Goal: Task Accomplishment & Management: Manage account settings

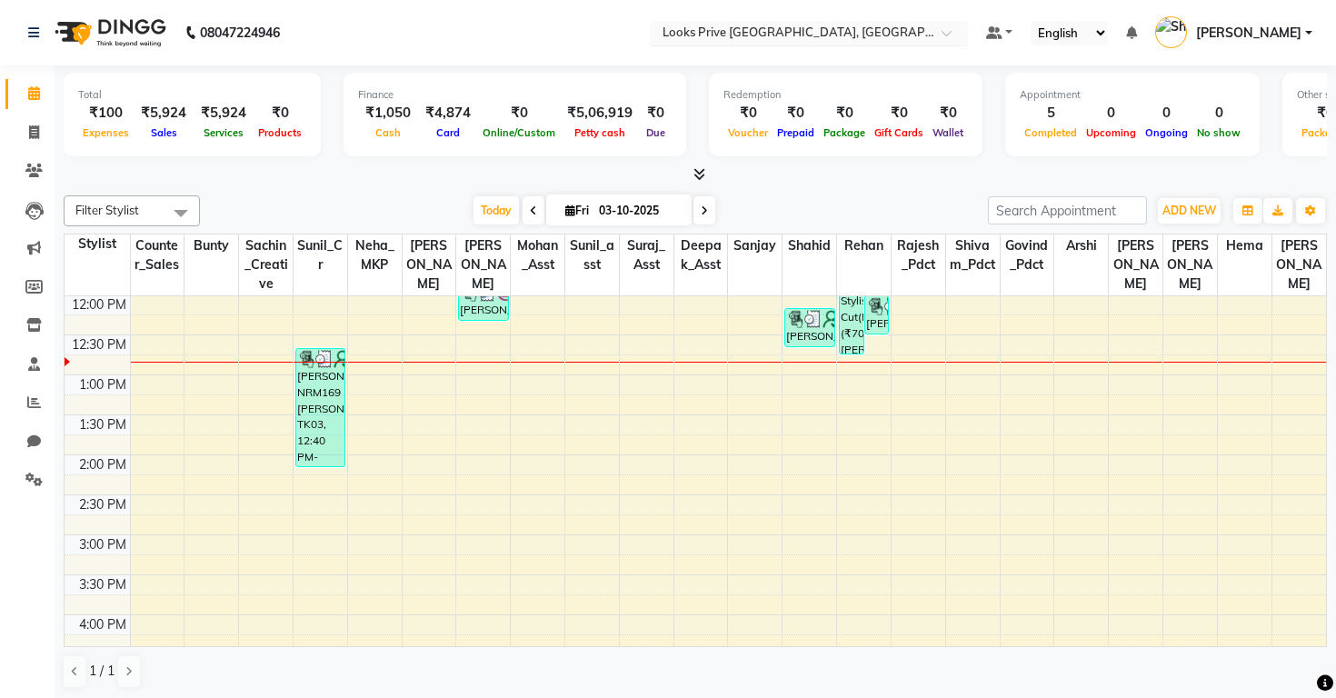
click at [659, 32] on input "text" at bounding box center [791, 34] width 264 height 18
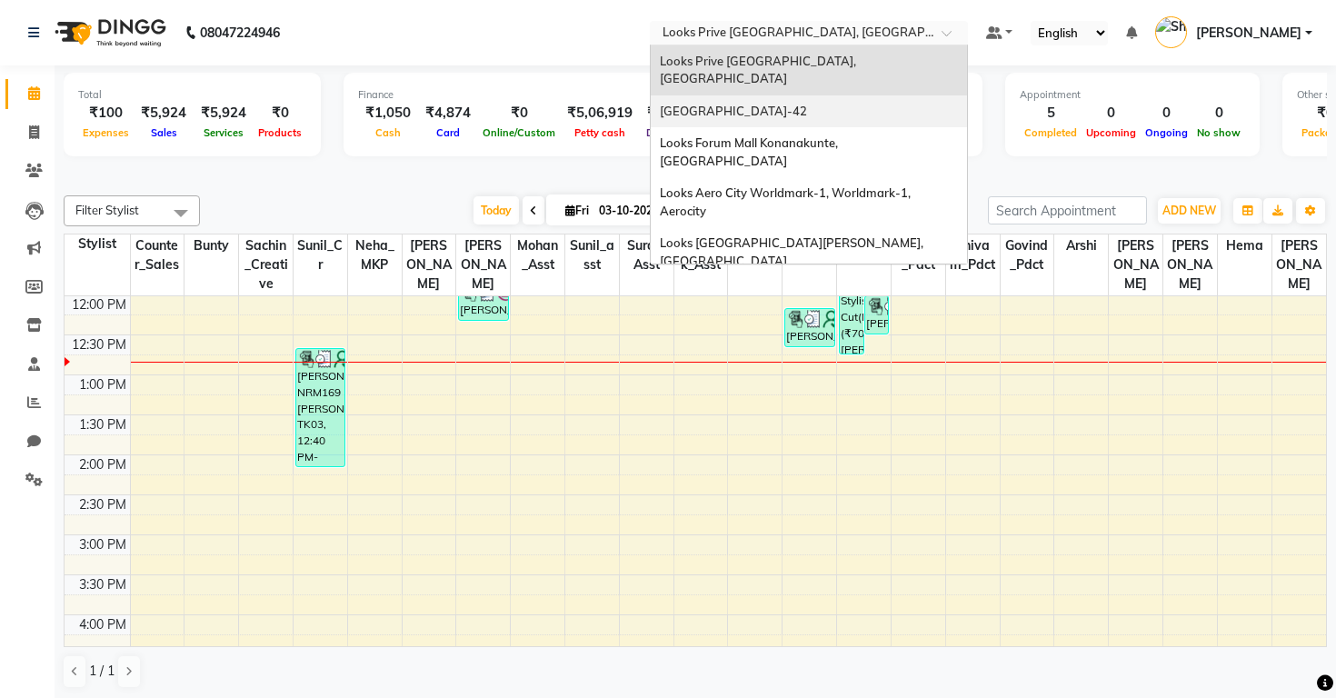
click at [660, 104] on span "[GEOGRAPHIC_DATA]-42" at bounding box center [733, 111] width 147 height 15
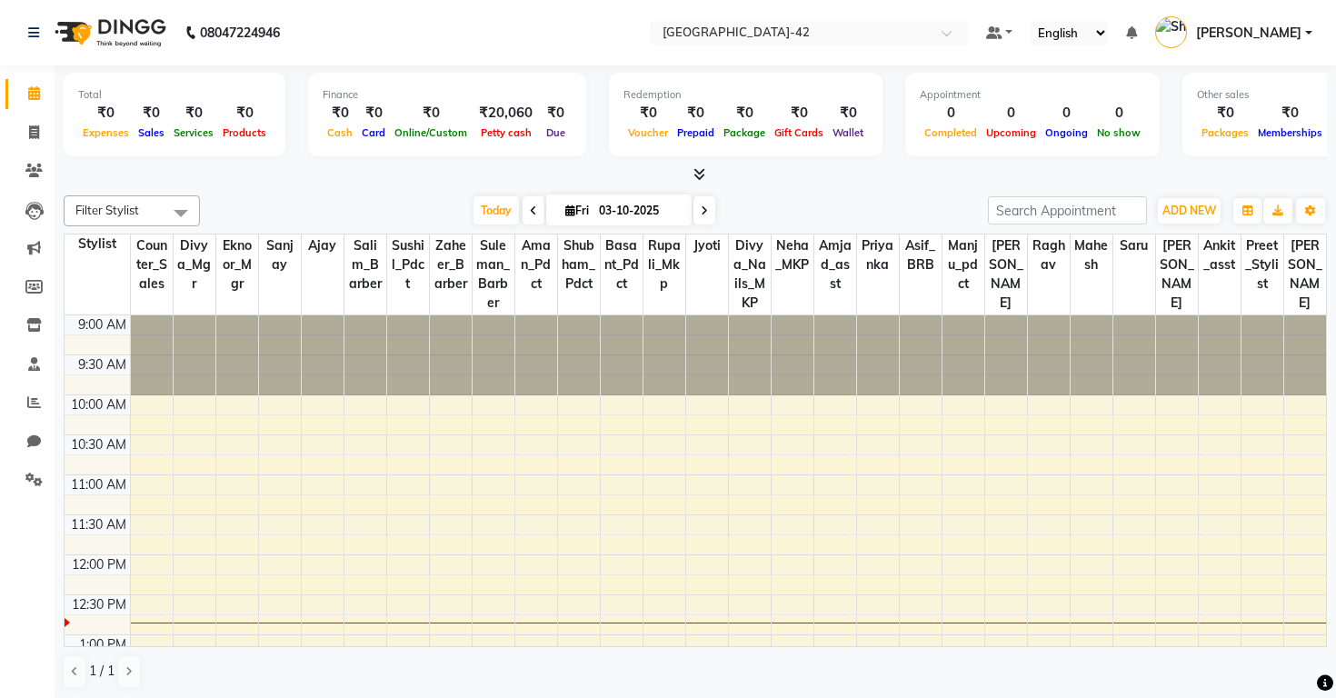
click at [703, 171] on icon at bounding box center [700, 174] width 12 height 14
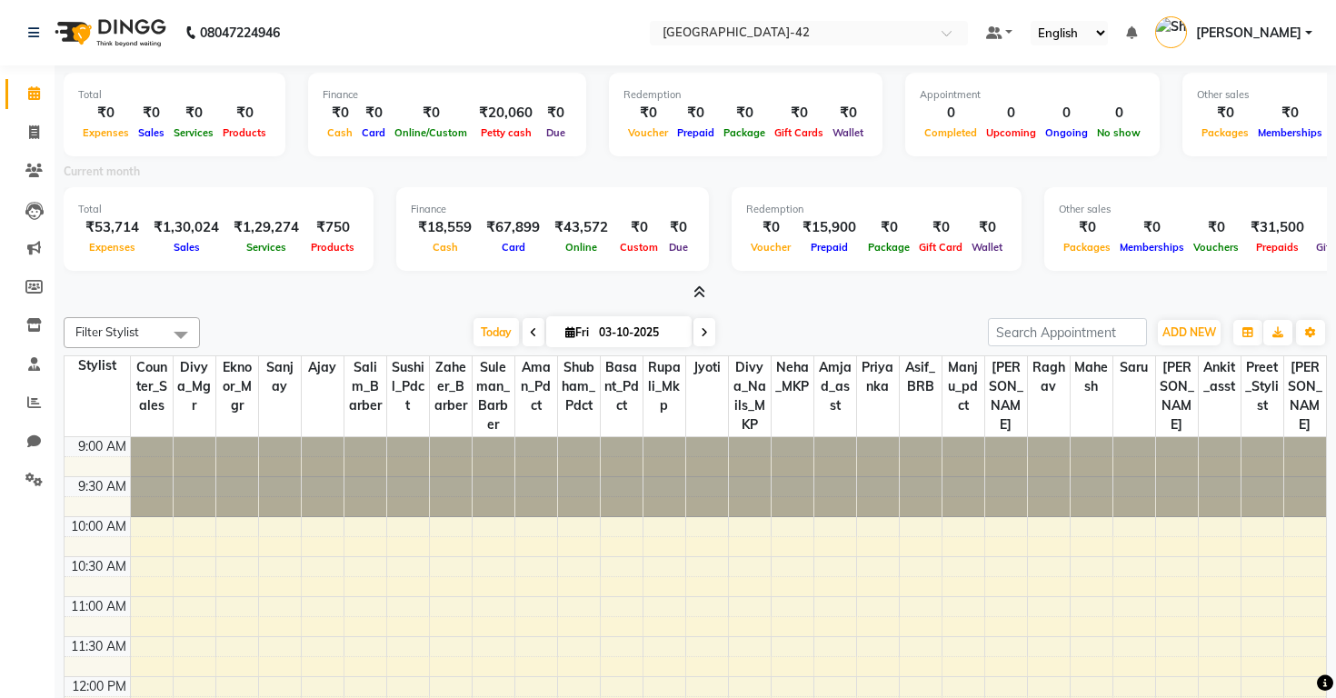
click at [673, 19] on nav "08047224946 Select Location × Looks Golf Avenue, Gurgaon Sector-42 Default Pane…" at bounding box center [668, 32] width 1336 height 65
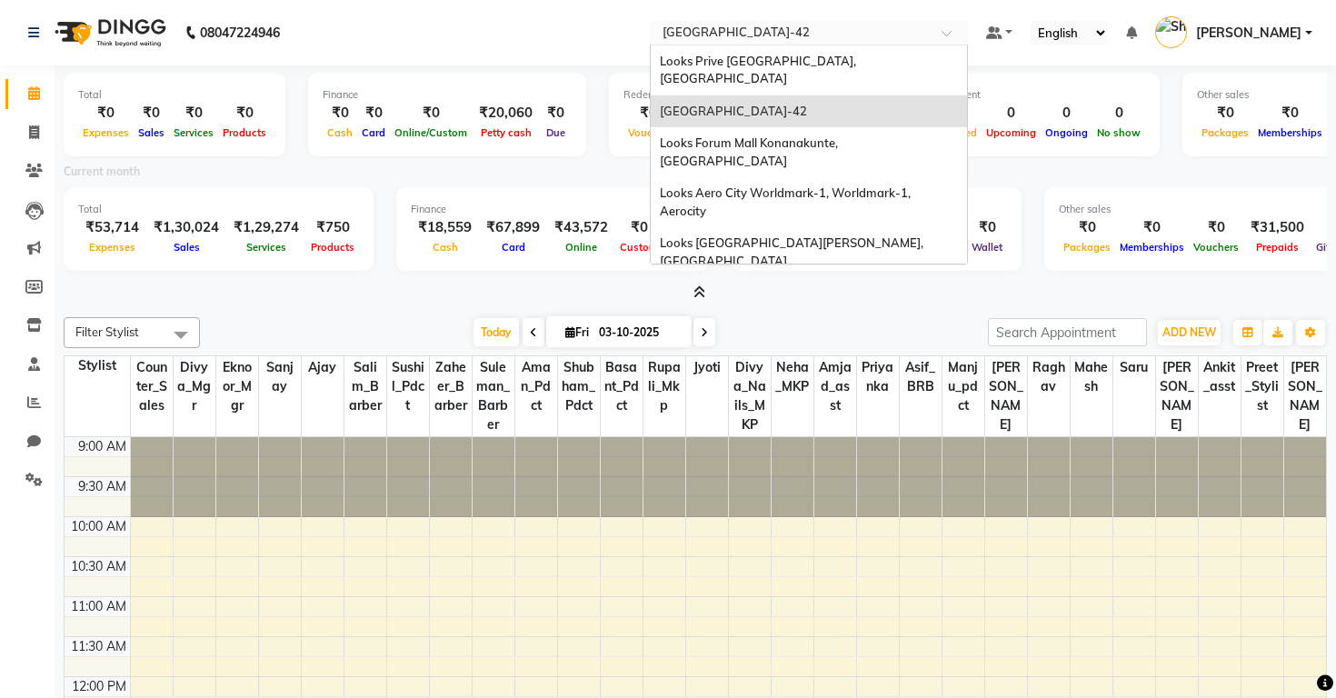
click at [668, 35] on input "text" at bounding box center [791, 34] width 264 height 18
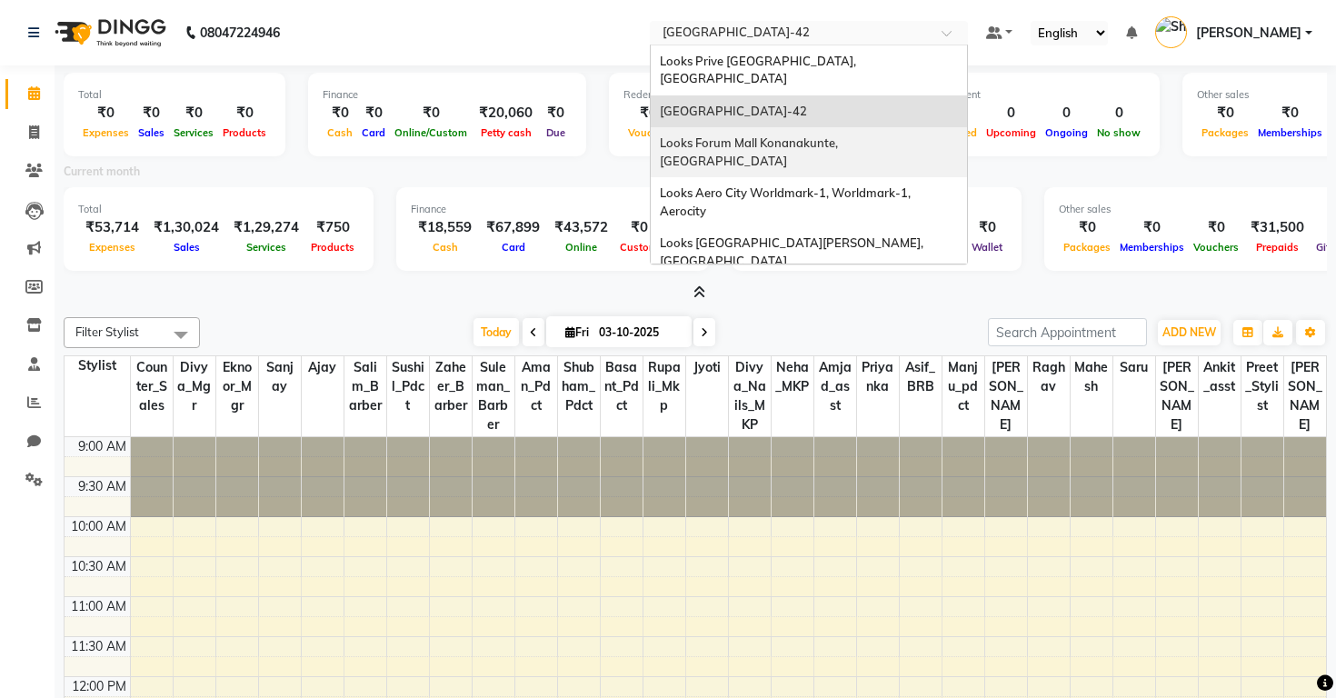
click at [660, 135] on span "Looks Forum Mall Konanakunte, [GEOGRAPHIC_DATA]" at bounding box center [750, 151] width 181 height 33
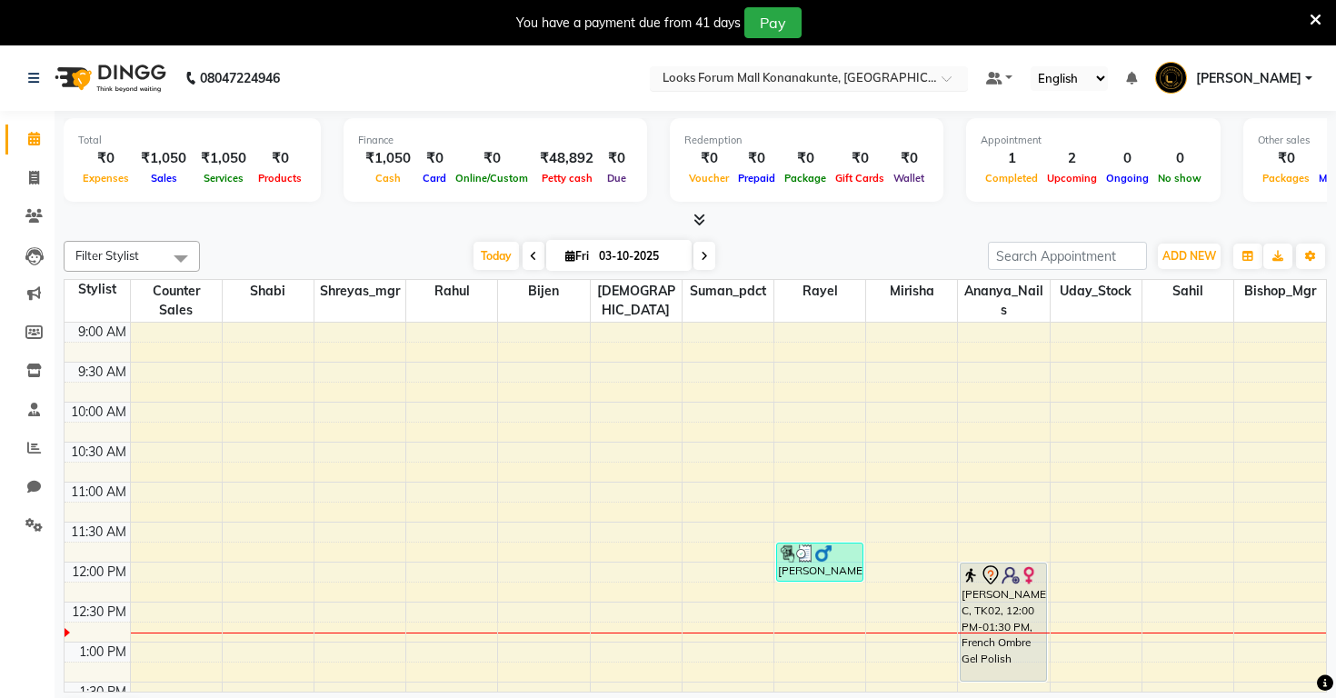
click at [659, 84] on input "text" at bounding box center [791, 80] width 264 height 18
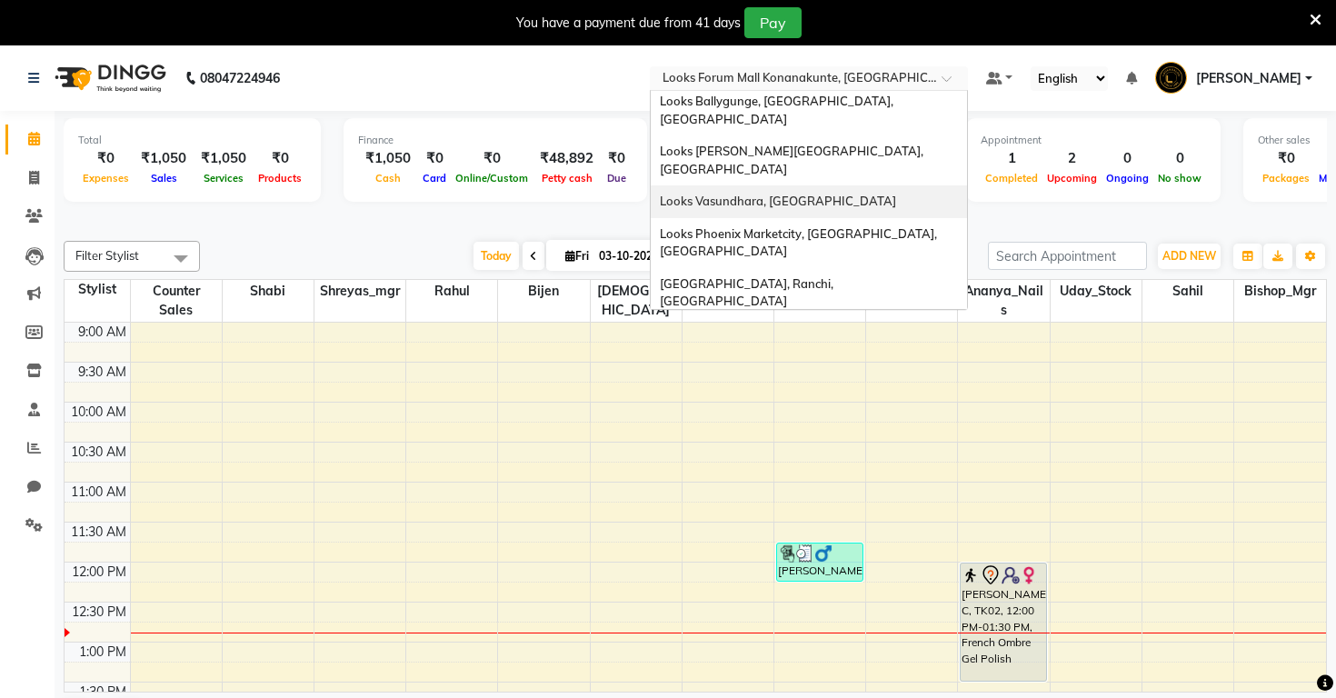
scroll to position [482, 0]
click at [660, 357] on span "Looks Prive Priya Pvr, Vasant Vihar, [GEOGRAPHIC_DATA]" at bounding box center [760, 373] width 200 height 33
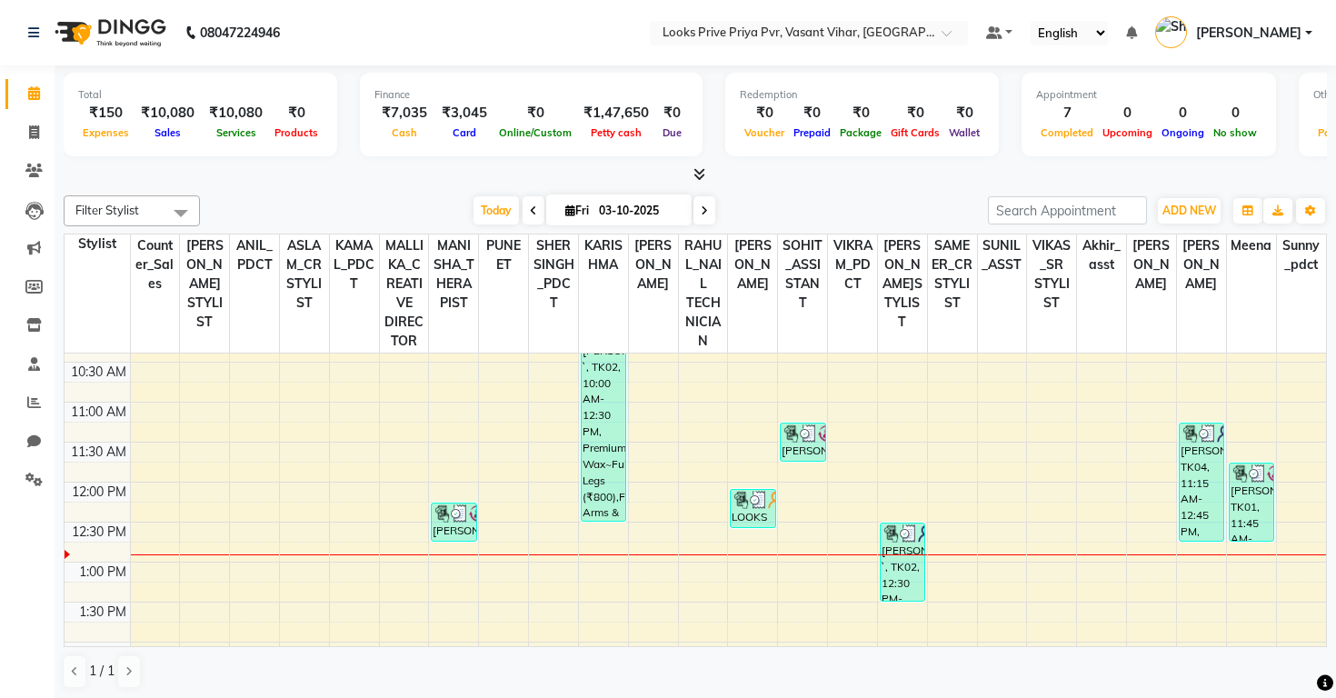
scroll to position [118, 0]
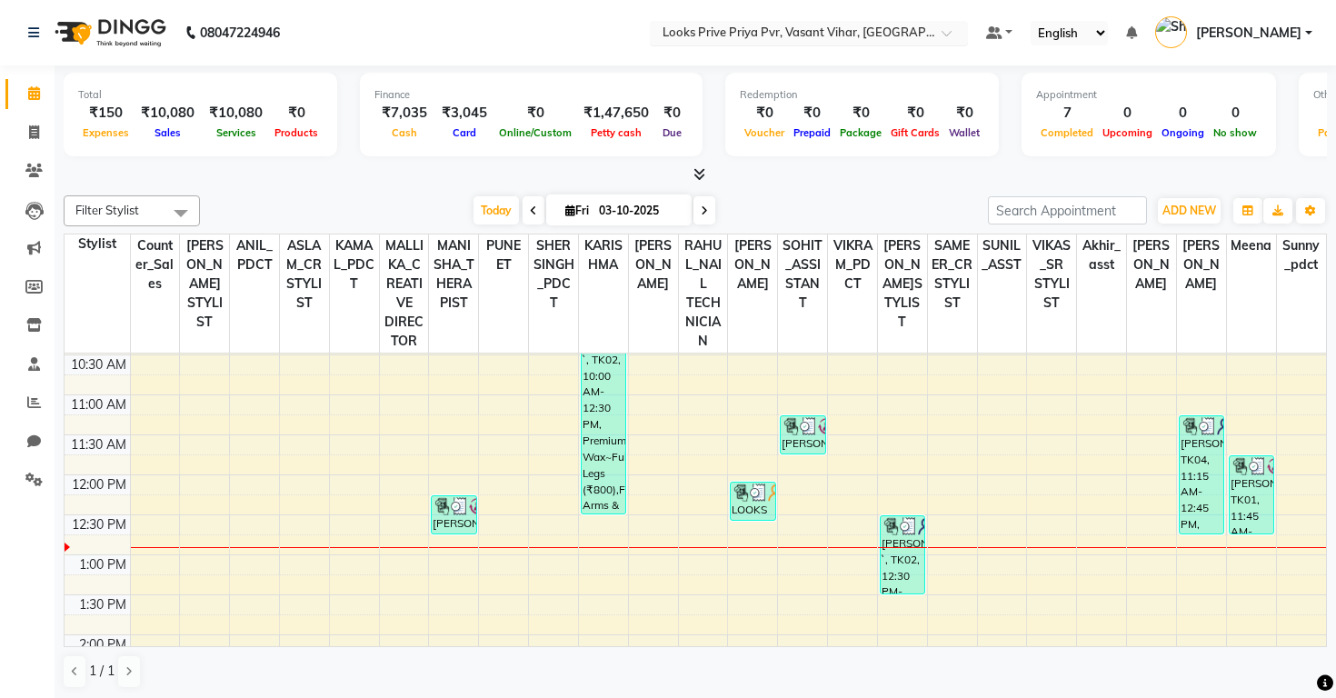
click at [659, 33] on input "text" at bounding box center [791, 34] width 264 height 18
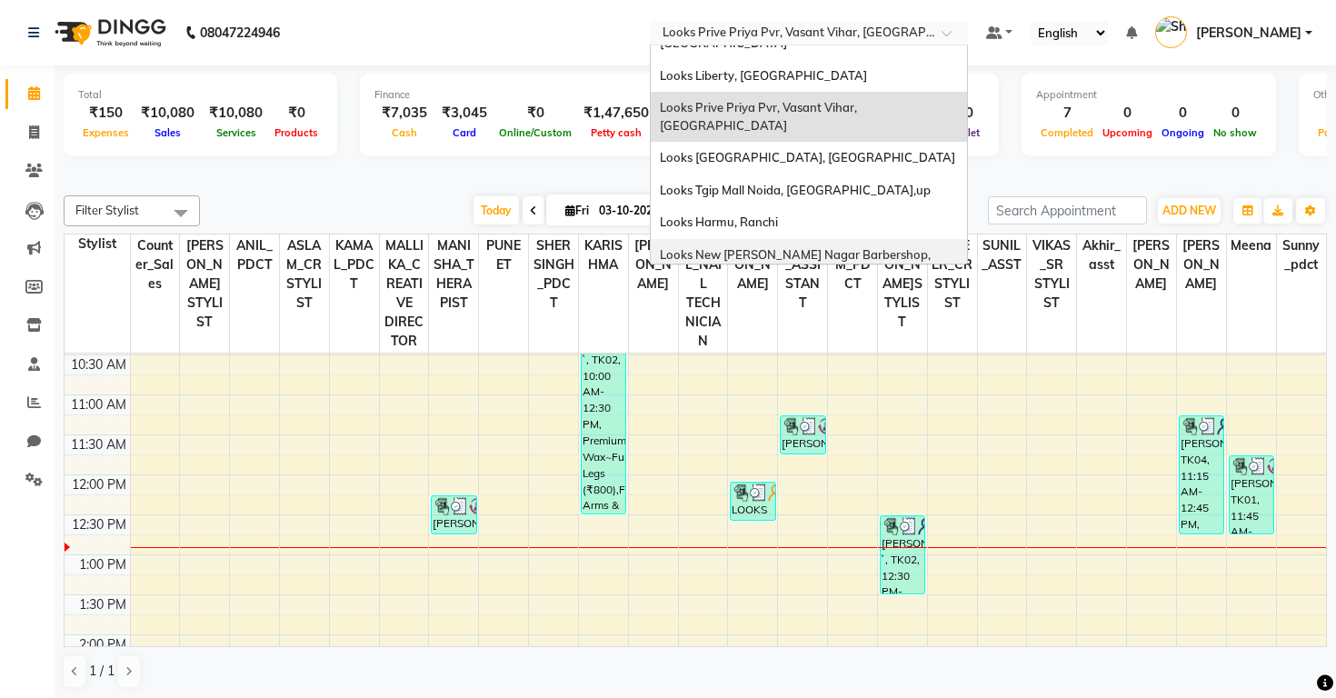
scroll to position [694, 0]
click at [651, 438] on div "Looks Prive Aerocity, [GEOGRAPHIC_DATA]" at bounding box center [809, 454] width 316 height 33
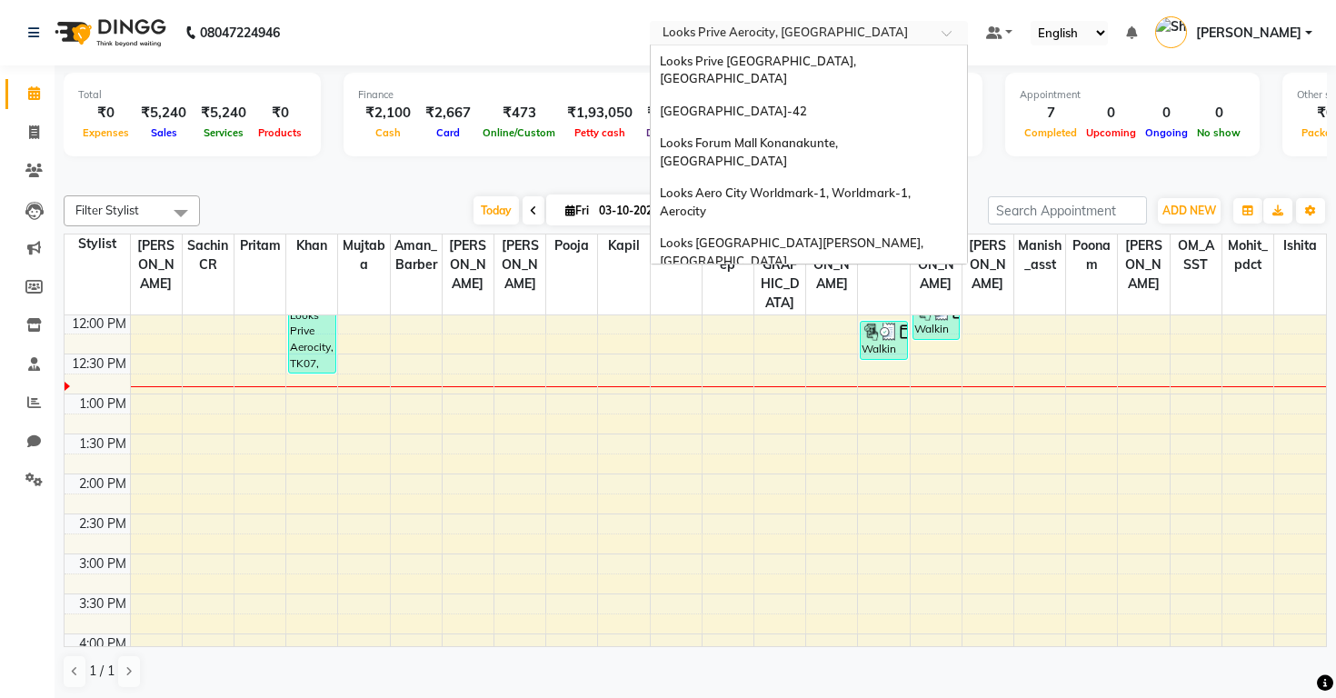
click at [659, 35] on input "text" at bounding box center [791, 34] width 264 height 18
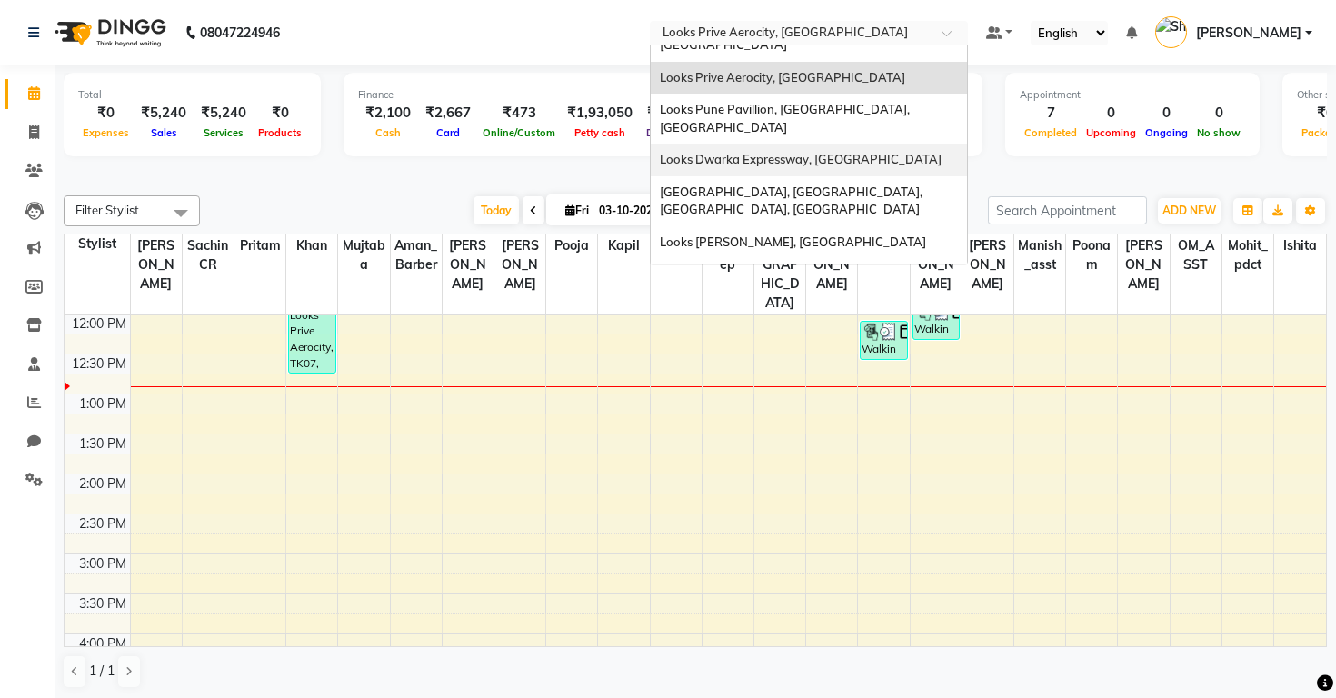
scroll to position [1072, 0]
click at [660, 398] on span "Looks Prive Malcha Marg, [GEOGRAPHIC_DATA]" at bounding box center [795, 405] width 271 height 15
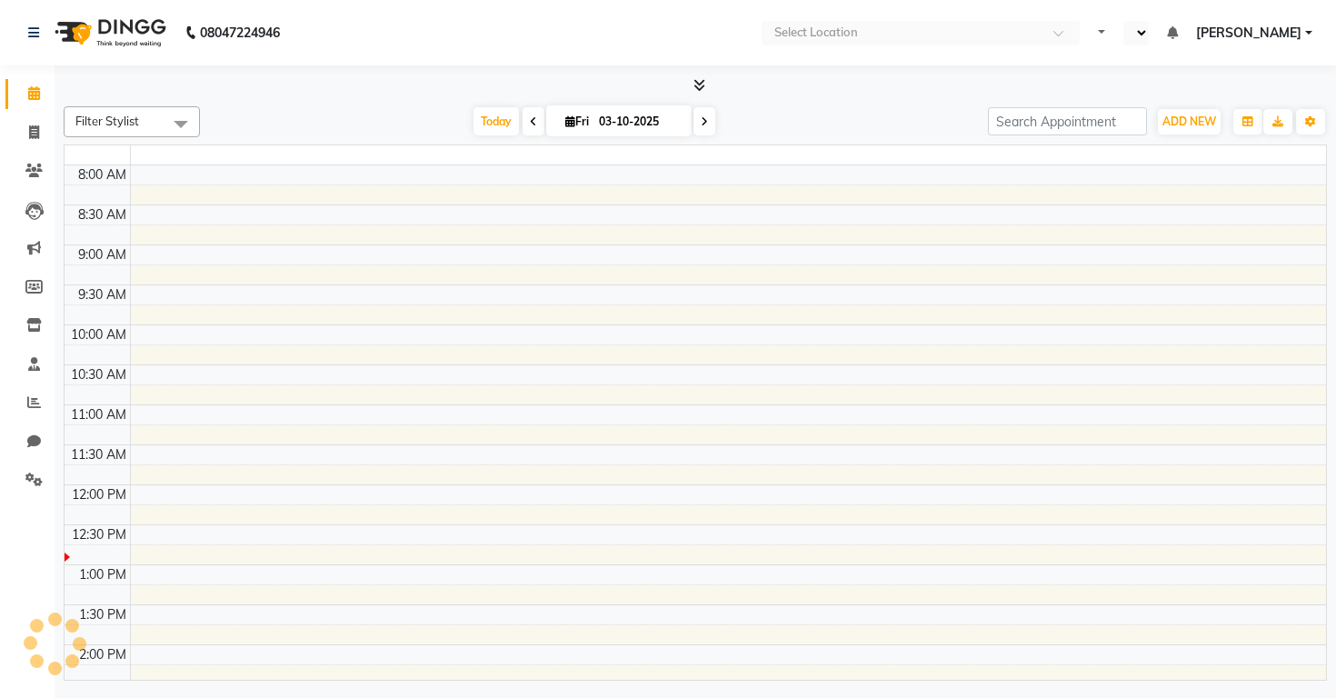
select select "en"
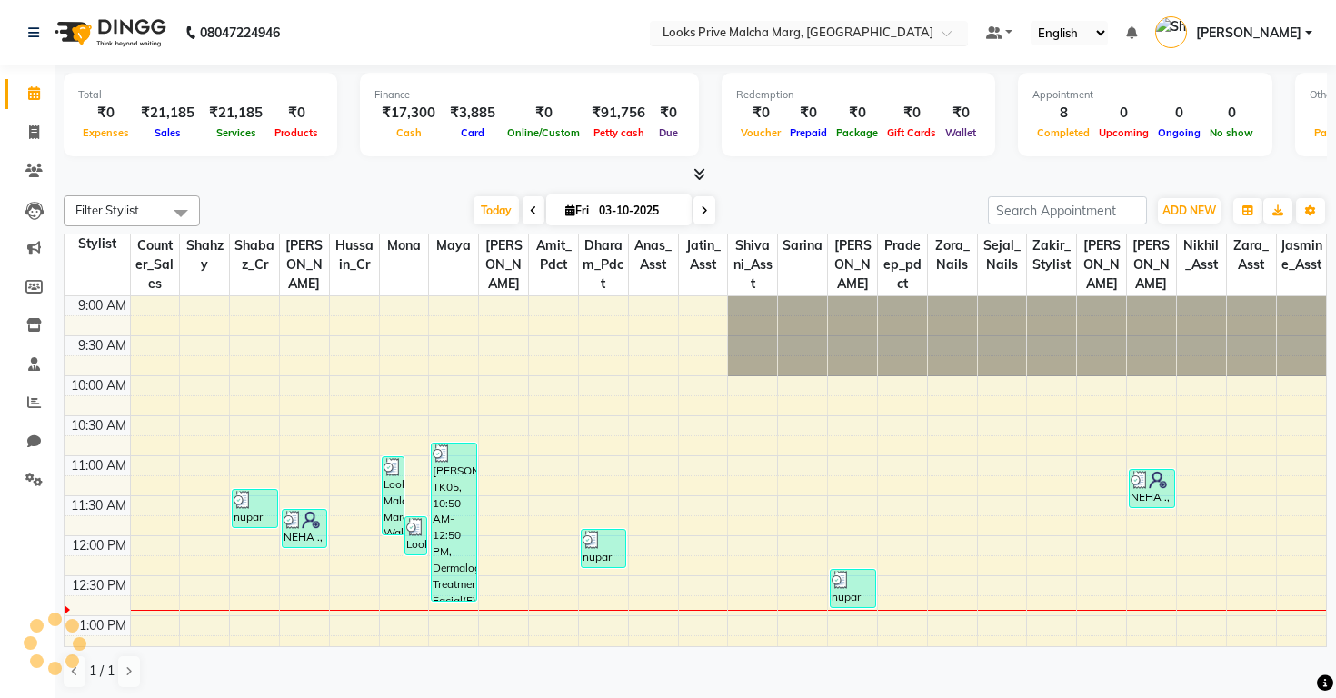
click at [659, 34] on input "text" at bounding box center [791, 34] width 264 height 18
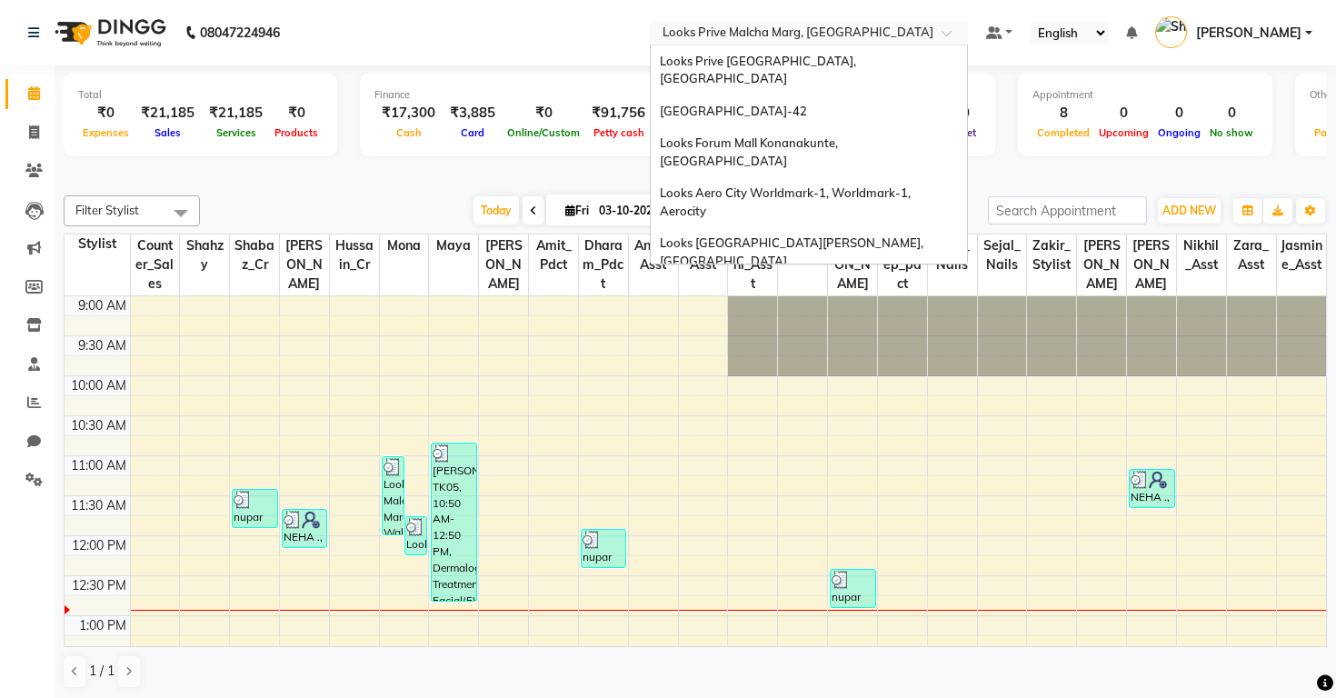
scroll to position [1082, 0]
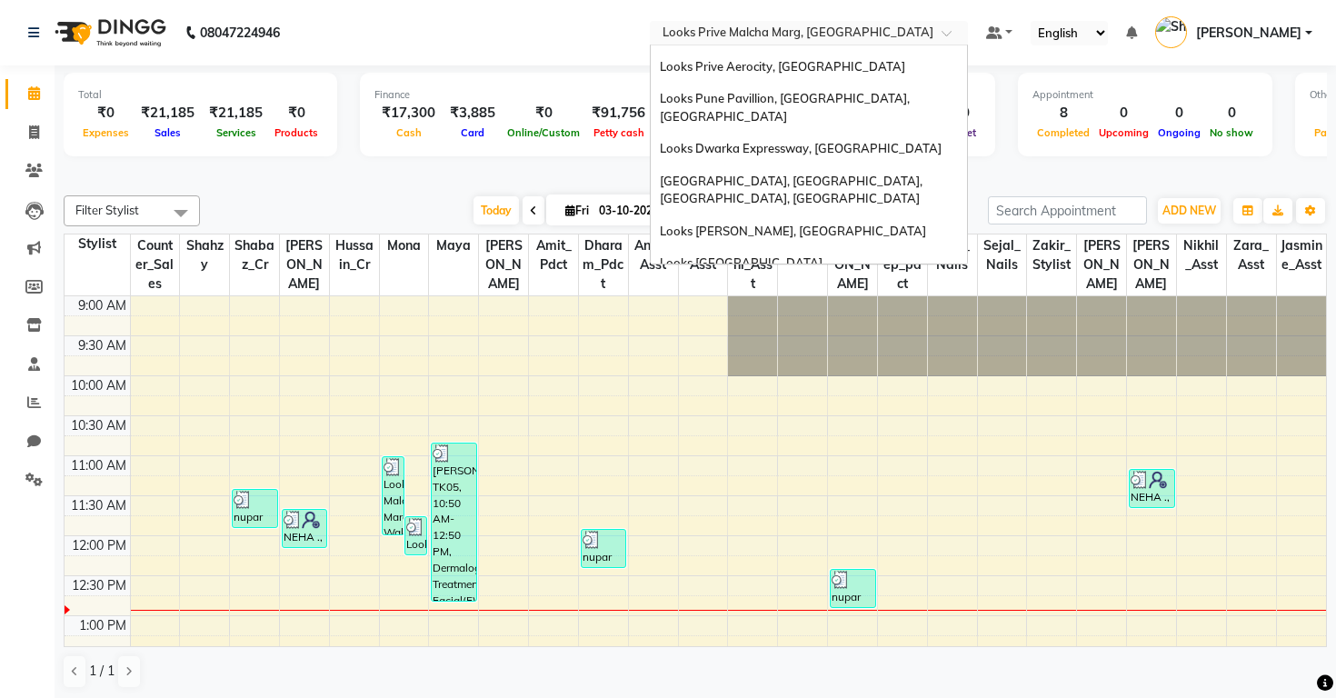
click at [651, 559] on div "Looks Hoshiarpur, [GEOGRAPHIC_DATA]" at bounding box center [809, 575] width 316 height 33
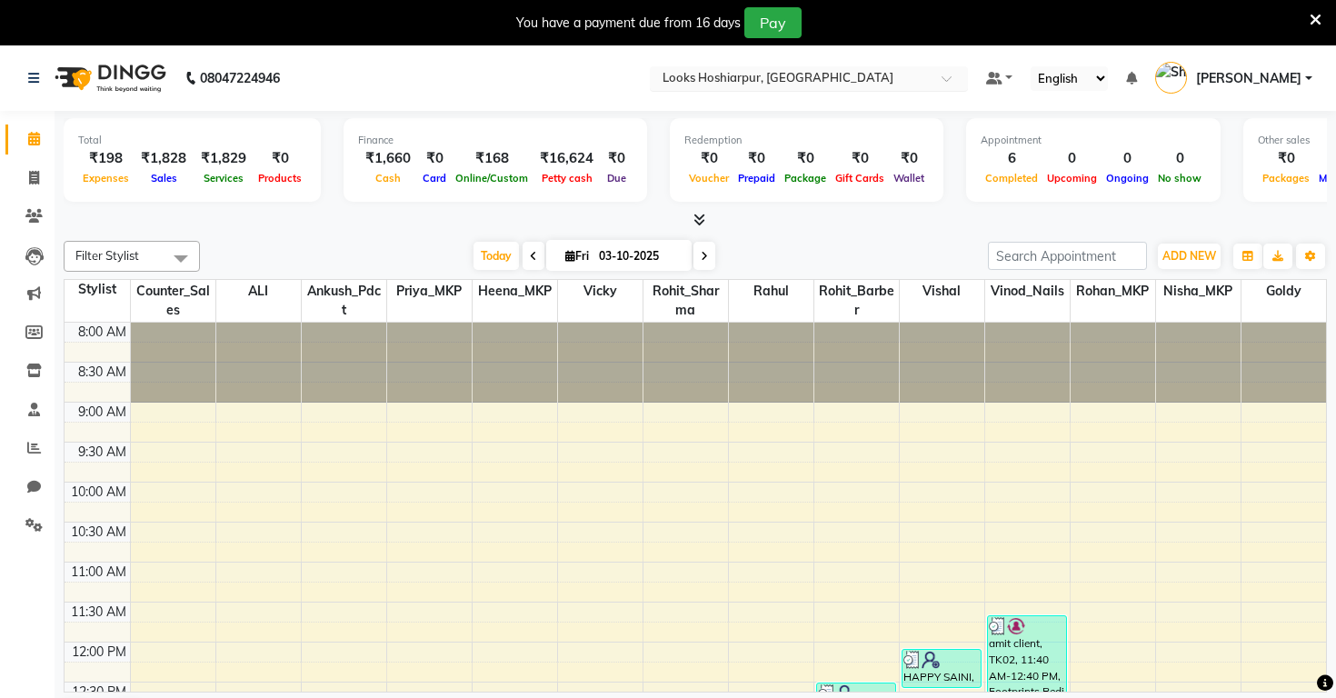
click at [659, 85] on input "text" at bounding box center [791, 80] width 264 height 18
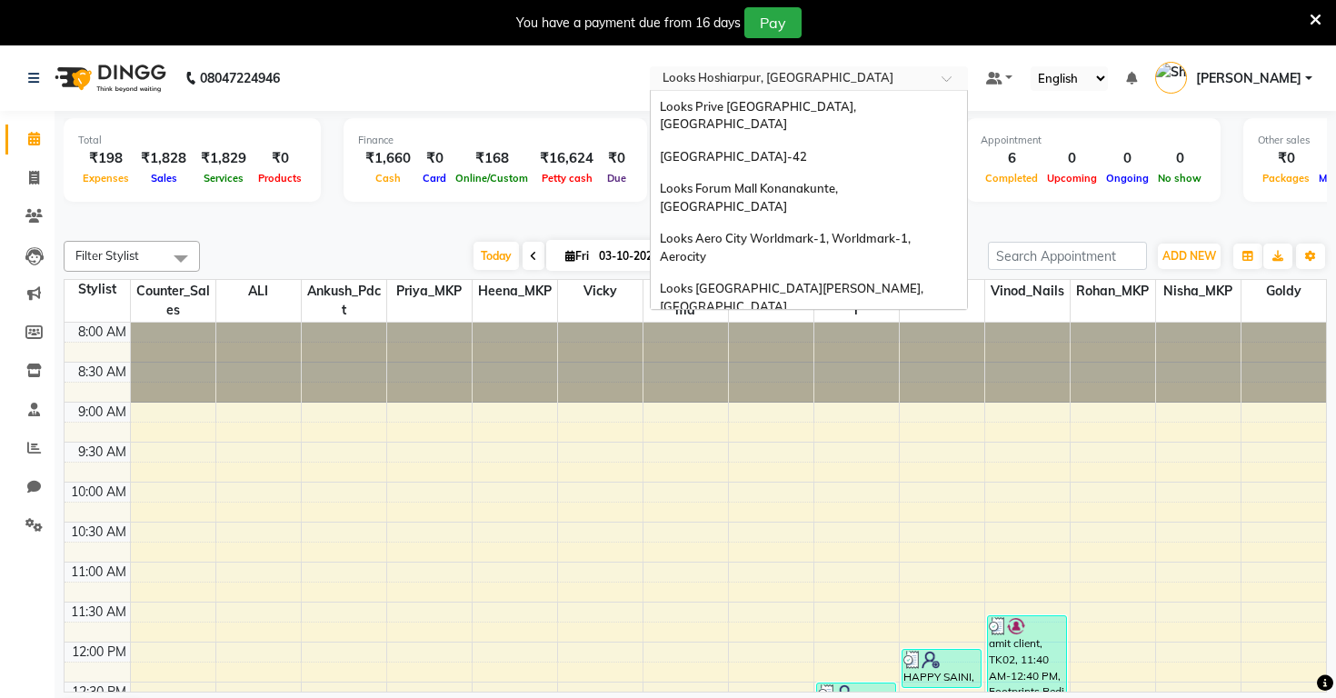
scroll to position [1241, 0]
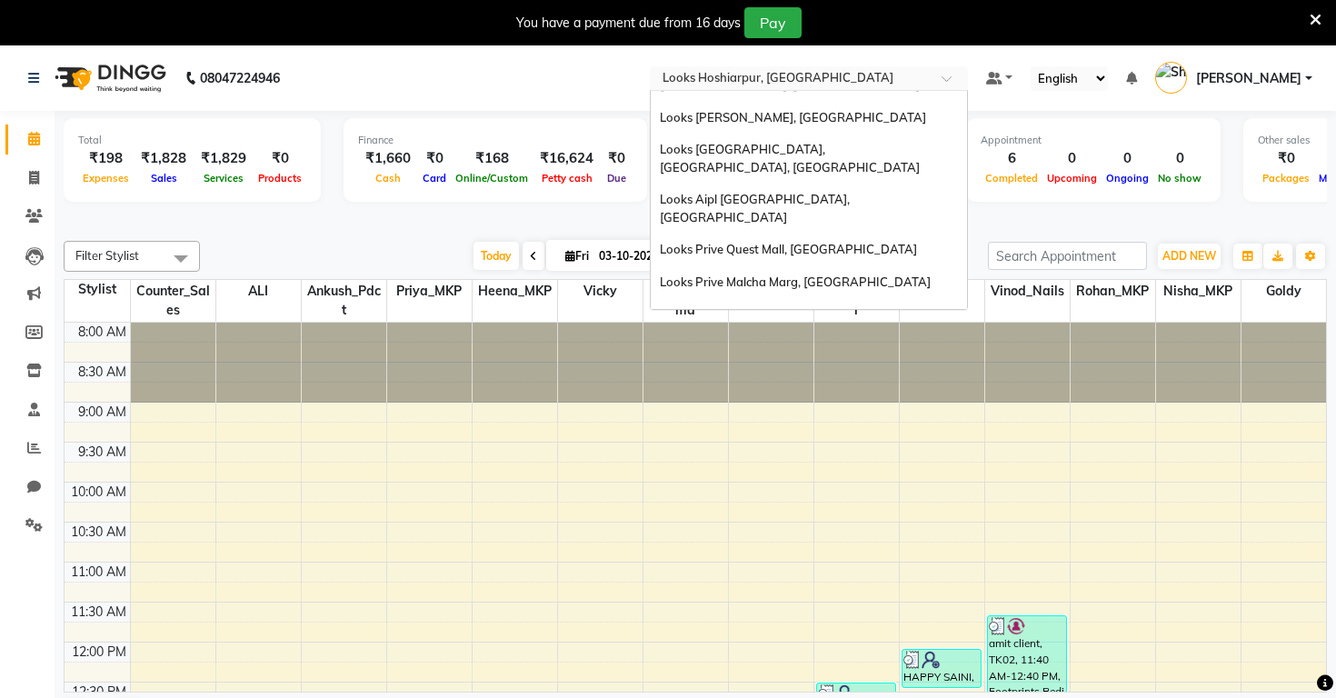
click at [660, 485] on span "Looks New [PERSON_NAME](f), [GEOGRAPHIC_DATA]" at bounding box center [750, 501] width 180 height 33
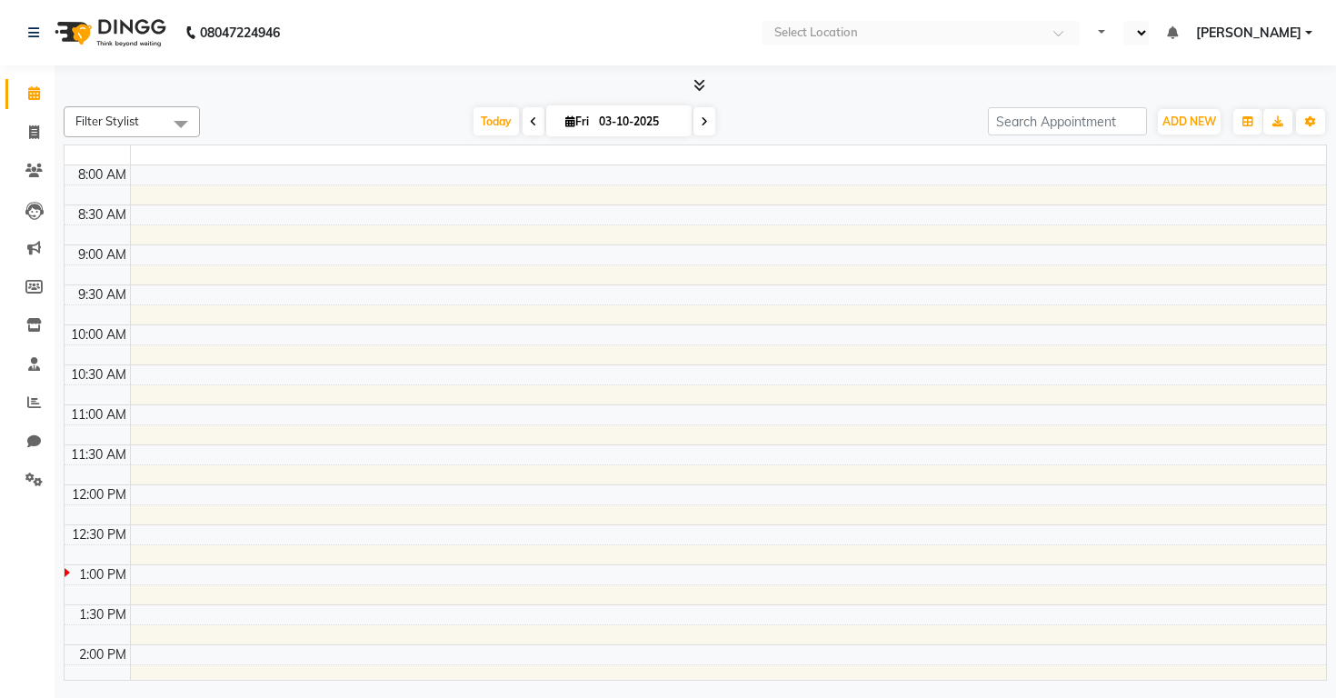
select select "en"
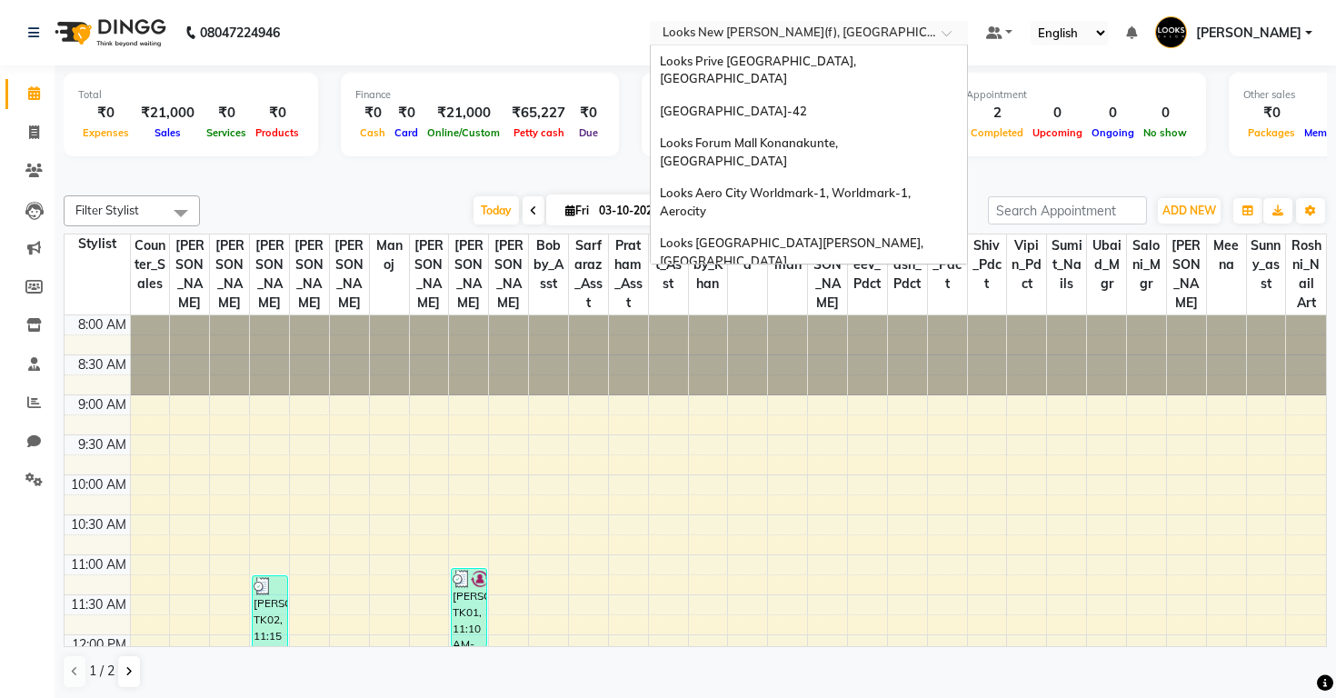
click at [659, 31] on input "text" at bounding box center [791, 34] width 264 height 18
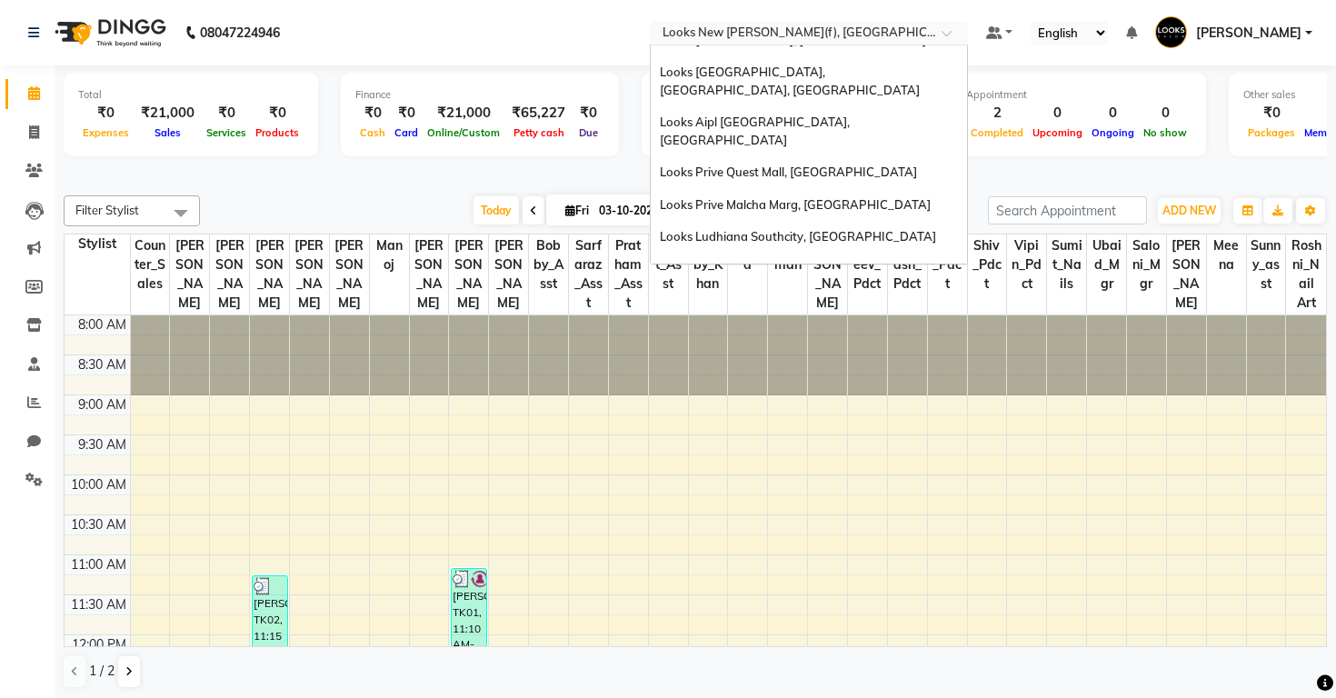
click at [651, 583] on div "Looks [GEOGRAPHIC_DATA], [GEOGRAPHIC_DATA]" at bounding box center [809, 599] width 316 height 33
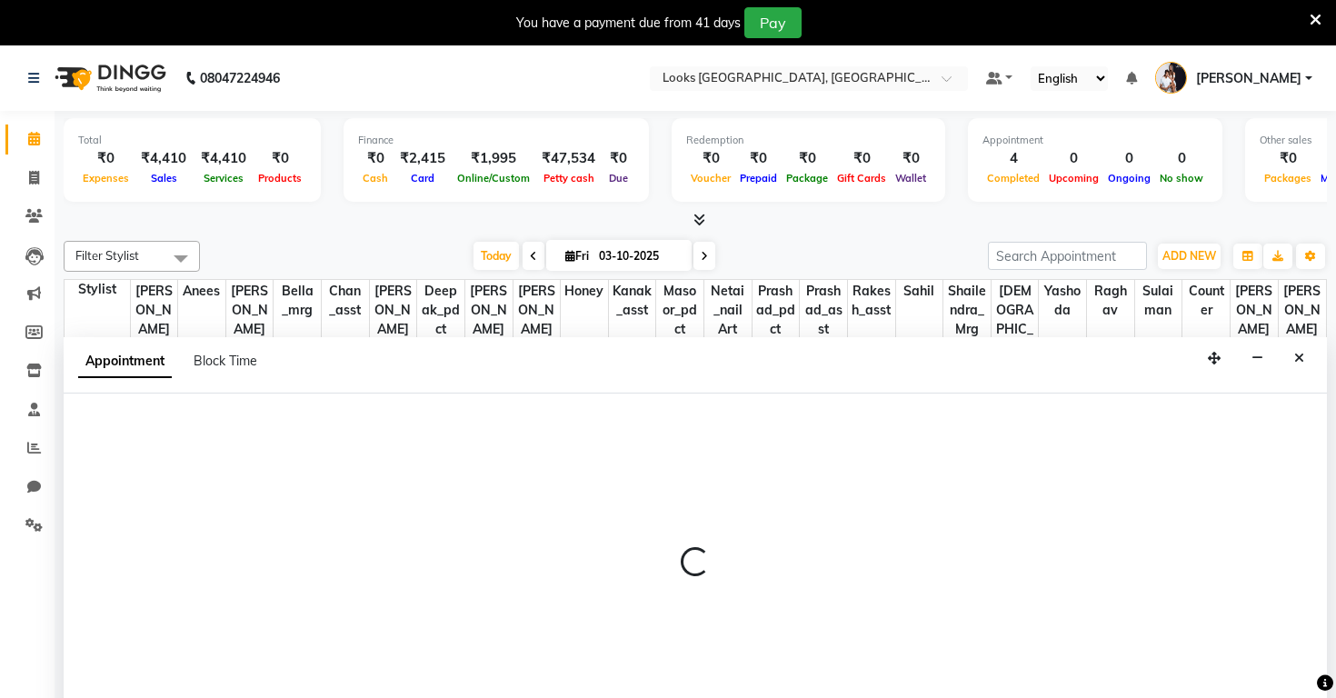
scroll to position [46, 0]
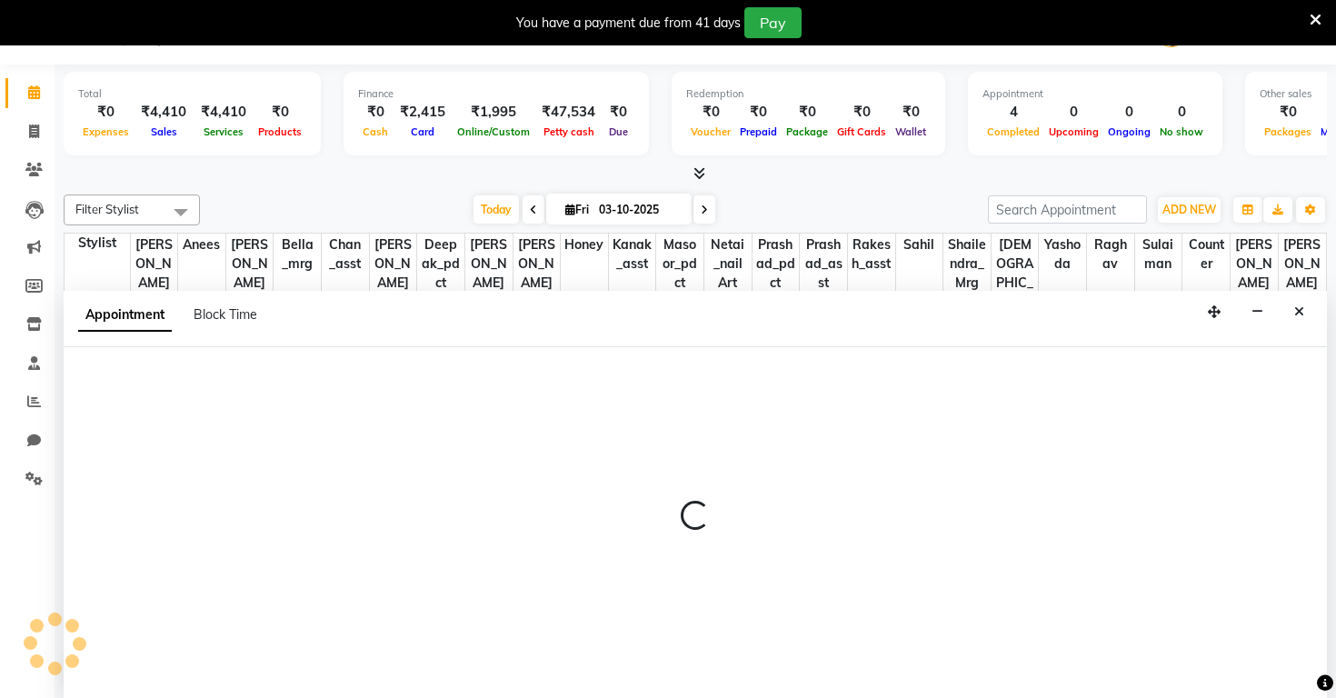
select select "90495"
select select "tentative"
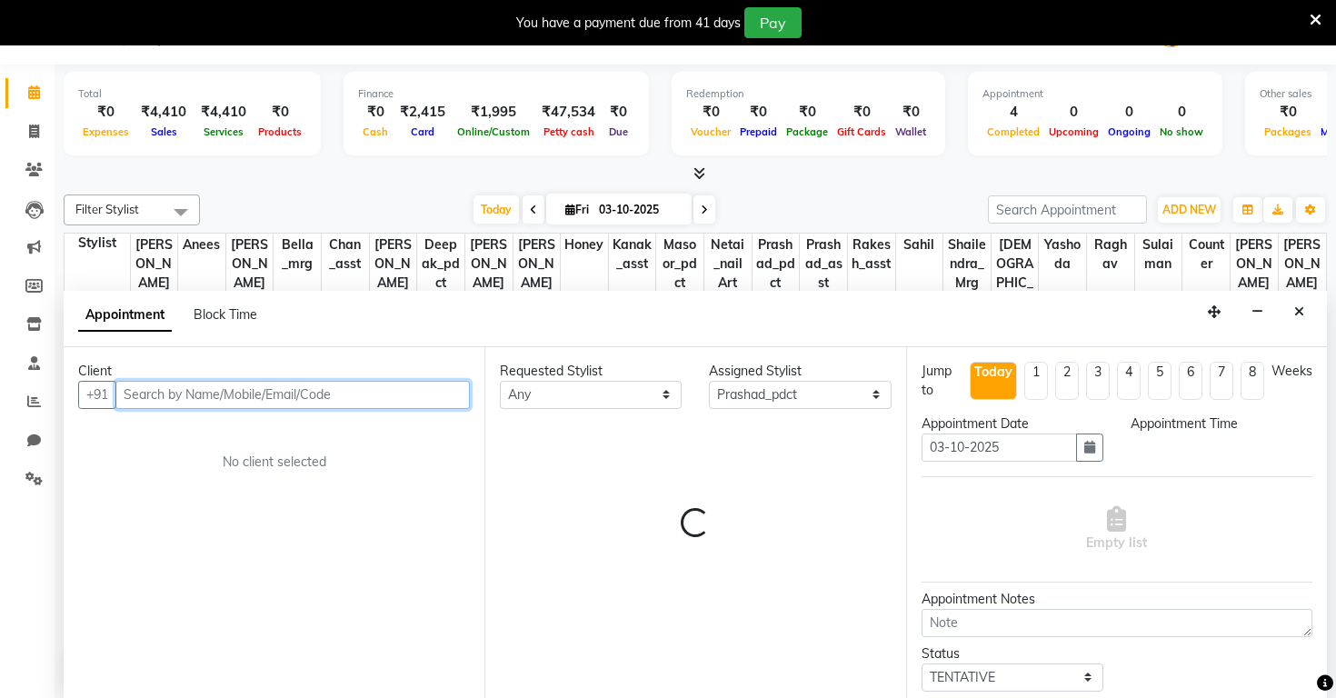
select select "720"
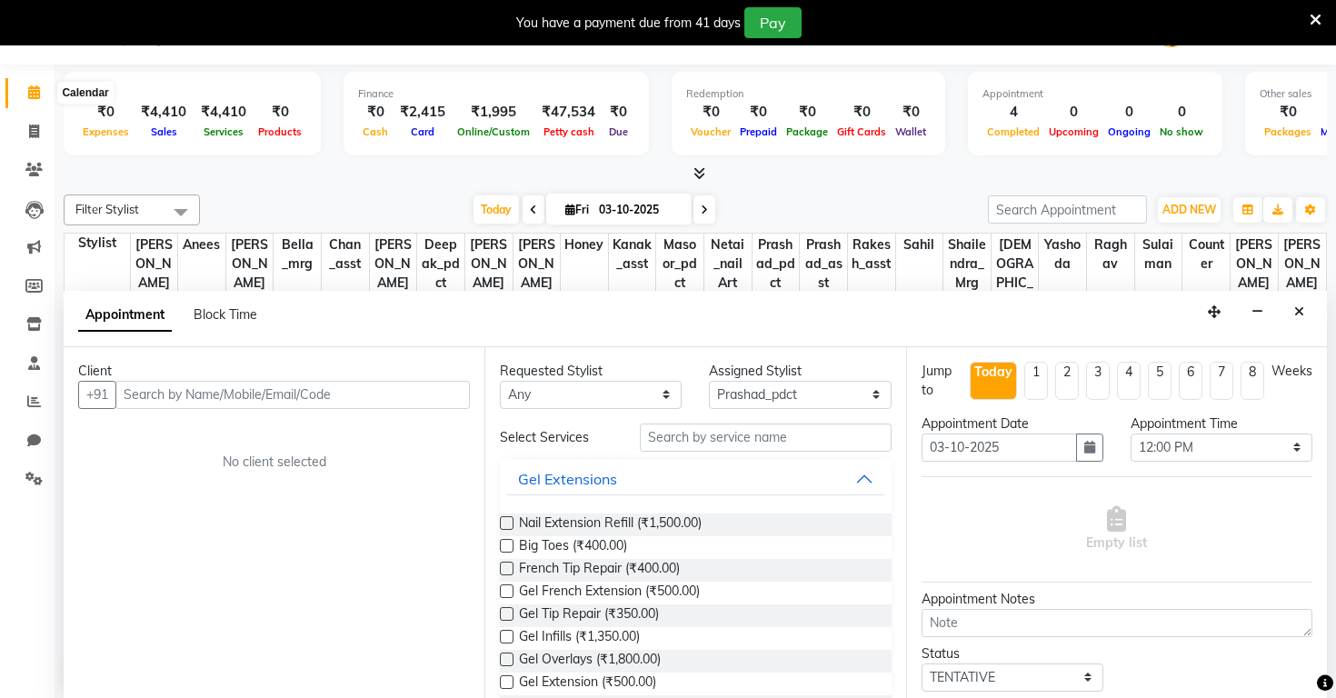
click at [26, 88] on span at bounding box center [34, 93] width 32 height 21
click at [27, 135] on span at bounding box center [34, 132] width 32 height 21
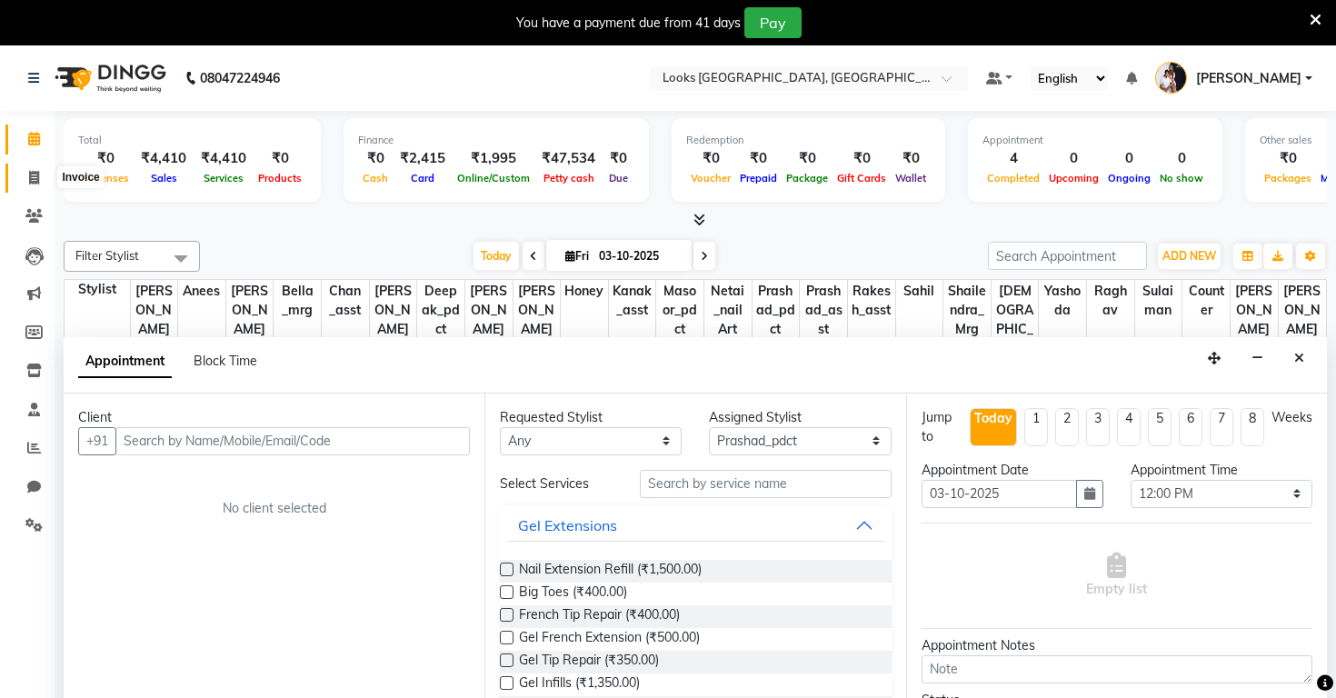
select select "service"
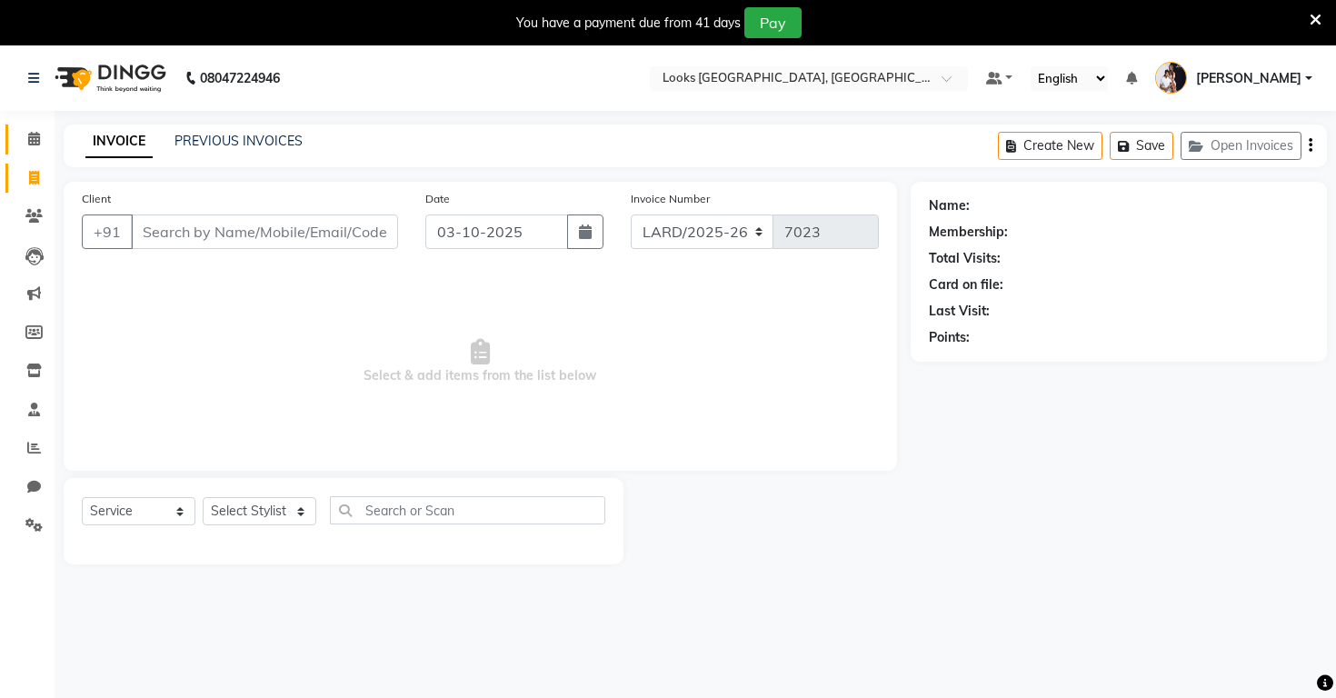
click at [40, 131] on span at bounding box center [34, 139] width 32 height 21
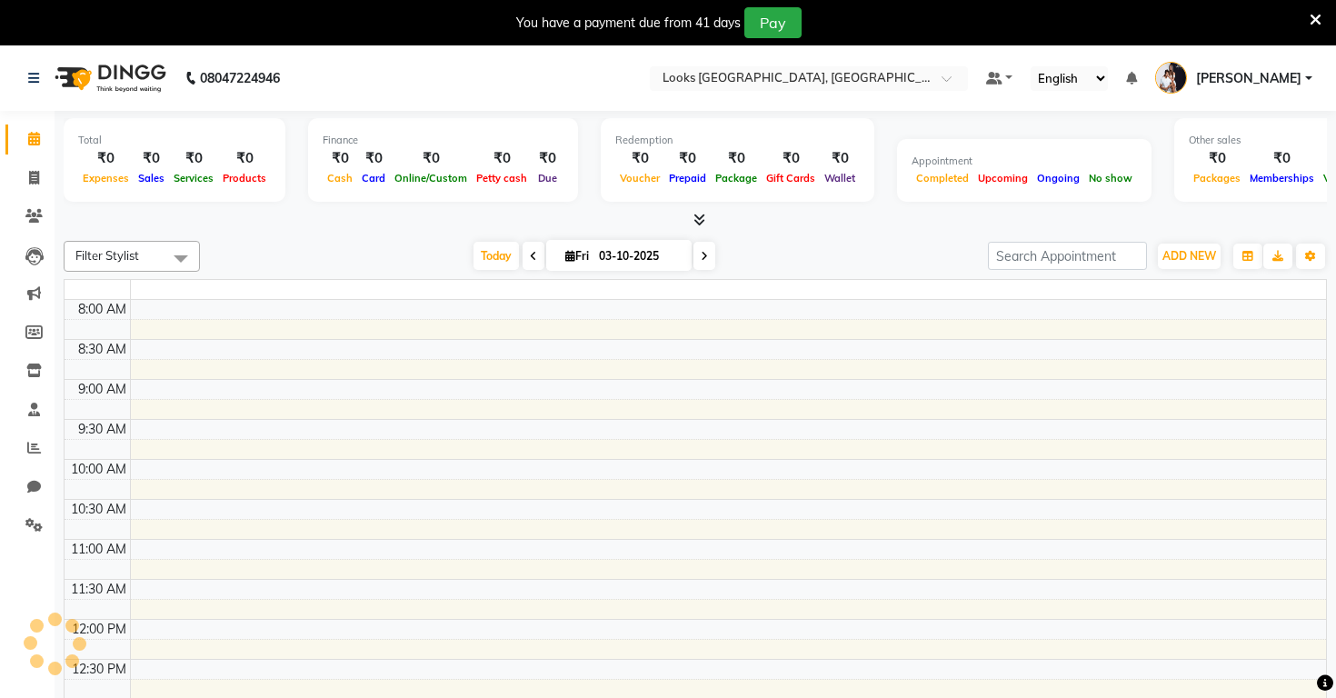
scroll to position [401, 0]
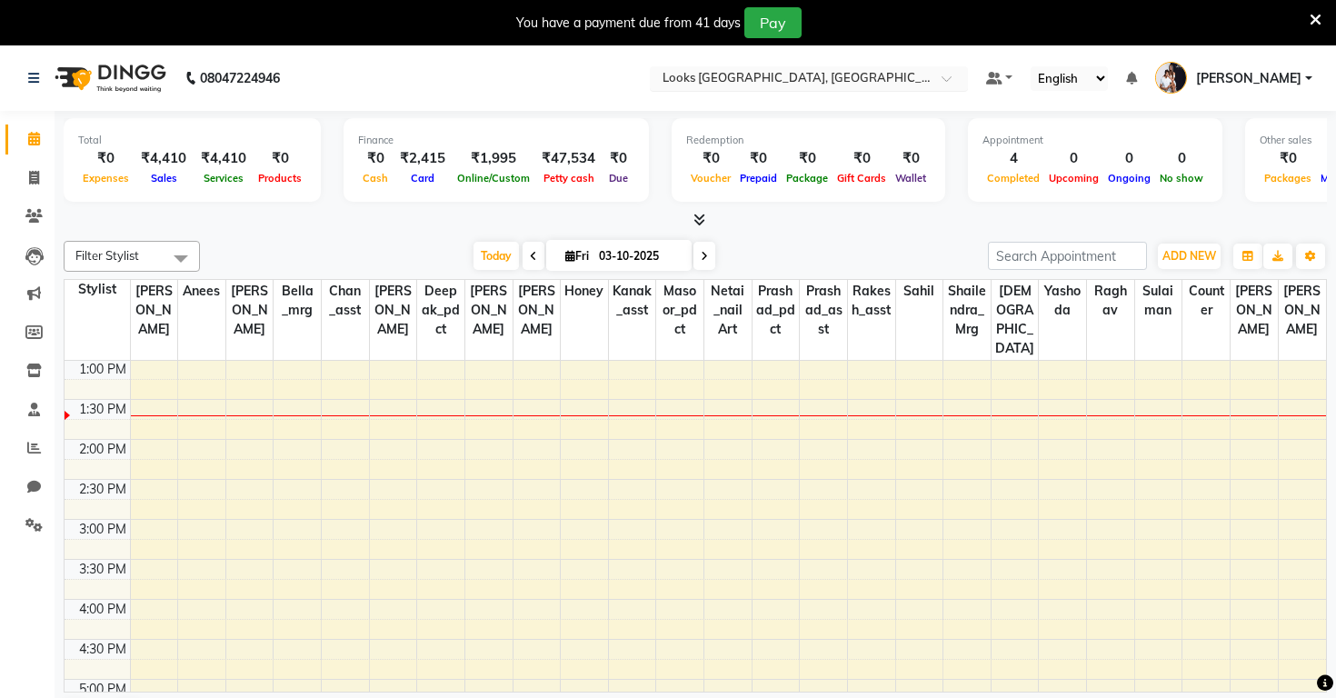
click at [693, 74] on input "text" at bounding box center [791, 80] width 264 height 18
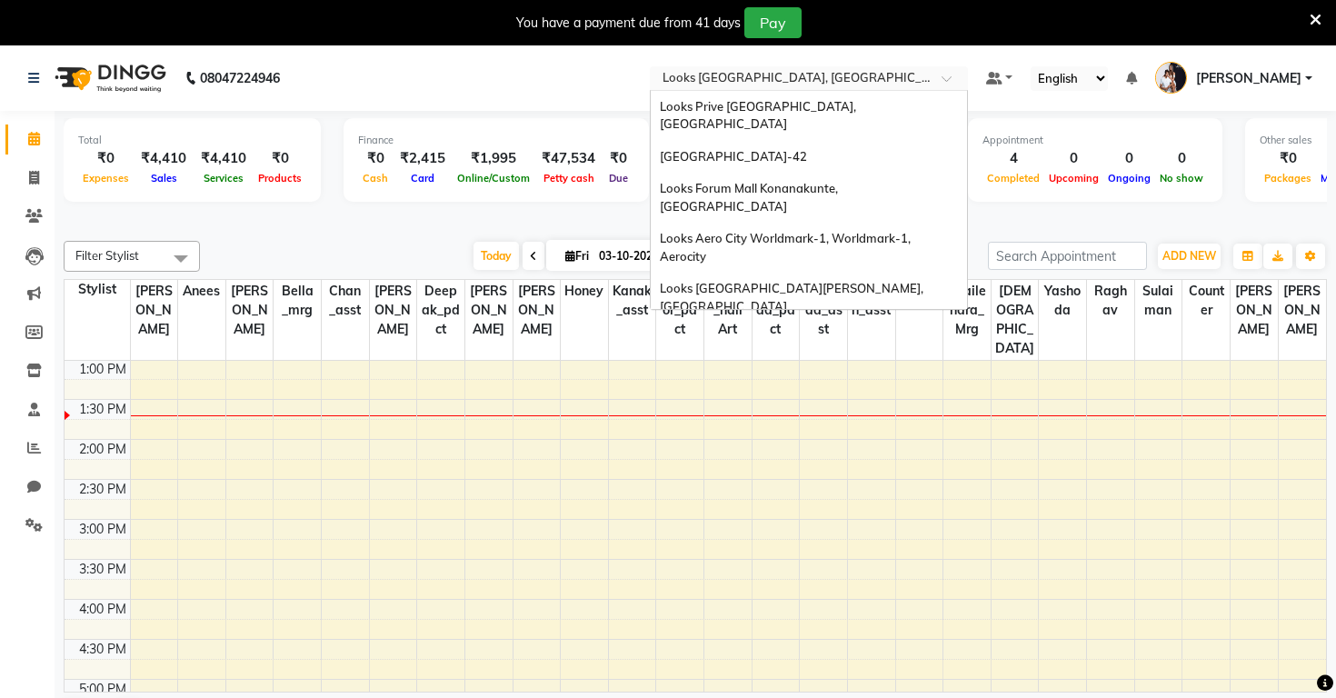
scroll to position [1400, 0]
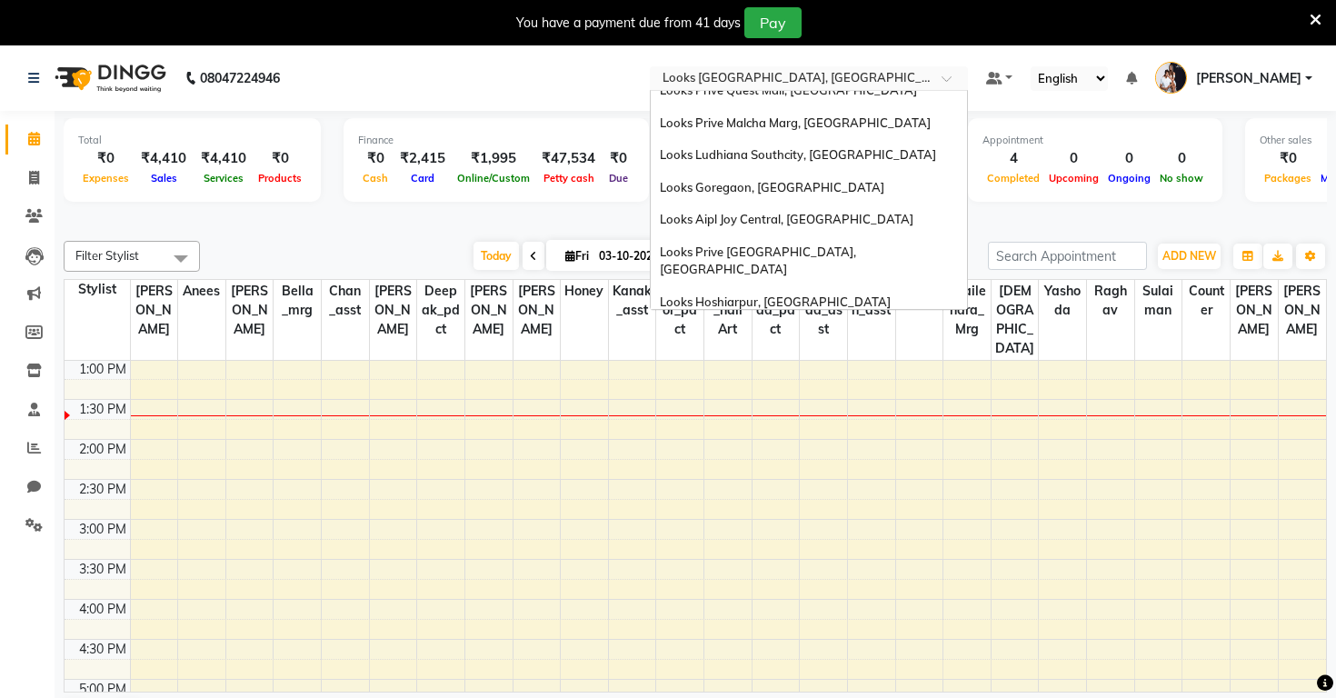
click at [654, 583] on div "Noir The Salon, [GEOGRAPHIC_DATA]" at bounding box center [809, 599] width 316 height 33
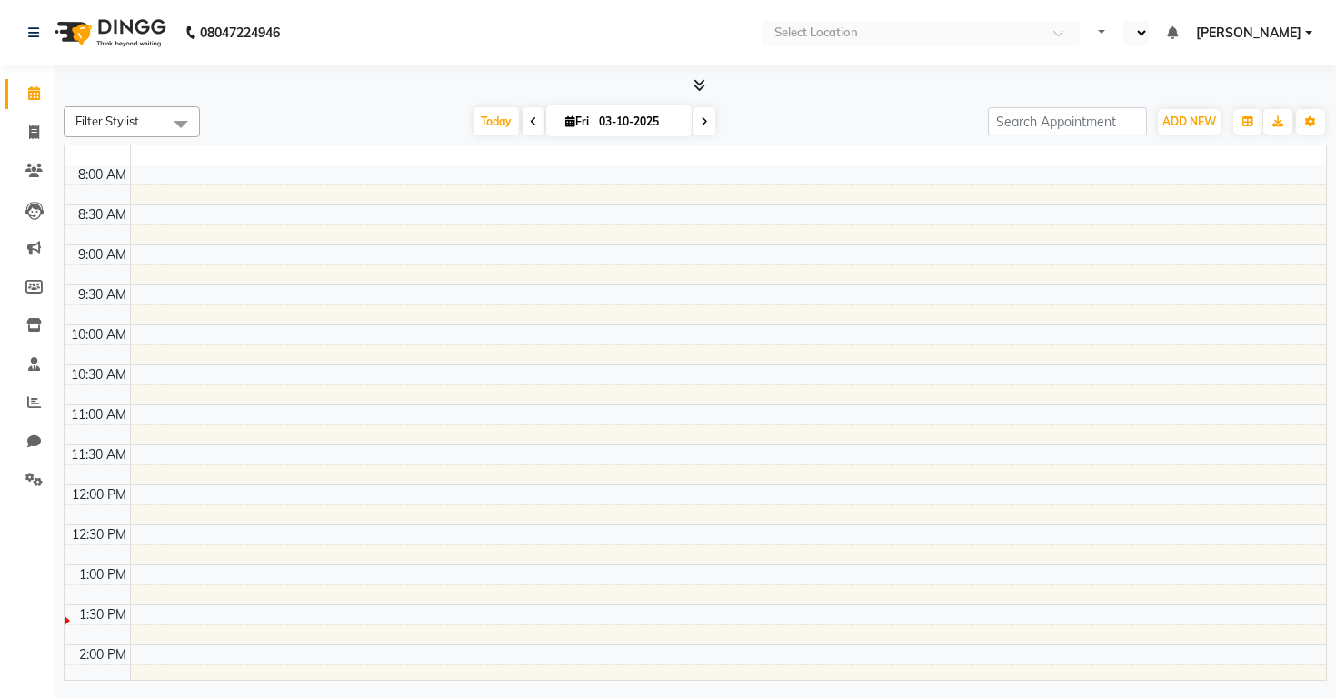
select select "en"
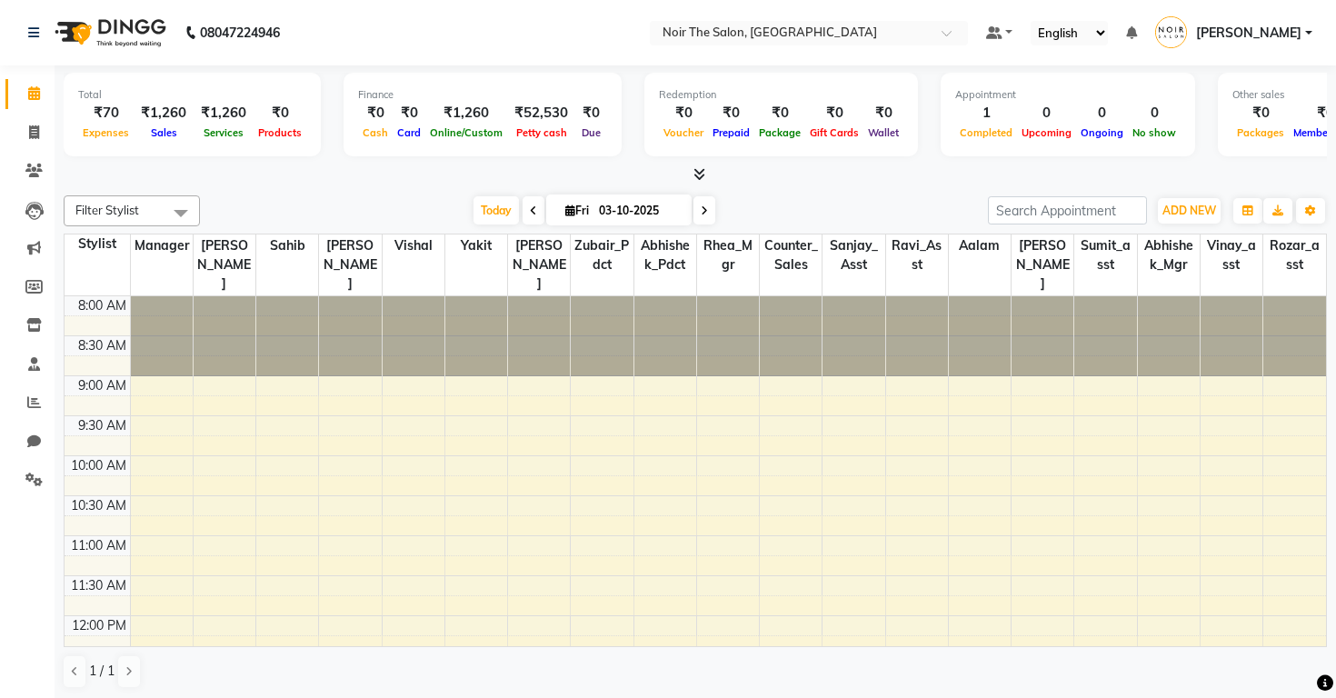
click at [694, 173] on icon at bounding box center [700, 174] width 12 height 14
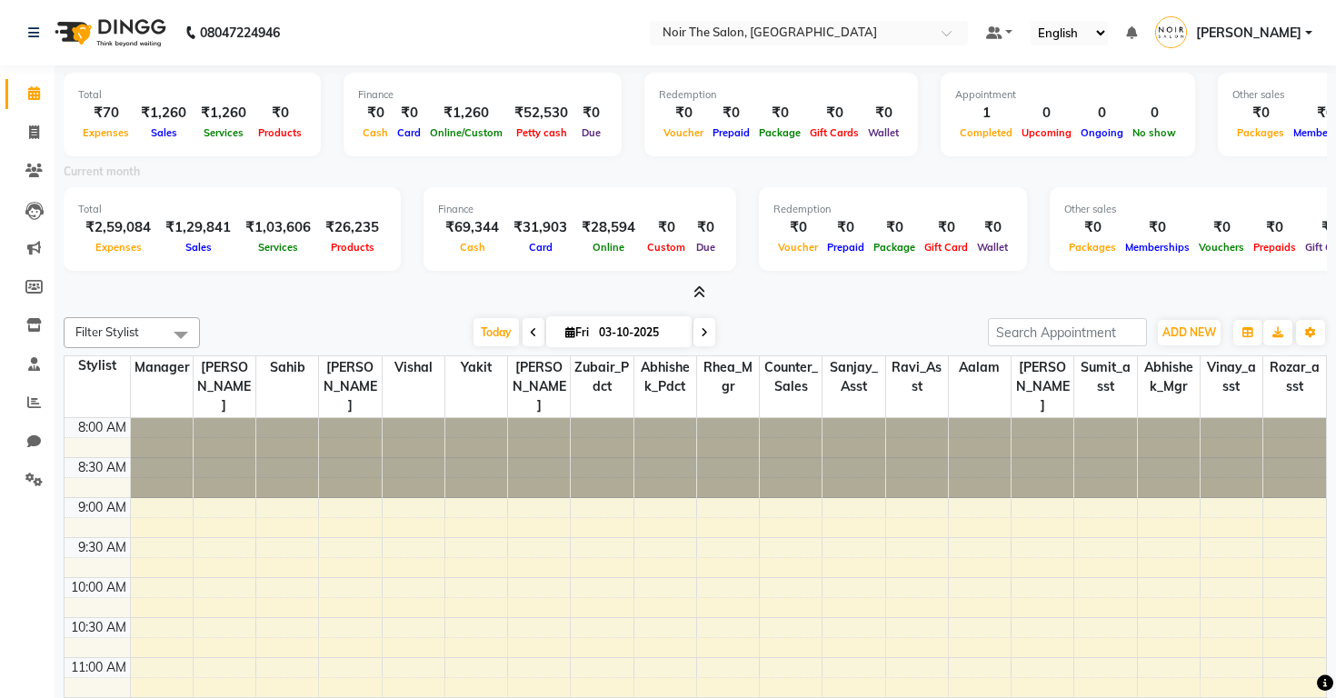
click at [697, 290] on icon at bounding box center [700, 292] width 12 height 14
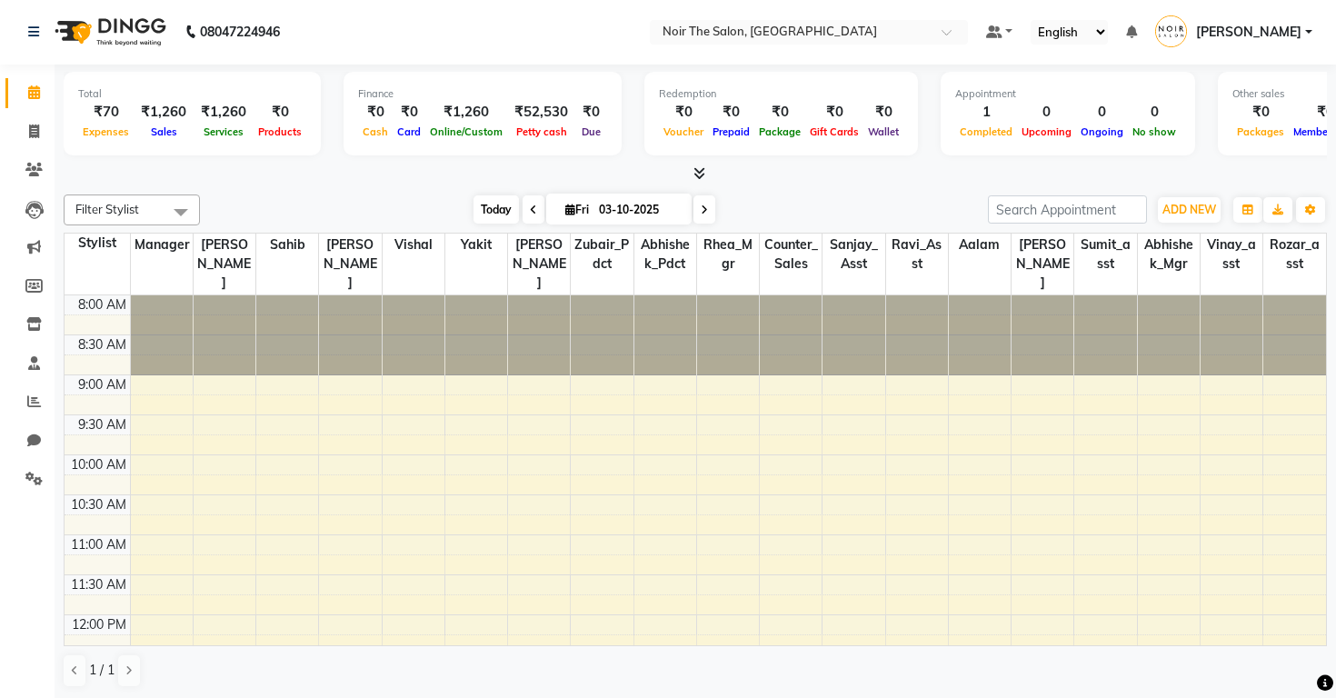
click at [491, 216] on span "Today" at bounding box center [496, 209] width 45 height 28
click at [659, 38] on input "text" at bounding box center [791, 34] width 264 height 18
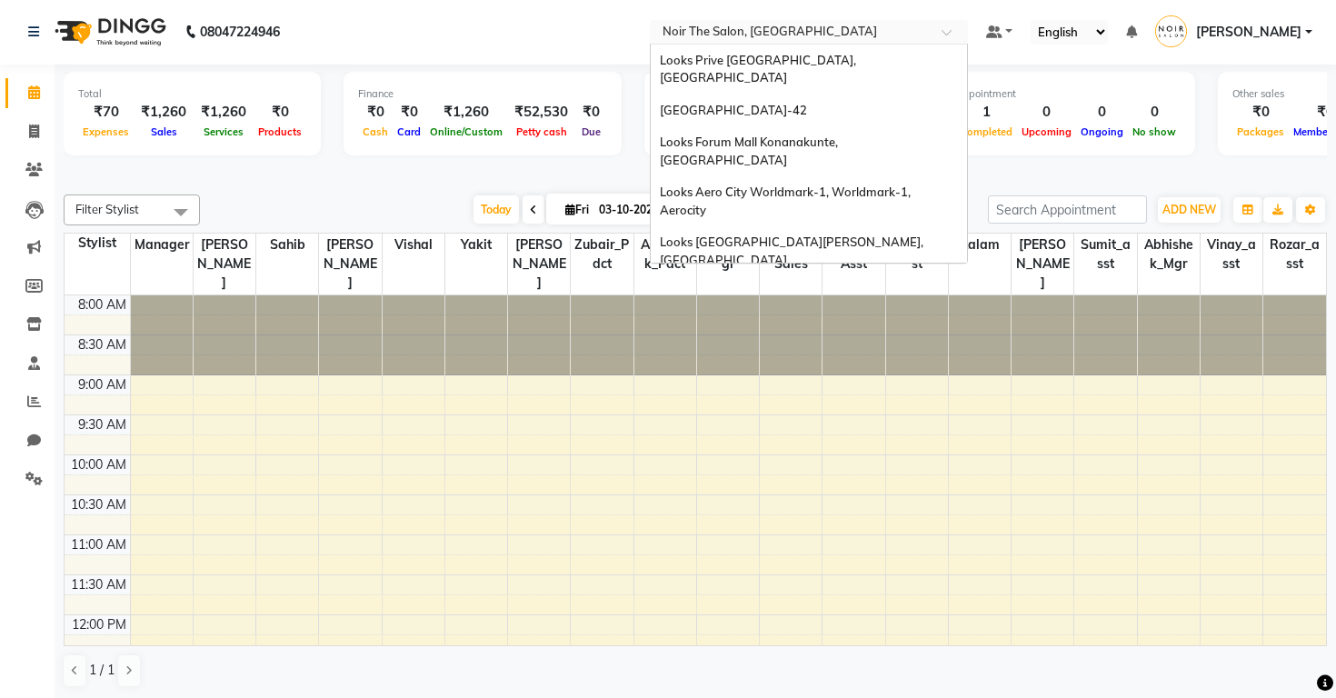
scroll to position [1463, 0]
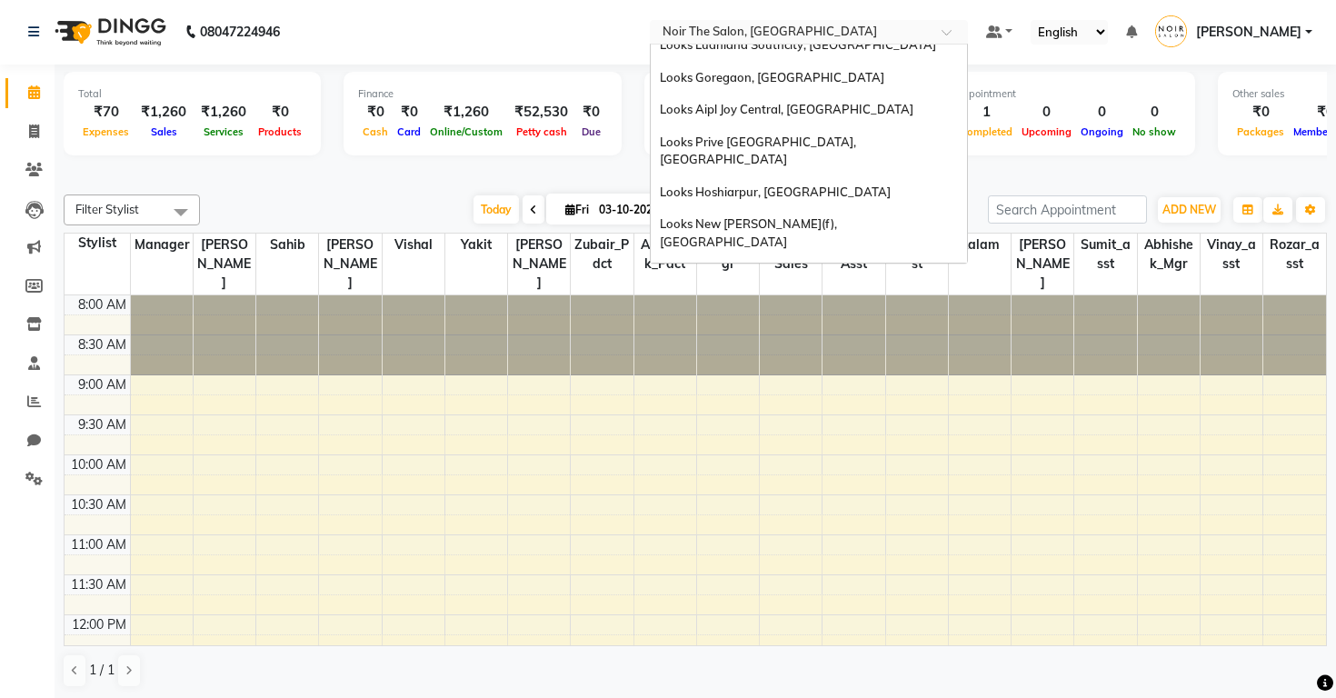
click at [660, 595] on span "Looks Powai, [GEOGRAPHIC_DATA], [GEOGRAPHIC_DATA], [GEOGRAPHIC_DATA]" at bounding box center [790, 611] width 260 height 33
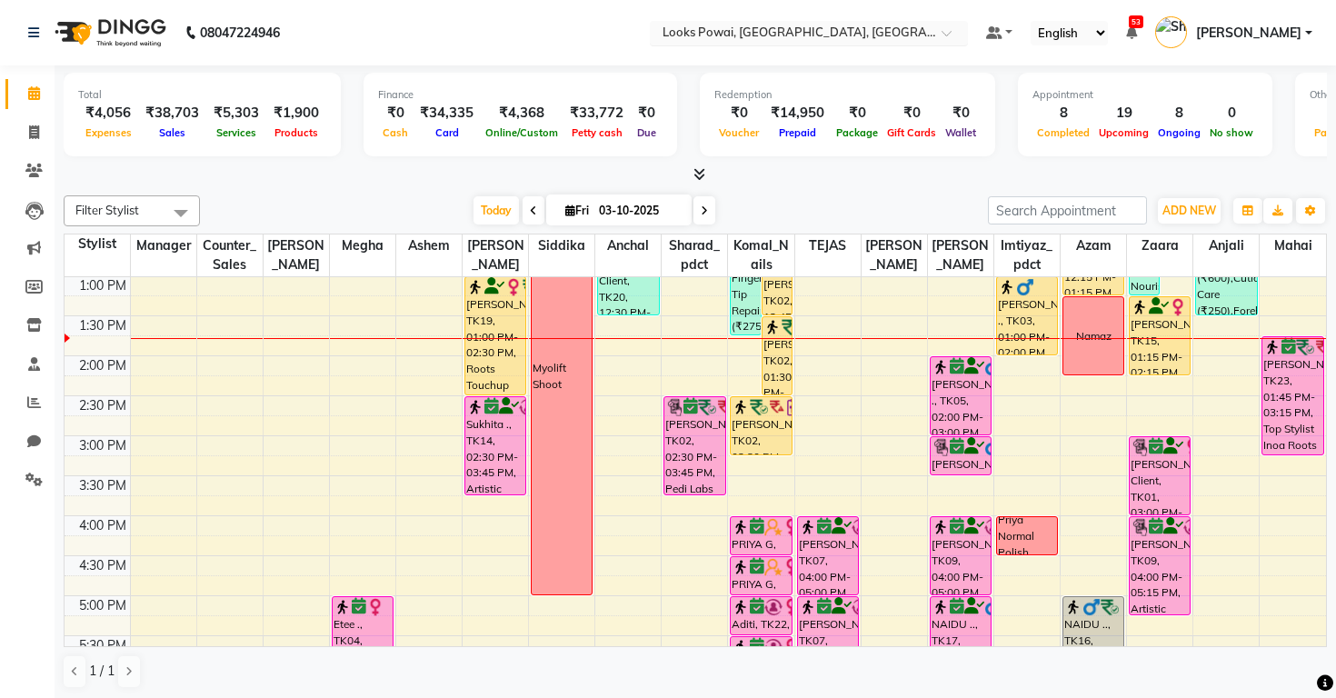
click at [664, 25] on input "text" at bounding box center [791, 34] width 264 height 18
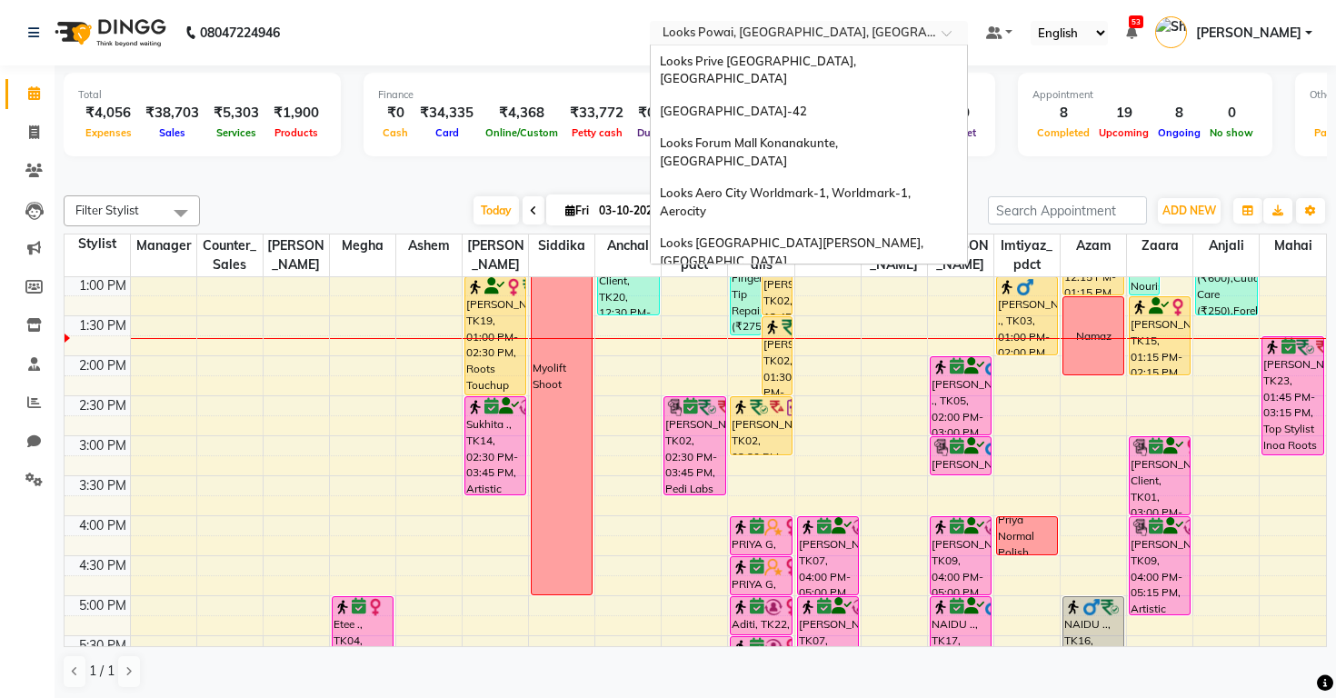
scroll to position [1559, 0]
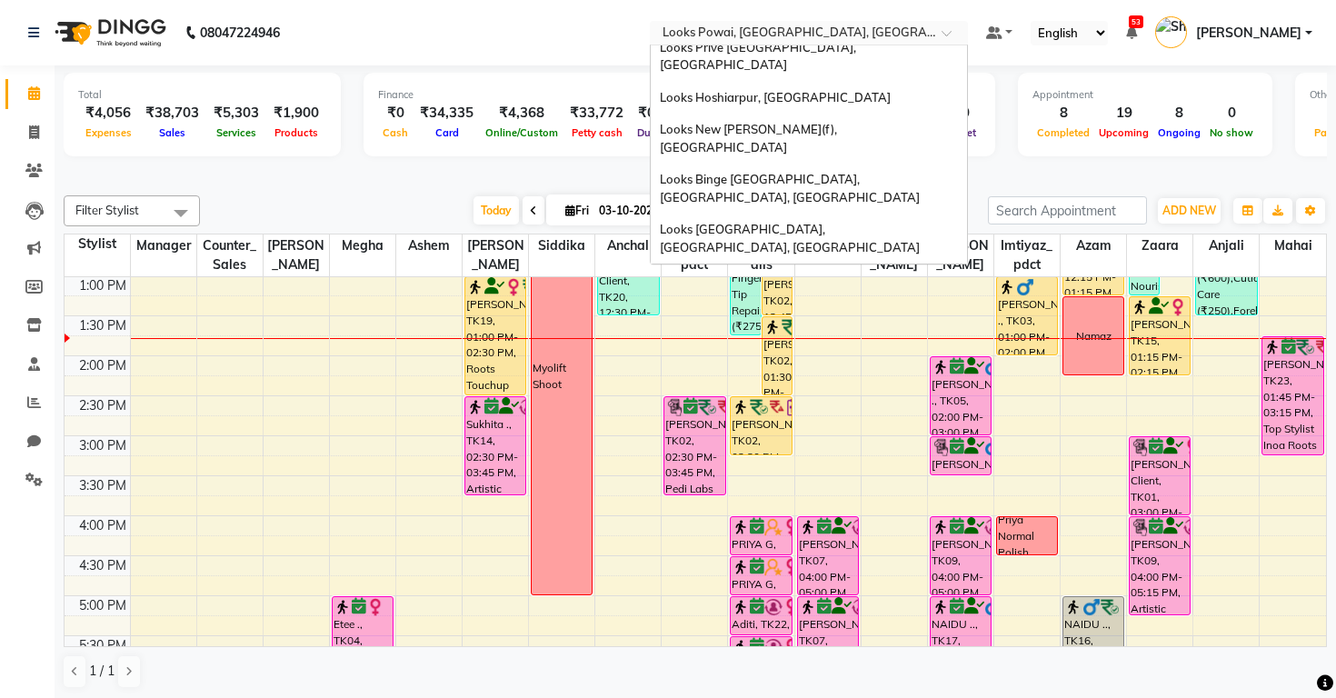
click at [660, 551] on span "Looks Salon, [GEOGRAPHIC_DATA]" at bounding box center [760, 558] width 200 height 15
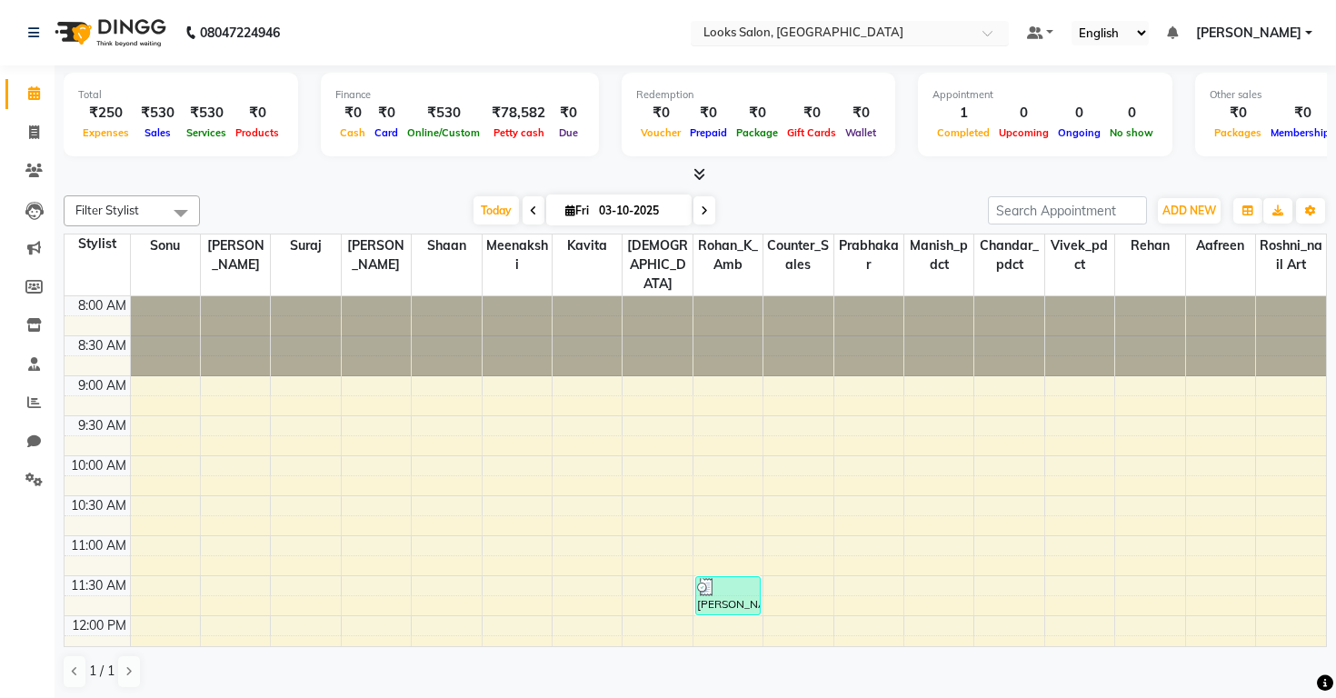
click at [700, 35] on input "text" at bounding box center [832, 34] width 264 height 18
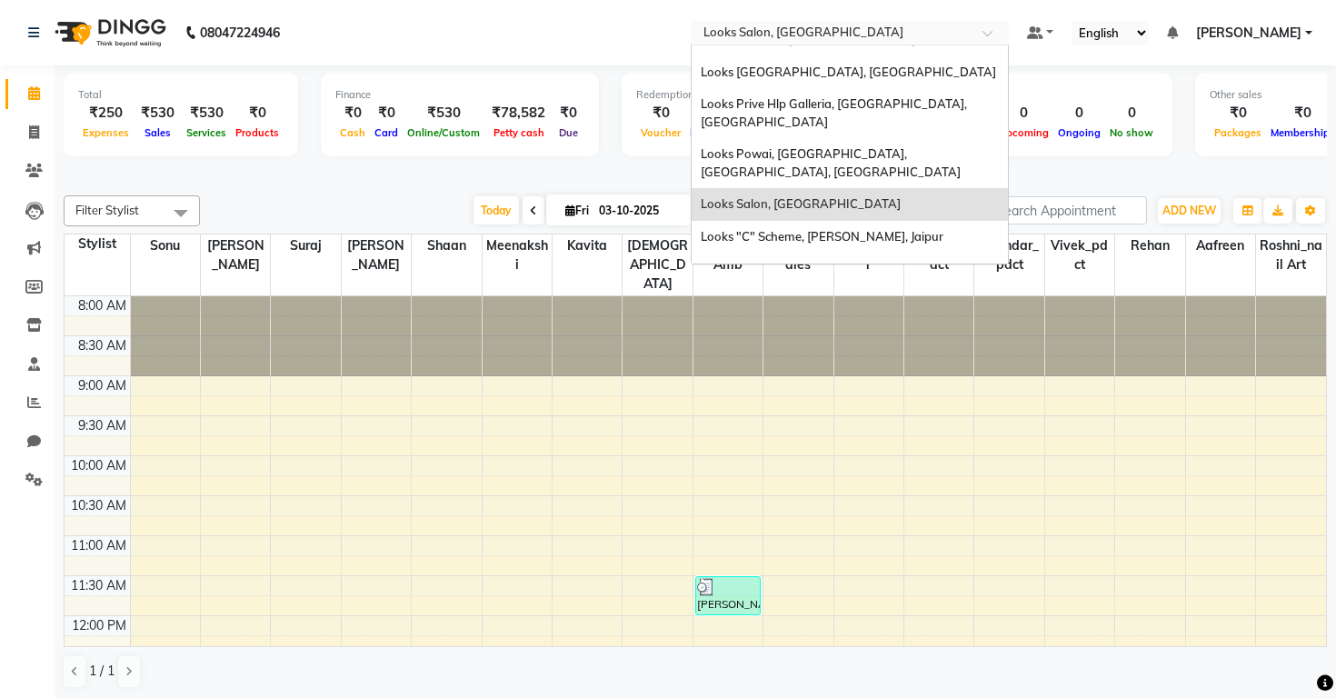
scroll to position [1913, 0]
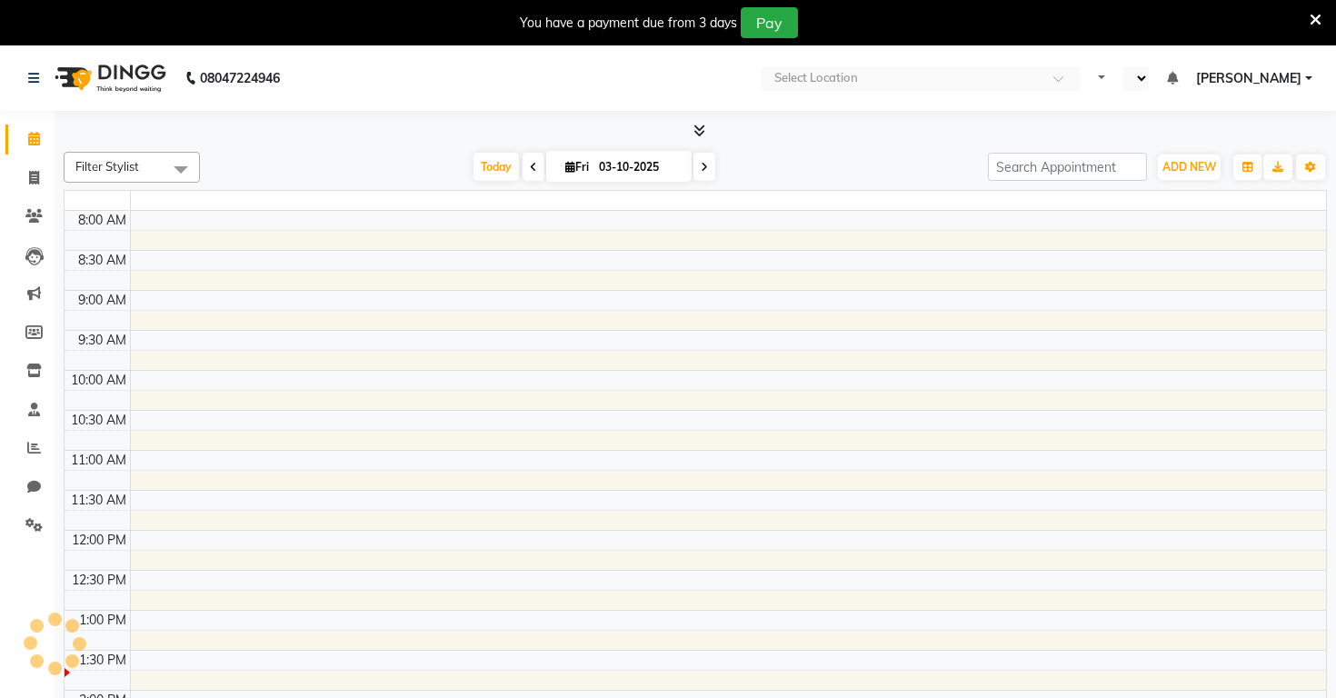
select select "en"
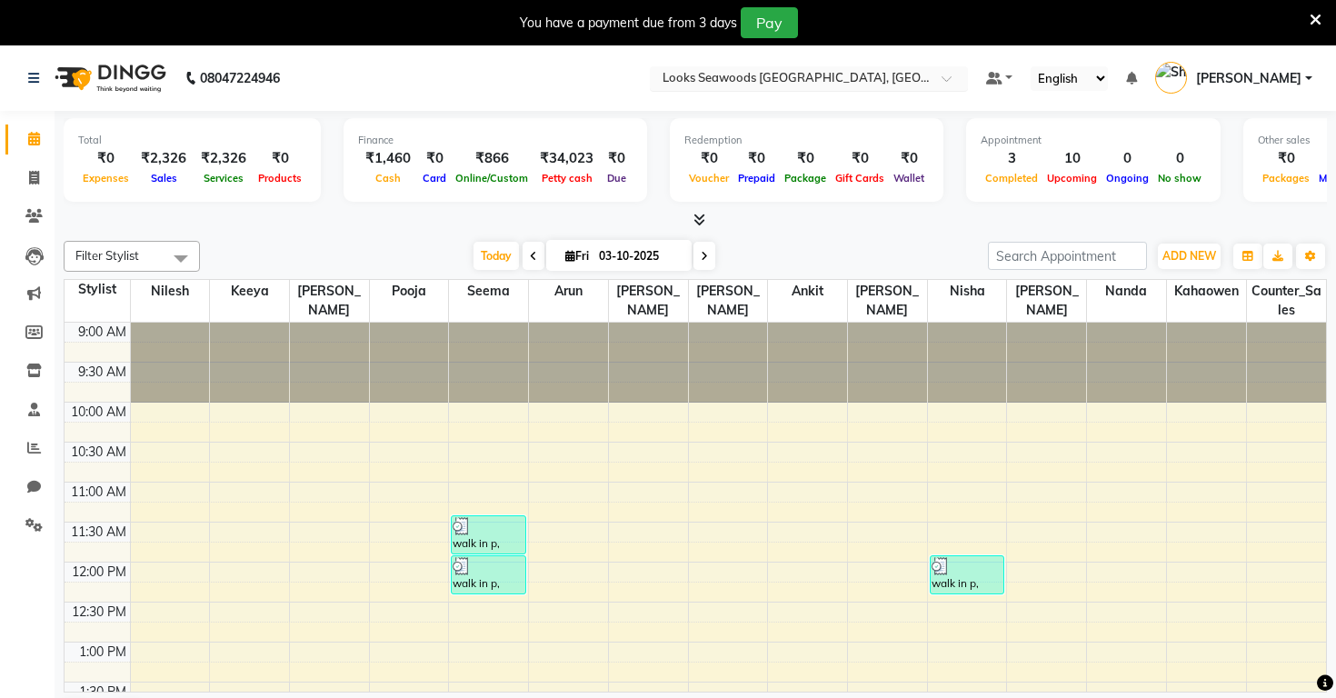
click at [659, 74] on input "text" at bounding box center [791, 80] width 264 height 18
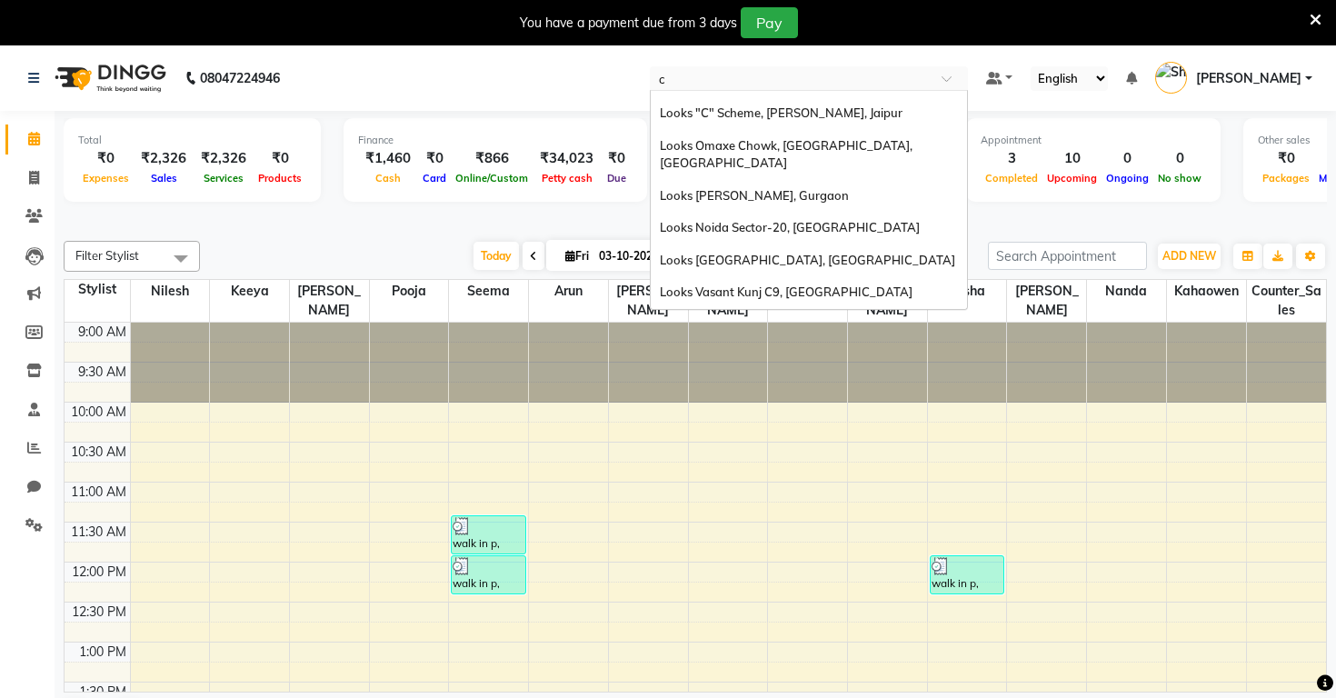
scroll to position [609, 0]
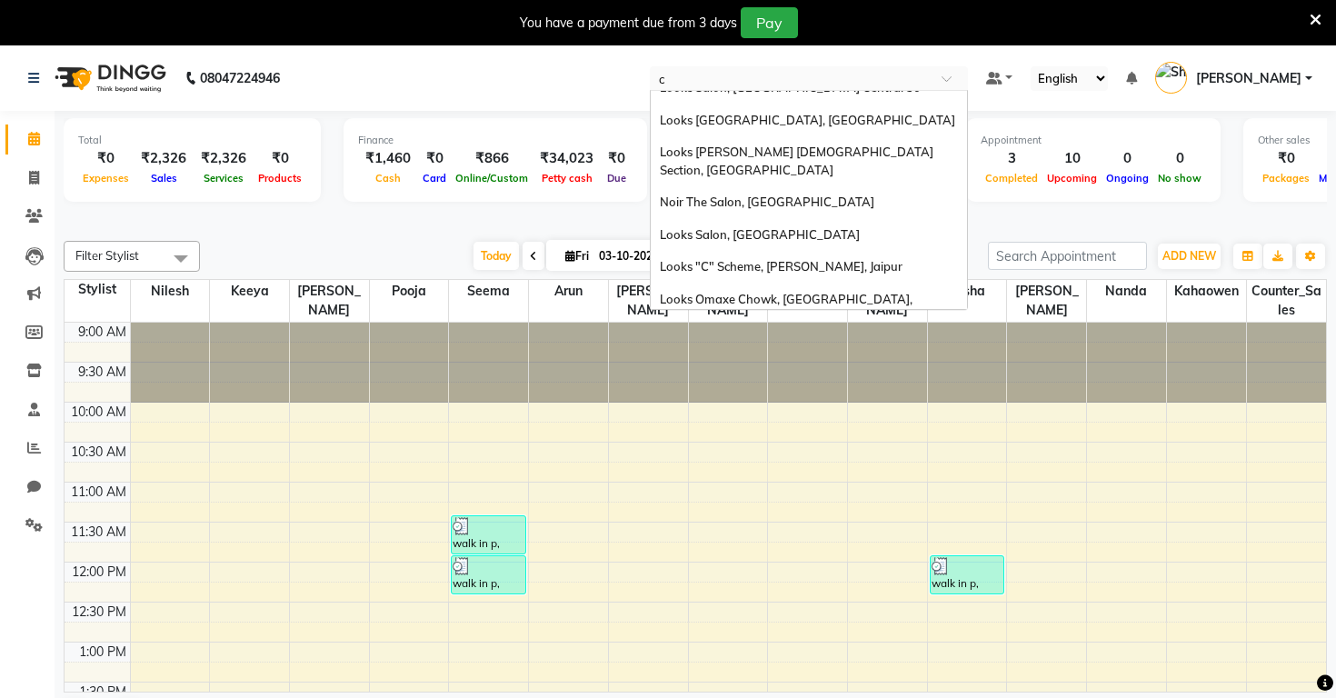
type input "ce"
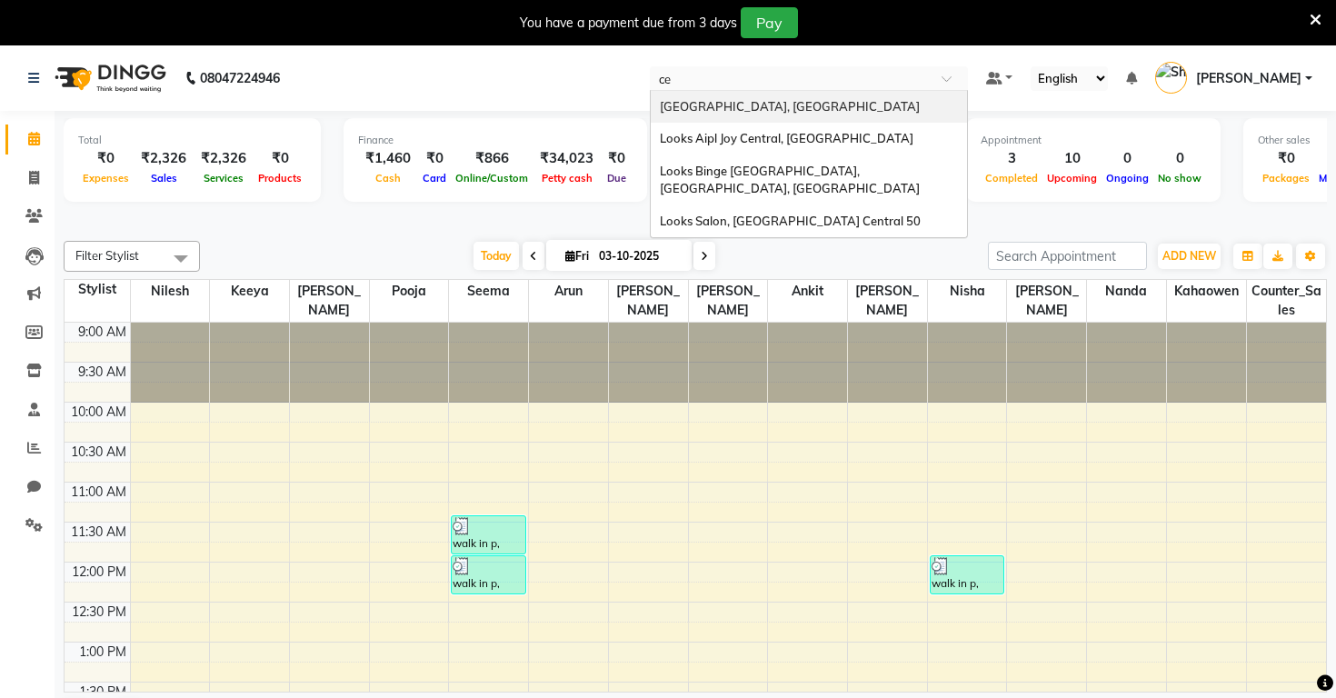
scroll to position [0, 0]
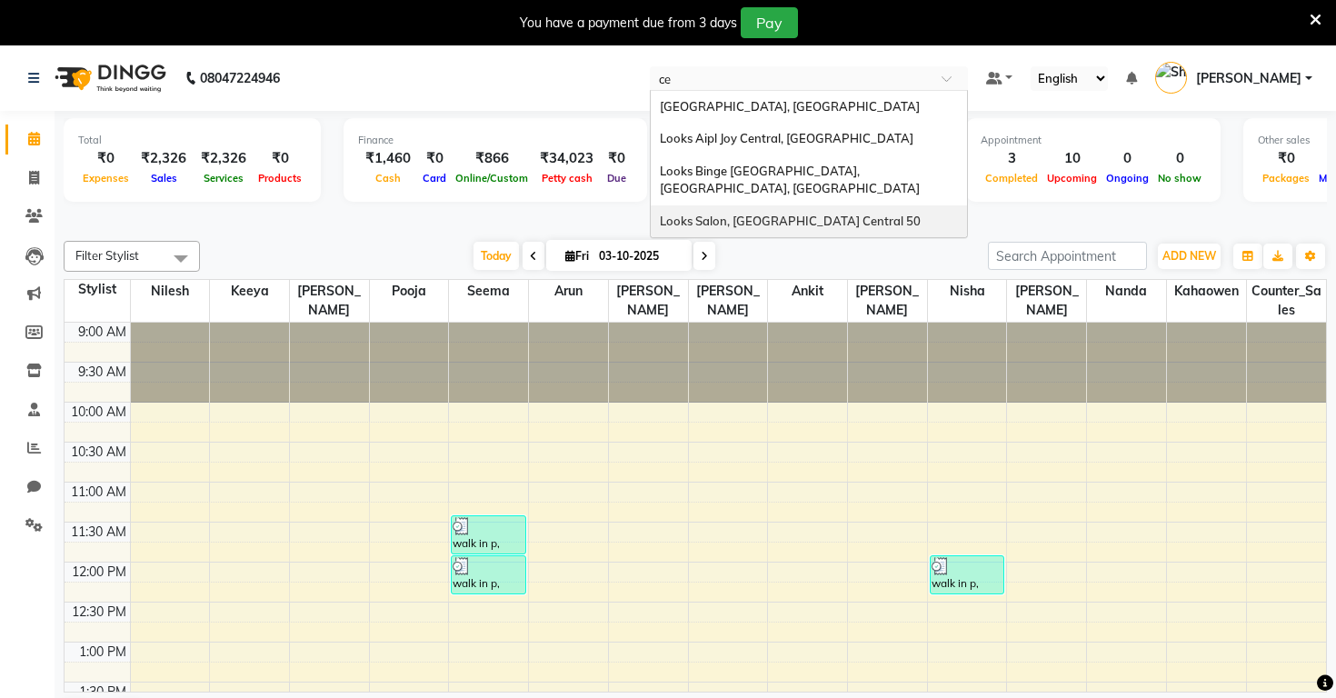
click at [657, 205] on div "Looks Salon, [GEOGRAPHIC_DATA] Central 50" at bounding box center [809, 221] width 316 height 33
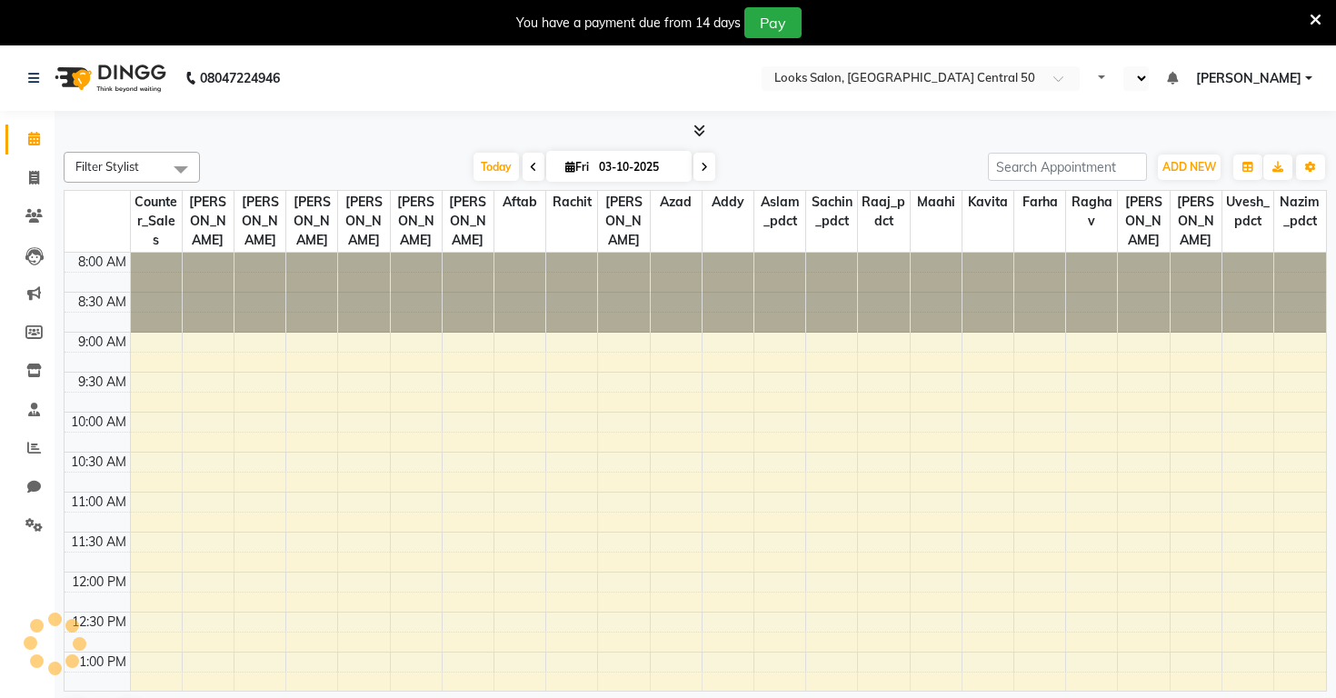
select select "en"
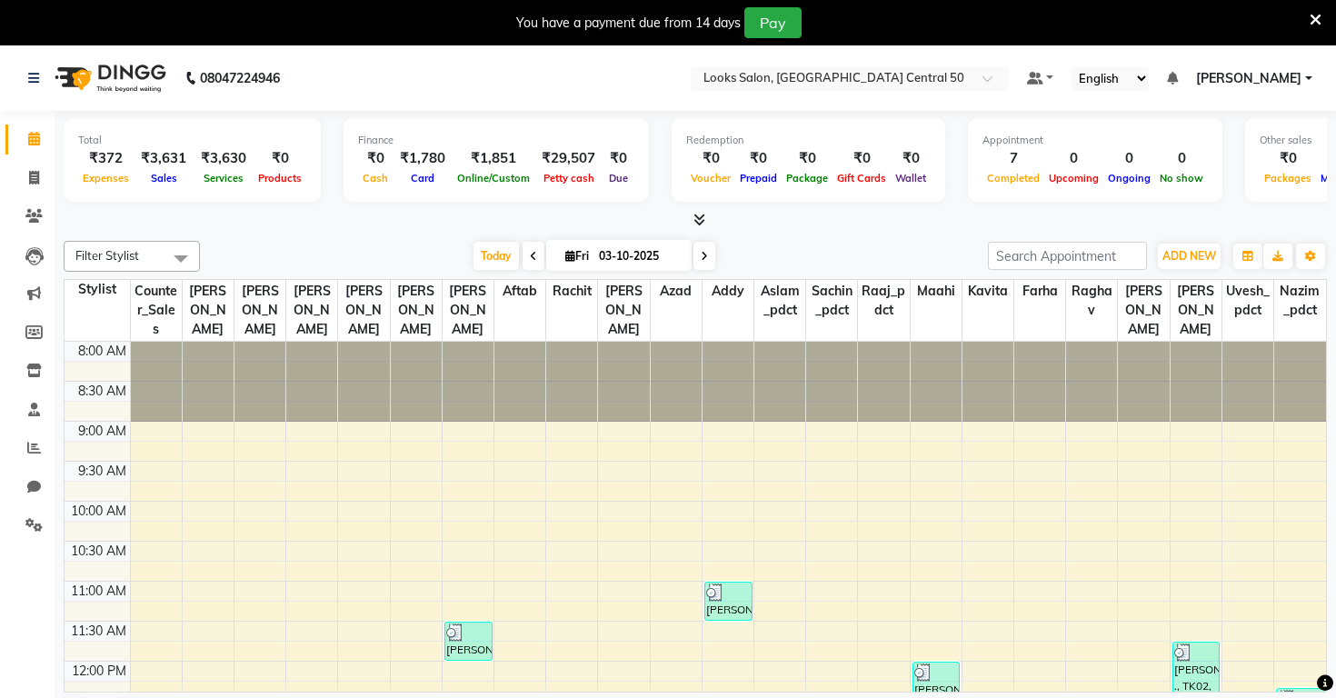
click at [700, 218] on icon at bounding box center [700, 220] width 12 height 14
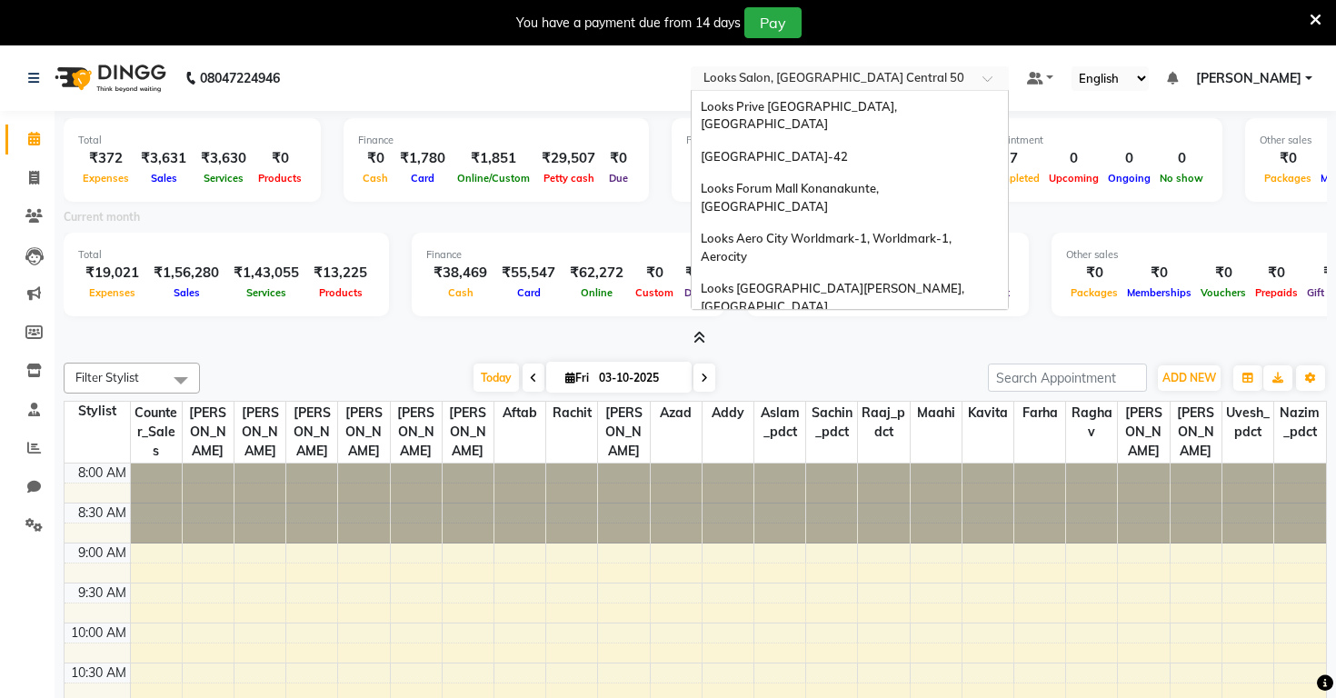
click at [700, 78] on input "text" at bounding box center [832, 80] width 264 height 18
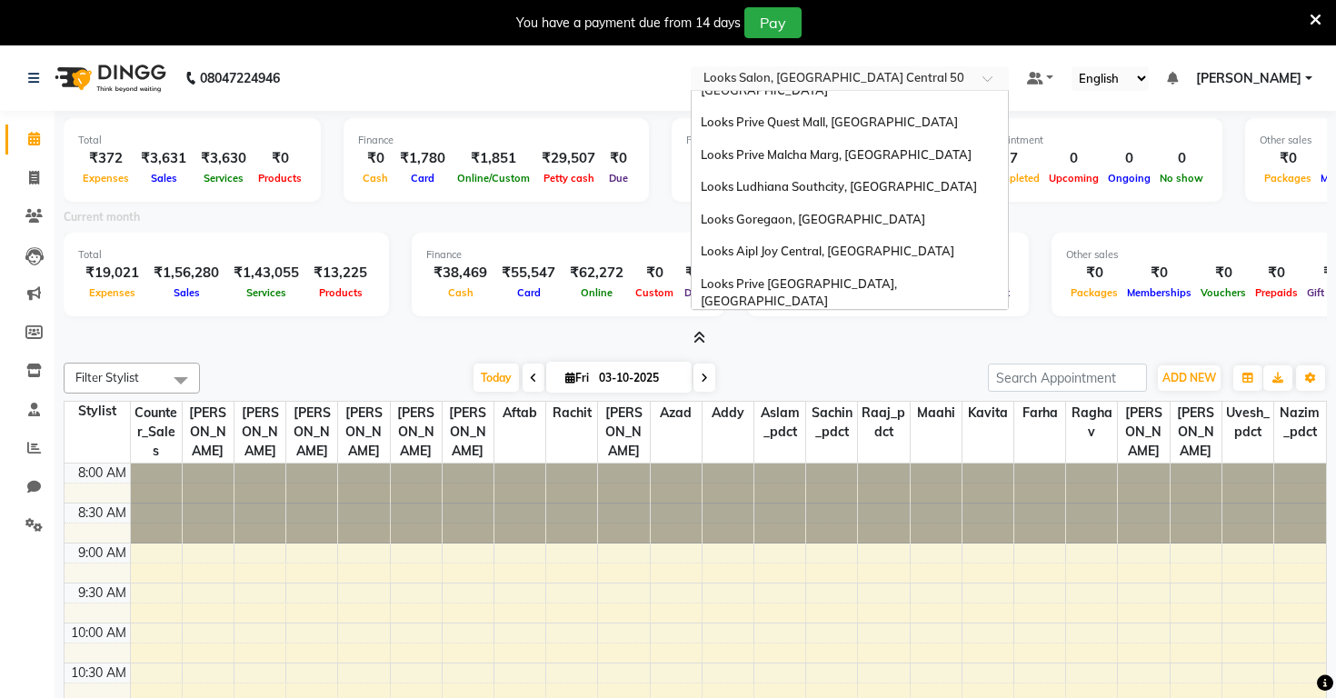
click at [701, 655] on span "Looks [GEOGRAPHIC_DATA], [GEOGRAPHIC_DATA]" at bounding box center [848, 662] width 295 height 15
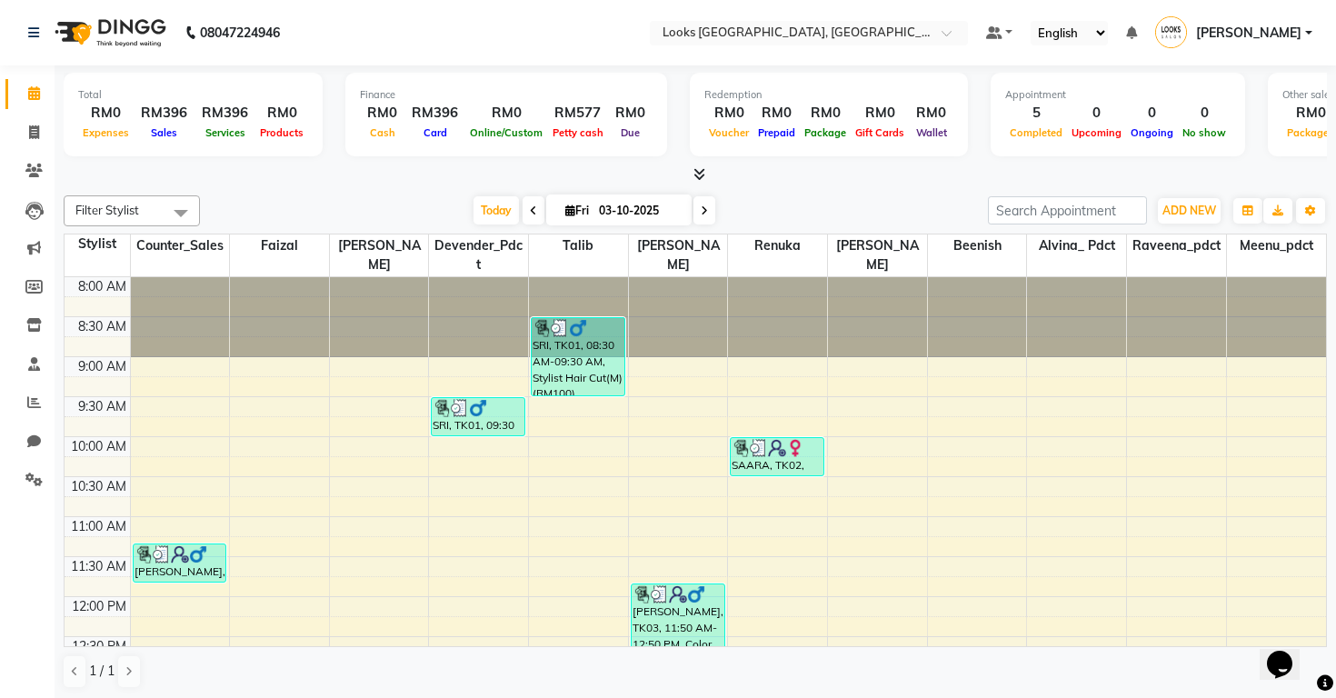
scroll to position [401, 0]
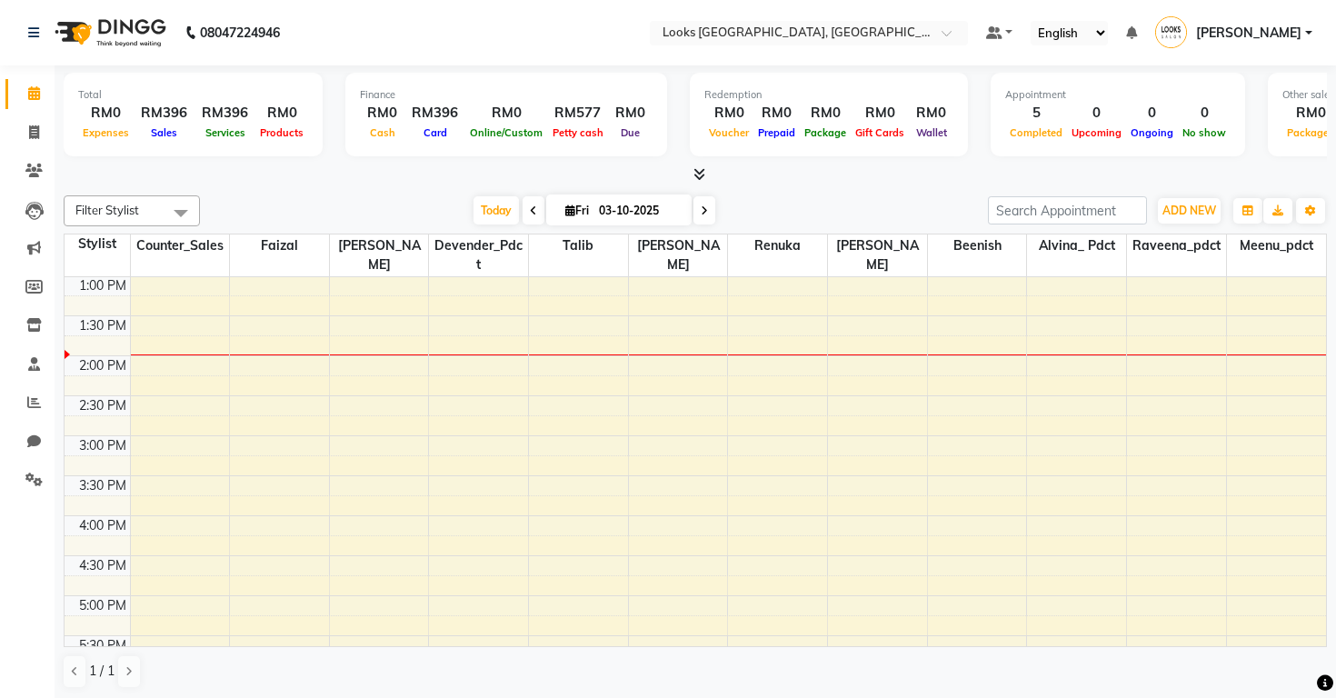
click at [703, 168] on icon at bounding box center [700, 174] width 12 height 14
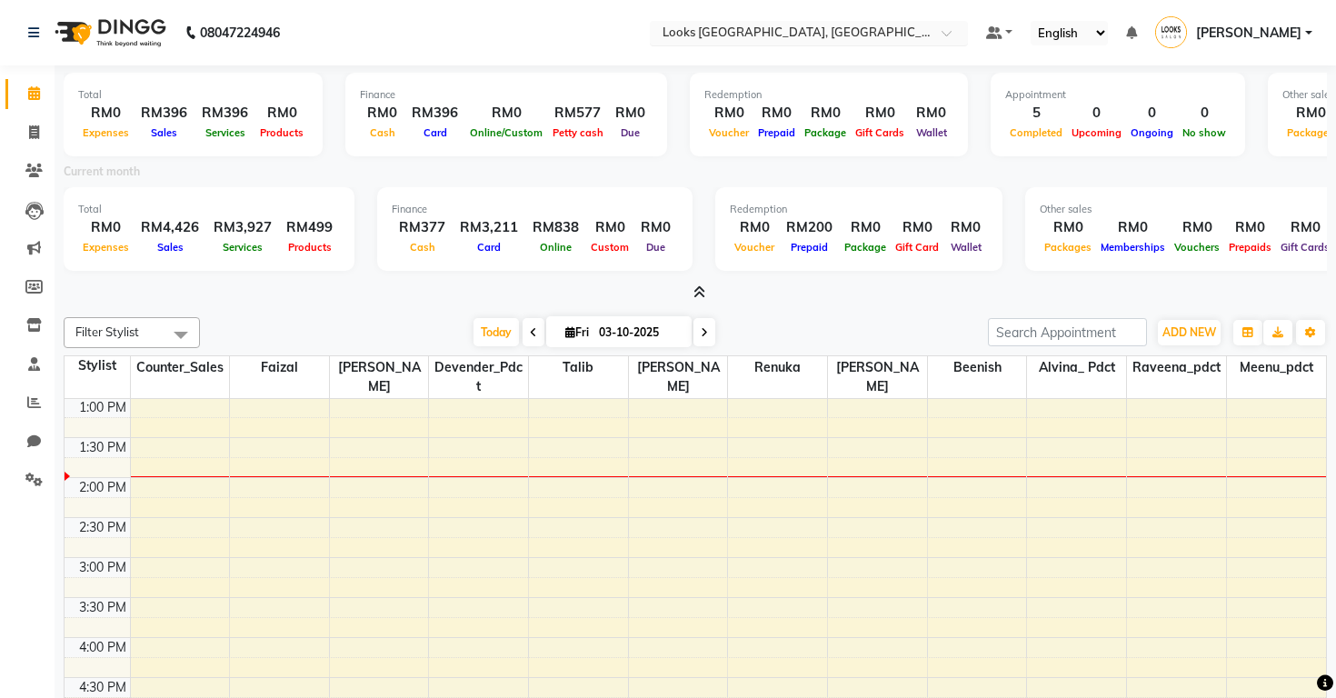
click at [684, 31] on input "text" at bounding box center [791, 34] width 264 height 18
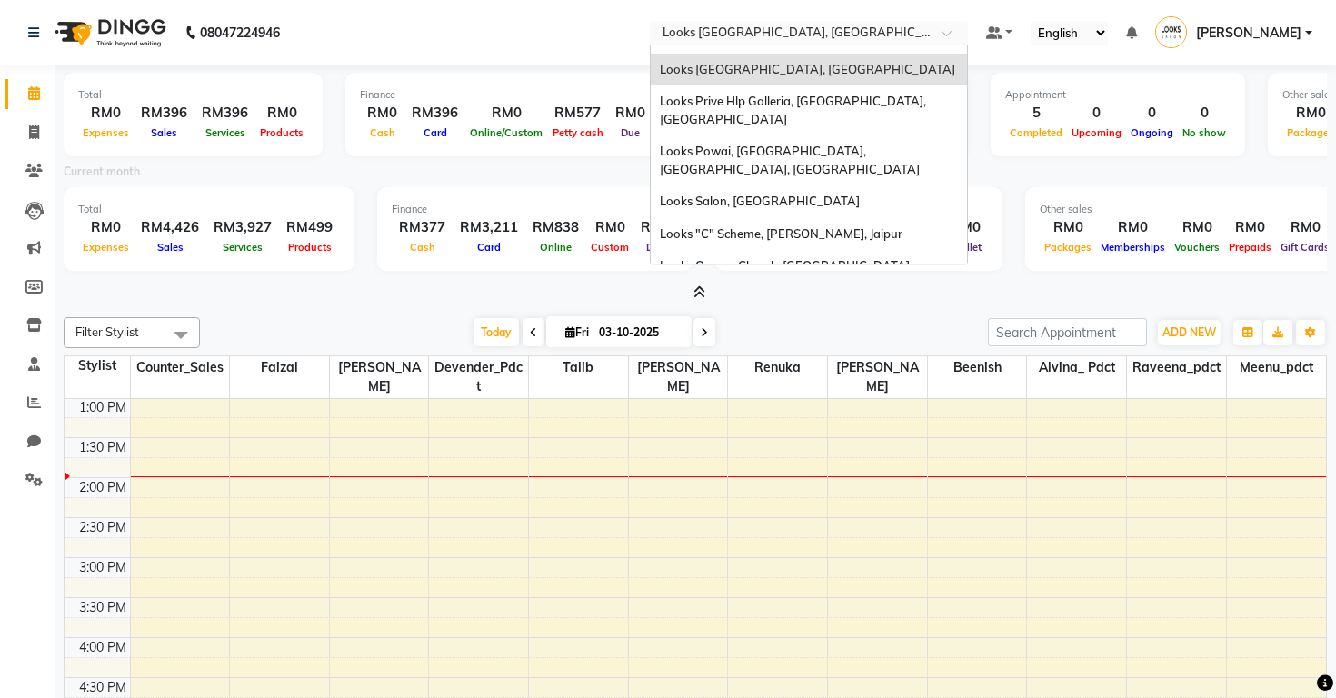
scroll to position [1913, 0]
click at [660, 687] on span "Looks Vasant Kunj C9, [GEOGRAPHIC_DATA]" at bounding box center [786, 694] width 253 height 15
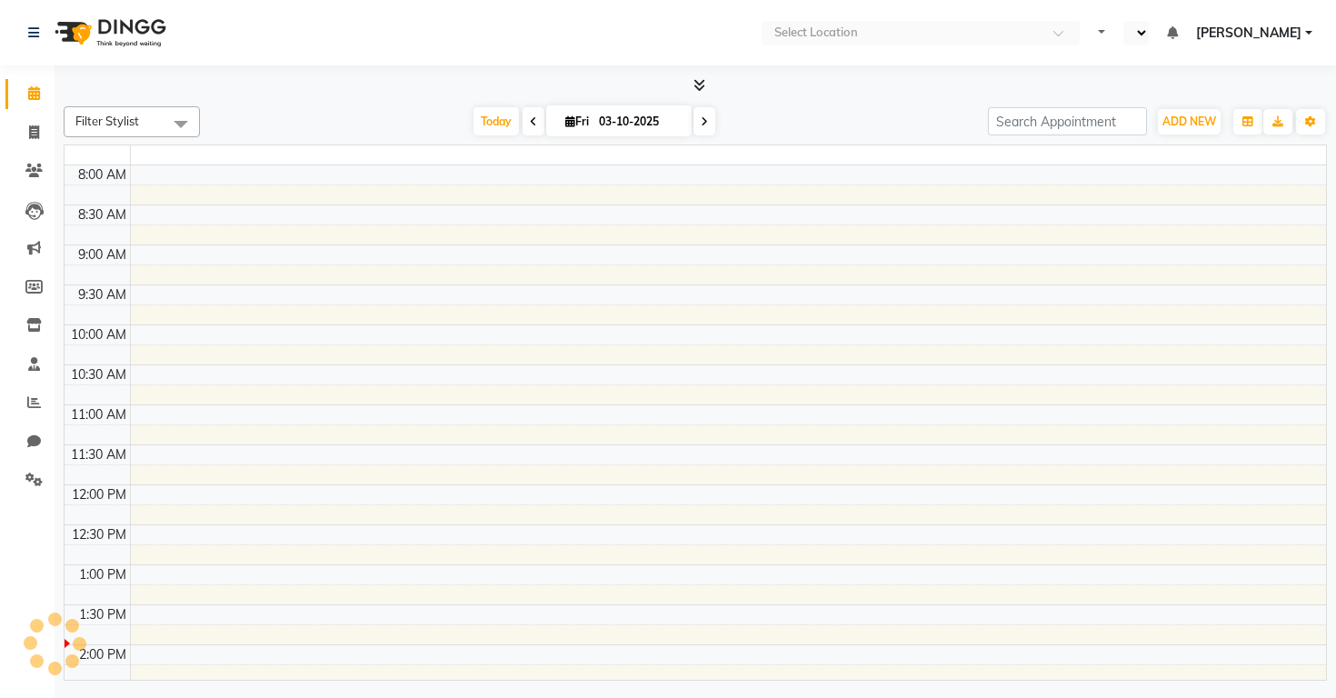
select select "en"
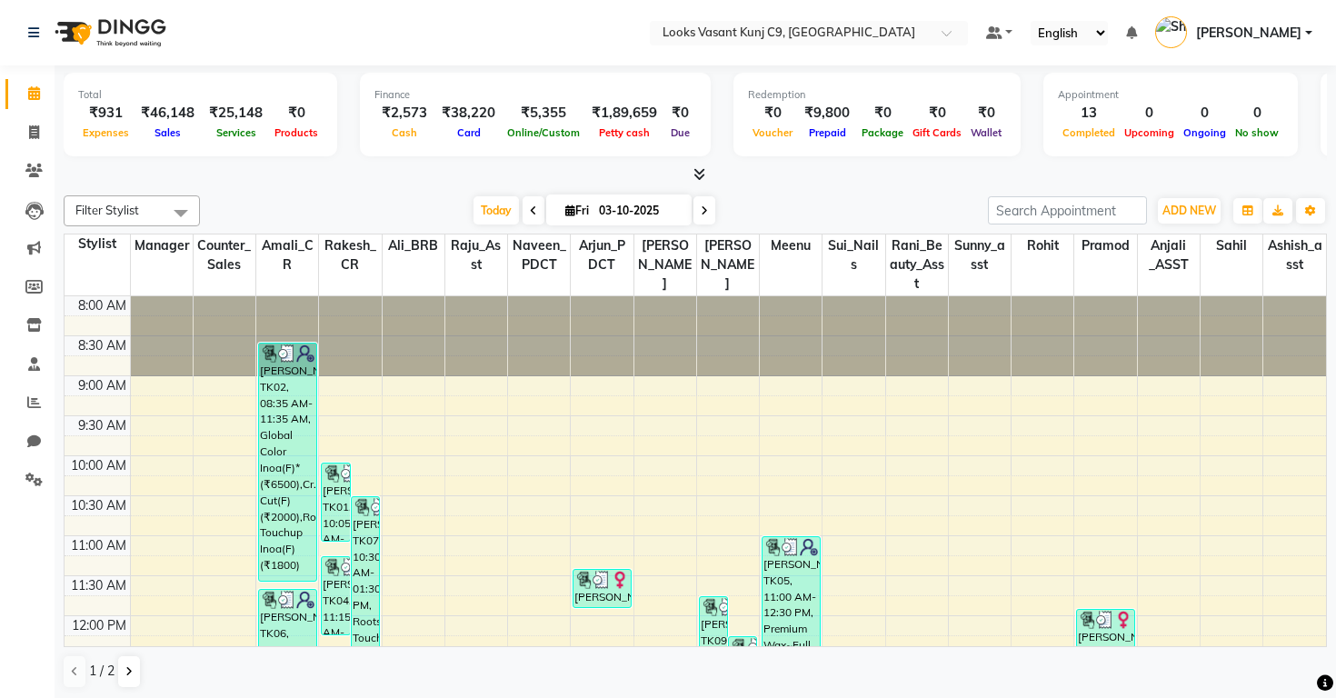
click at [696, 170] on icon at bounding box center [700, 174] width 12 height 14
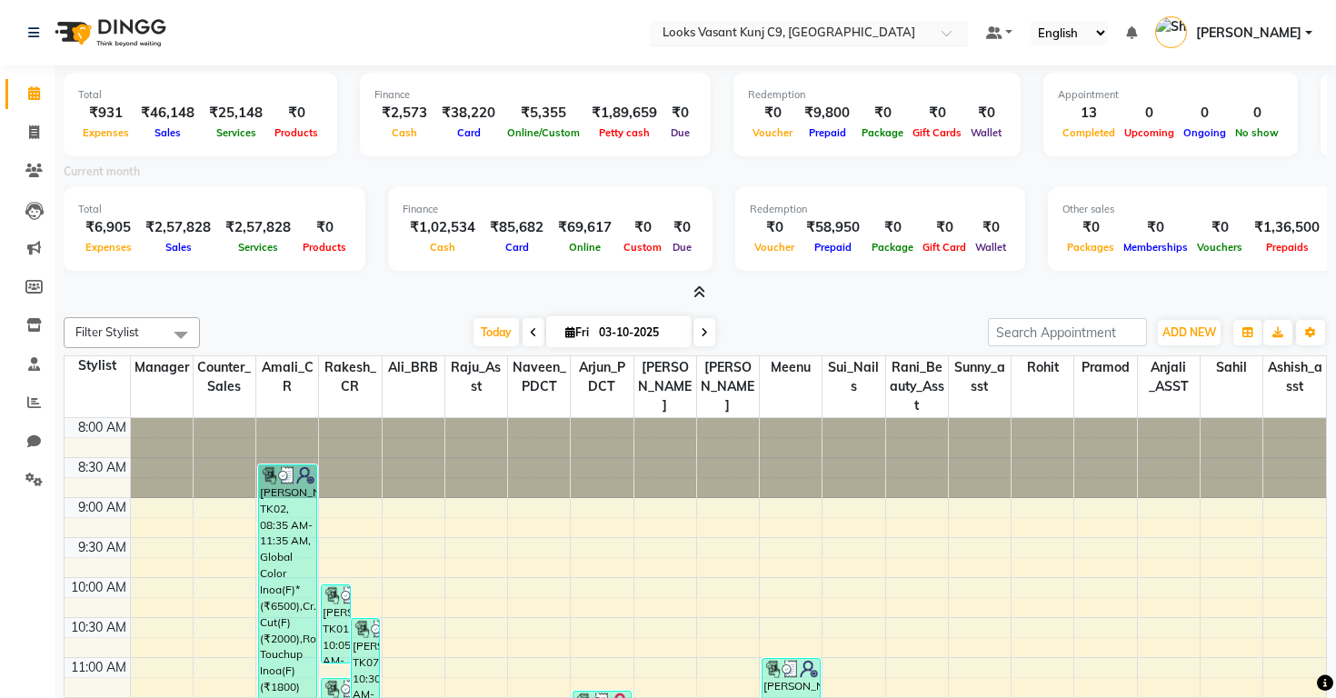
click at [659, 35] on input "text" at bounding box center [791, 34] width 264 height 18
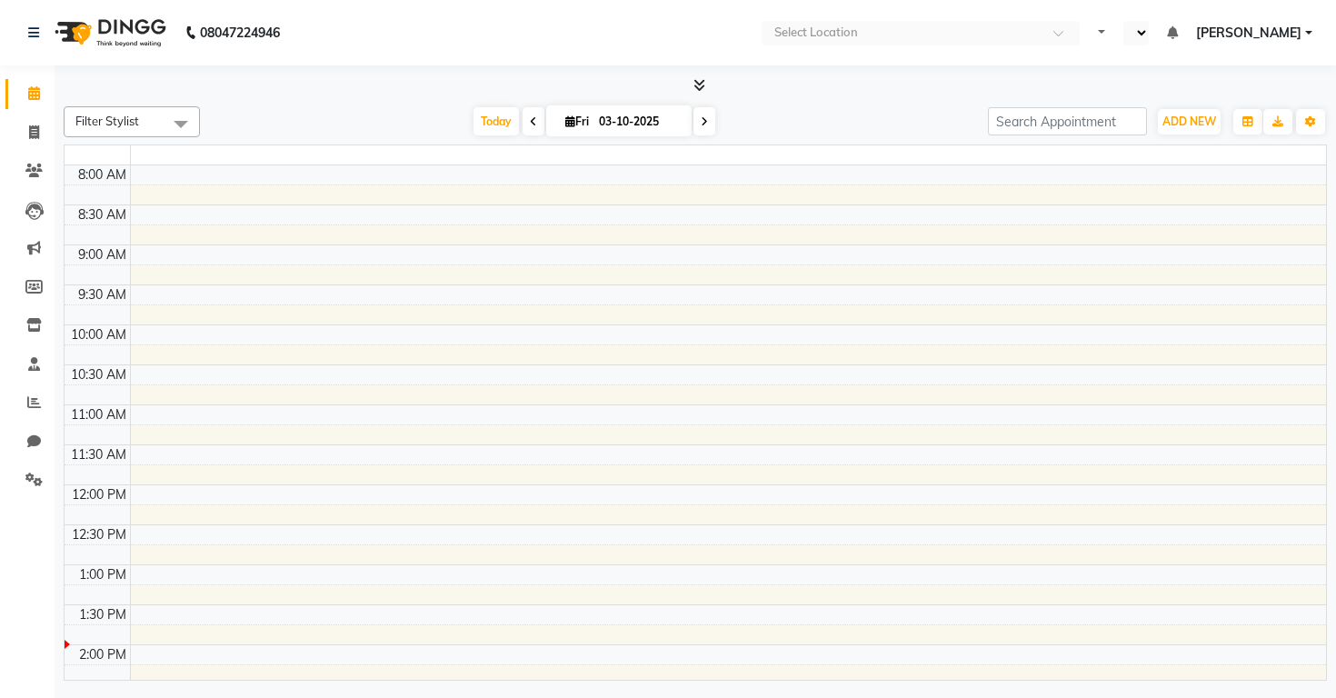
select select "en"
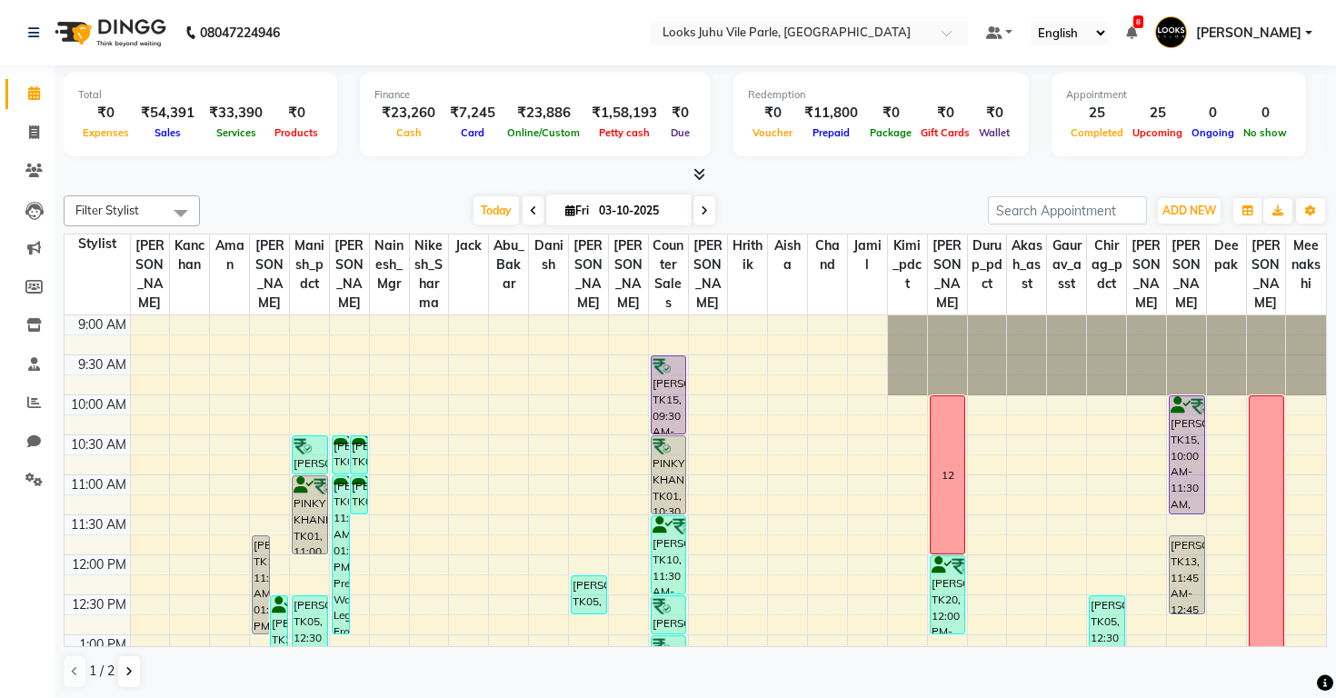
click at [696, 171] on icon at bounding box center [700, 174] width 12 height 14
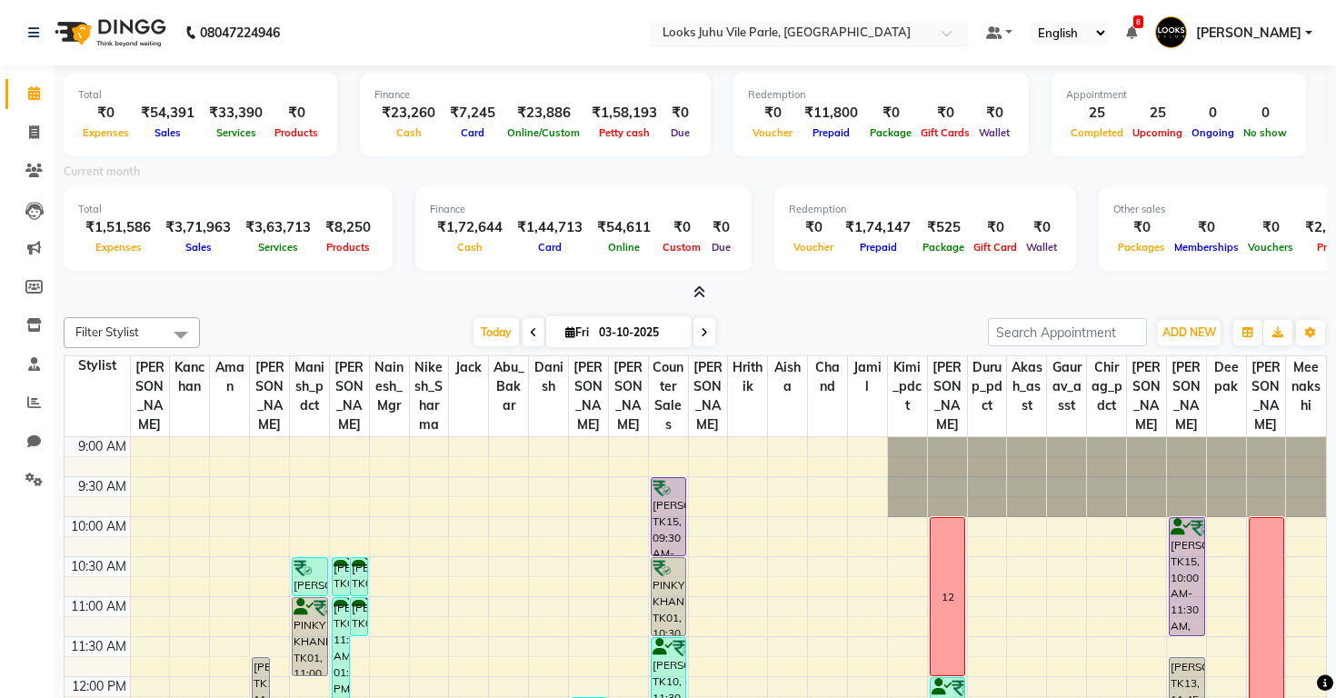
click at [688, 38] on input "text" at bounding box center [791, 34] width 264 height 18
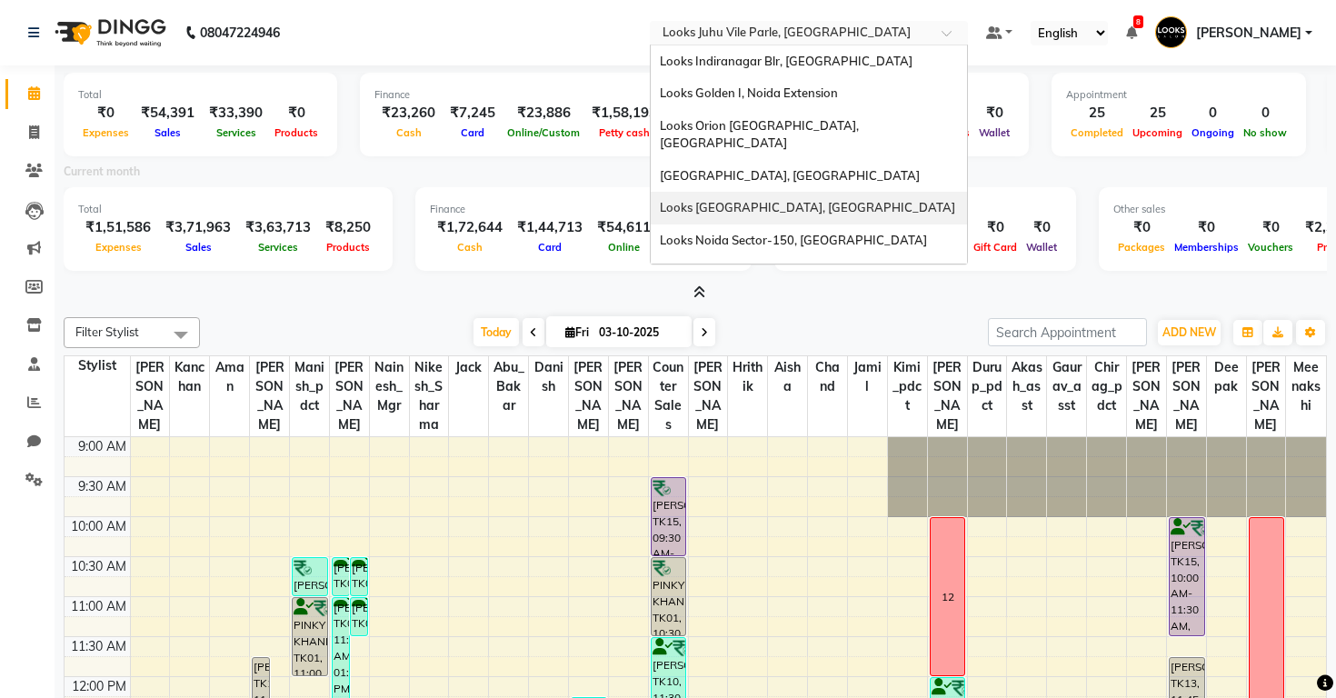
scroll to position [261, 0]
click at [660, 268] on span "Looks Ballygunge, [GEOGRAPHIC_DATA], [GEOGRAPHIC_DATA]" at bounding box center [778, 284] width 236 height 33
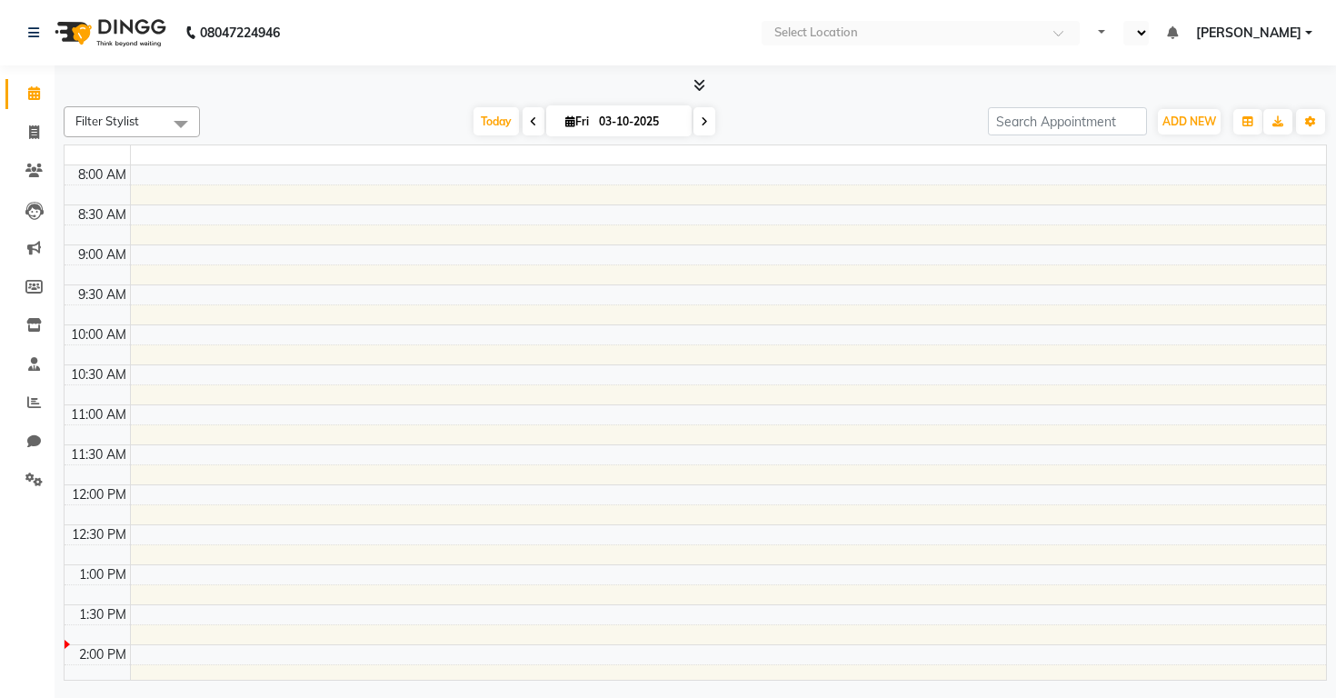
select select "en"
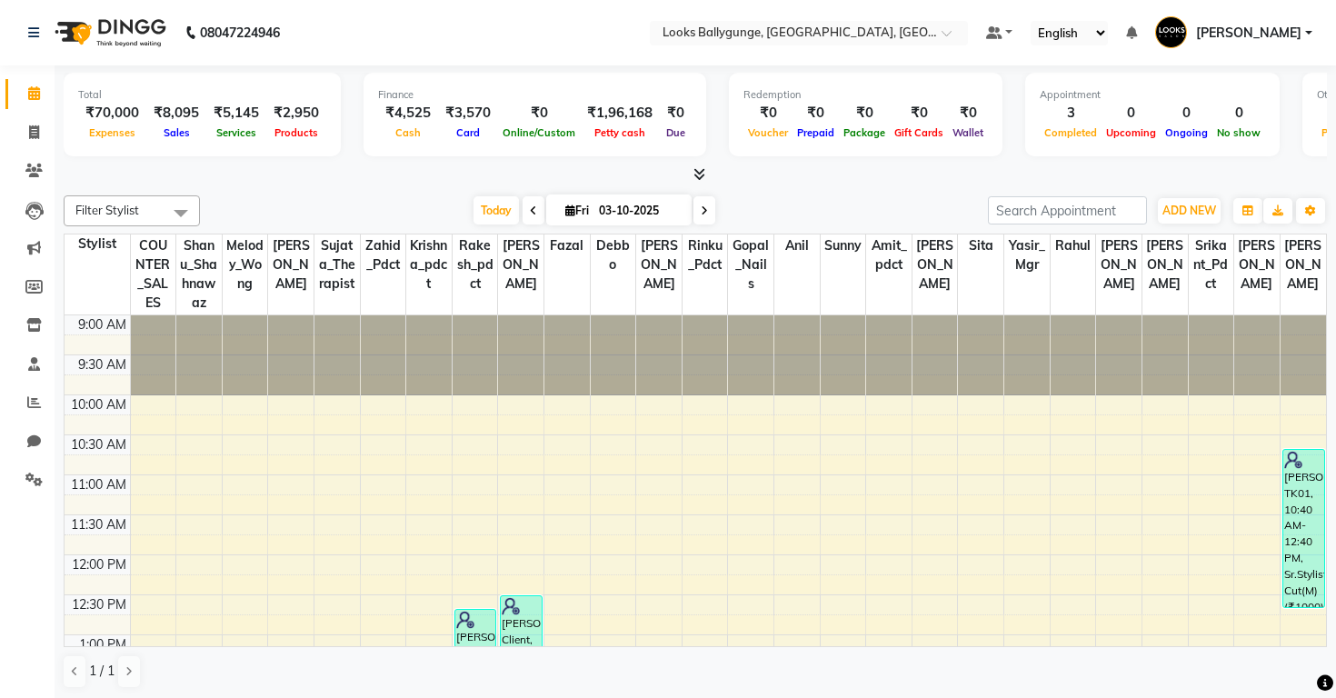
click at [702, 173] on icon at bounding box center [700, 174] width 12 height 14
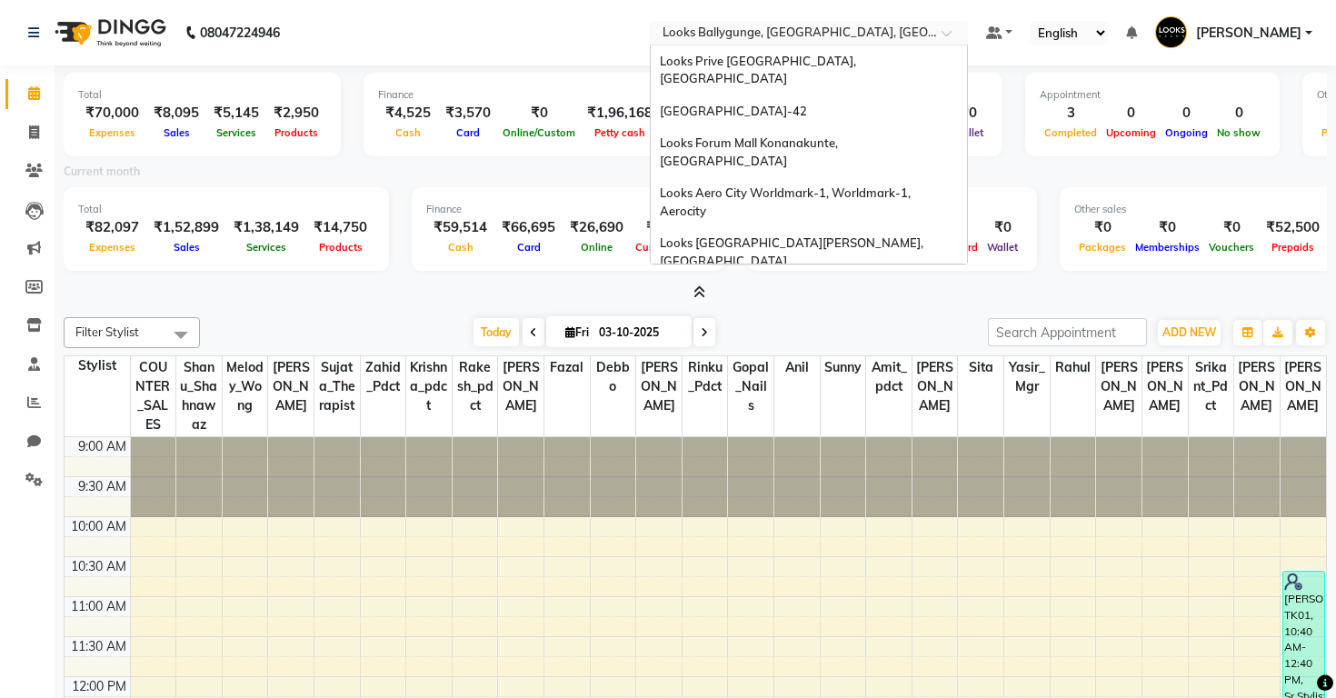
click at [659, 40] on input "text" at bounding box center [791, 34] width 264 height 18
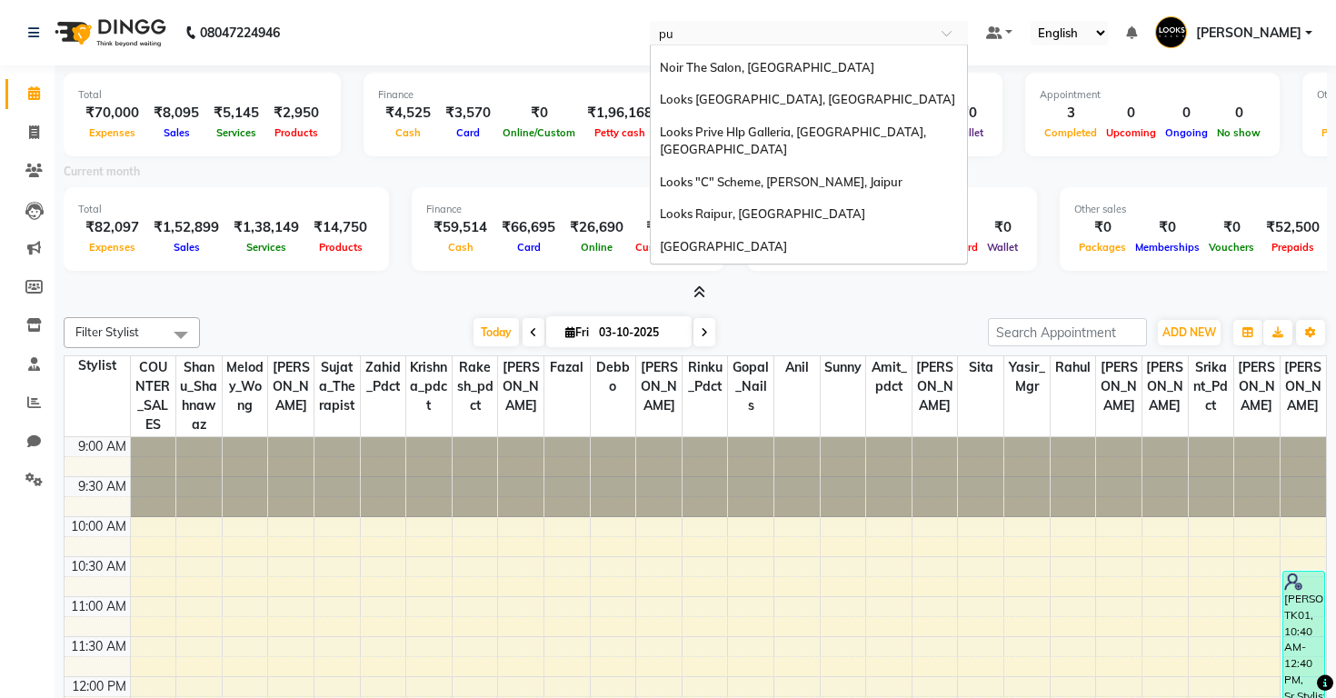
scroll to position [227, 0]
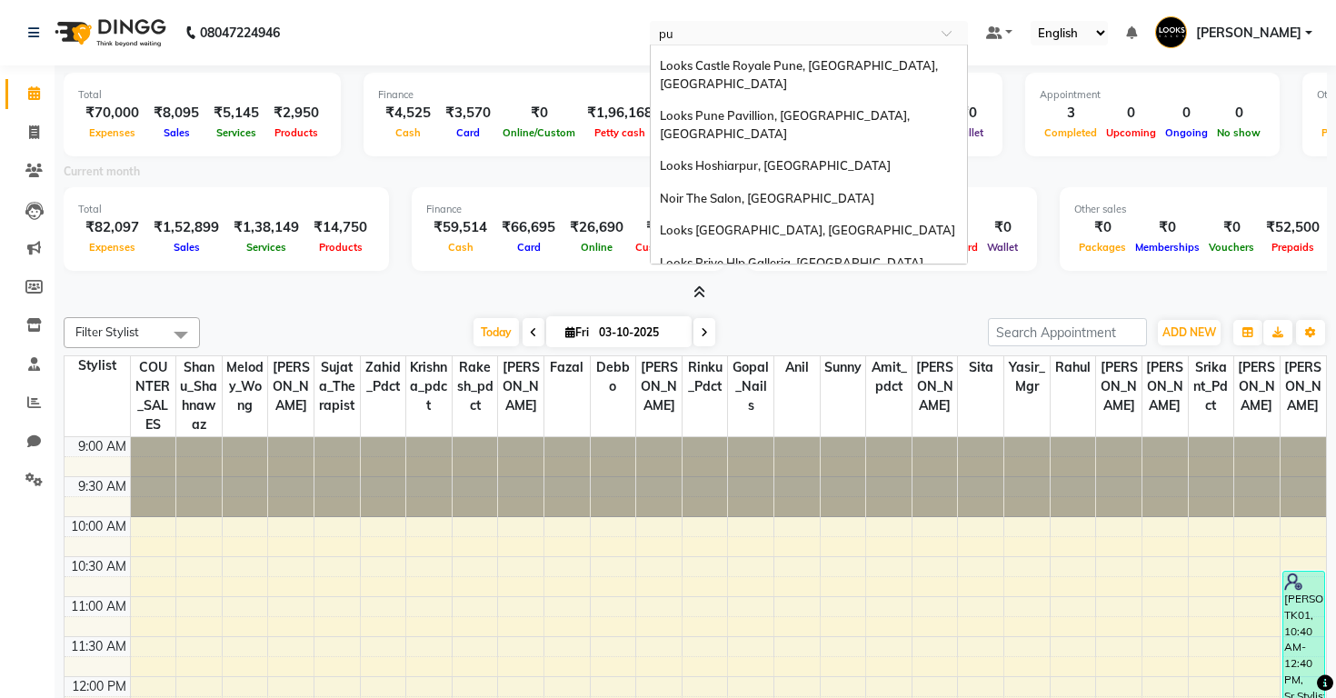
type input "pun"
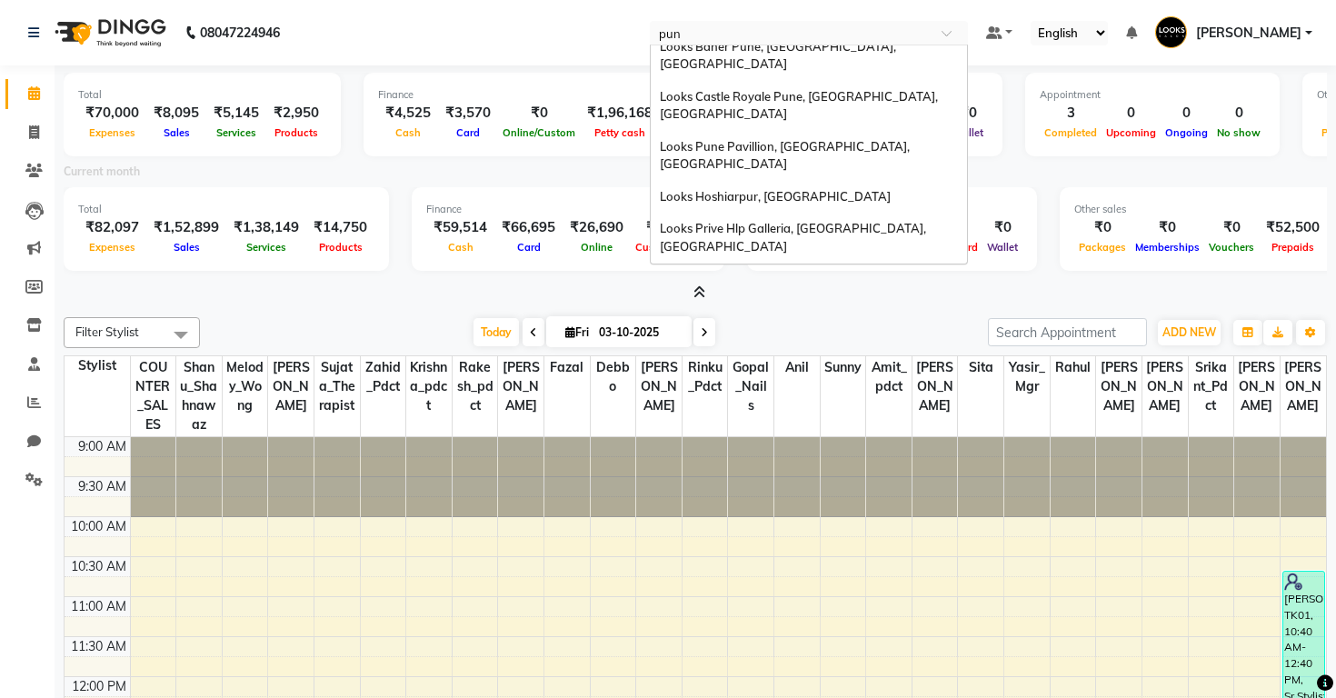
scroll to position [0, 0]
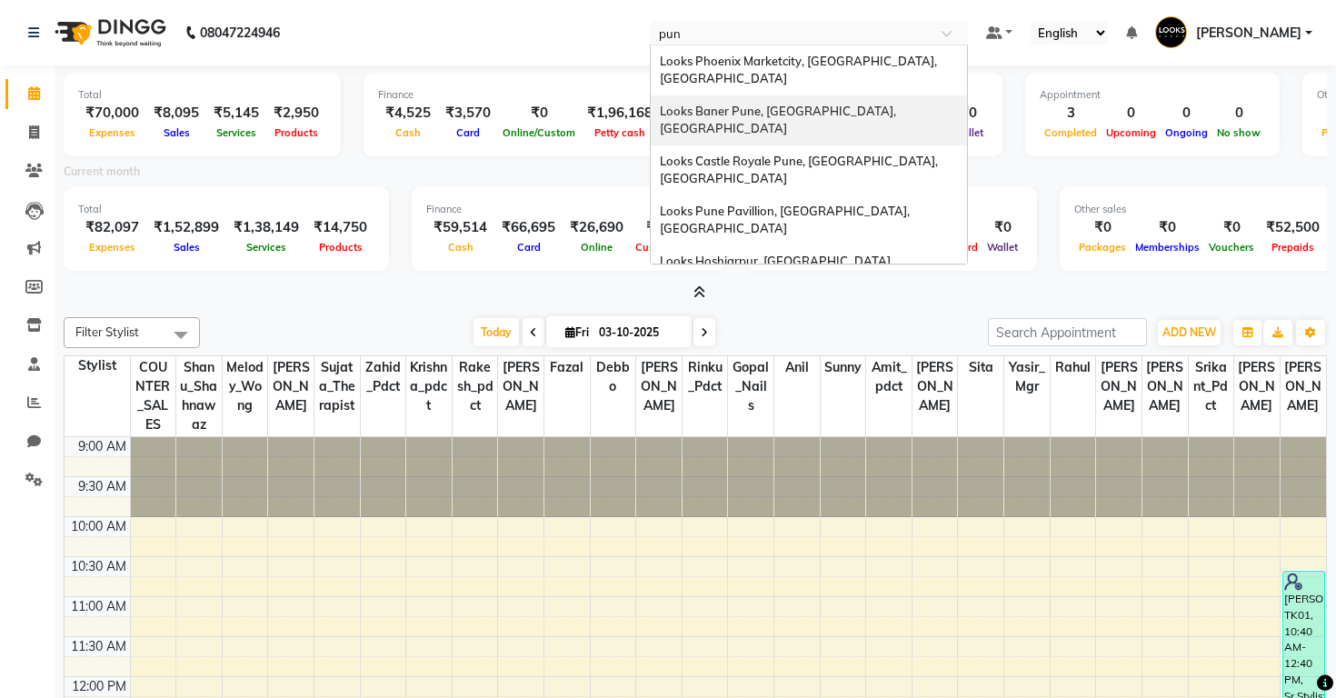
click at [660, 104] on span "Looks Baner Pune, [GEOGRAPHIC_DATA], [GEOGRAPHIC_DATA]" at bounding box center [779, 120] width 239 height 33
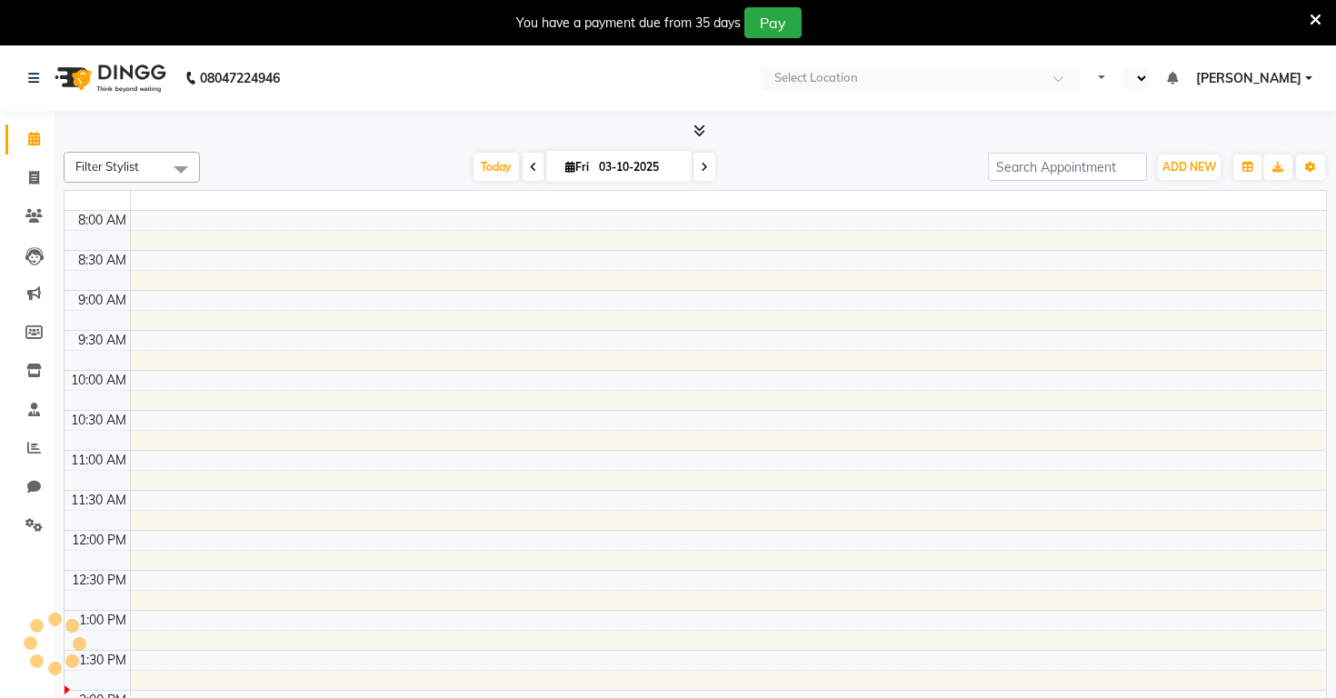
select select "en"
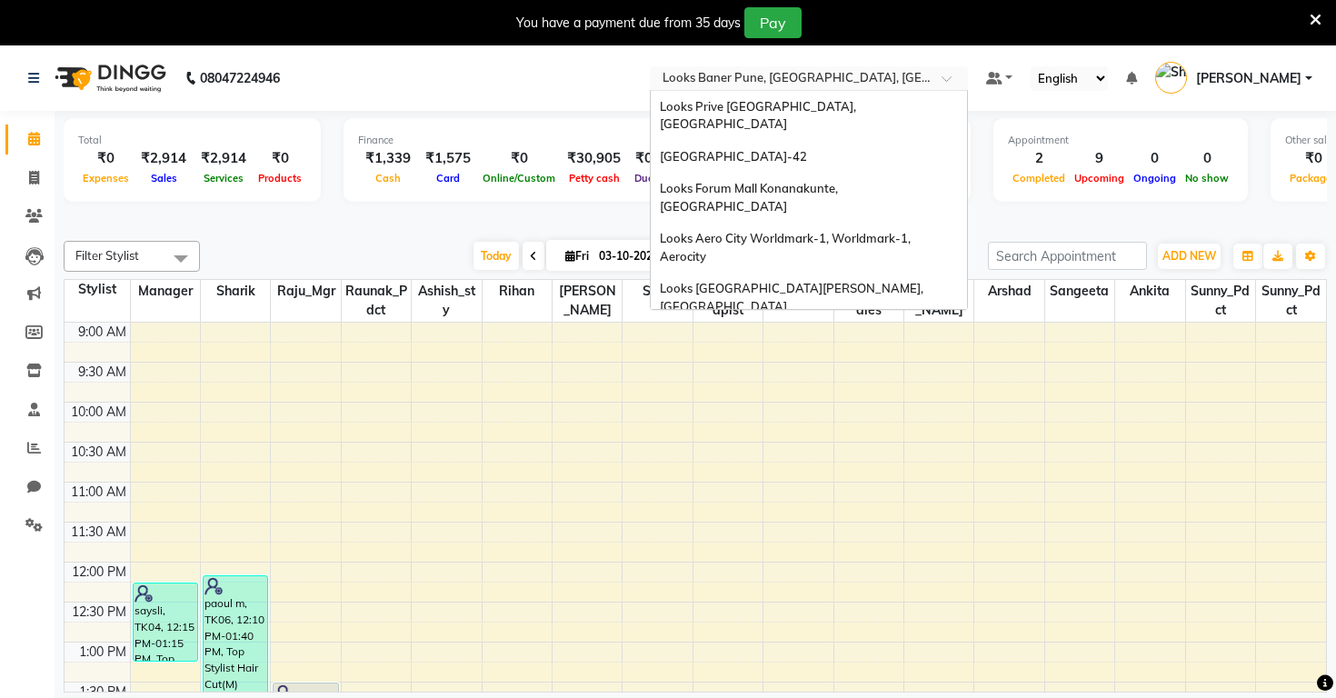
click at [659, 87] on input "text" at bounding box center [791, 80] width 264 height 18
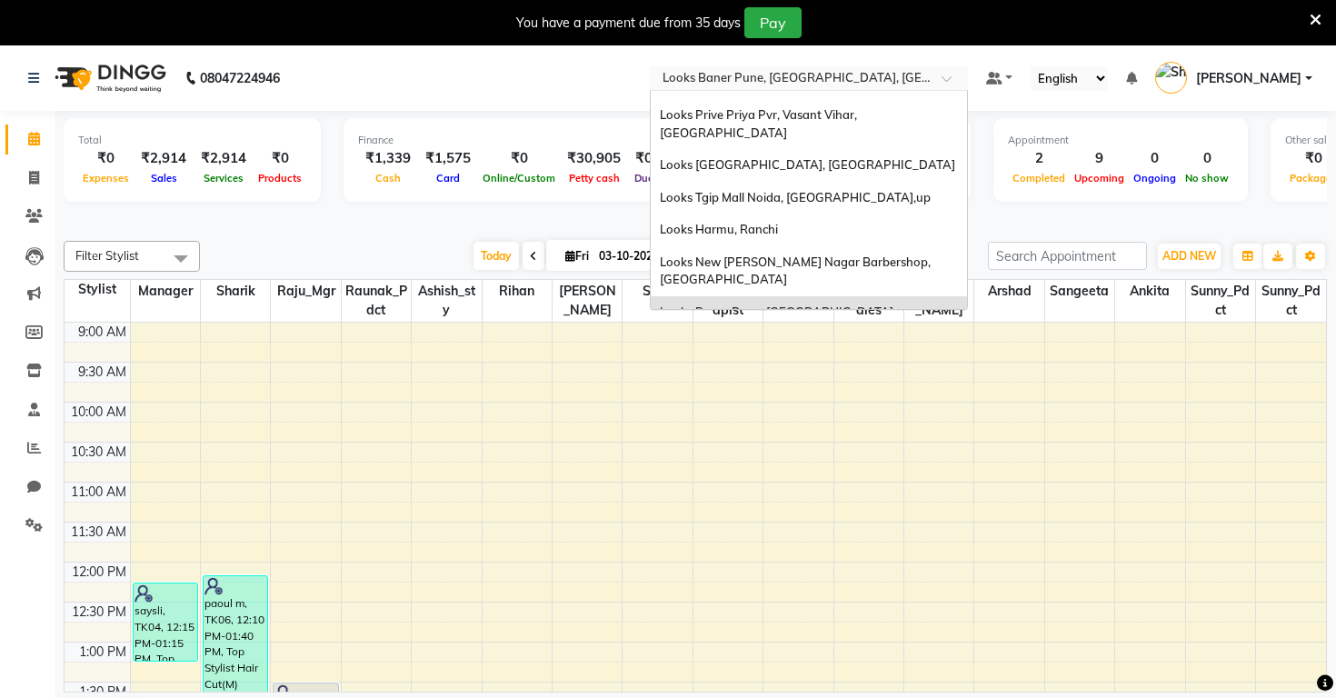
click at [660, 354] on span "Looks [PERSON_NAME] Nagar Jaipur , [GEOGRAPHIC_DATA]" at bounding box center [767, 370] width 215 height 33
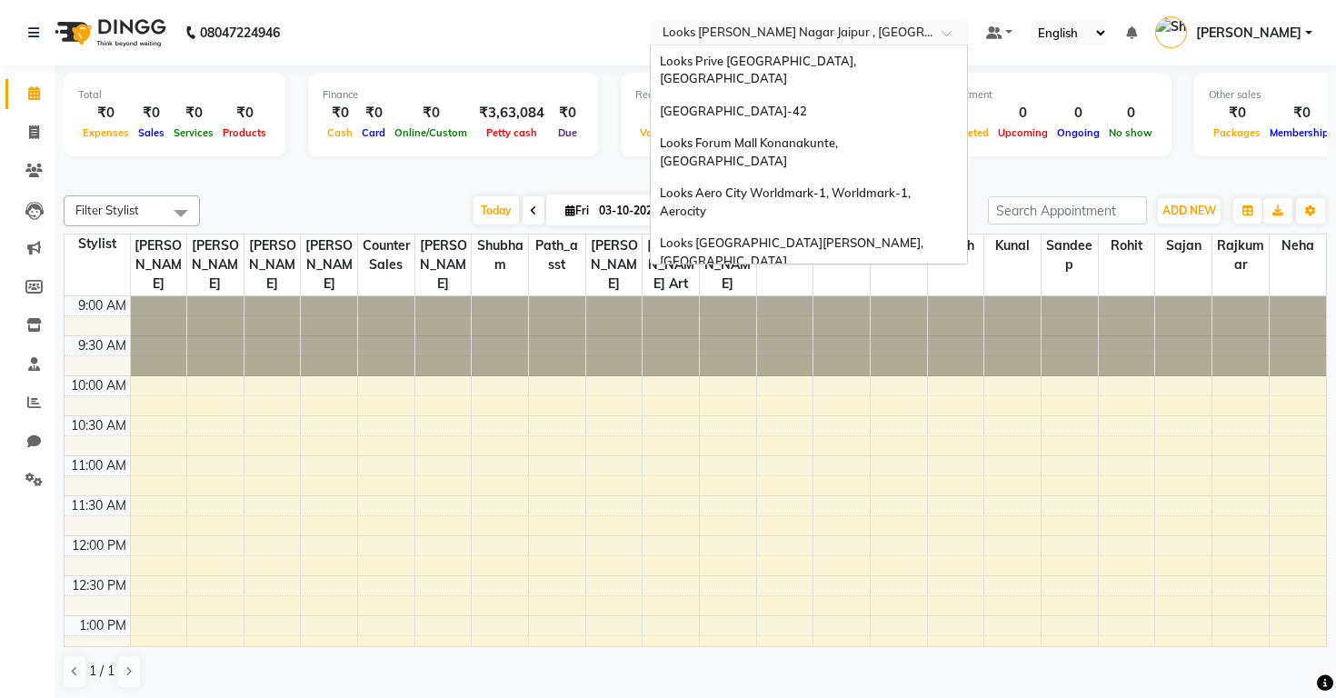
click at [659, 33] on input "text" at bounding box center [791, 34] width 264 height 18
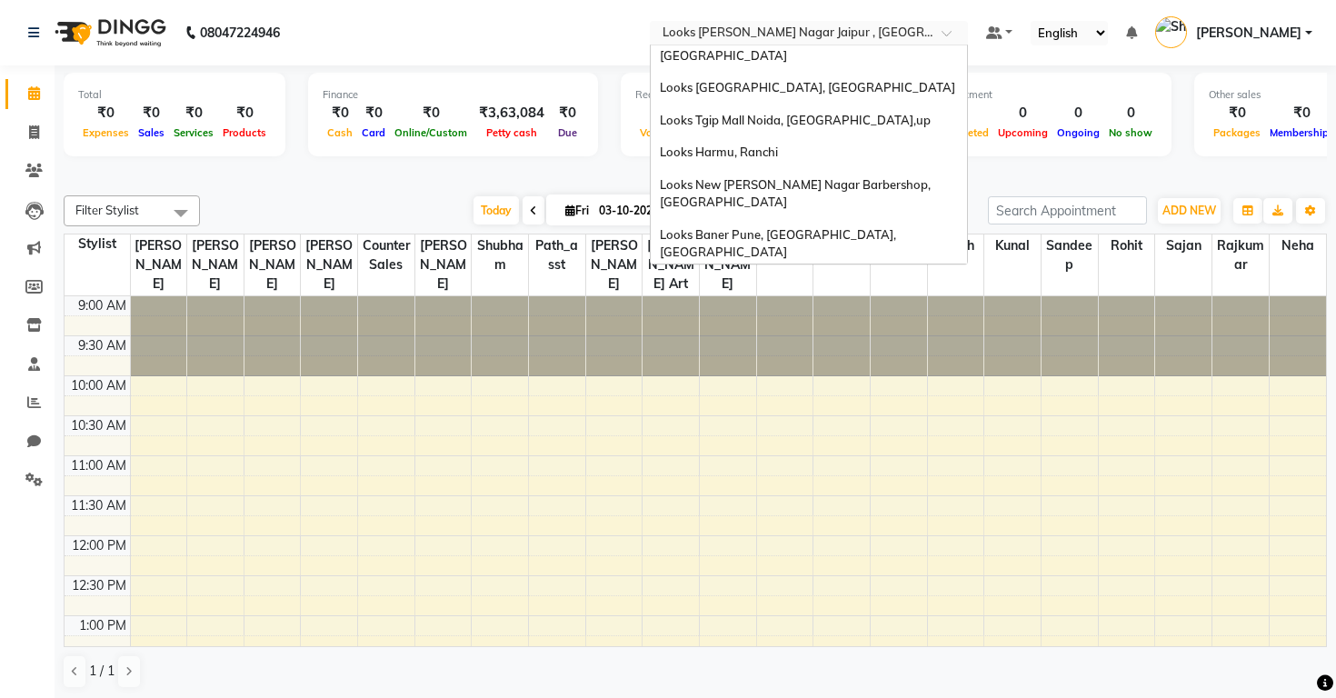
click at [660, 377] on span "Looks Prive Aerocity, [GEOGRAPHIC_DATA]" at bounding box center [782, 384] width 245 height 15
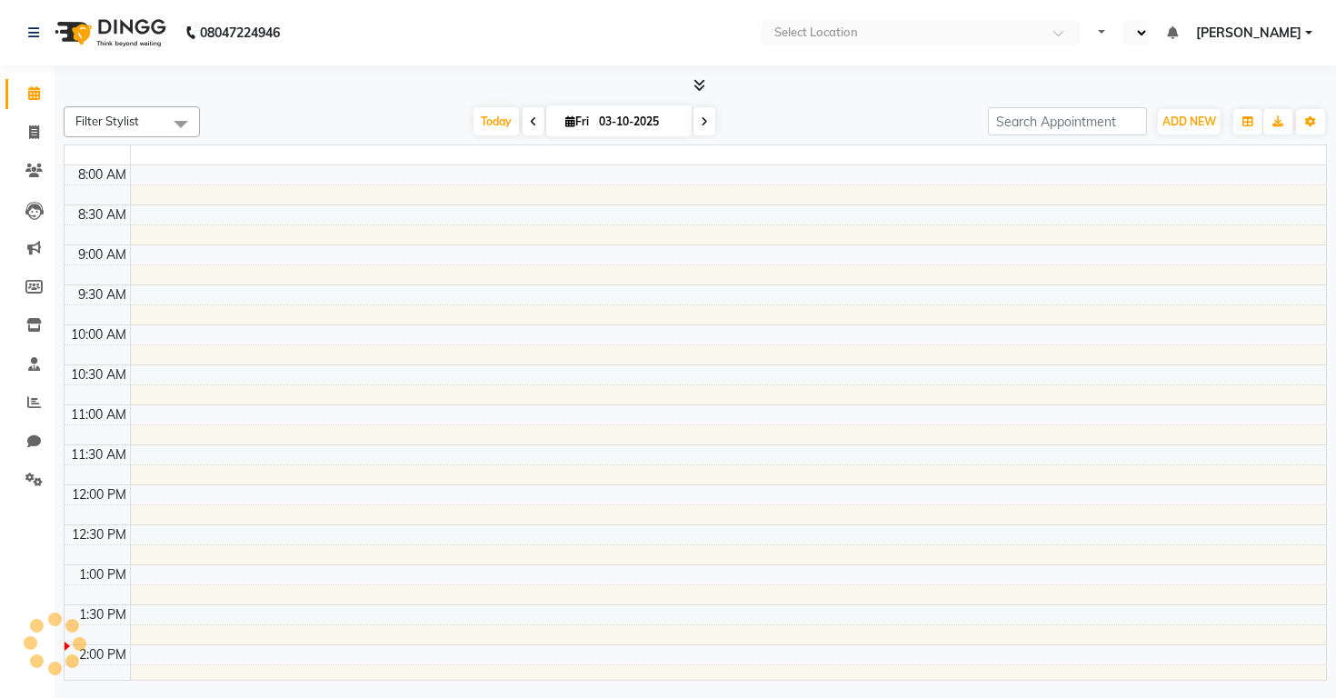
select select "en"
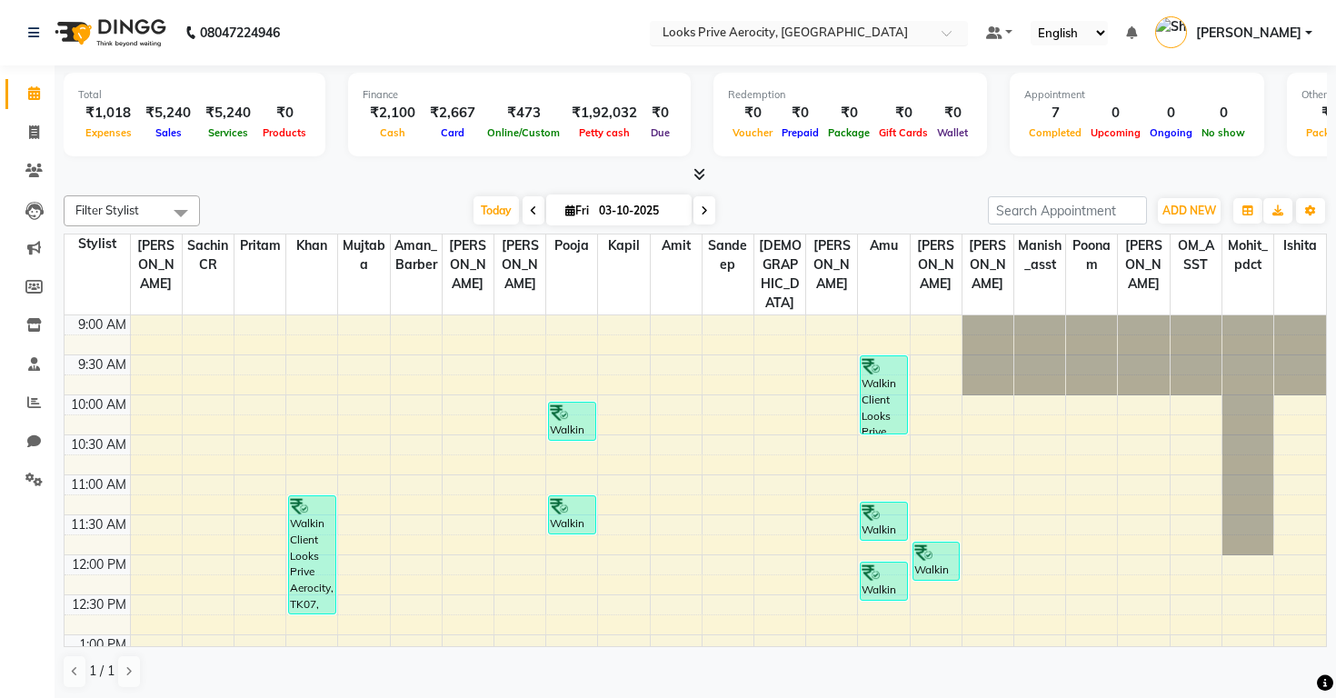
click at [659, 36] on input "text" at bounding box center [791, 34] width 264 height 18
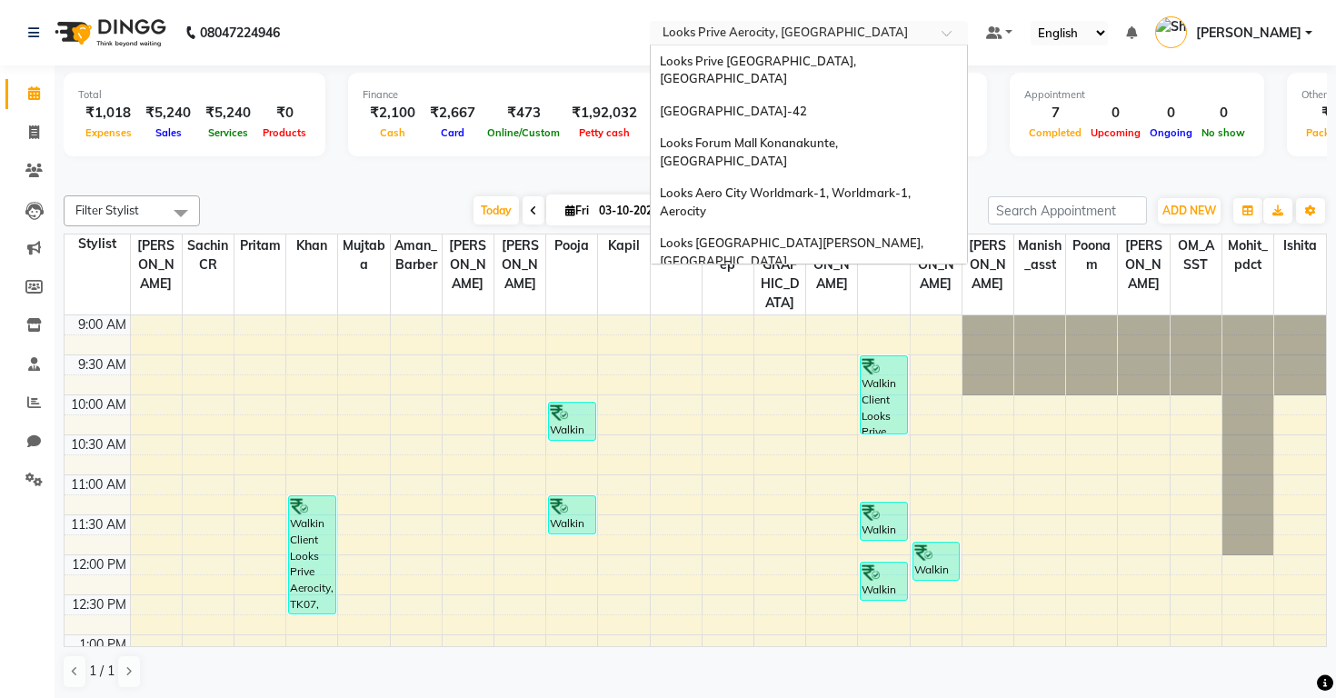
scroll to position [827, 0]
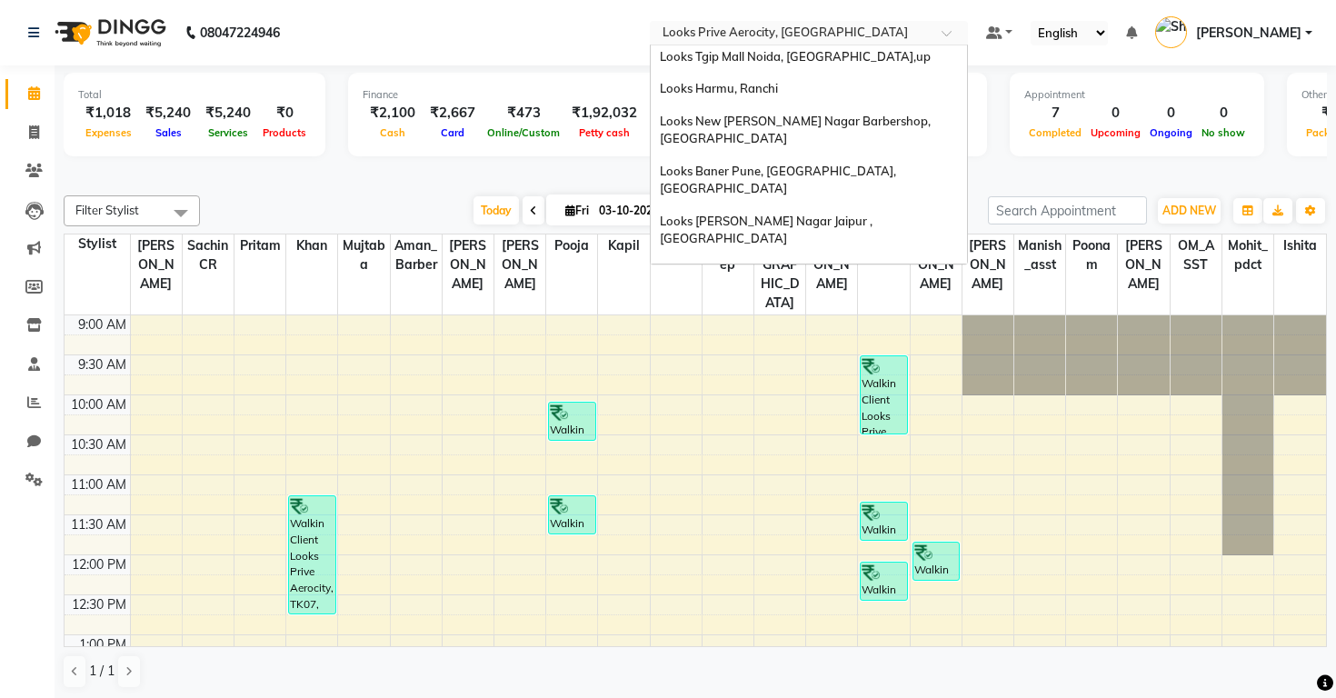
click at [660, 428] on span "[GEOGRAPHIC_DATA], [GEOGRAPHIC_DATA], [GEOGRAPHIC_DATA], [GEOGRAPHIC_DATA]" at bounding box center [792, 444] width 265 height 33
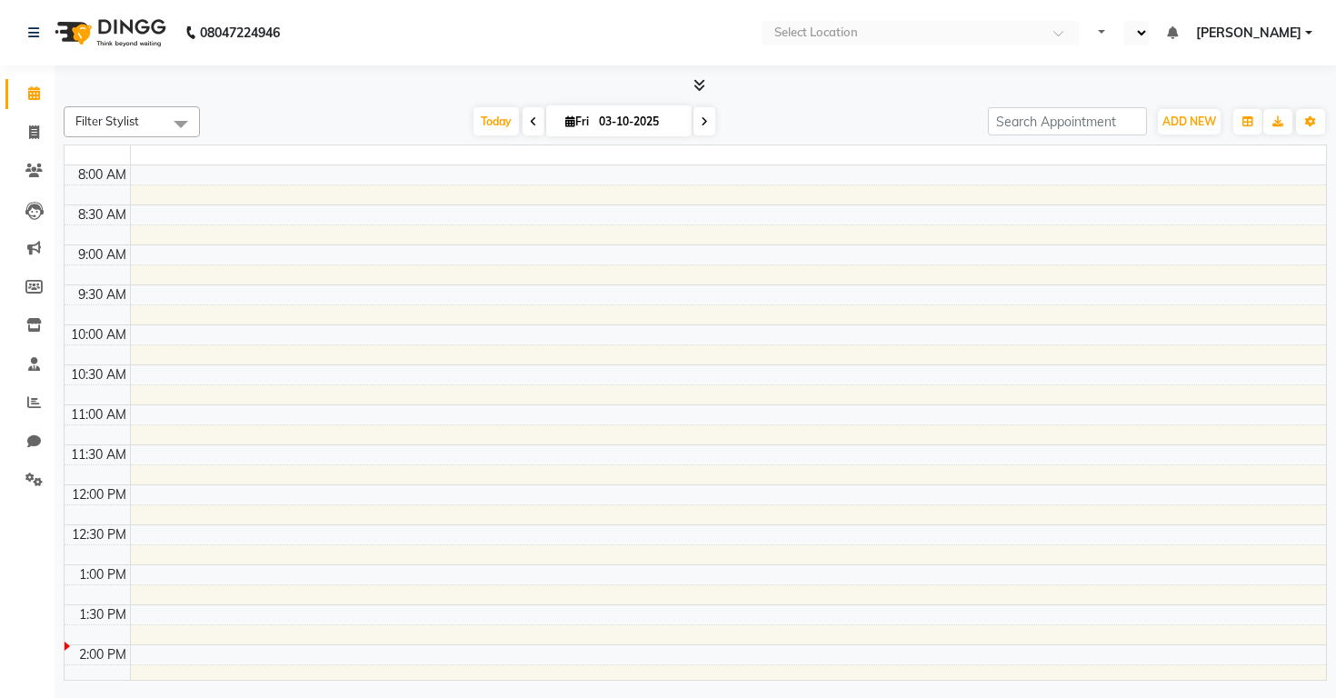
select select "en"
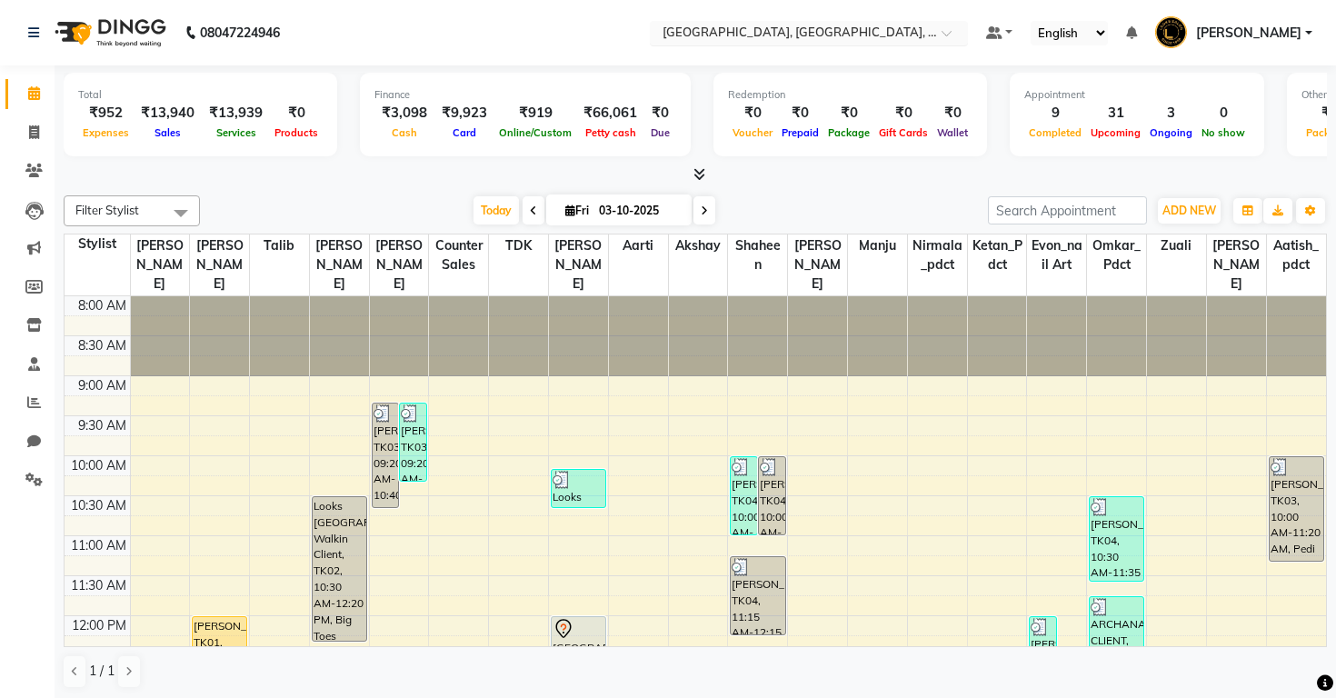
click at [705, 37] on input "text" at bounding box center [791, 34] width 264 height 18
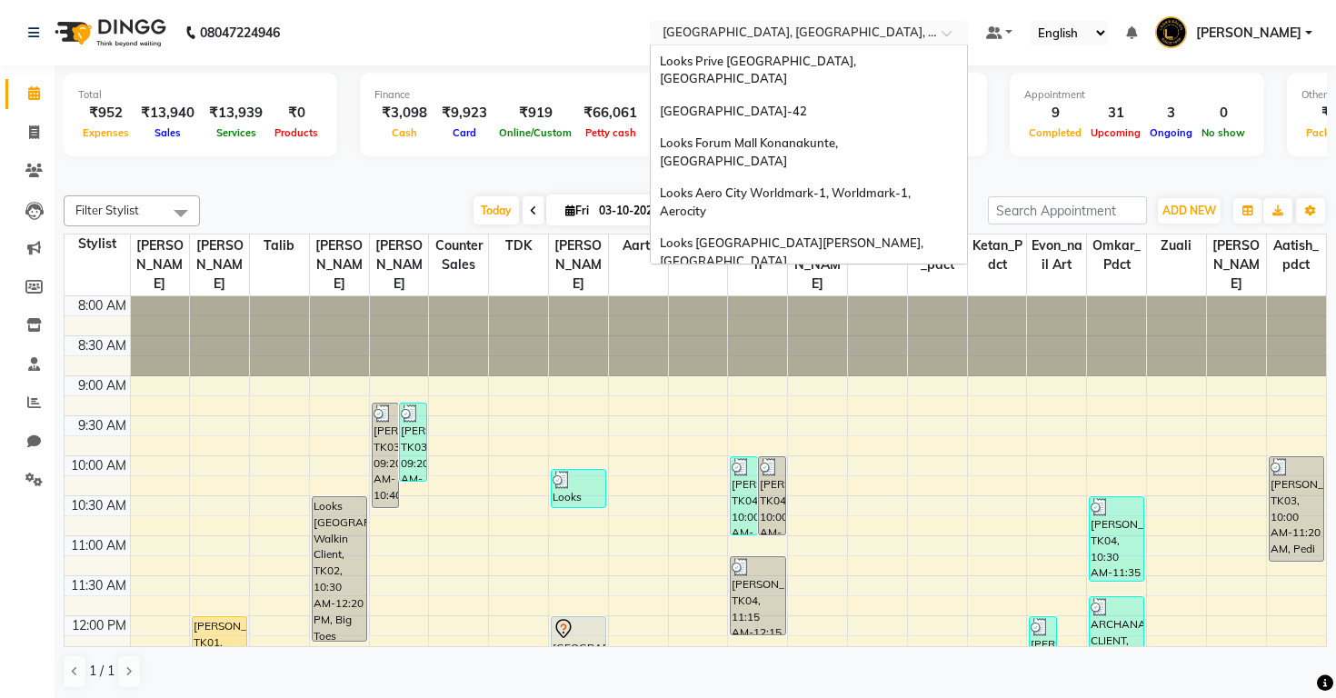
scroll to position [923, 0]
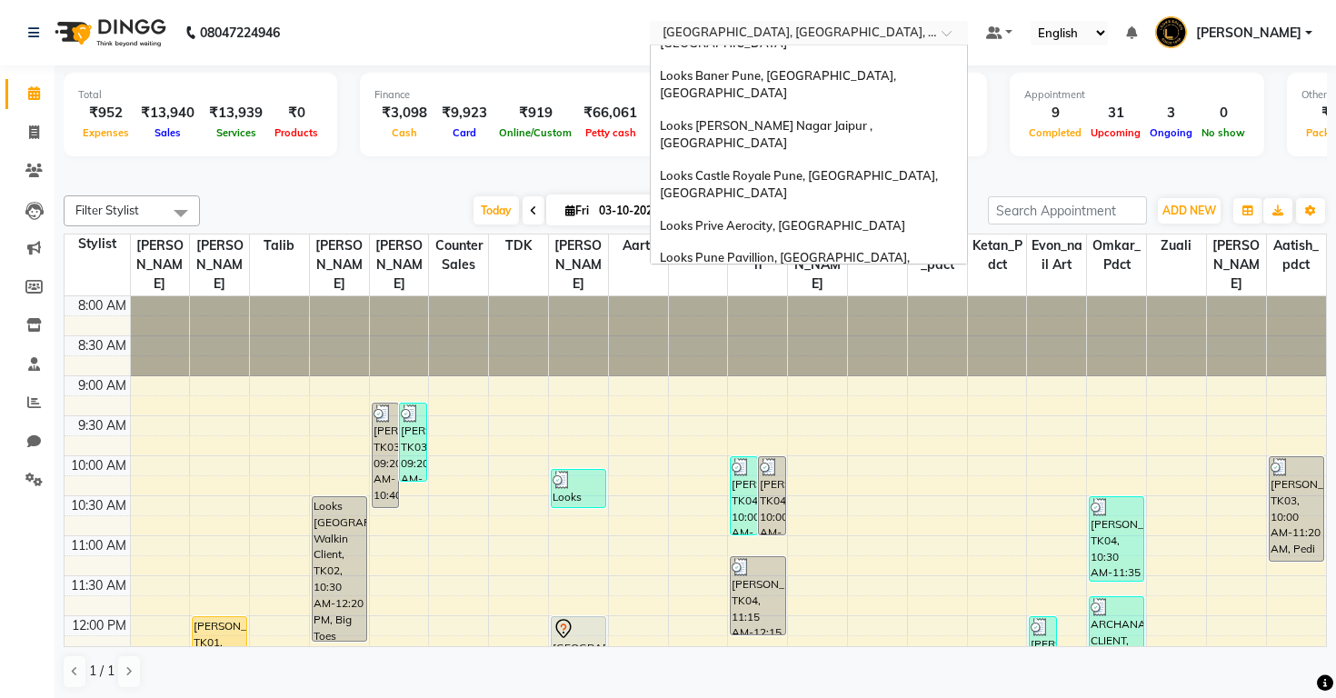
click at [660, 414] on span "Looks [GEOGRAPHIC_DATA], [GEOGRAPHIC_DATA], [GEOGRAPHIC_DATA]" at bounding box center [790, 430] width 260 height 33
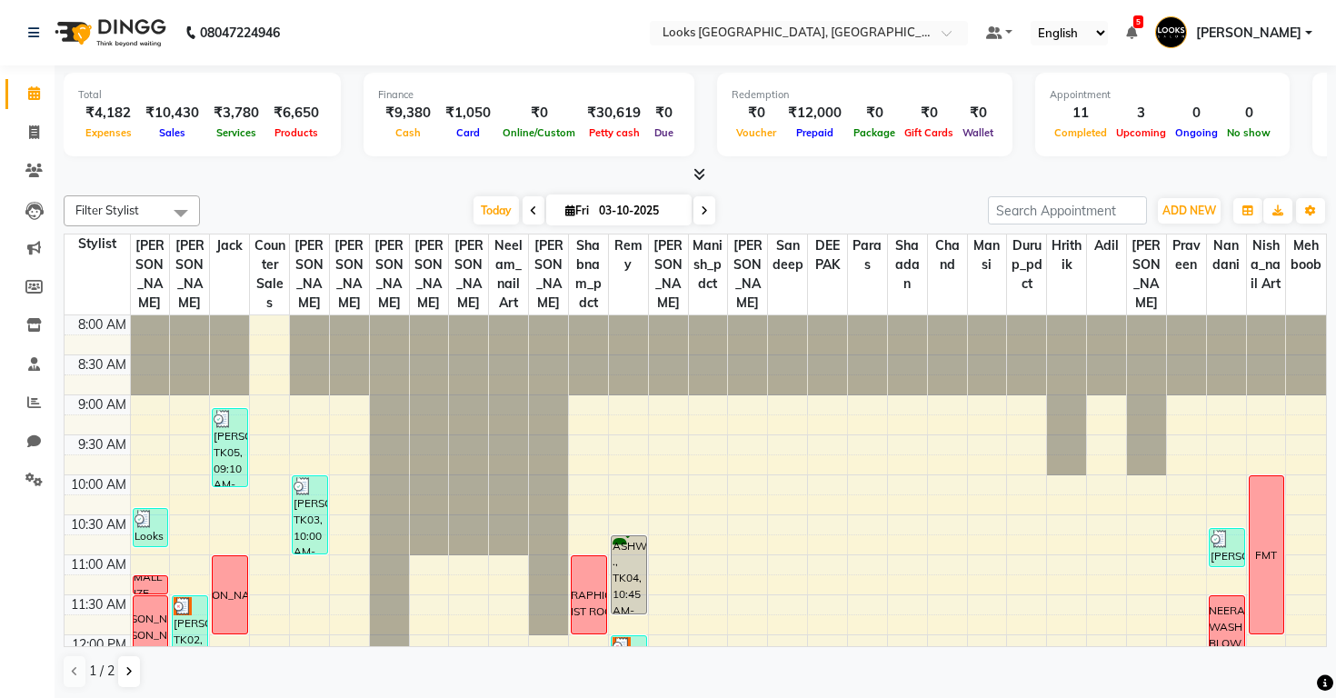
click at [590, 46] on nav "08047224946 Select Location × Looks [GEOGRAPHIC_DATA], [GEOGRAPHIC_DATA] Defaul…" at bounding box center [668, 32] width 1336 height 65
click at [659, 29] on input "text" at bounding box center [791, 34] width 264 height 18
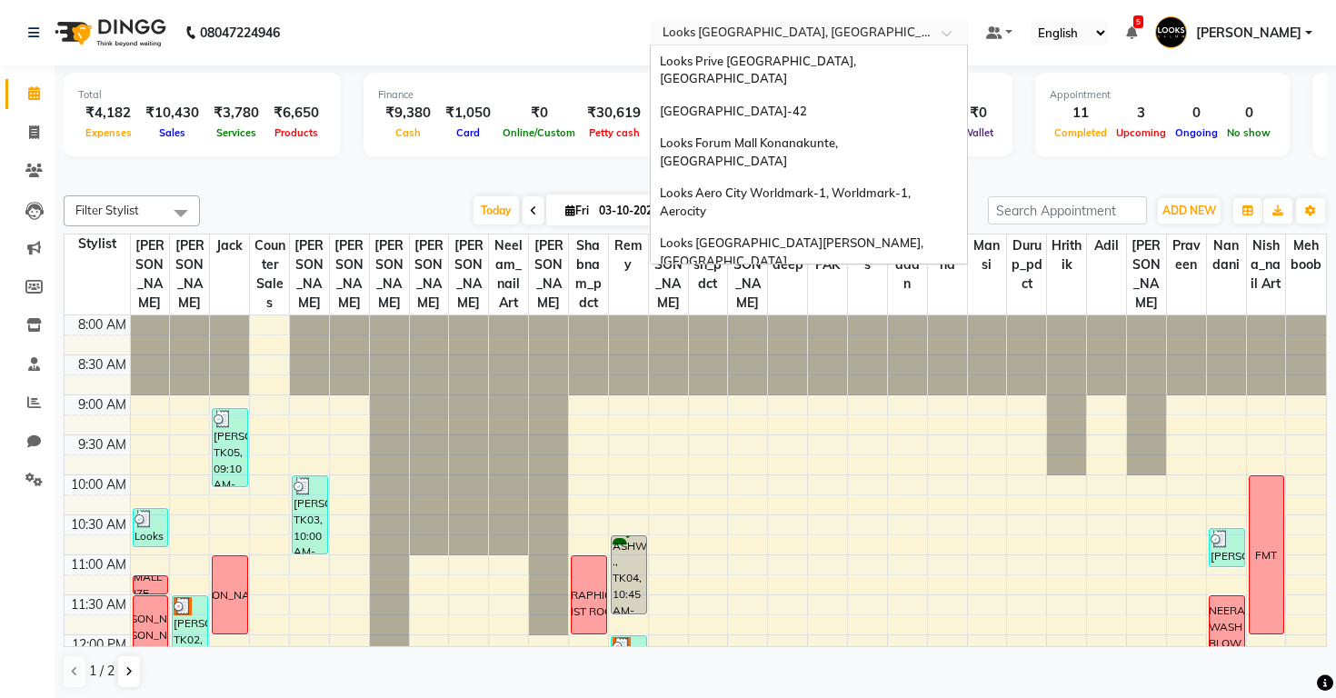
scroll to position [986, 0]
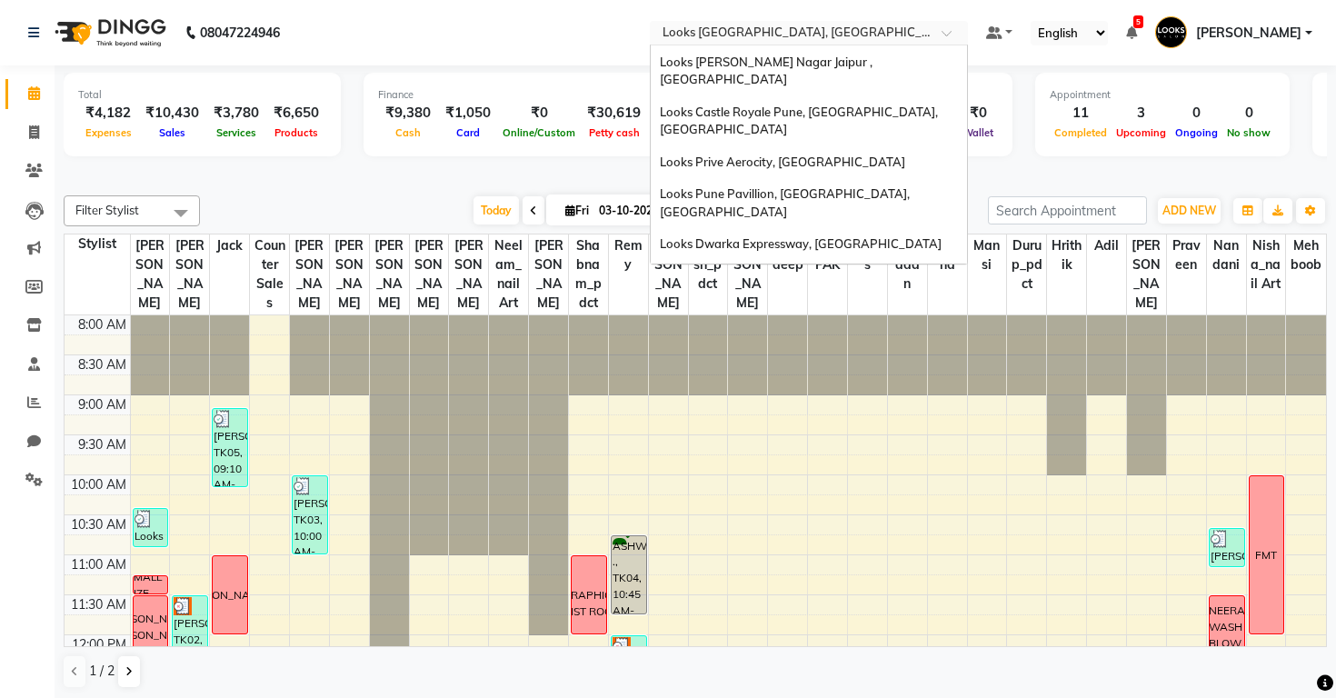
click at [651, 443] on div "Looks Prive Quest Mall, [GEOGRAPHIC_DATA]" at bounding box center [809, 459] width 316 height 33
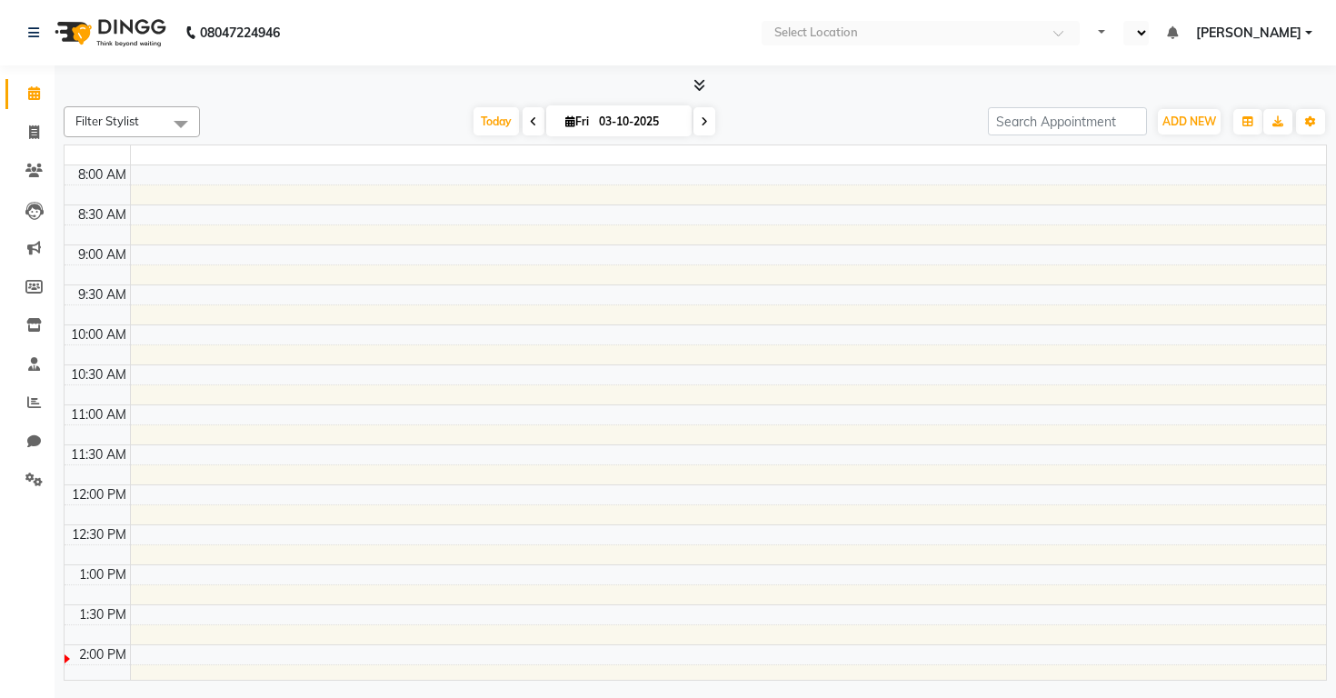
select select "en"
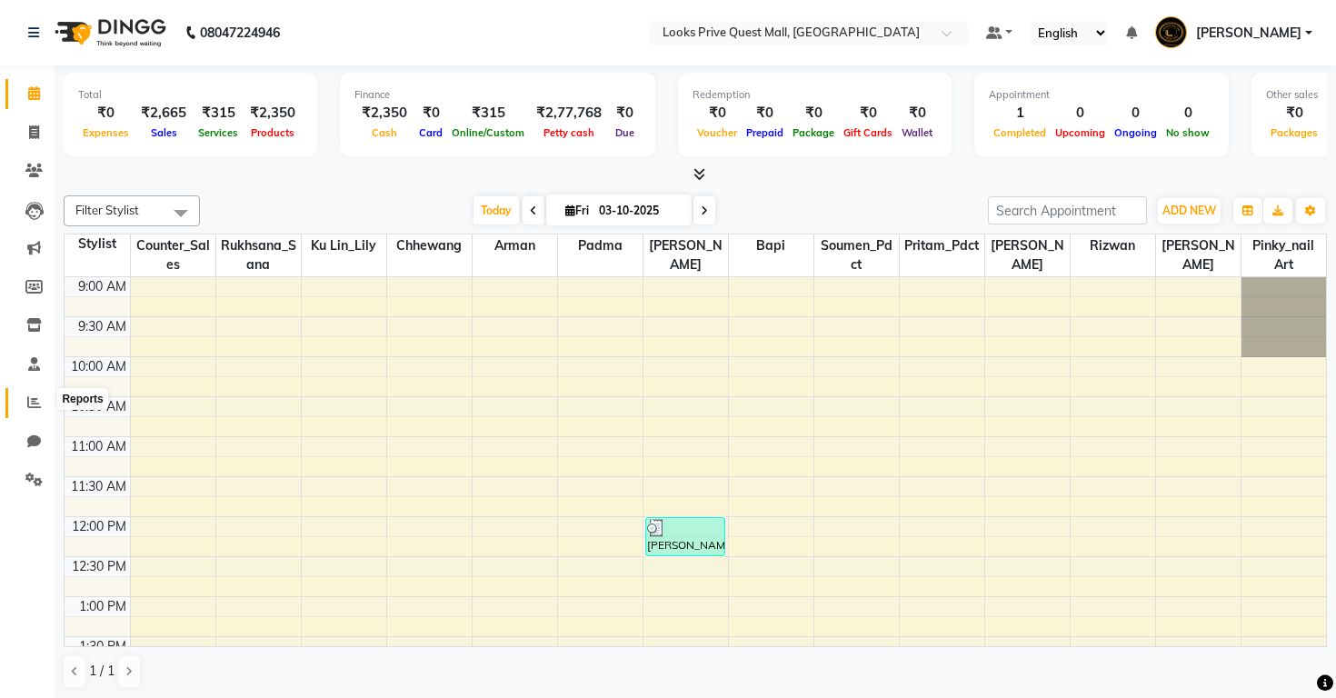
click at [32, 395] on icon at bounding box center [34, 402] width 14 height 14
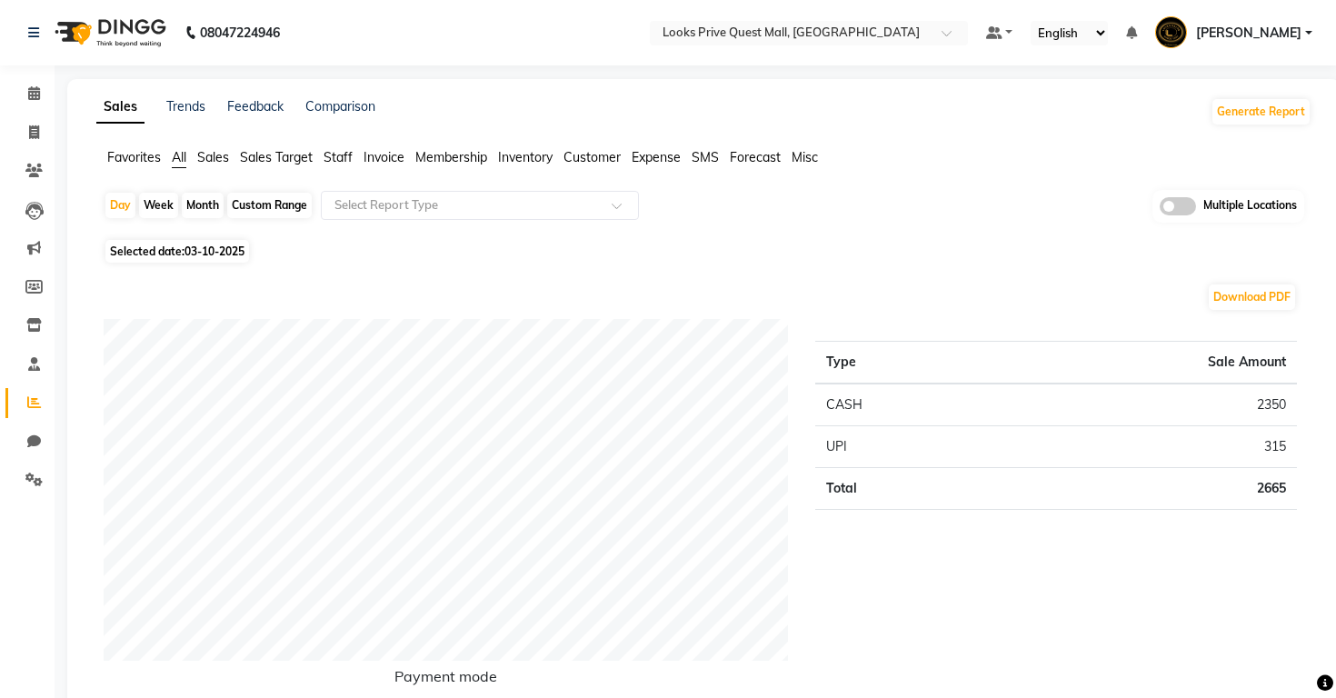
click at [206, 160] on span "Sales" at bounding box center [213, 157] width 32 height 16
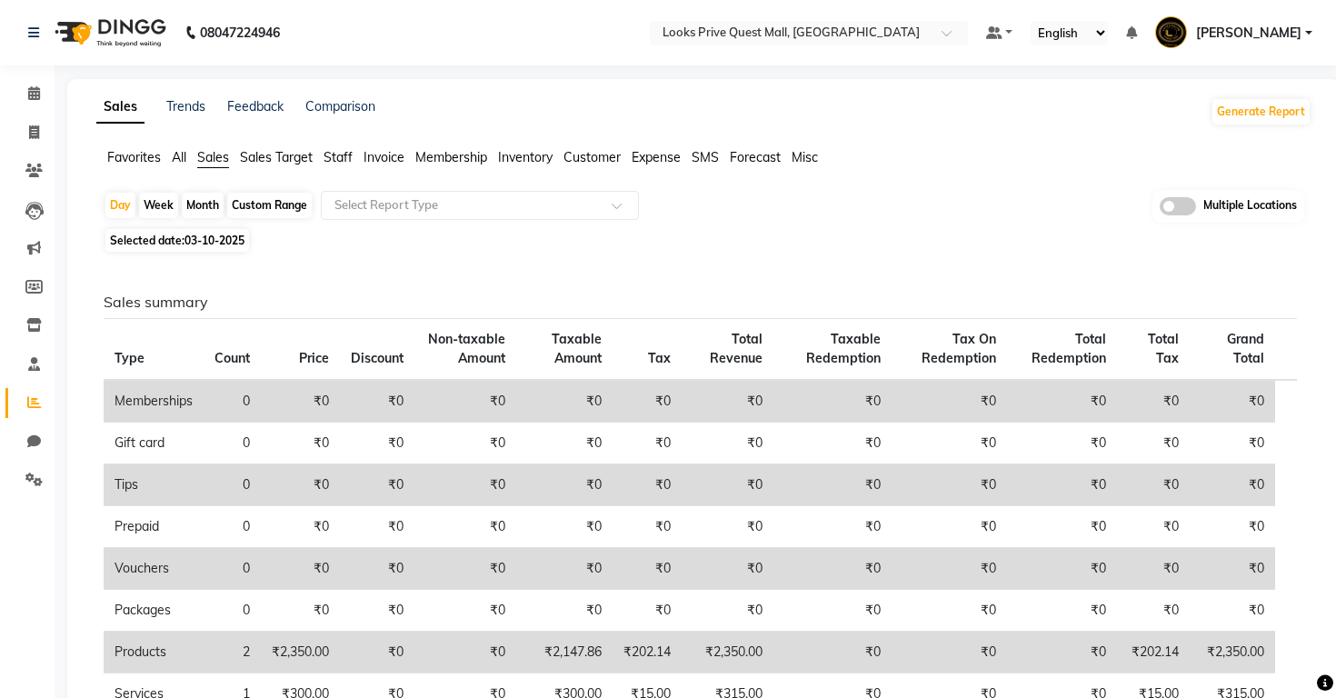
click at [209, 201] on div "Month" at bounding box center [203, 205] width 42 height 25
select select "10"
select select "2025"
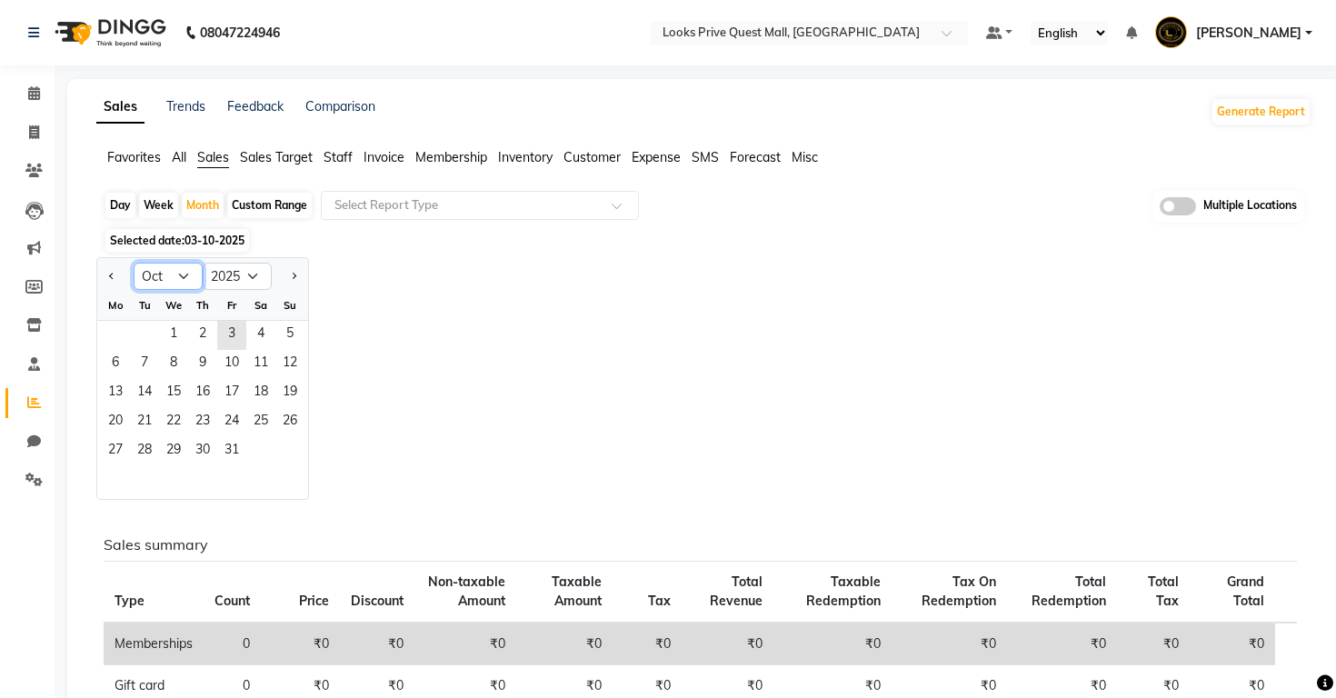
select select "9"
click at [125, 335] on span "1" at bounding box center [115, 335] width 29 height 29
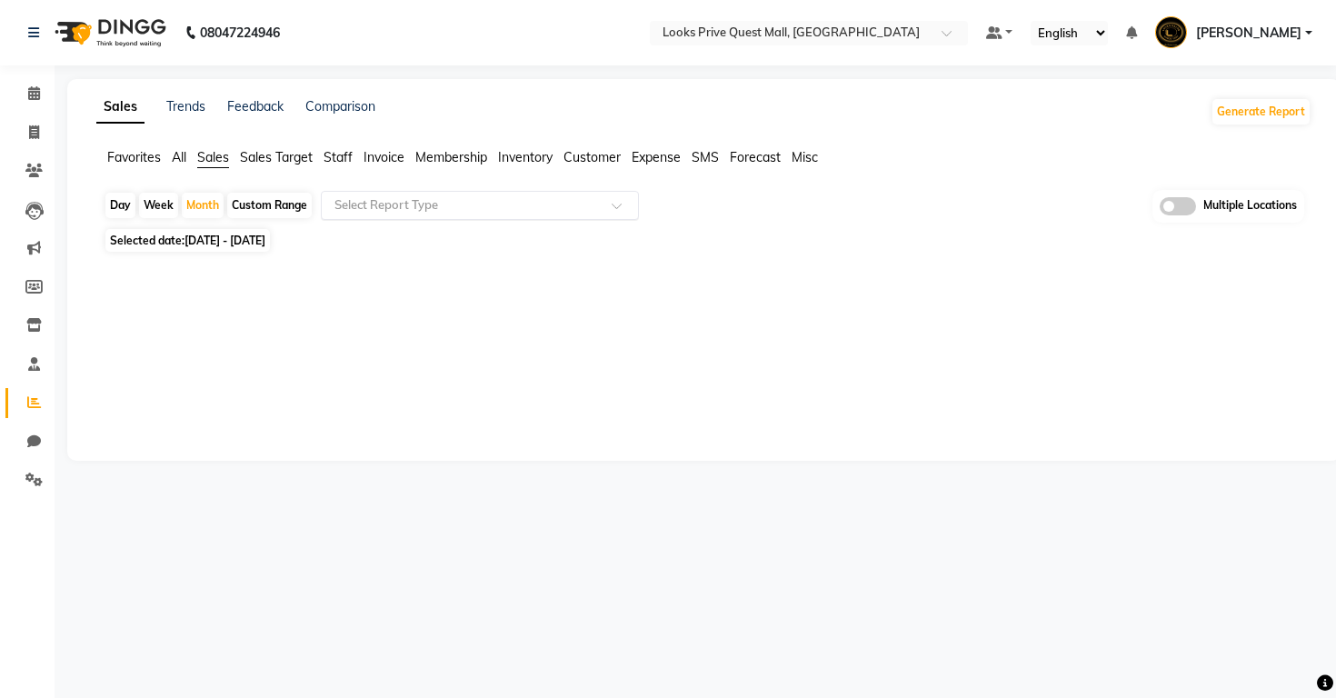
click at [353, 206] on input "text" at bounding box center [462, 205] width 262 height 18
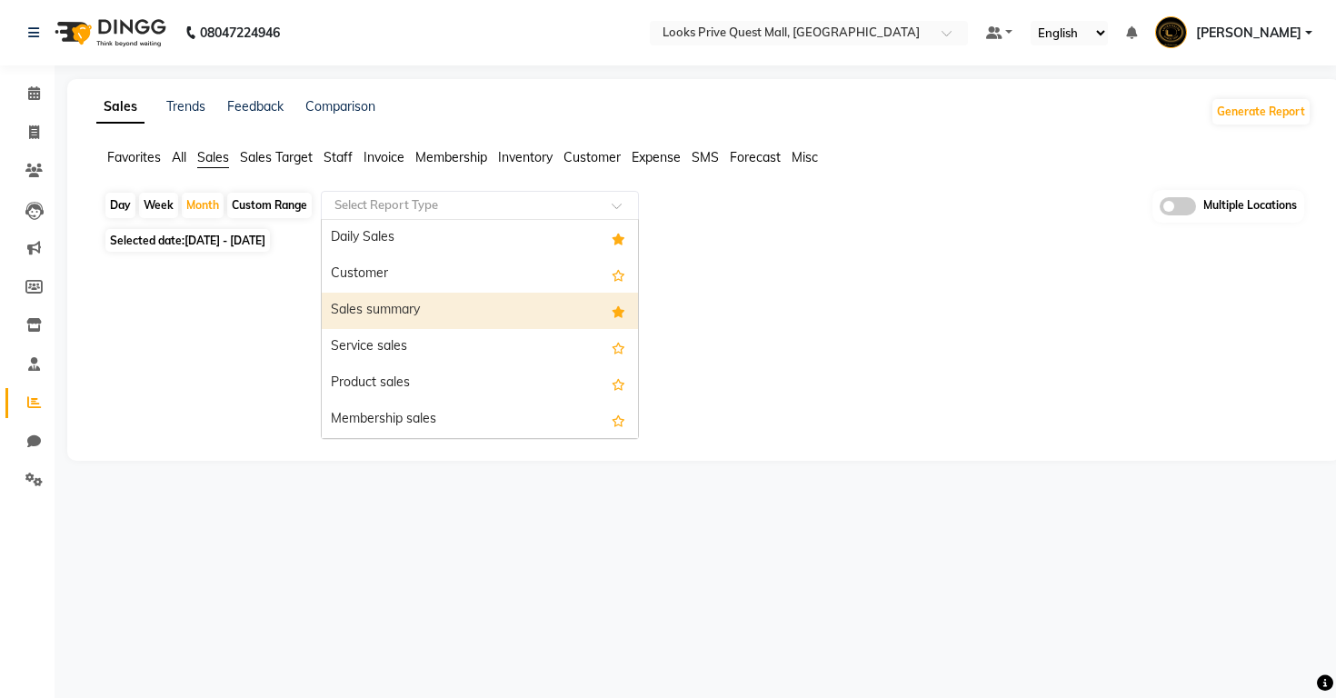
click at [395, 318] on div "Sales summary" at bounding box center [480, 311] width 316 height 36
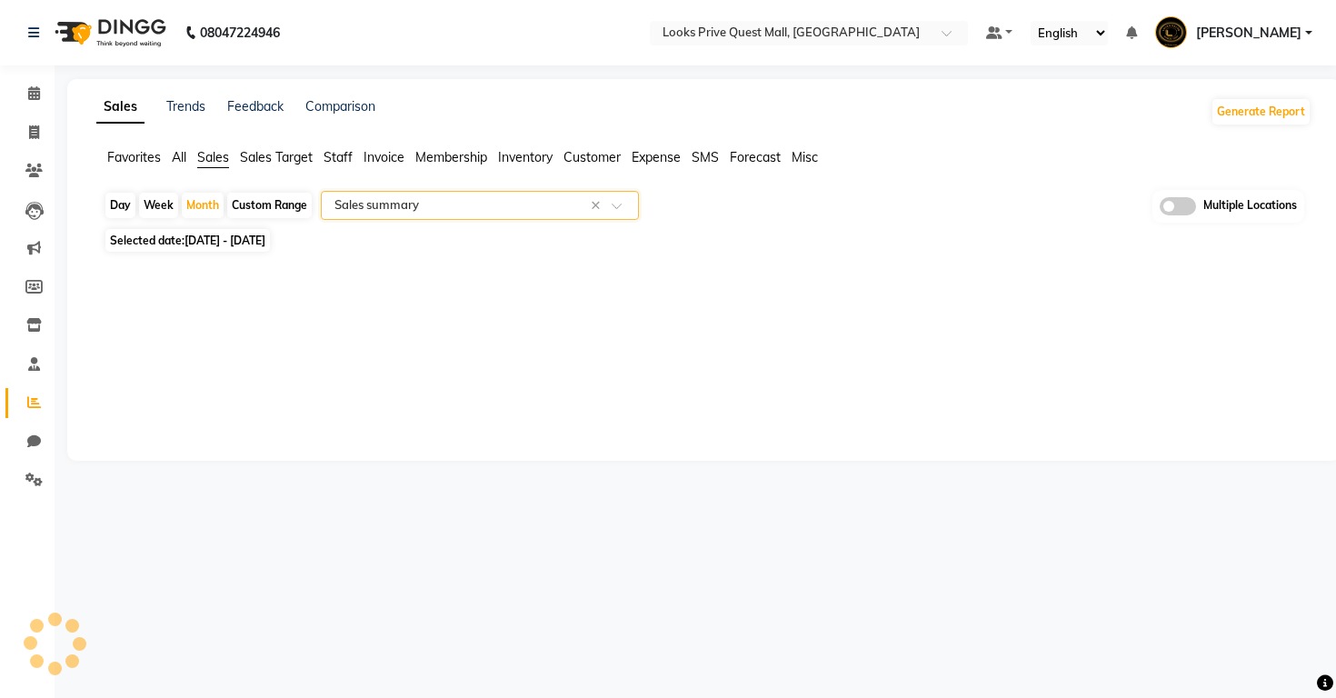
select select "full_report"
select select "pdf"
click at [659, 34] on input "text" at bounding box center [791, 34] width 264 height 18
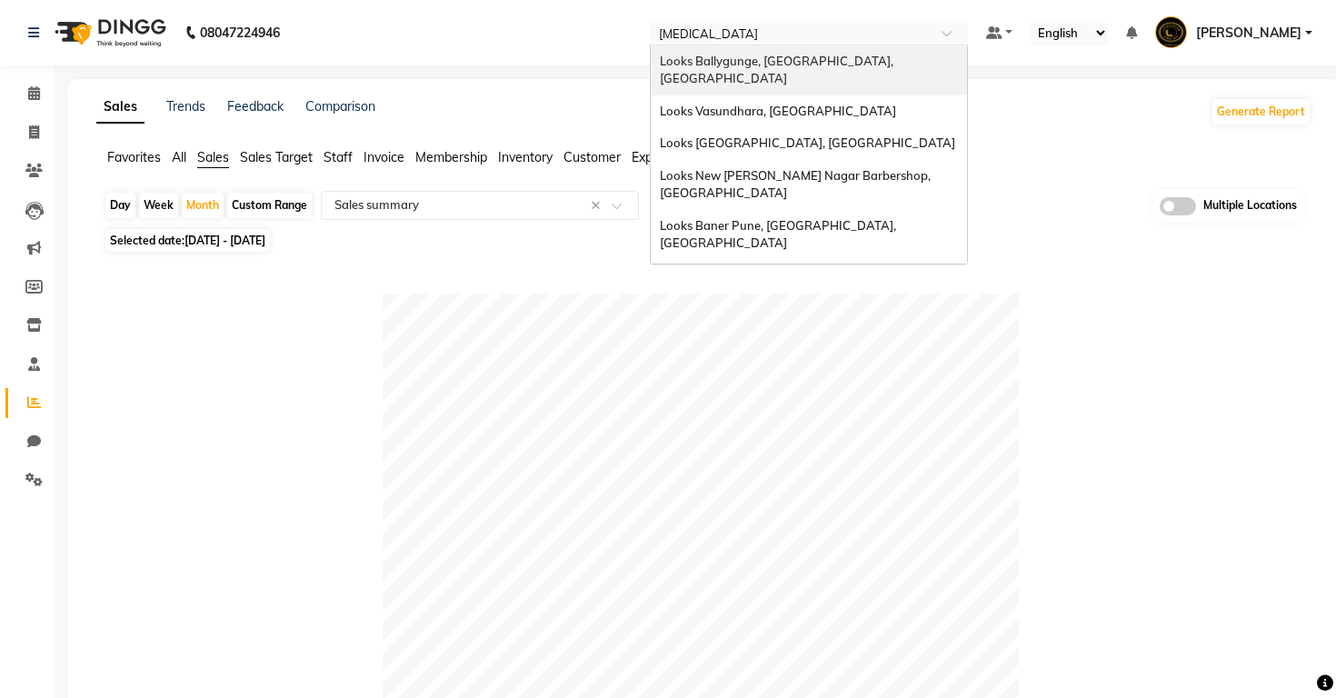
type input "BALL"
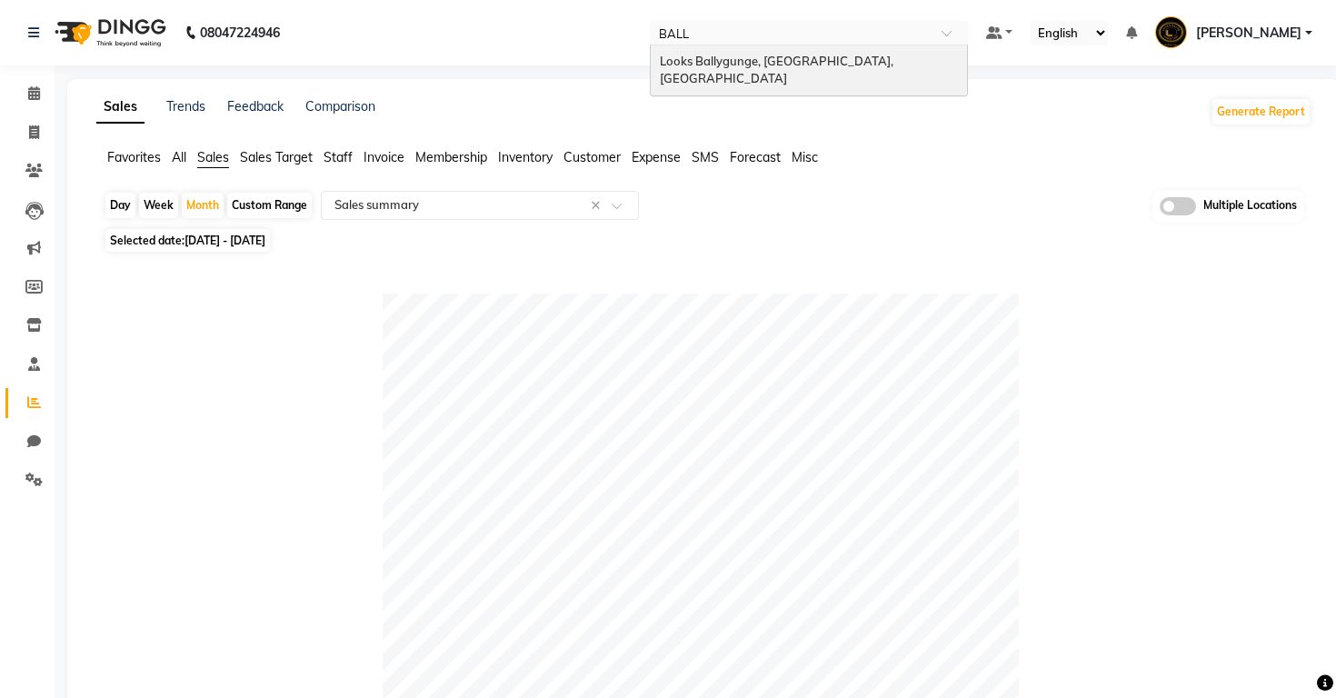
click at [660, 64] on span "Looks Ballygunge, [GEOGRAPHIC_DATA], [GEOGRAPHIC_DATA]" at bounding box center [778, 70] width 236 height 33
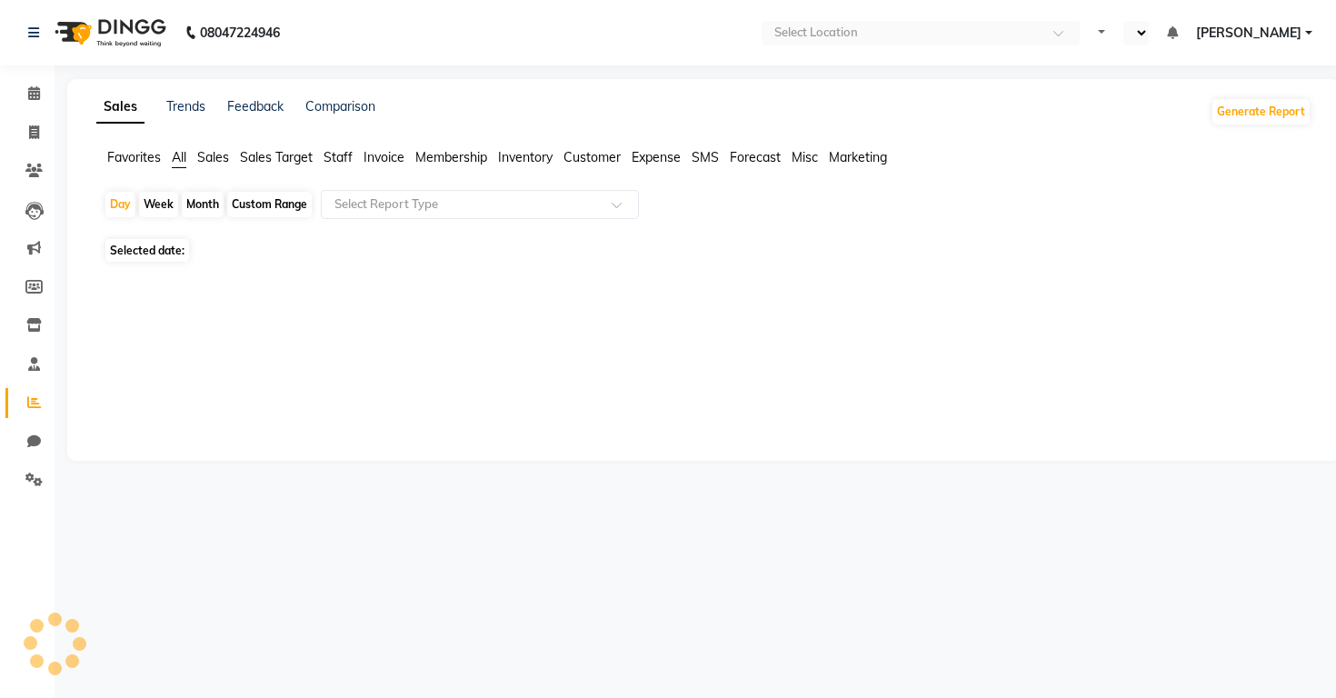
select select "en"
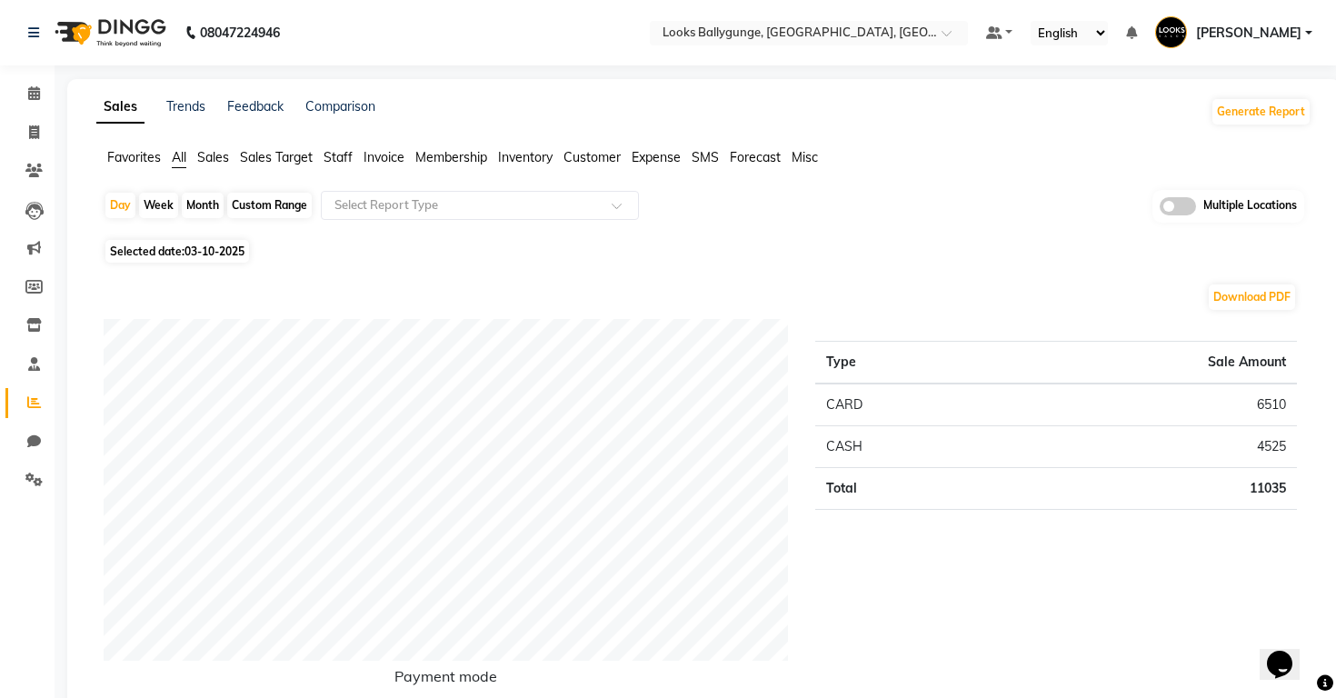
click at [199, 207] on div "Month" at bounding box center [203, 205] width 42 height 25
select select "10"
select select "2025"
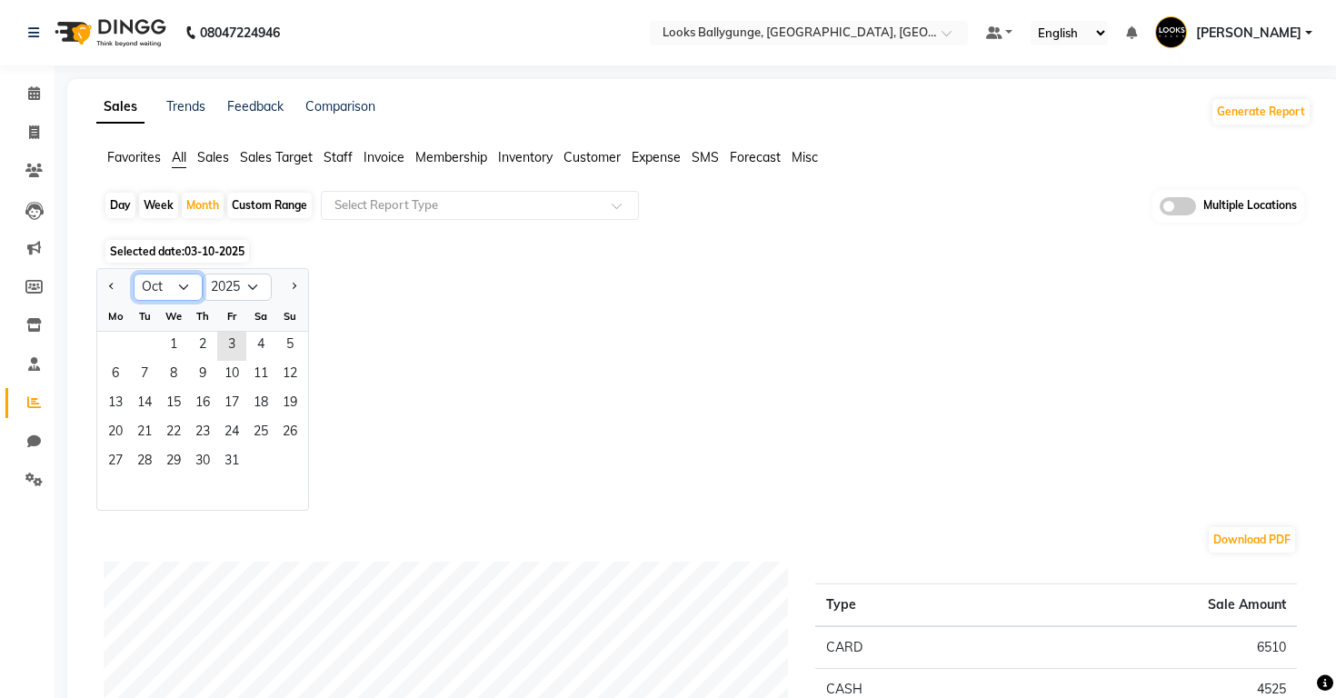
select select "9"
click at [127, 354] on span "1" at bounding box center [115, 346] width 29 height 29
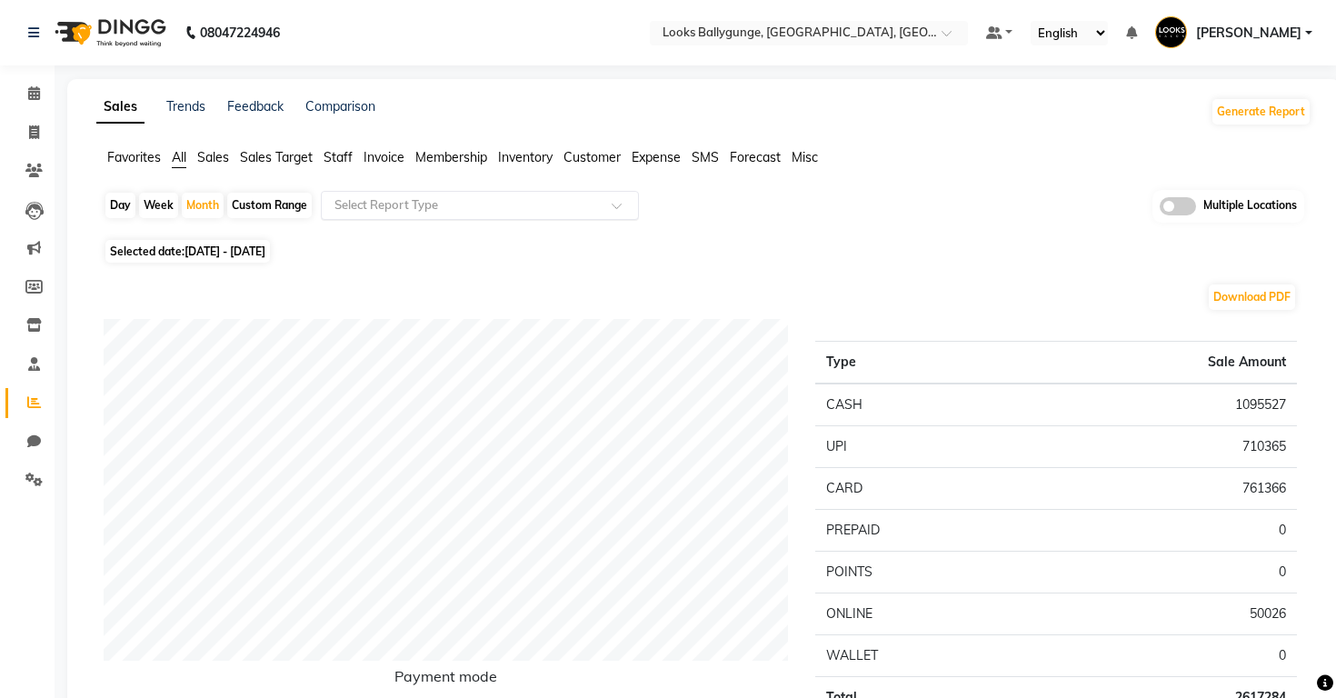
click at [399, 206] on input "text" at bounding box center [462, 205] width 262 height 18
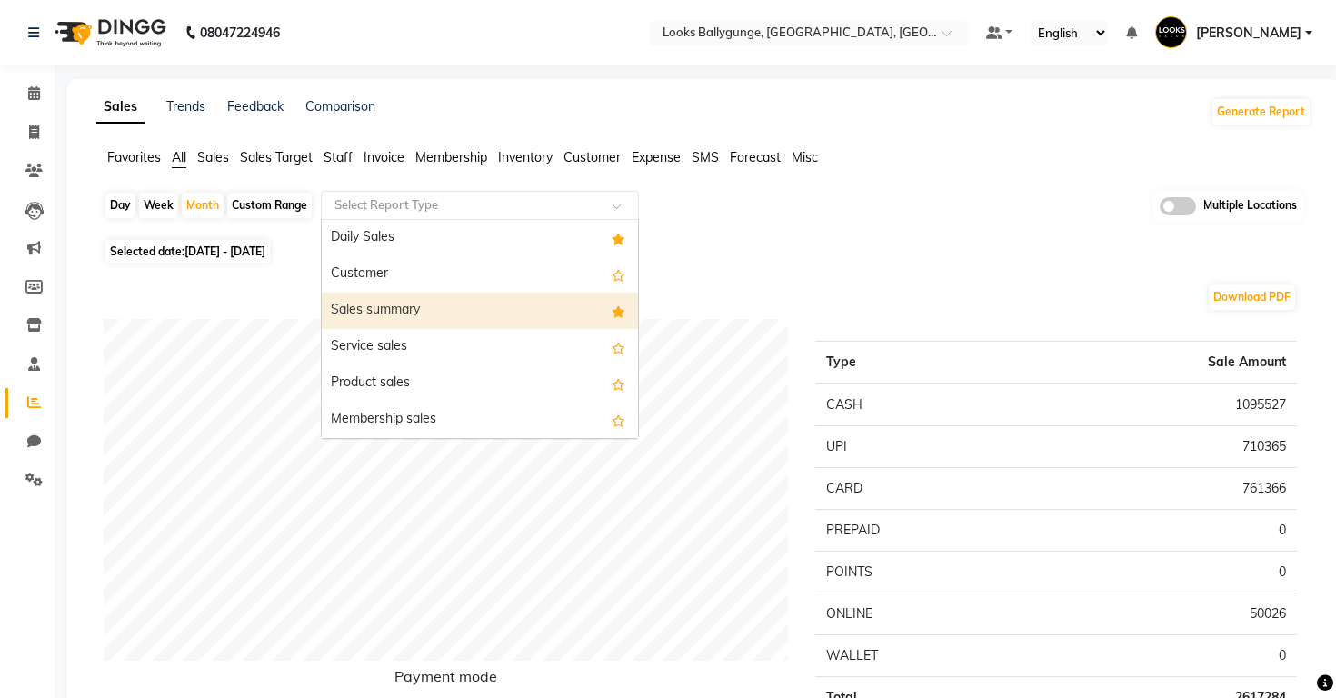
click at [405, 316] on div "Sales summary" at bounding box center [480, 311] width 316 height 36
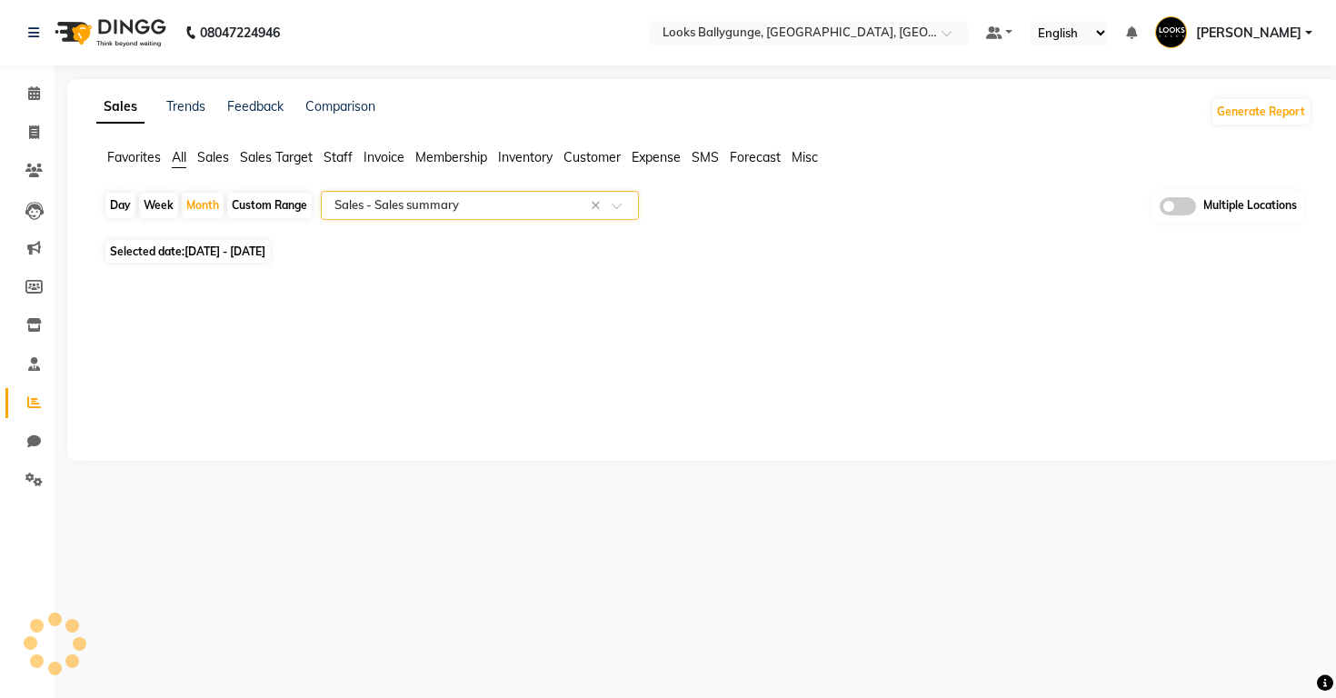
select select "full_report"
select select "pdf"
click at [660, 155] on span "Expense" at bounding box center [656, 157] width 49 height 16
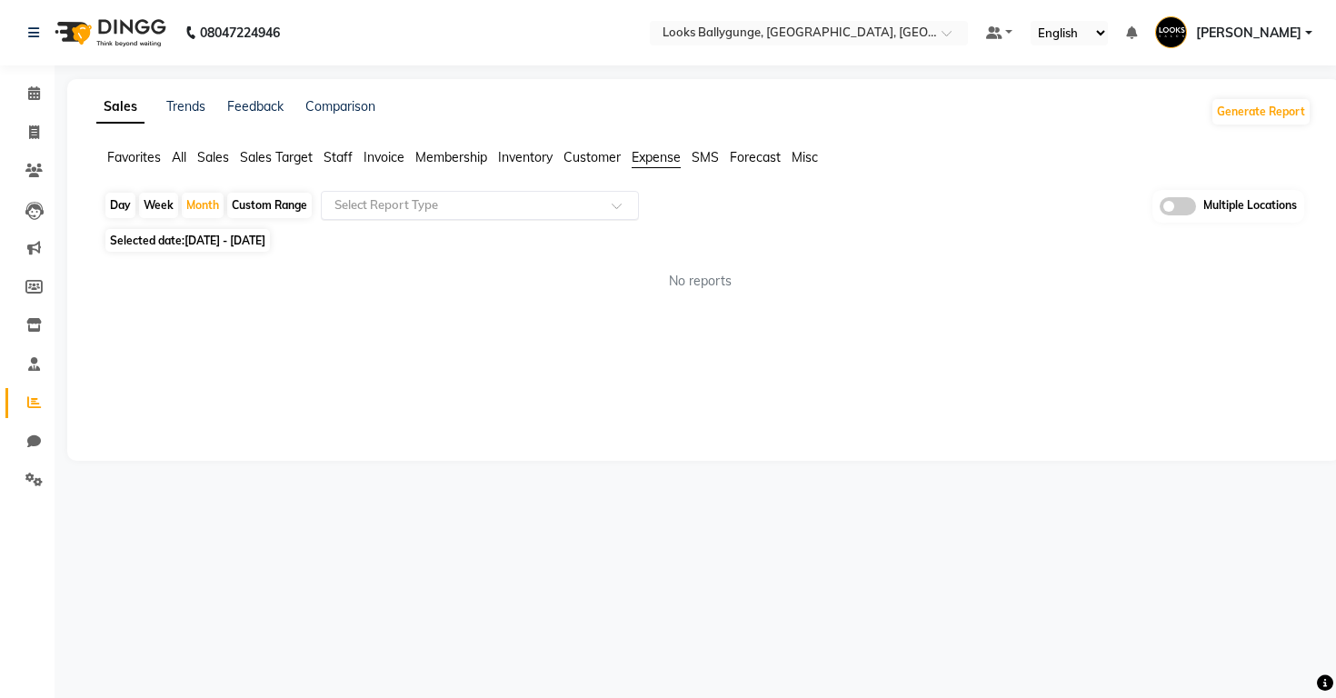
click at [503, 210] on input "text" at bounding box center [462, 205] width 262 height 18
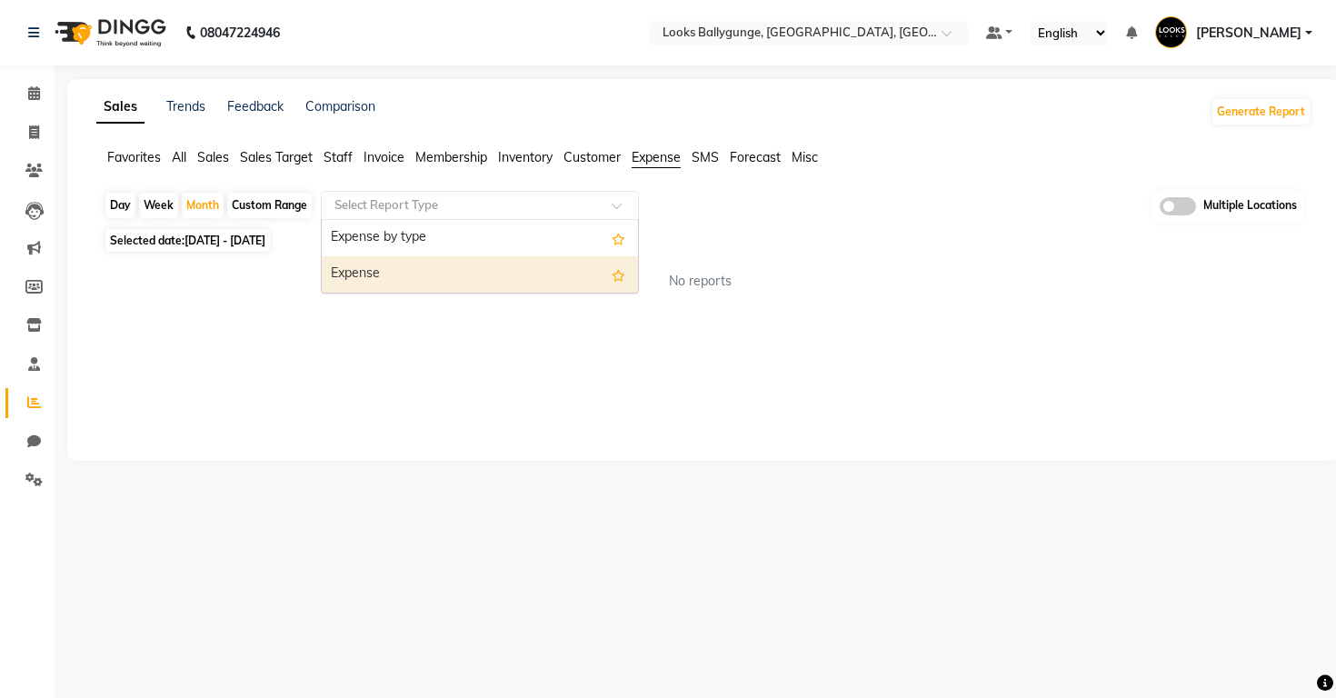
click at [484, 262] on div "Expense" at bounding box center [480, 274] width 316 height 36
select select "full_report"
select select "pdf"
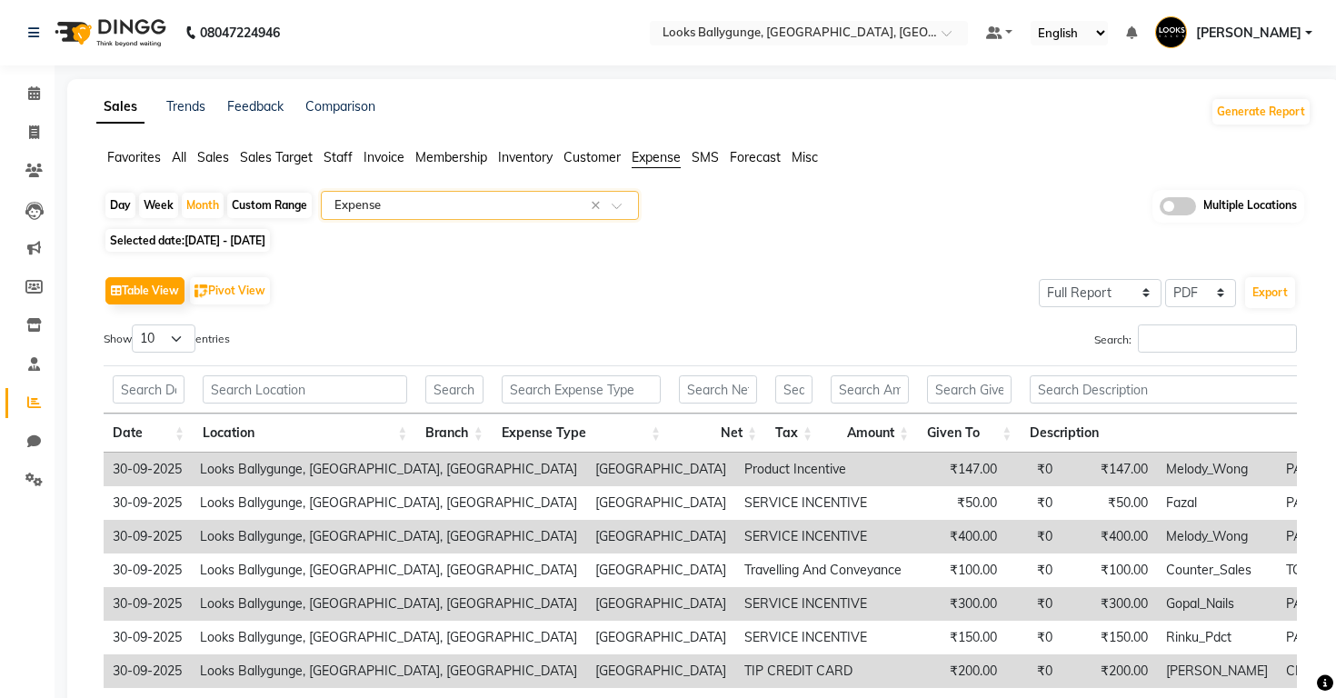
click at [491, 206] on input "text" at bounding box center [462, 205] width 262 height 18
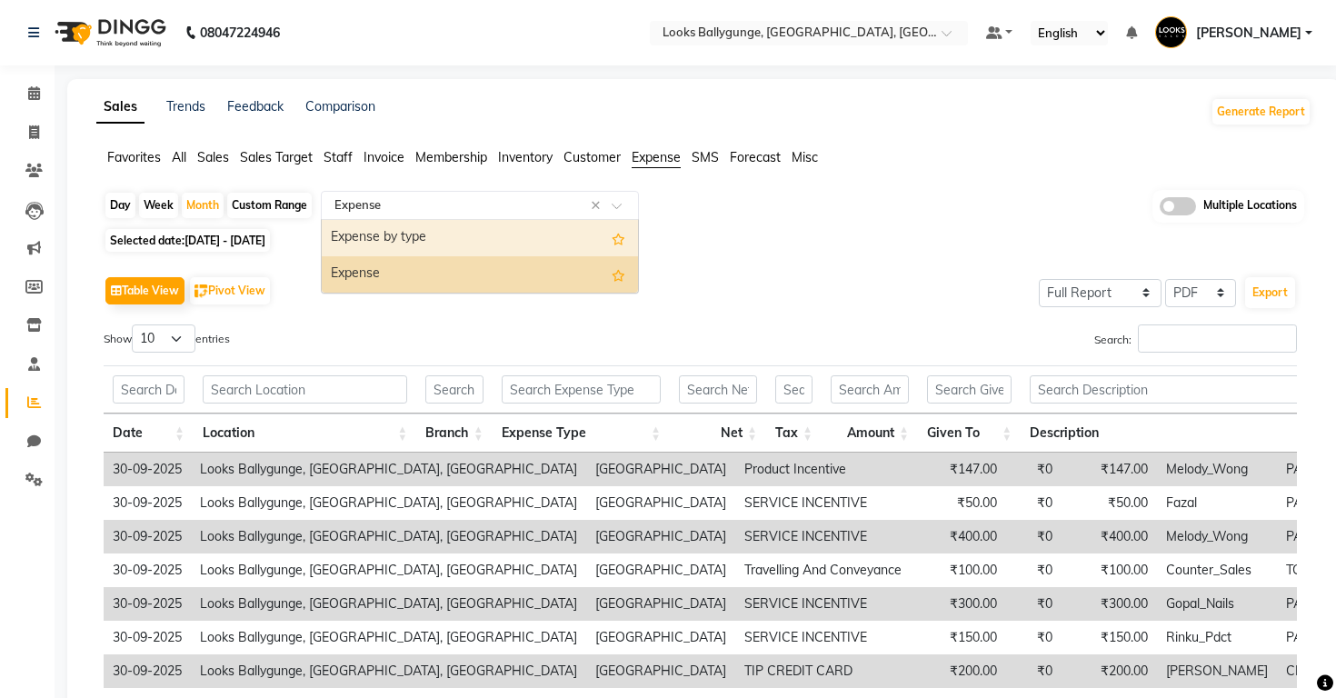
click at [488, 236] on div "Expense by type" at bounding box center [480, 238] width 316 height 36
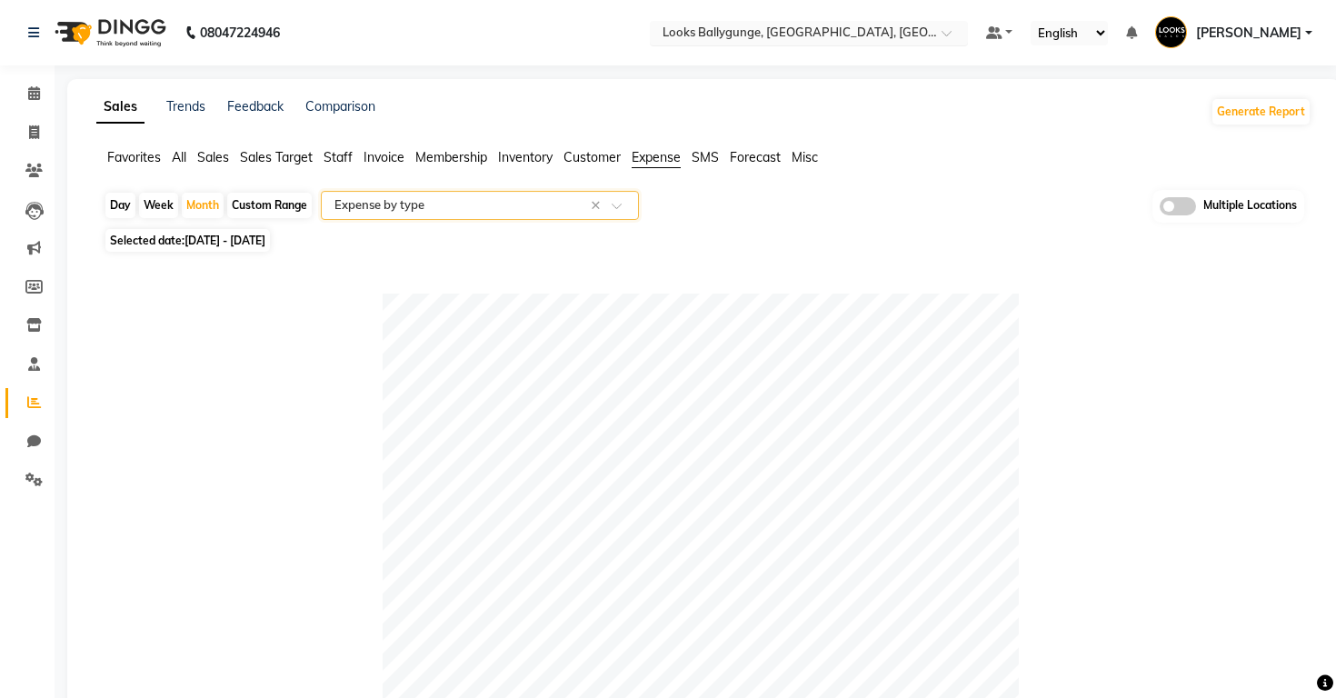
click at [659, 33] on input "text" at bounding box center [791, 34] width 264 height 18
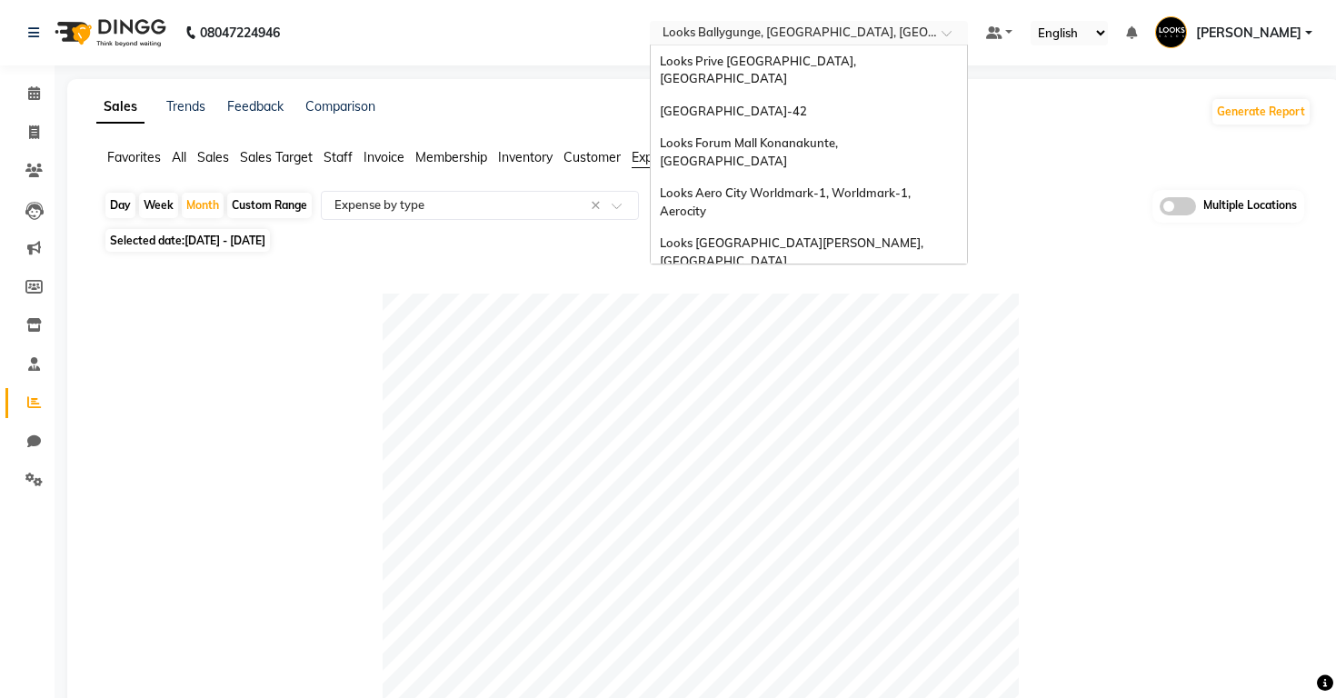
scroll to position [382, 0]
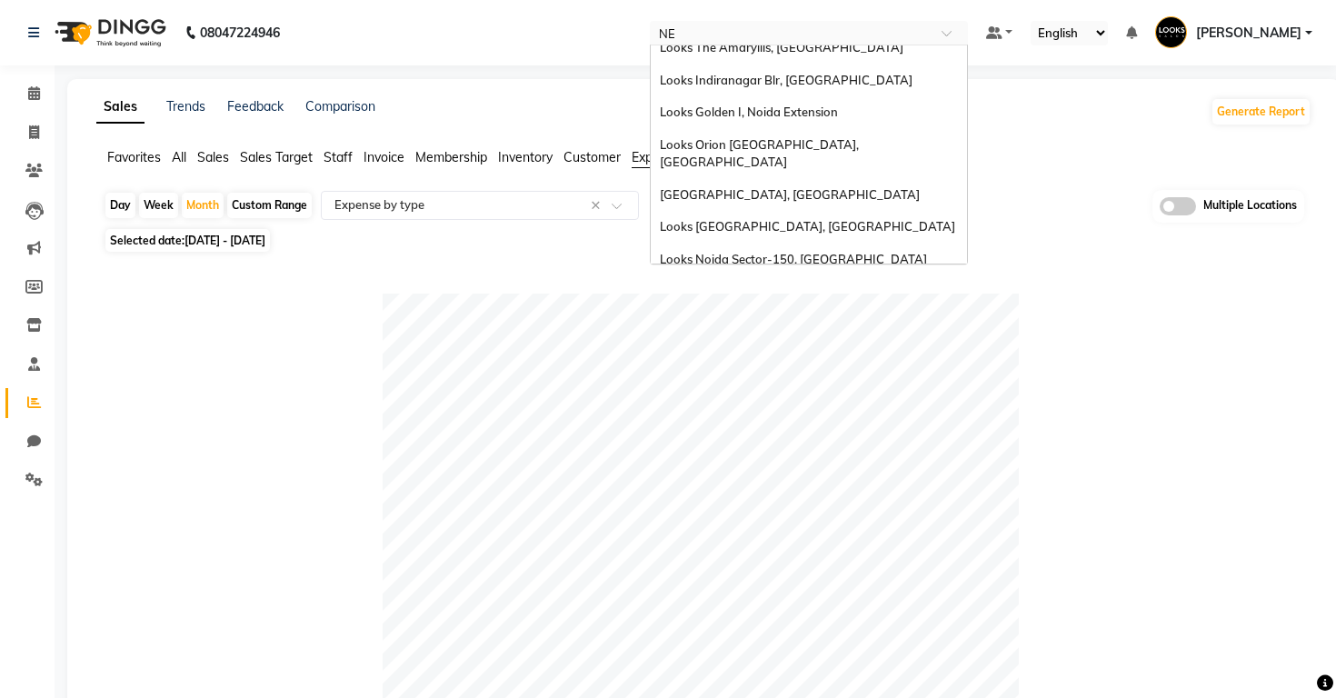
type input "NEW"
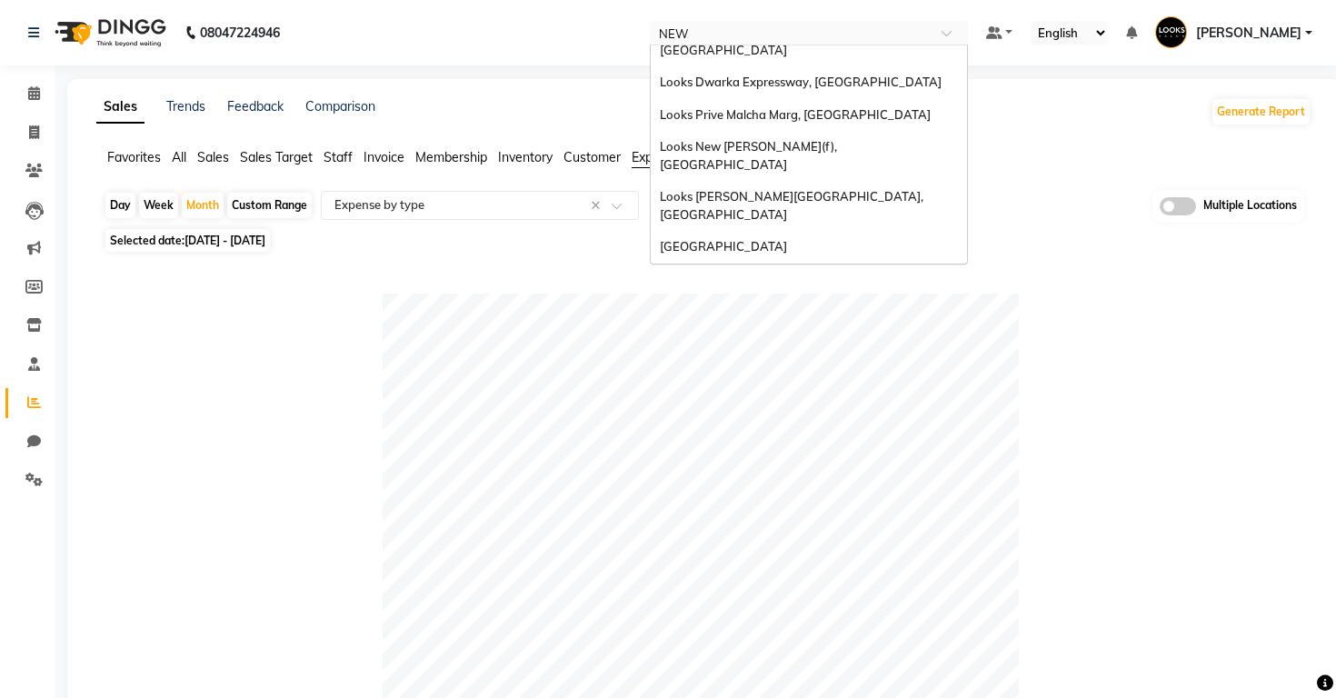
scroll to position [36, 0]
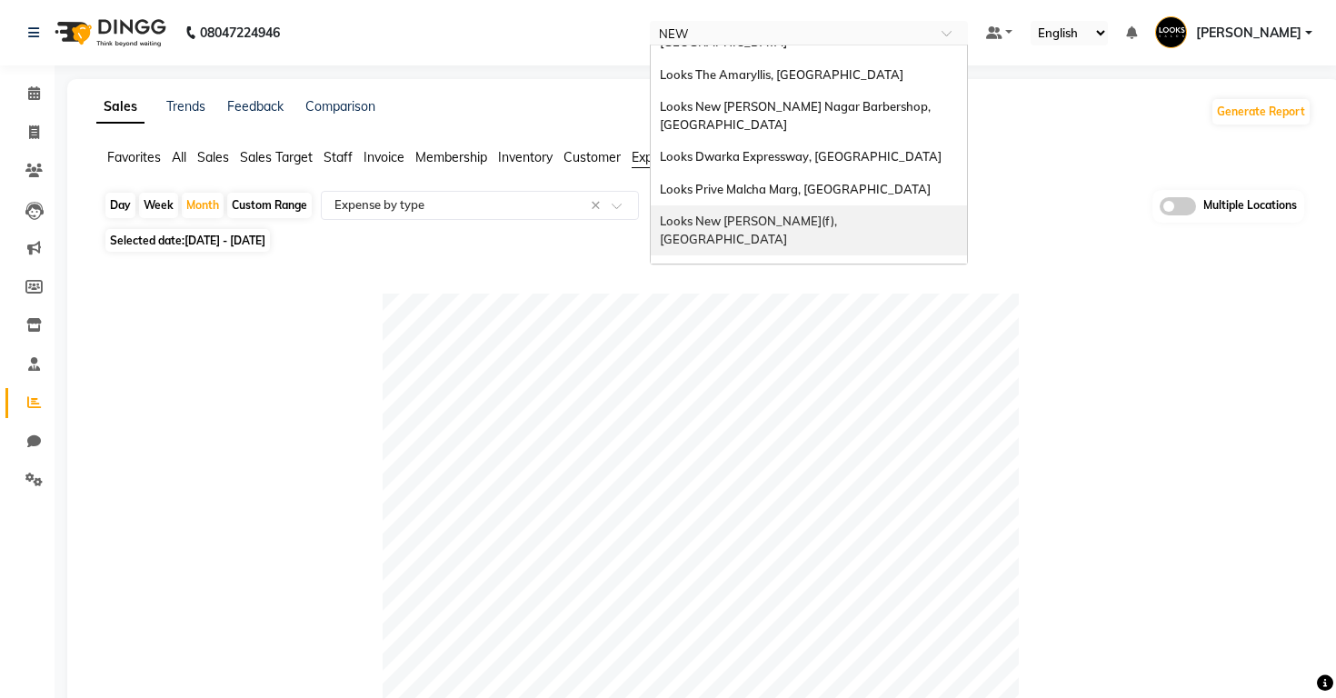
click at [675, 214] on span "Looks New [PERSON_NAME](f), [GEOGRAPHIC_DATA]" at bounding box center [750, 230] width 180 height 33
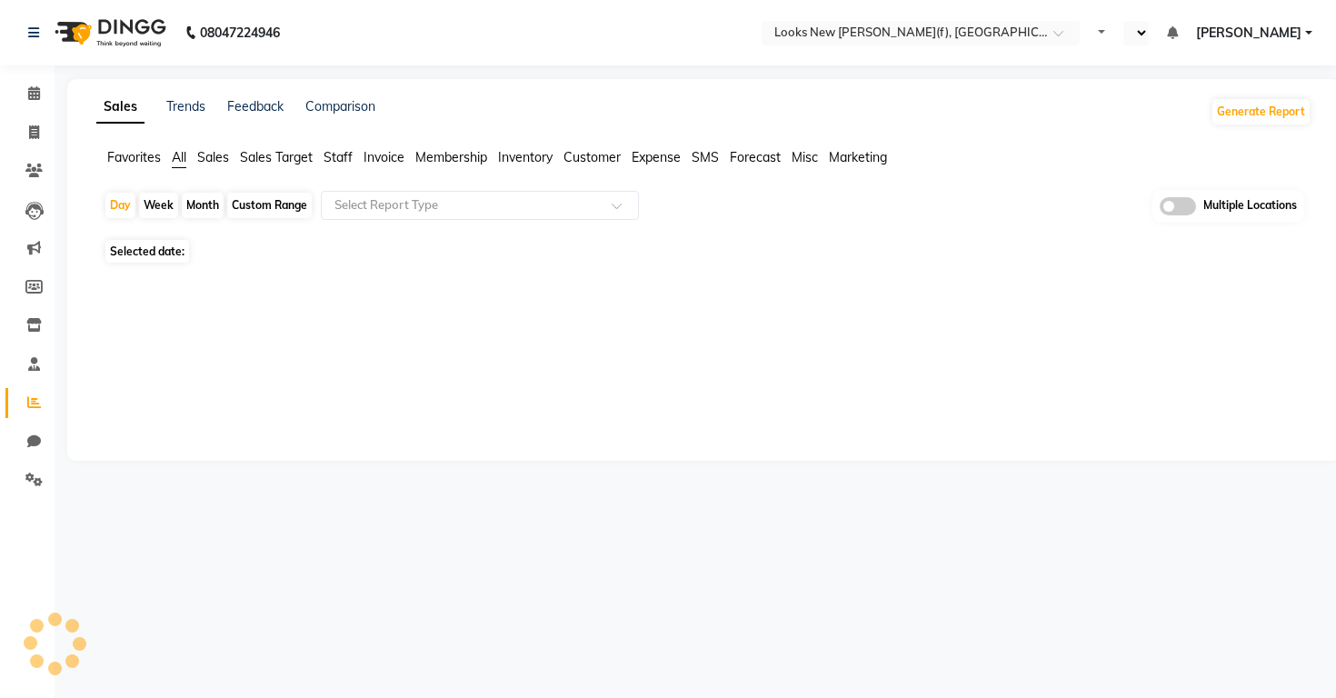
select select "en"
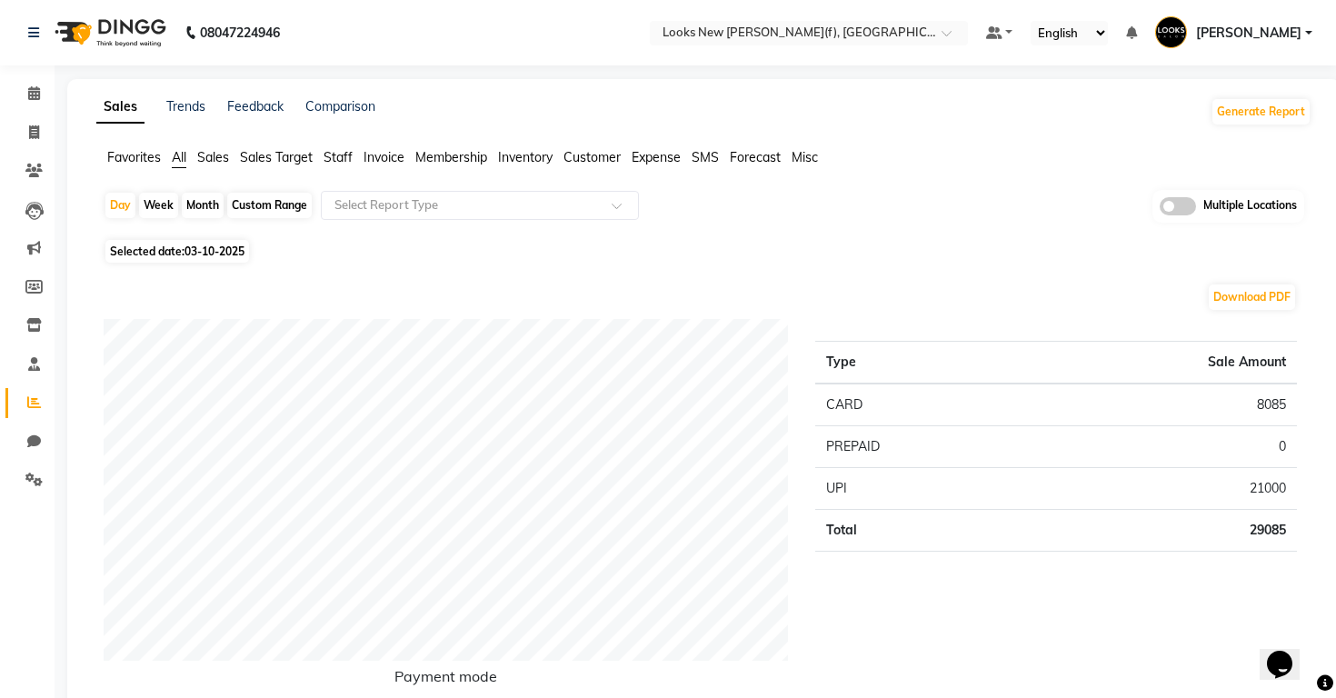
click at [655, 156] on span "Expense" at bounding box center [656, 157] width 49 height 16
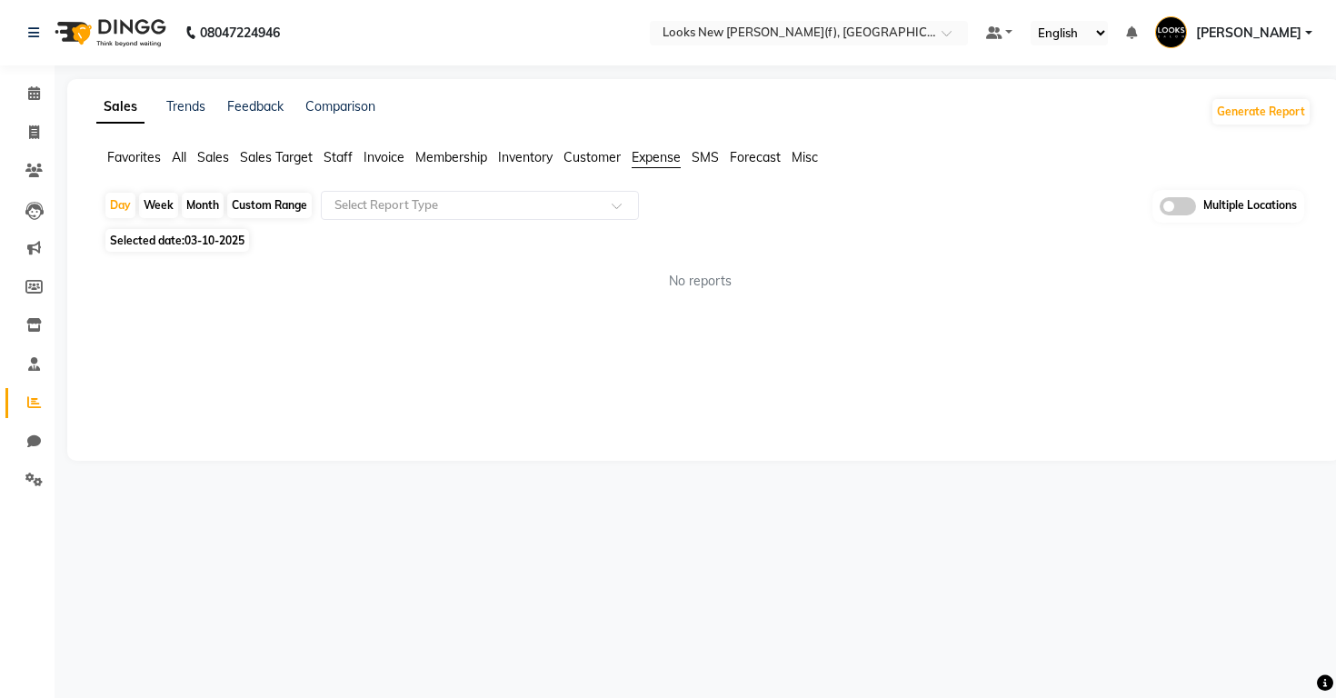
click at [199, 207] on div "Month" at bounding box center [203, 205] width 42 height 25
select select "10"
select select "2025"
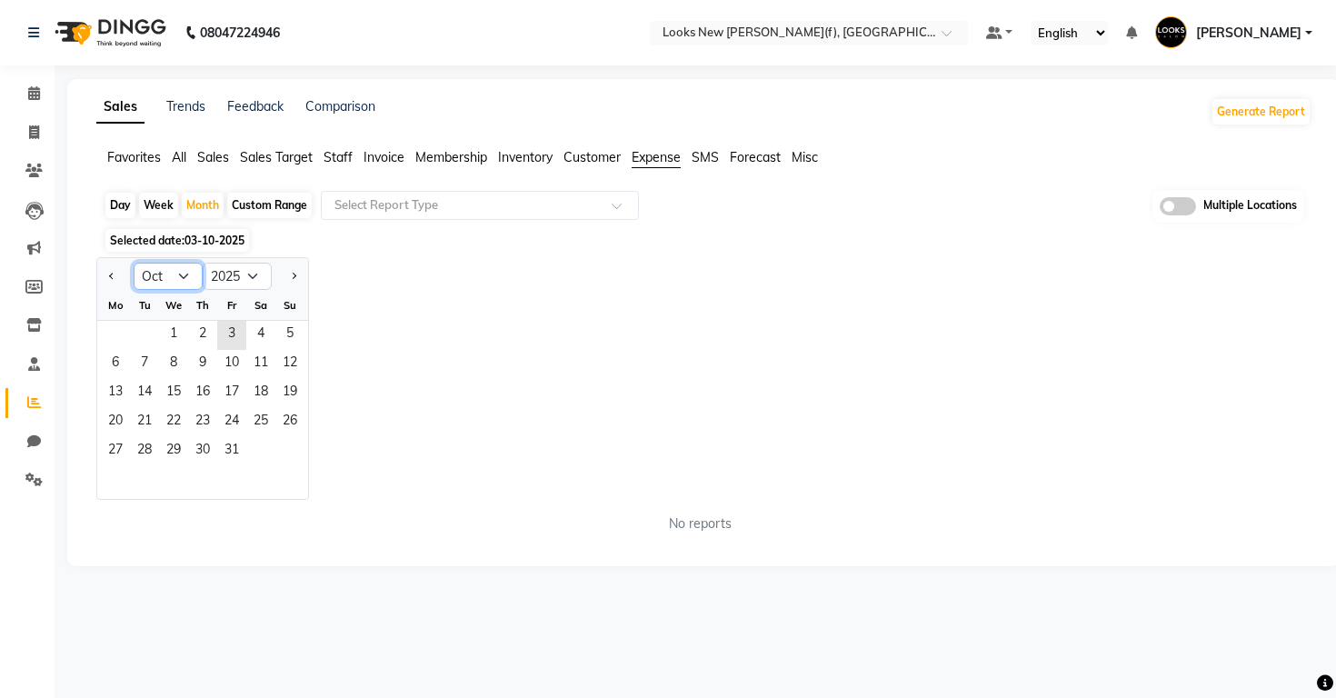
select select "9"
click at [102, 337] on span "1" at bounding box center [115, 335] width 29 height 29
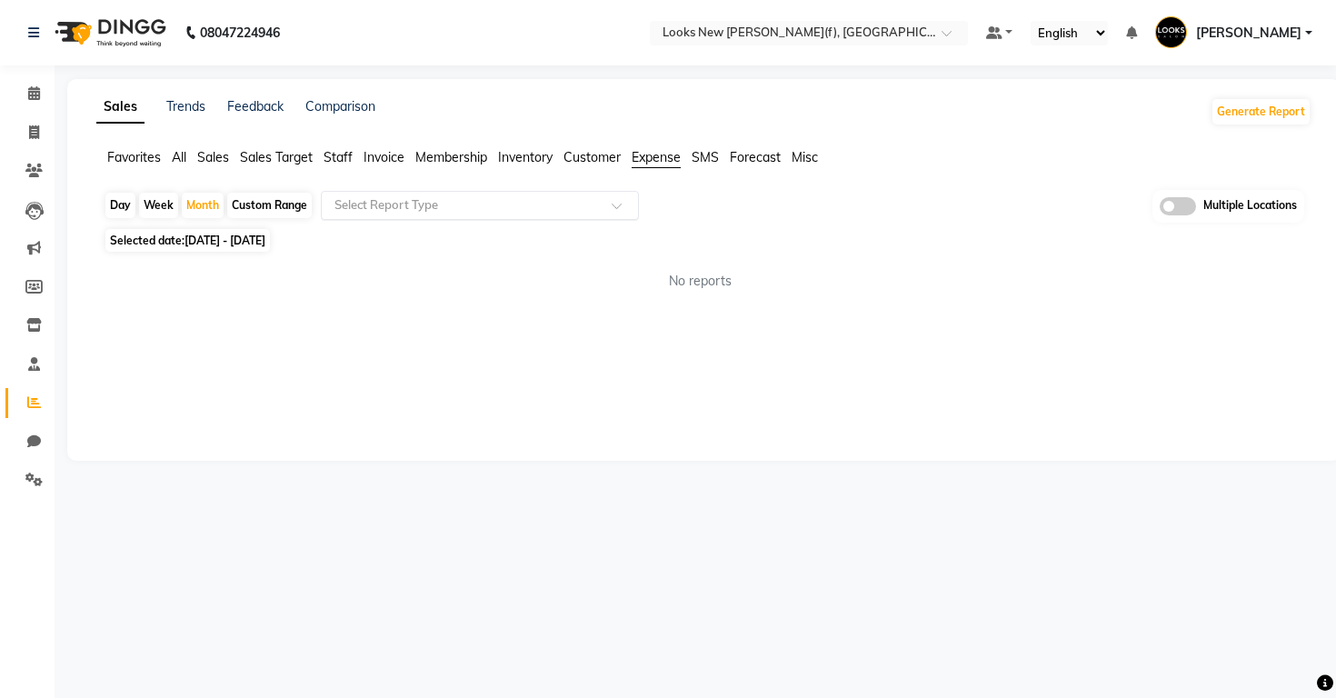
click at [481, 205] on input "text" at bounding box center [462, 205] width 262 height 18
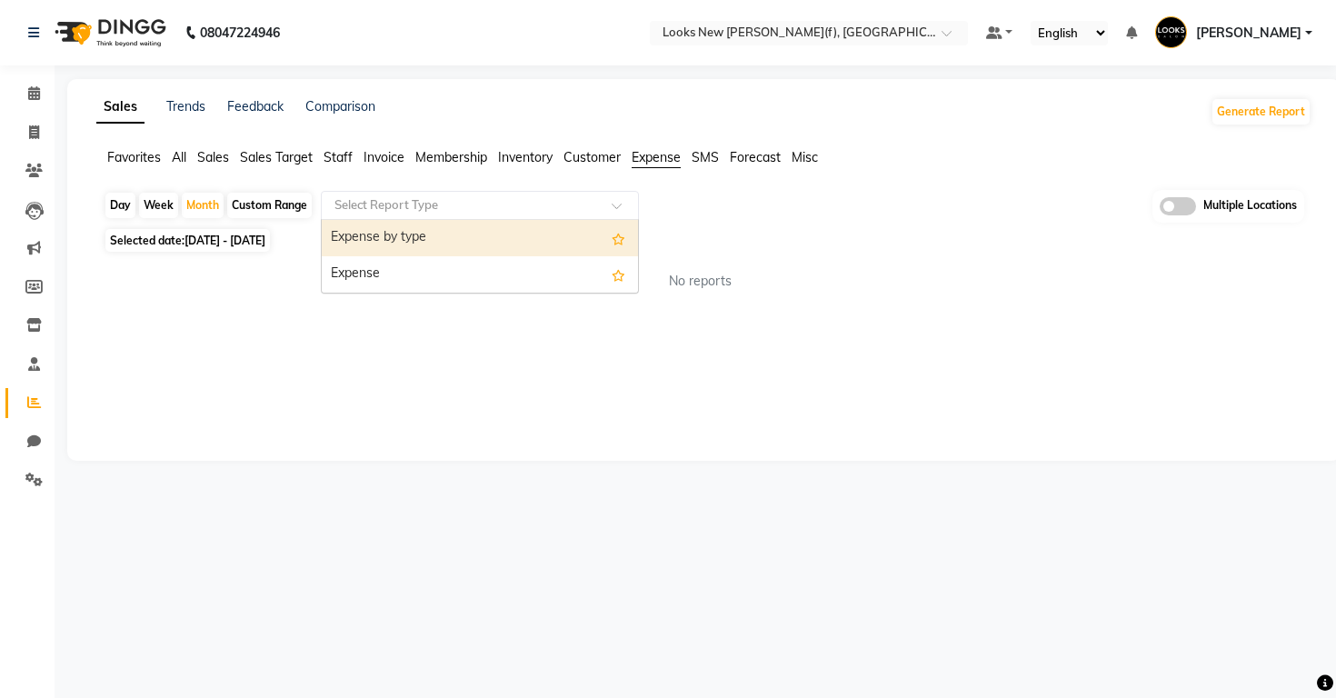
click at [461, 244] on div "Expense by type" at bounding box center [480, 238] width 316 height 36
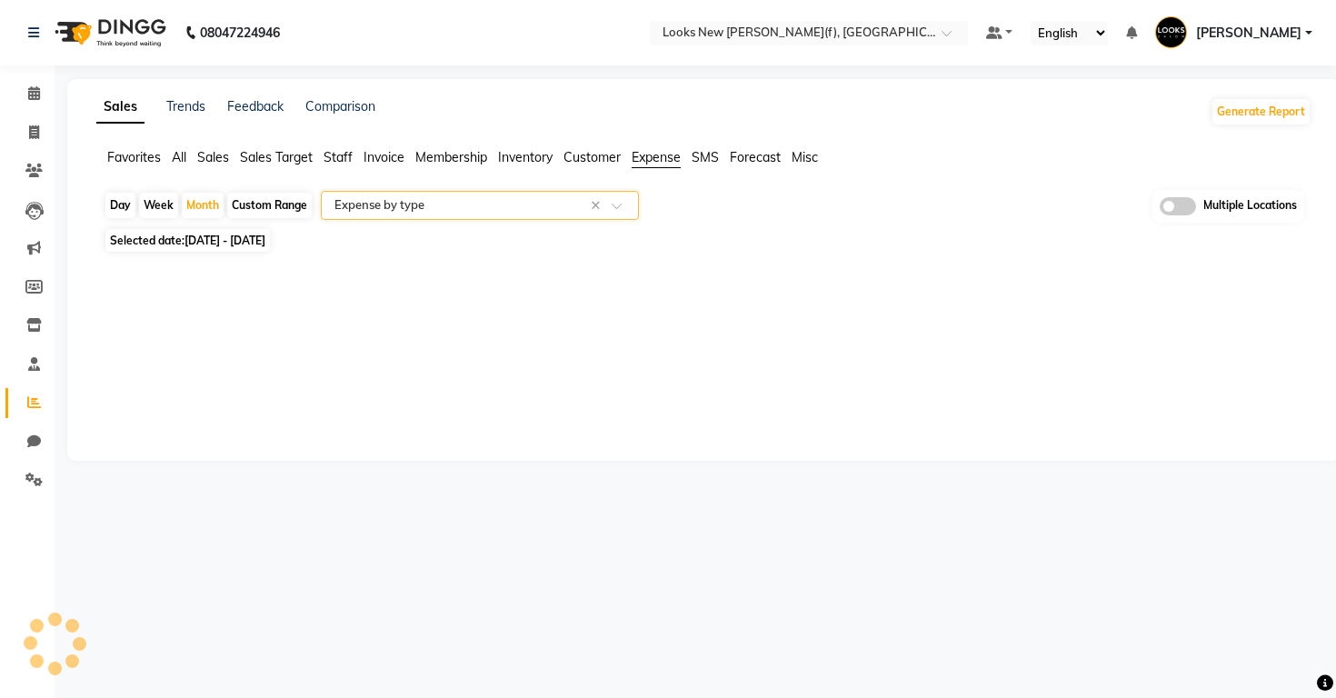
select select "full_report"
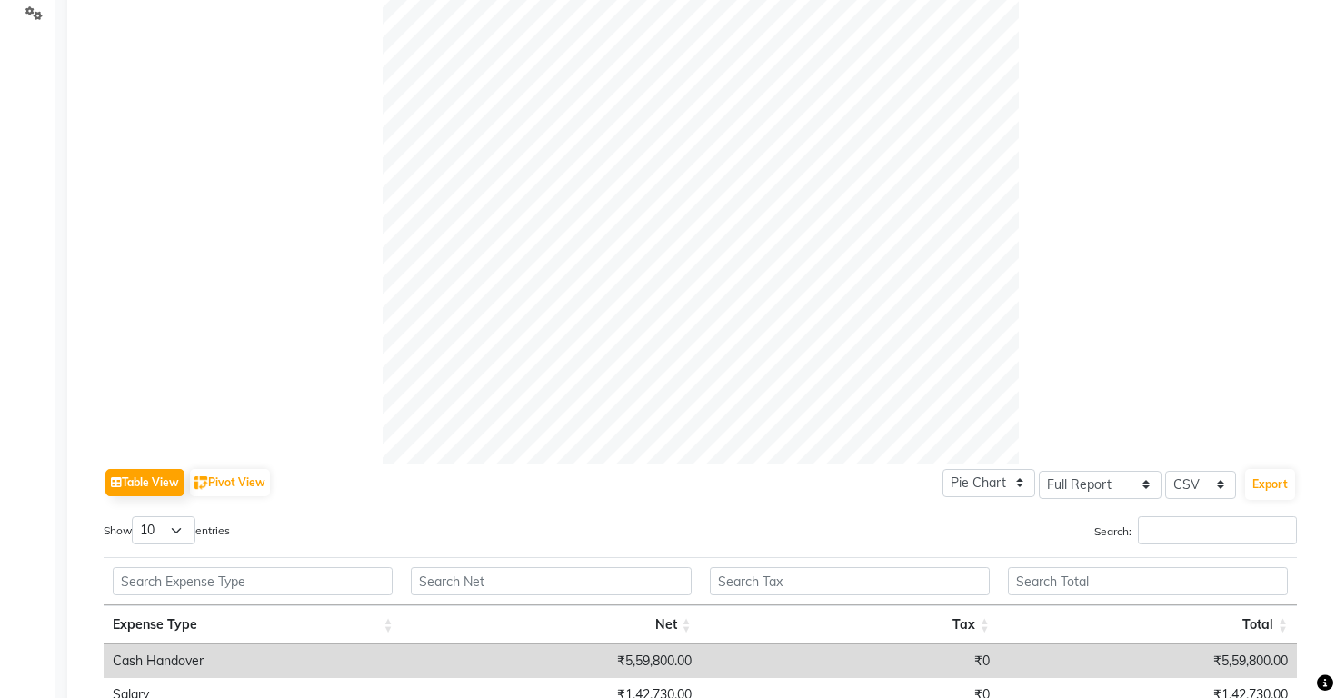
scroll to position [495, 0]
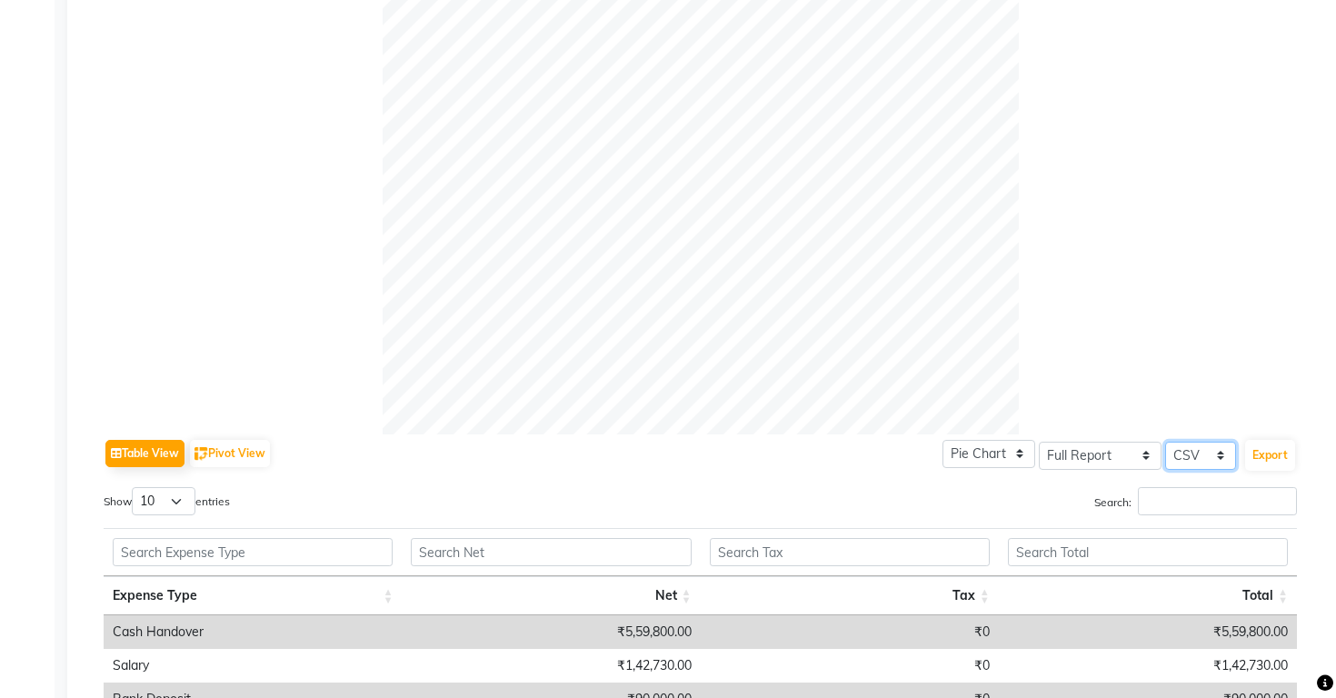
select select "pdf"
click at [1257, 452] on button "Export" at bounding box center [1270, 455] width 50 height 31
select select "monospace"
select select "13px"
select select "template_1"
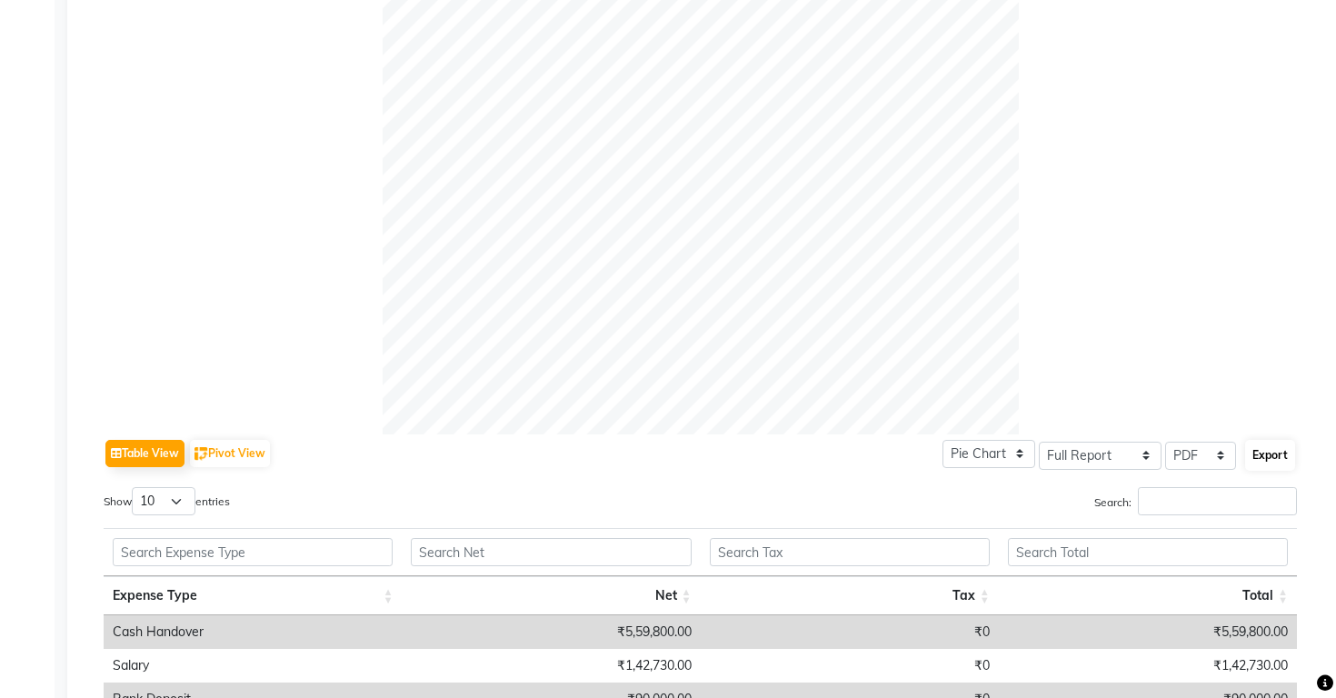
select select "A4"
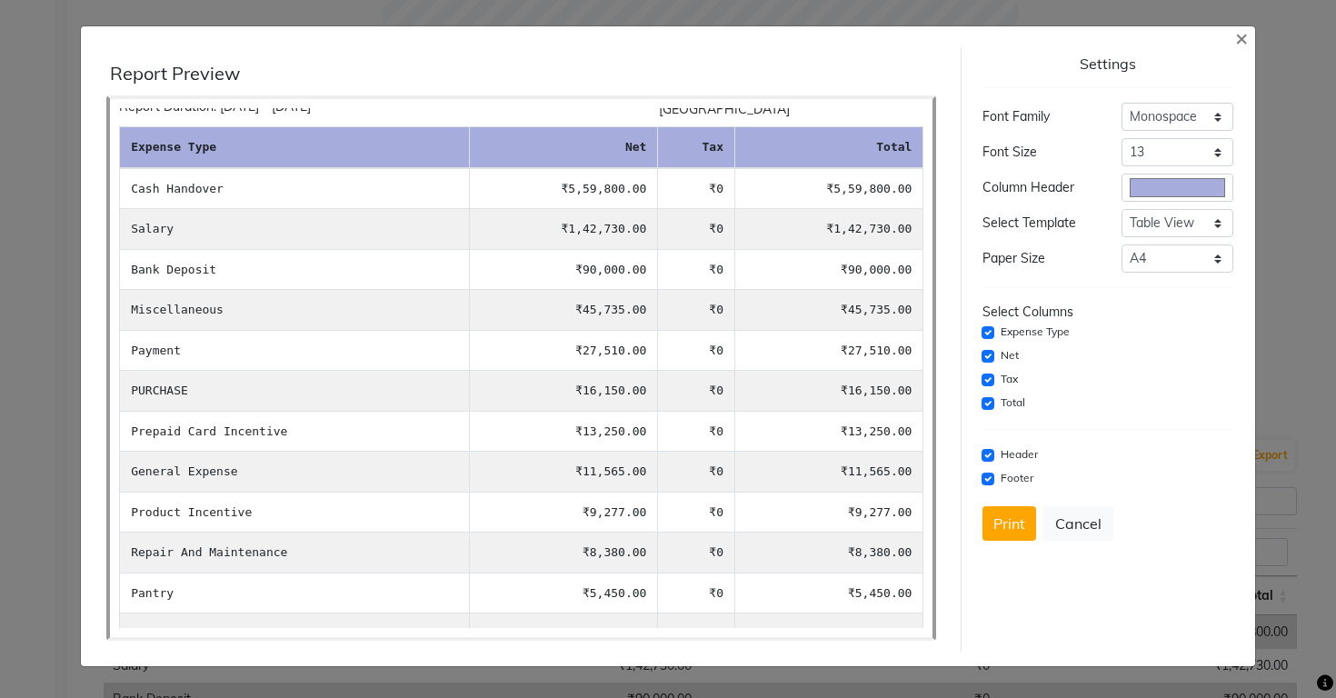
scroll to position [36, 0]
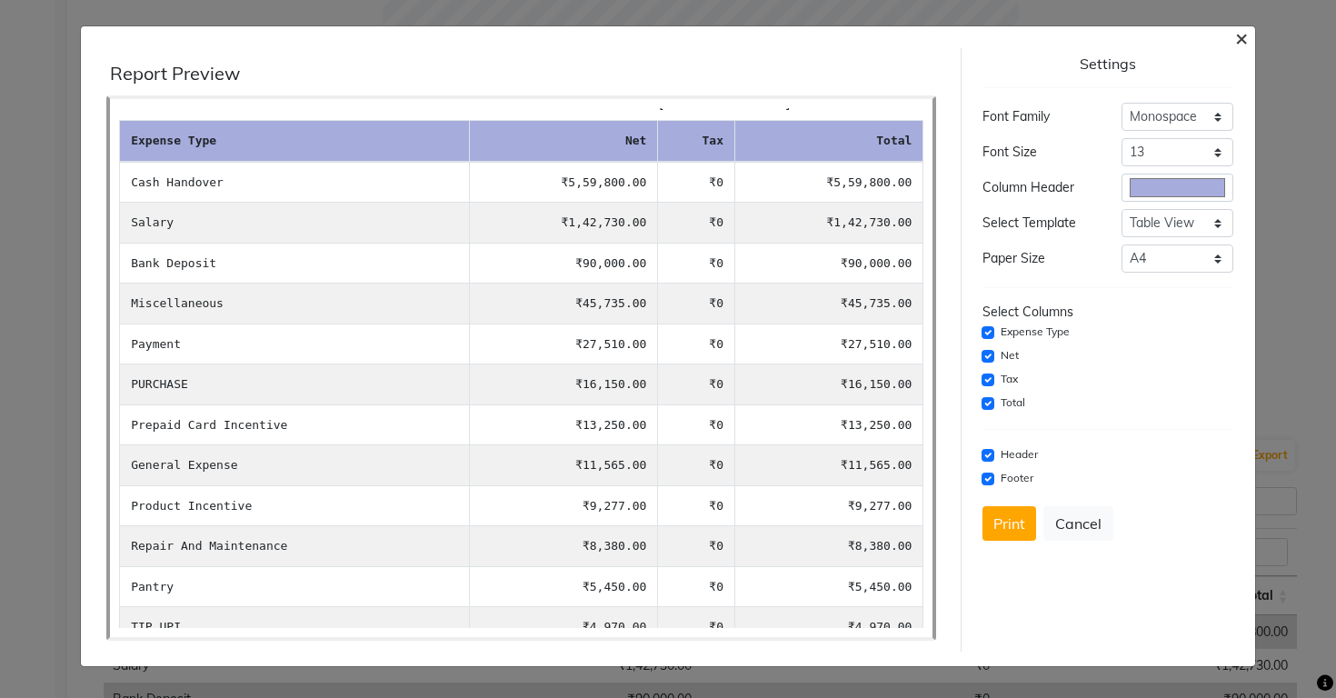
click at [1244, 35] on span "×" at bounding box center [1241, 37] width 13 height 27
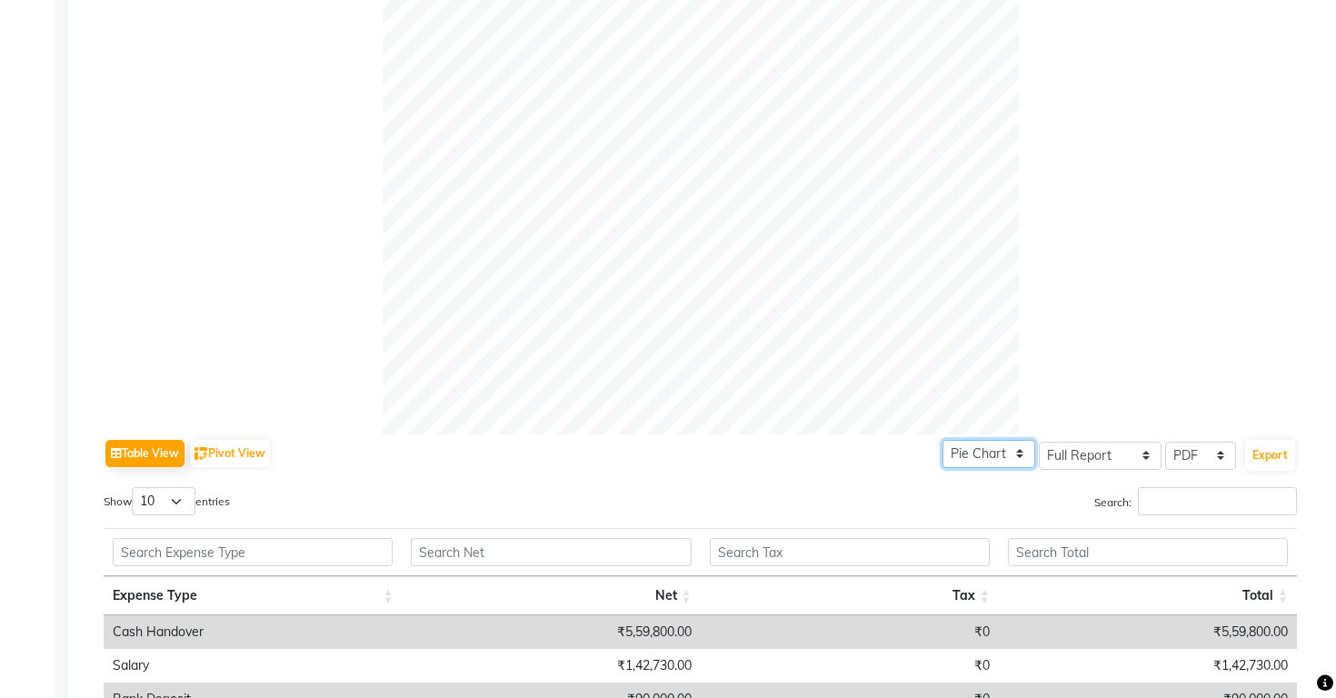
select select "bar"
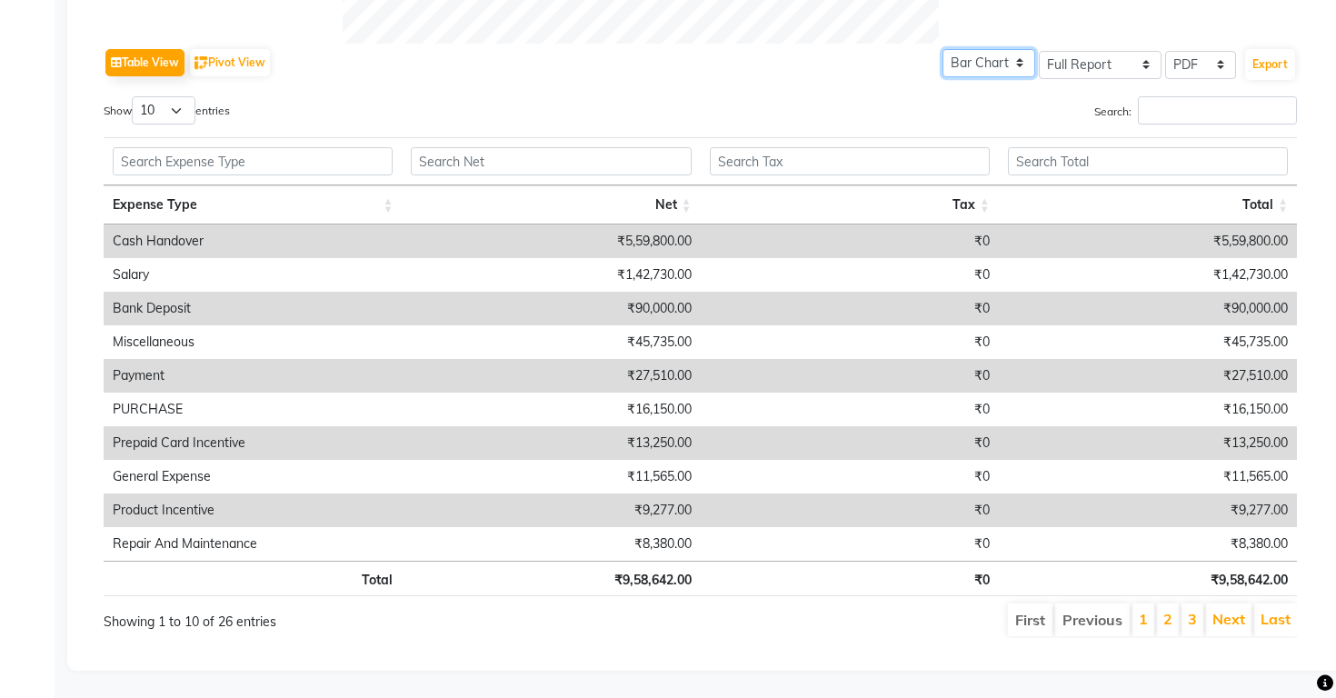
scroll to position [548, 0]
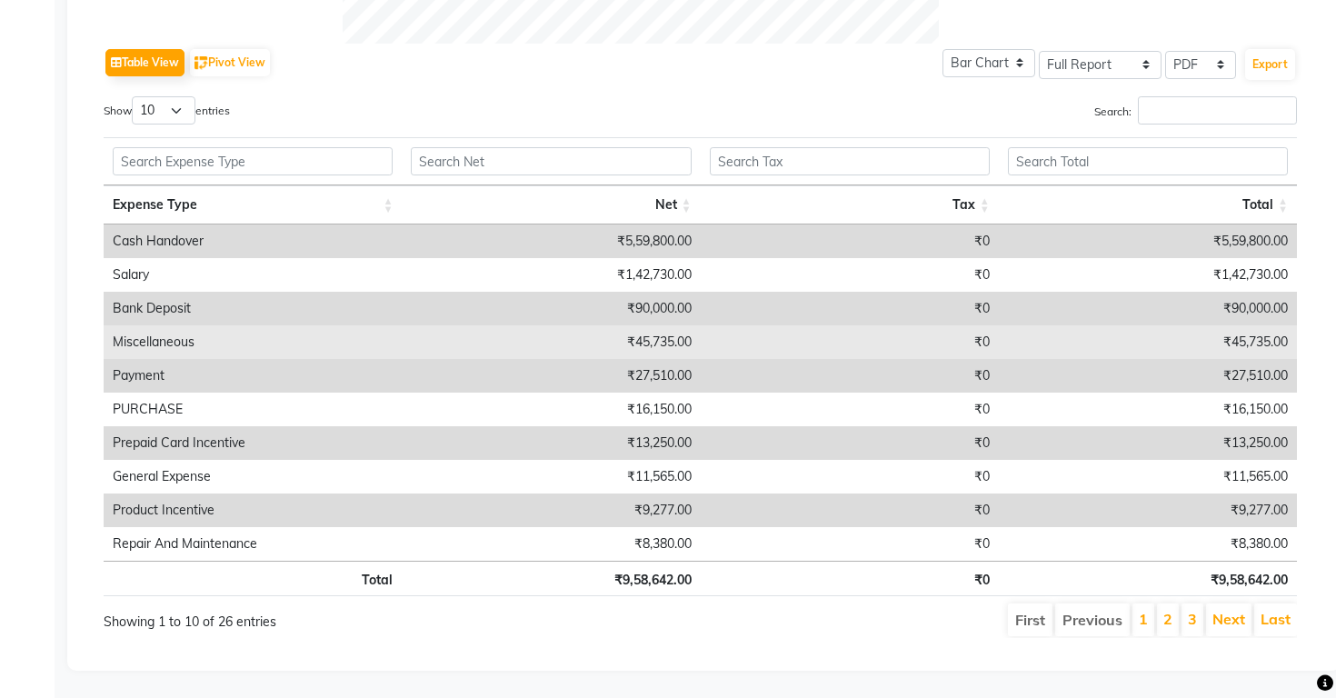
click at [748, 344] on td "₹0" at bounding box center [850, 342] width 298 height 34
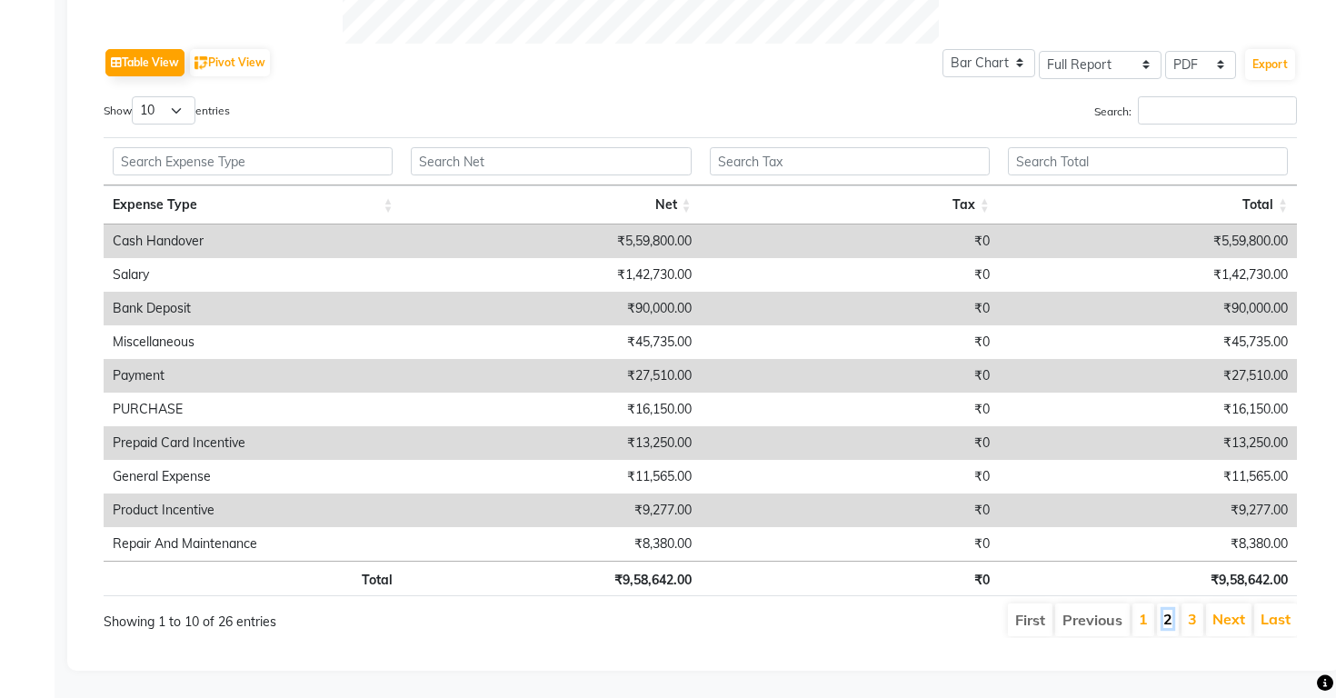
click at [1167, 622] on link "2" at bounding box center [1167, 619] width 9 height 18
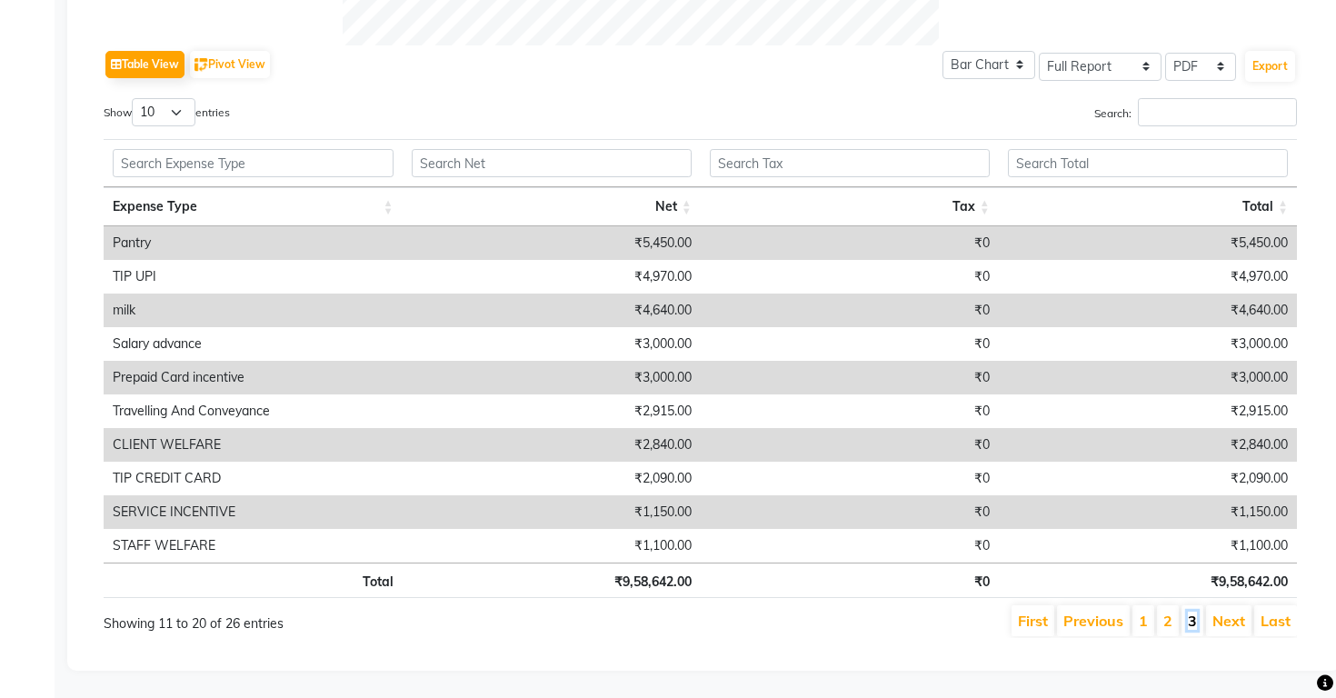
click at [1194, 619] on link "3" at bounding box center [1192, 621] width 9 height 18
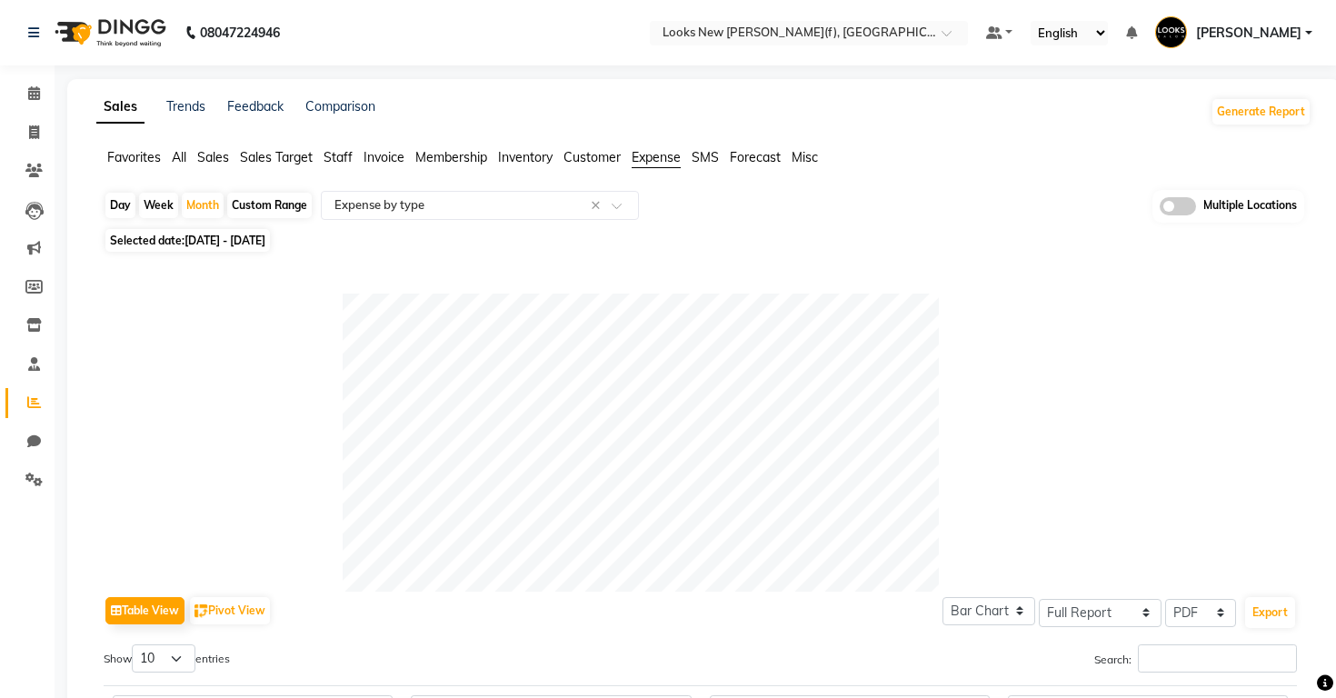
scroll to position [0, 0]
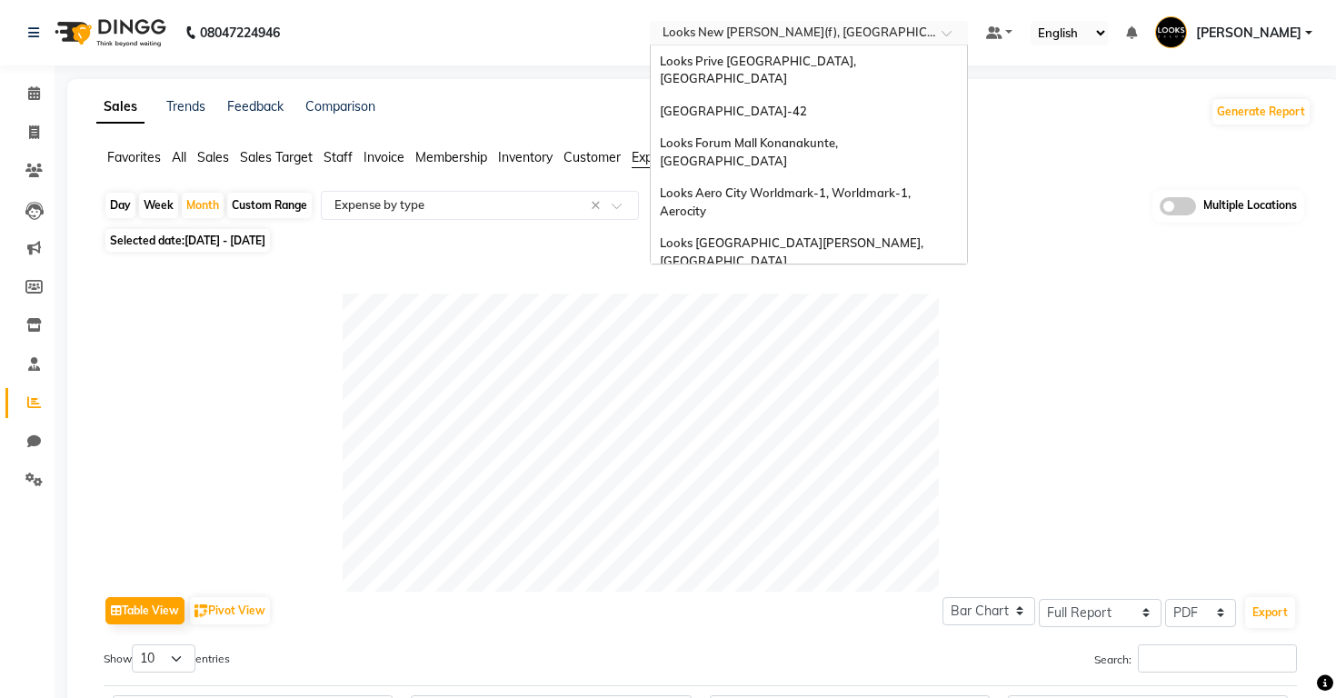
click at [659, 30] on input "text" at bounding box center [791, 34] width 264 height 18
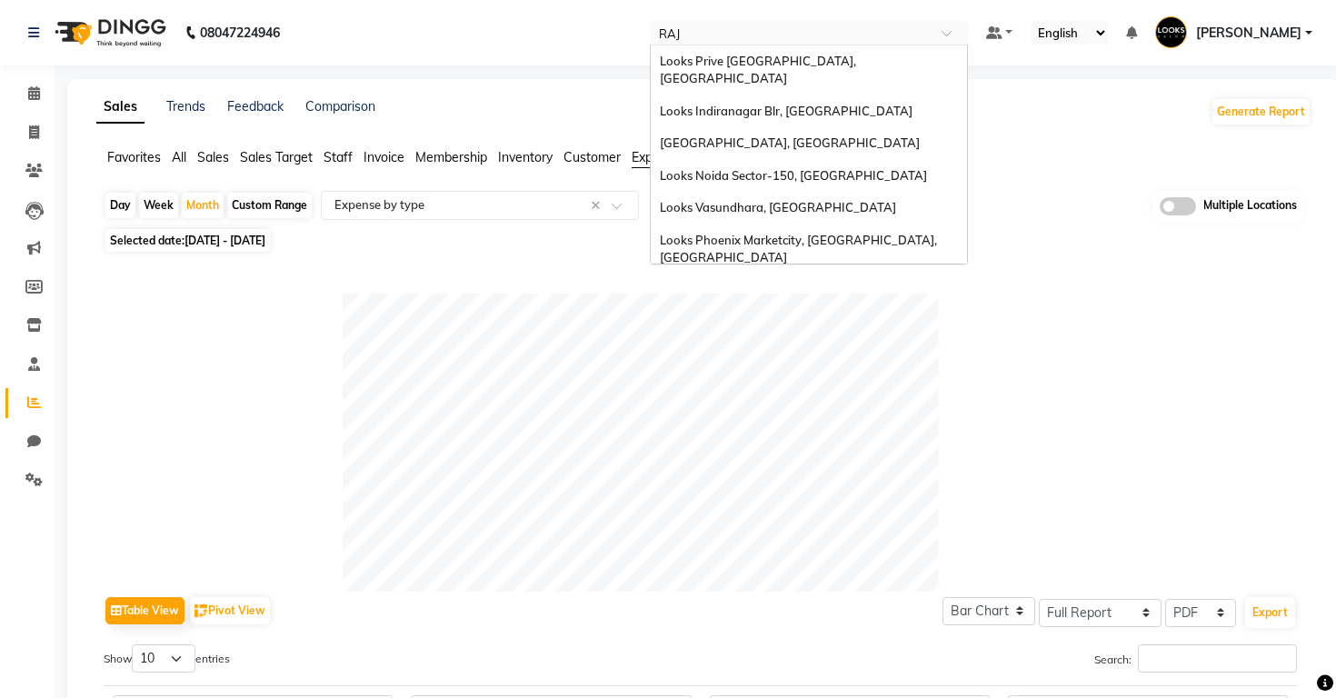
type input "RAJI"
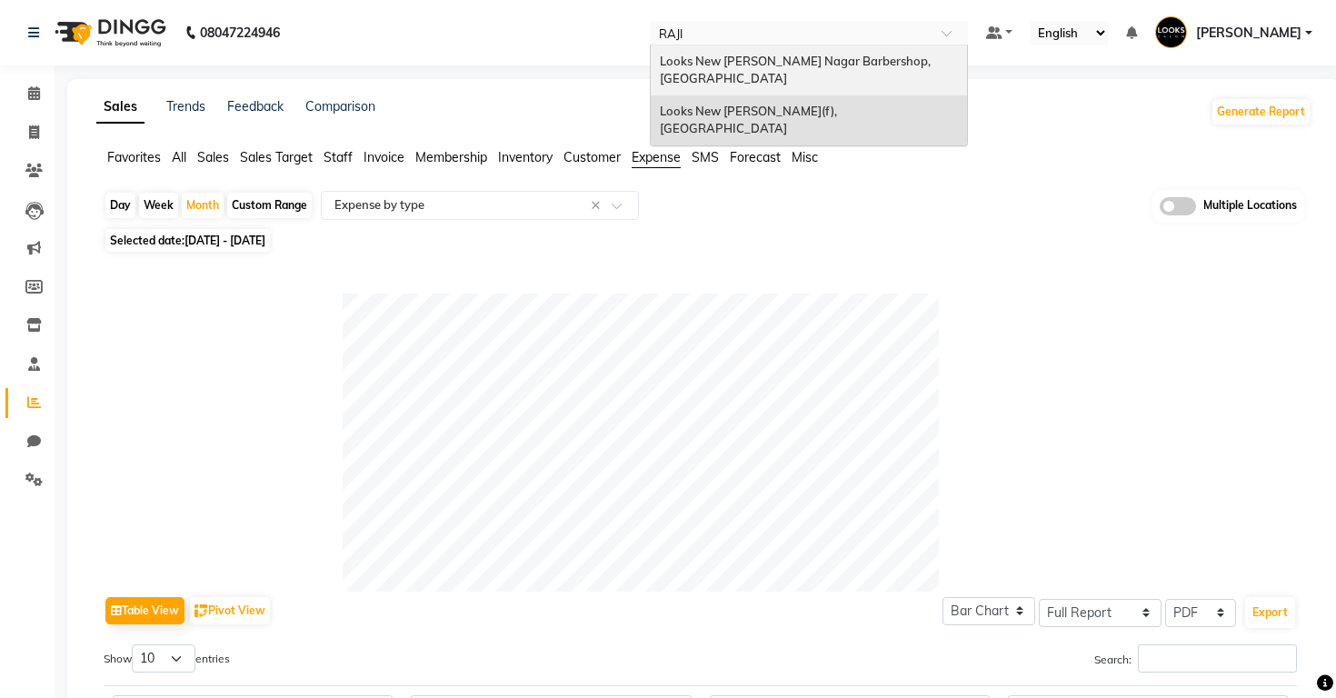
click at [651, 52] on div "Looks New [PERSON_NAME] Nagar Barbershop, [GEOGRAPHIC_DATA]" at bounding box center [809, 70] width 316 height 50
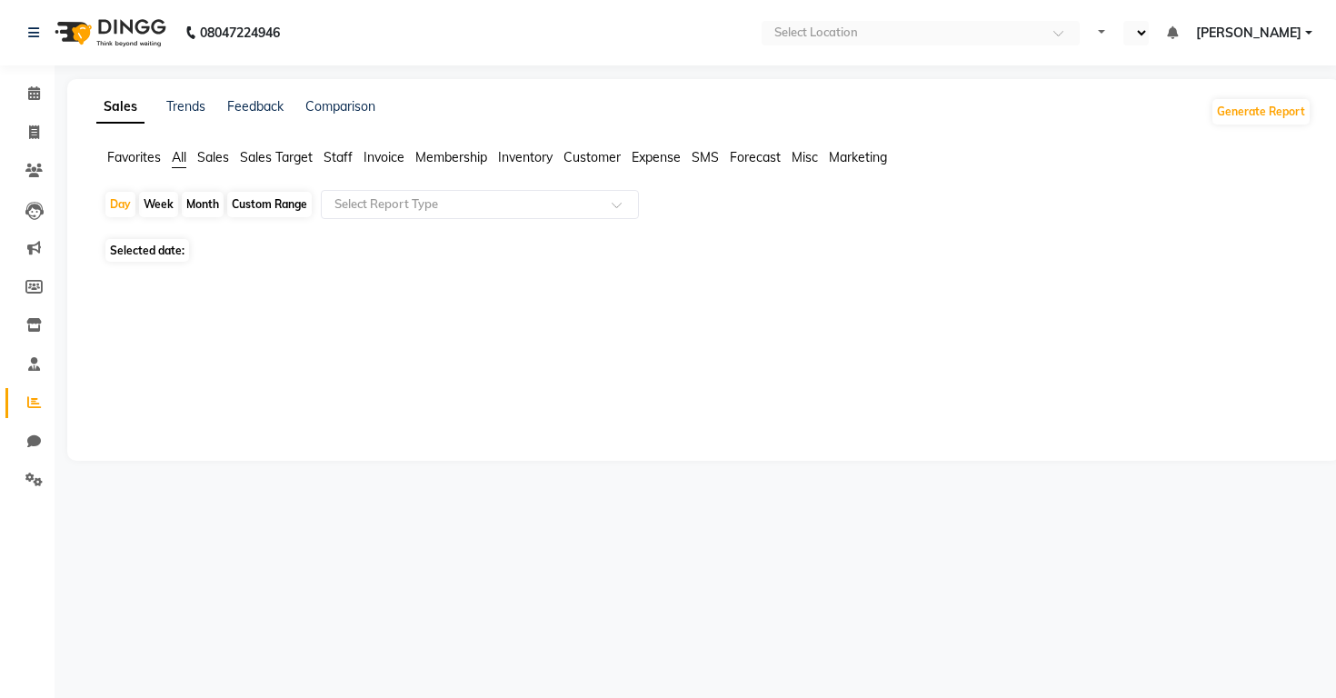
select select "en"
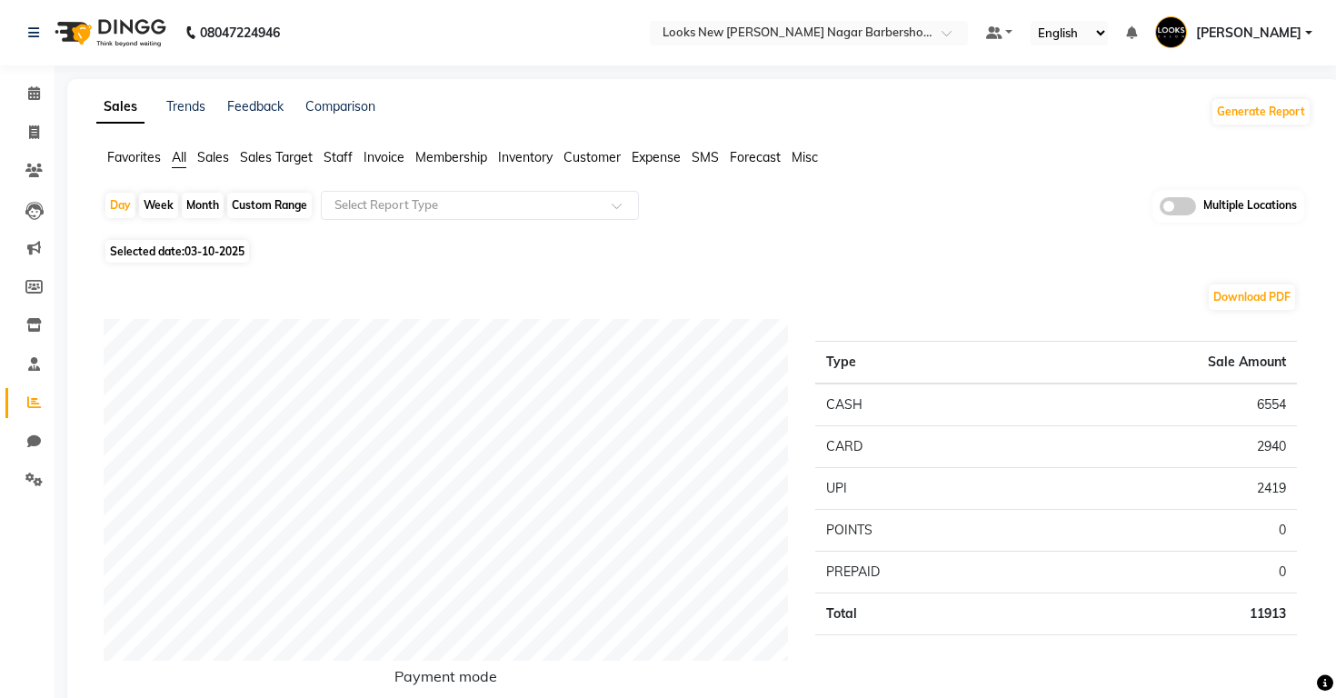
click at [203, 206] on div "Month" at bounding box center [203, 205] width 42 height 25
select select "10"
select select "2025"
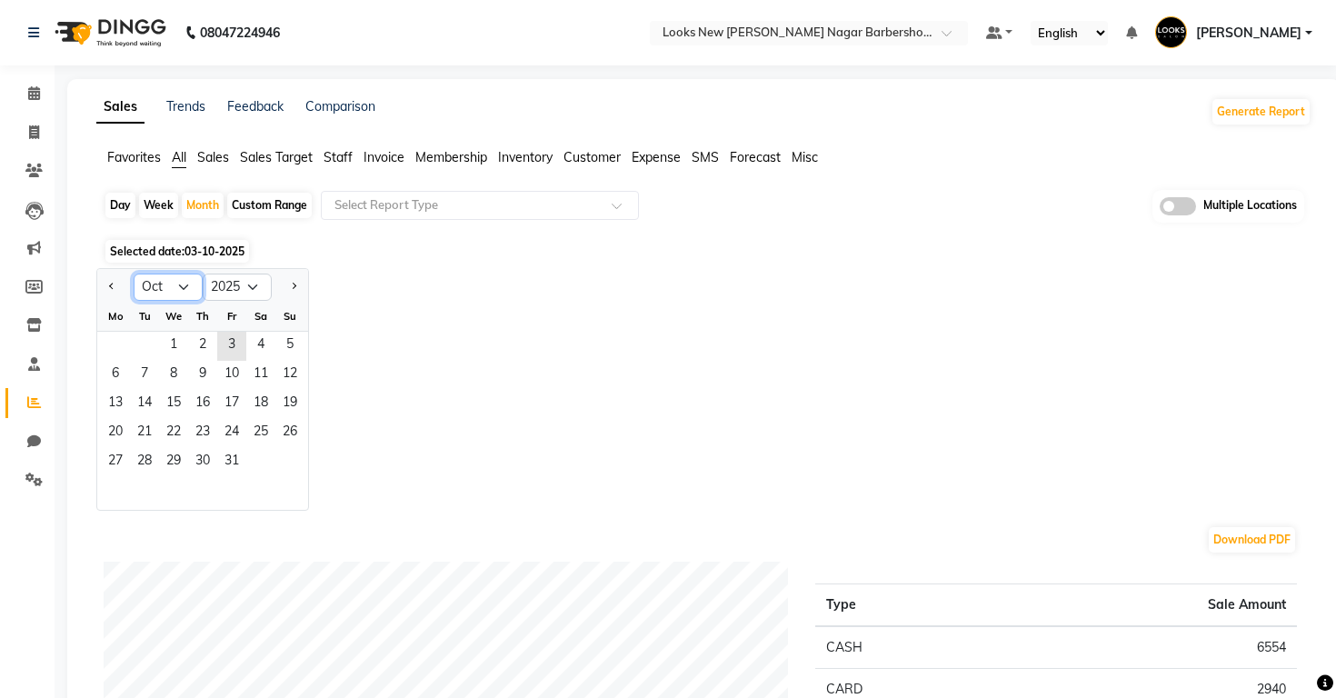
select select "9"
click at [124, 345] on span "1" at bounding box center [115, 346] width 29 height 29
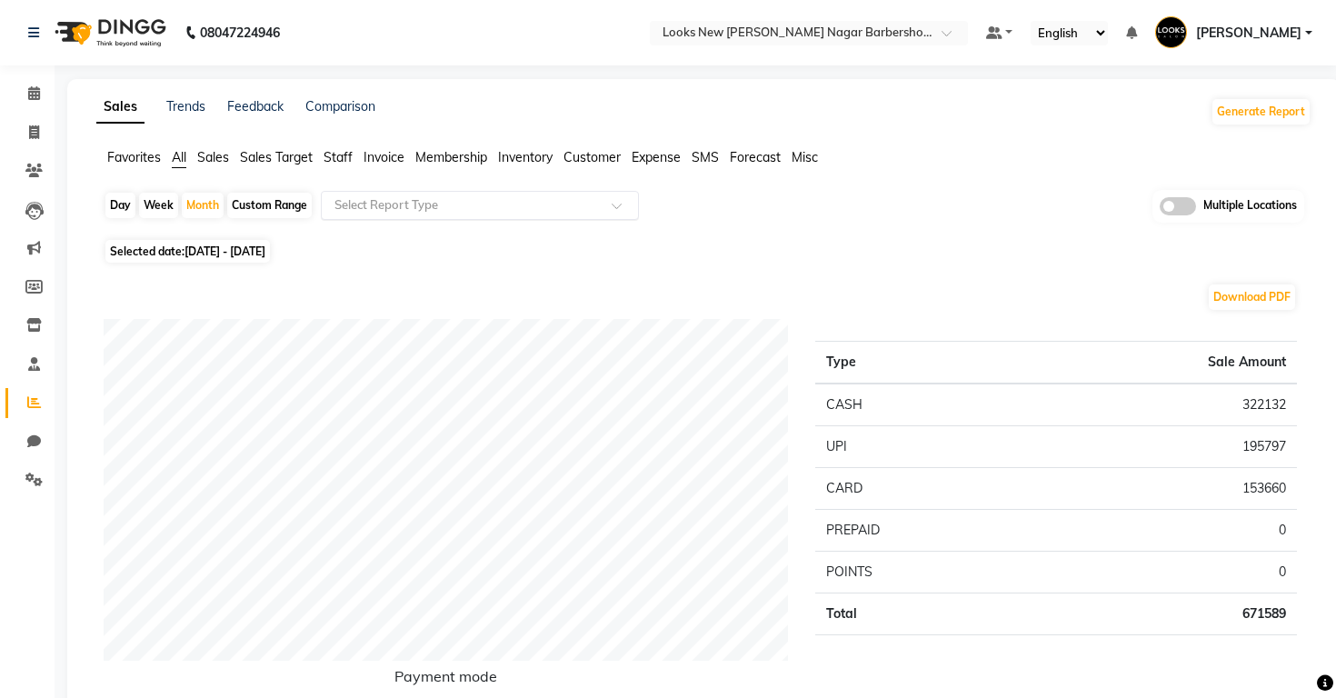
click at [435, 212] on input "text" at bounding box center [462, 205] width 262 height 18
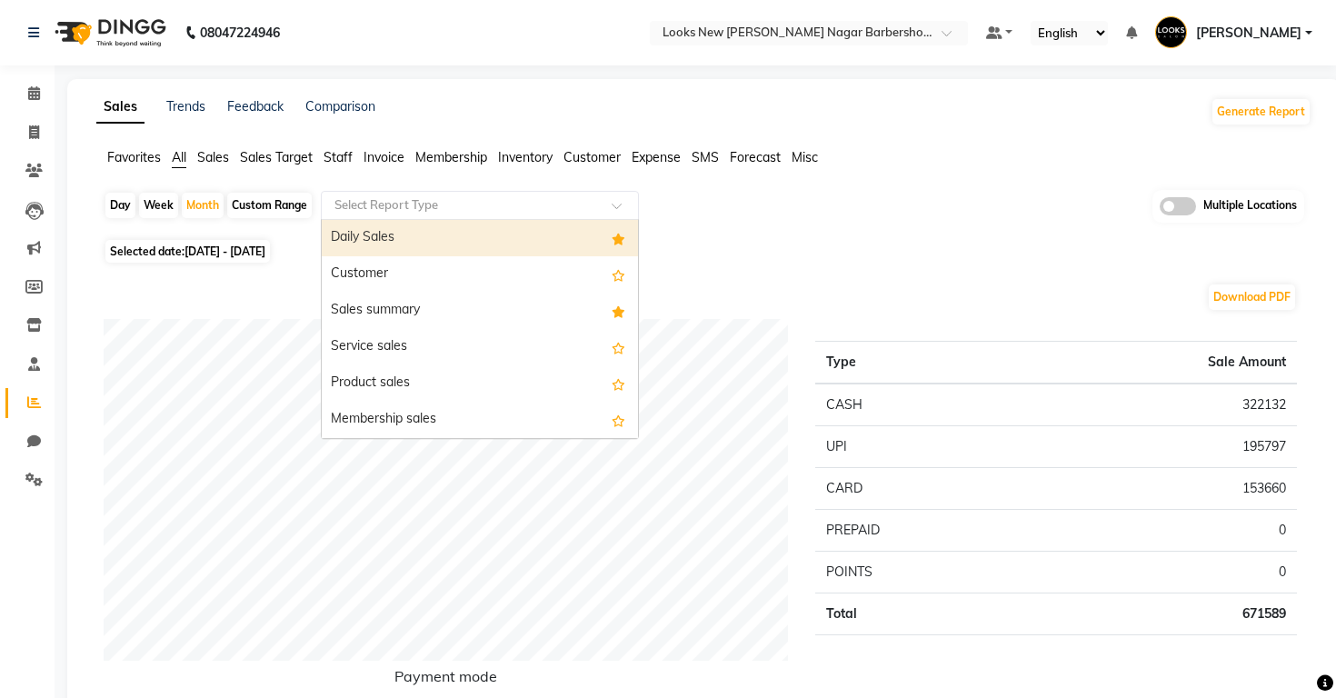
click at [519, 171] on div "Favorites All Sales Sales Target Staff Invoice Membership Inventory Customer Ex…" at bounding box center [704, 165] width 1243 height 35
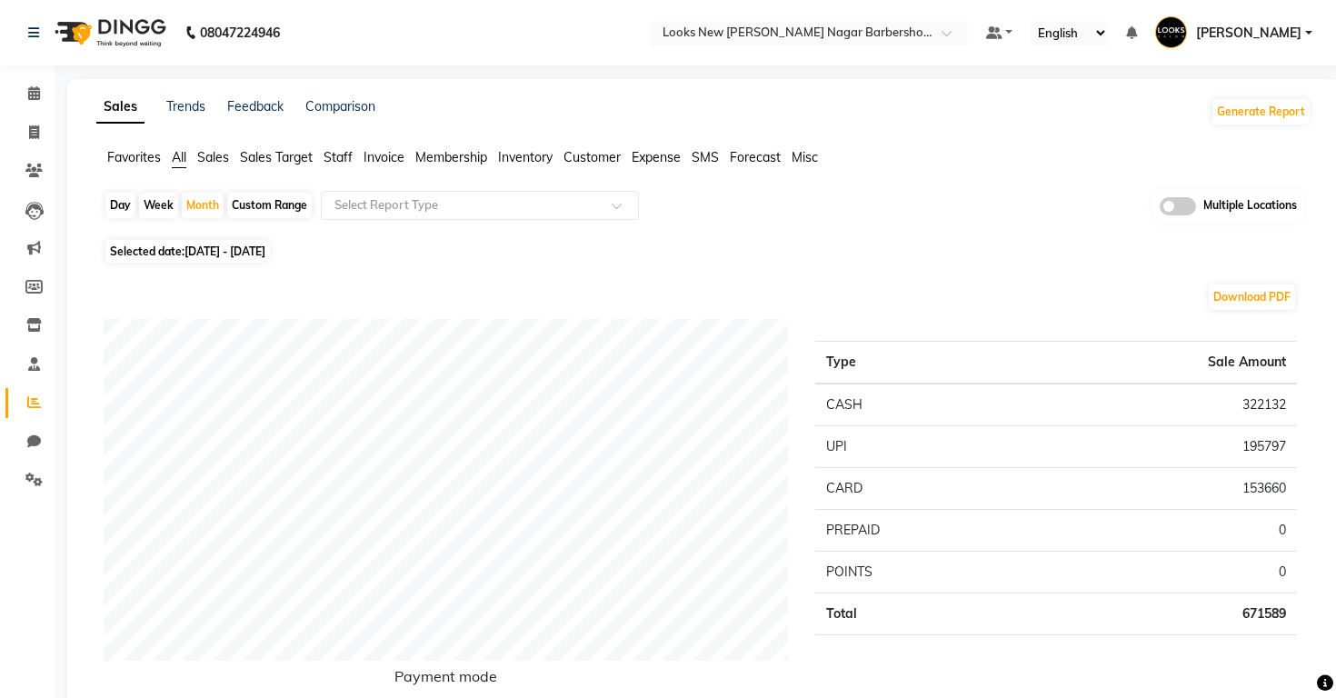
click at [654, 160] on span "Expense" at bounding box center [656, 157] width 49 height 16
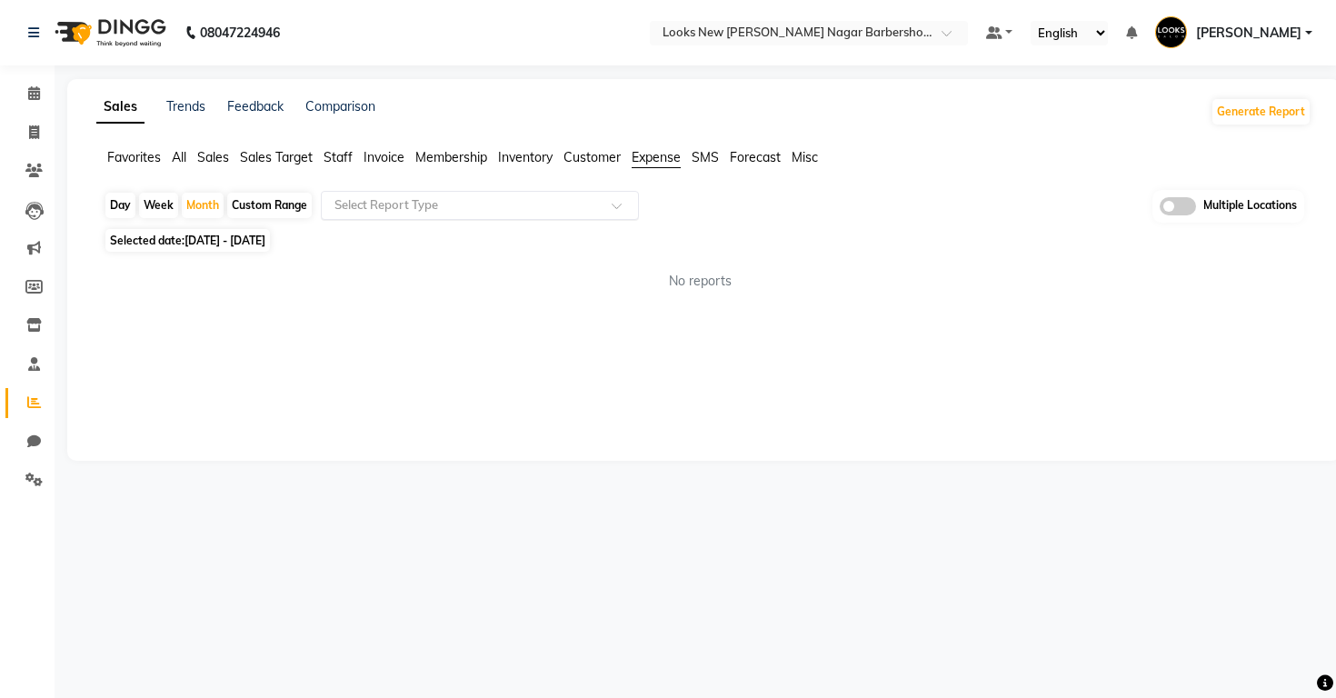
click at [448, 209] on input "text" at bounding box center [462, 205] width 262 height 18
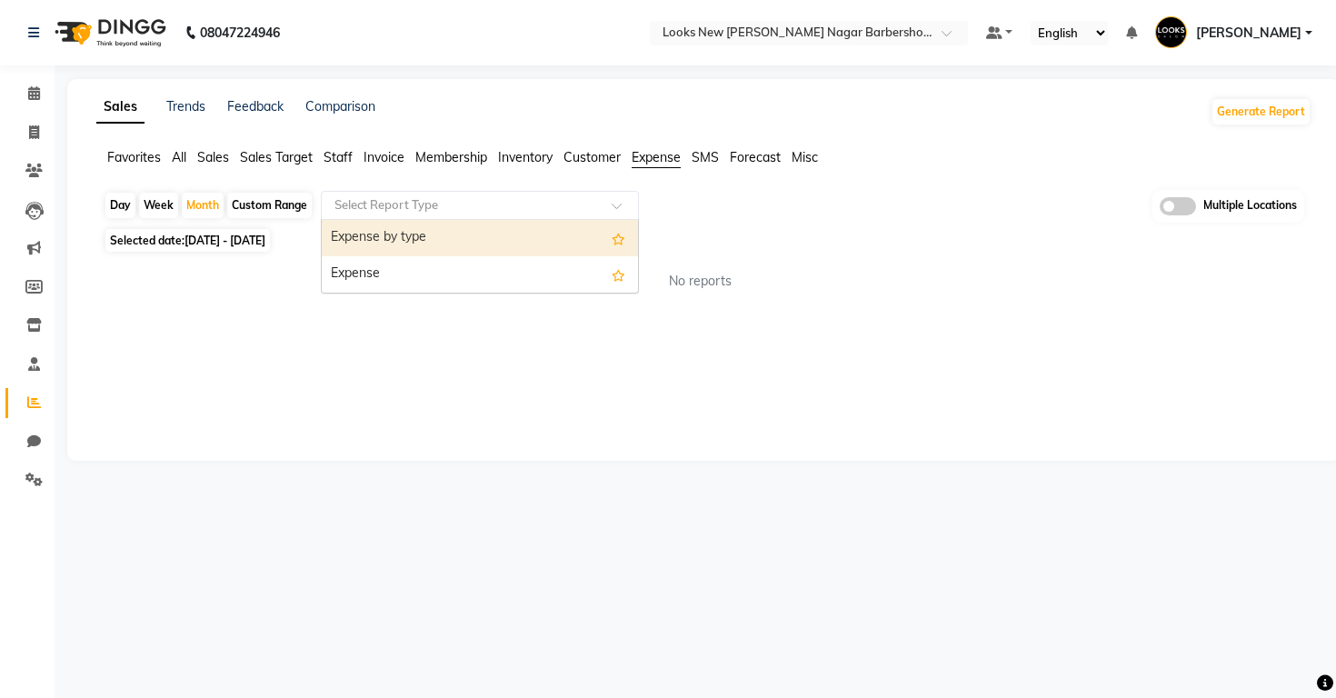
click at [440, 246] on div "Expense by type" at bounding box center [480, 238] width 316 height 36
select select "full_report"
select select "csv"
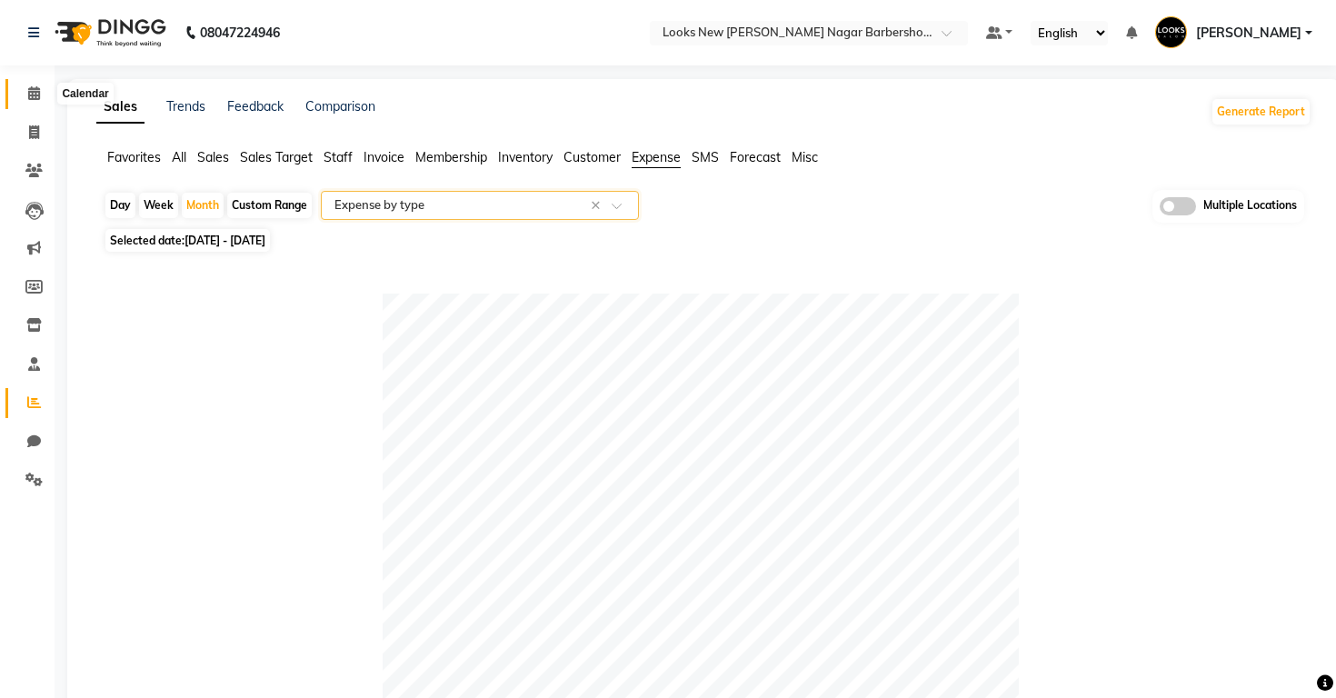
click at [35, 89] on icon at bounding box center [34, 93] width 12 height 14
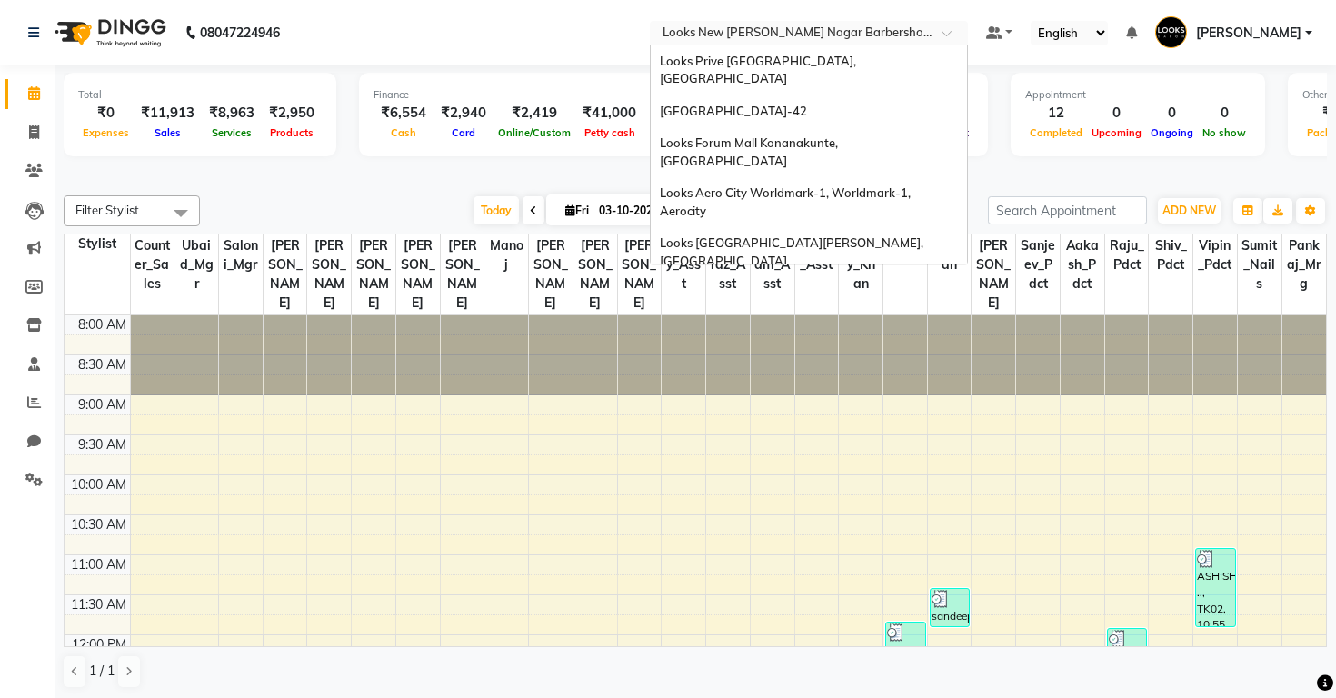
click at [659, 32] on input "text" at bounding box center [791, 34] width 264 height 18
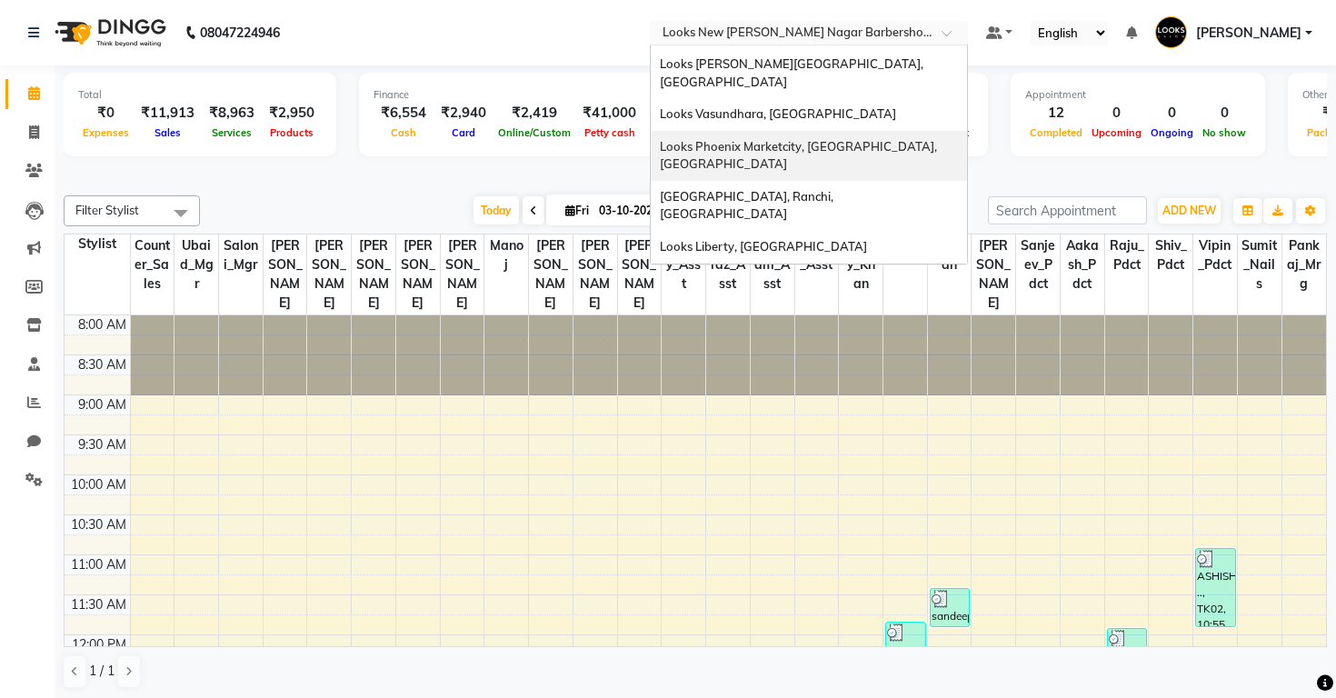
scroll to position [553, 0]
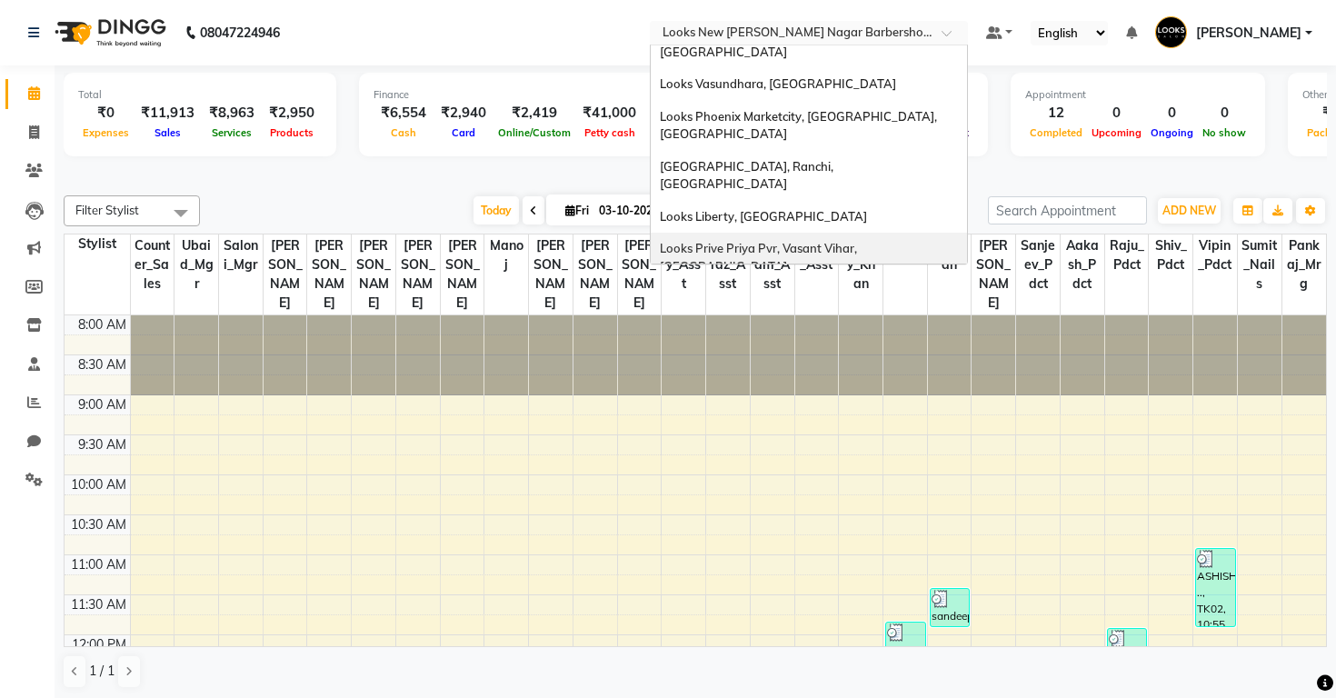
click at [651, 233] on div "Looks Prive Priya Pvr, Vasant Vihar, [GEOGRAPHIC_DATA]" at bounding box center [809, 258] width 316 height 50
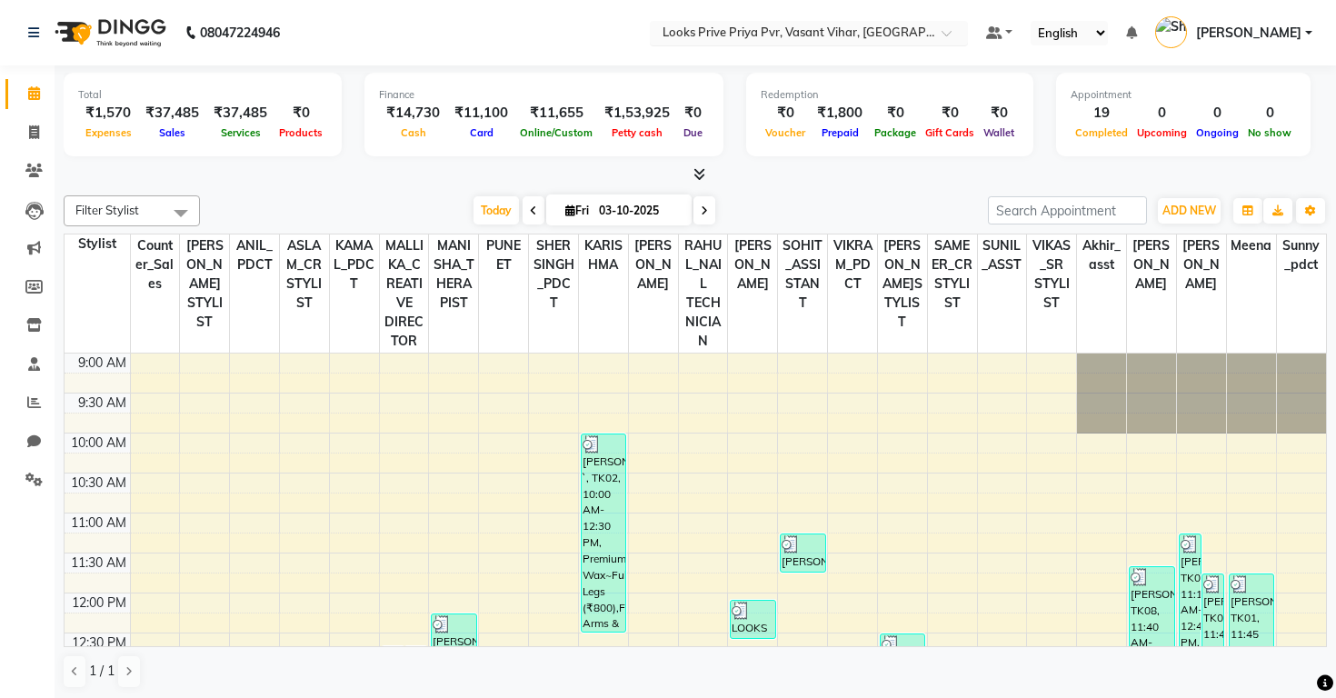
click at [659, 33] on input "text" at bounding box center [791, 34] width 264 height 18
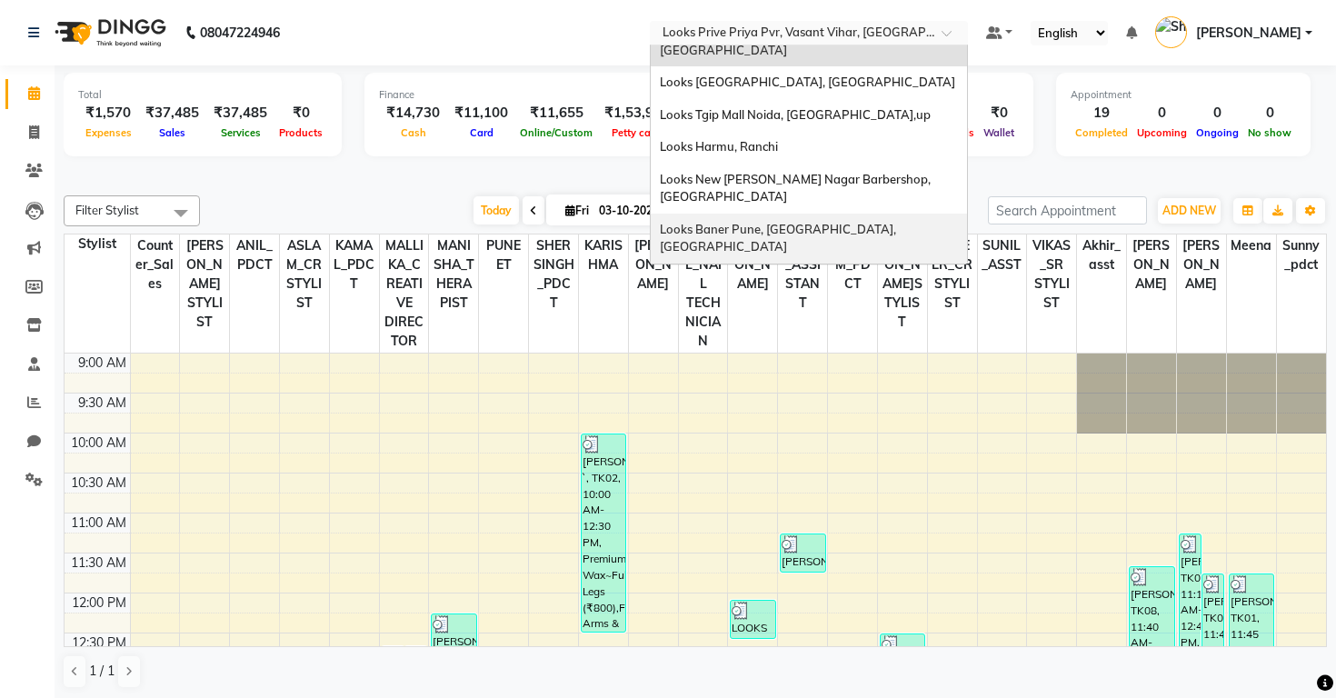
scroll to position [771, 0]
click at [660, 370] on span "Looks Prive Aerocity, [GEOGRAPHIC_DATA]" at bounding box center [782, 377] width 245 height 15
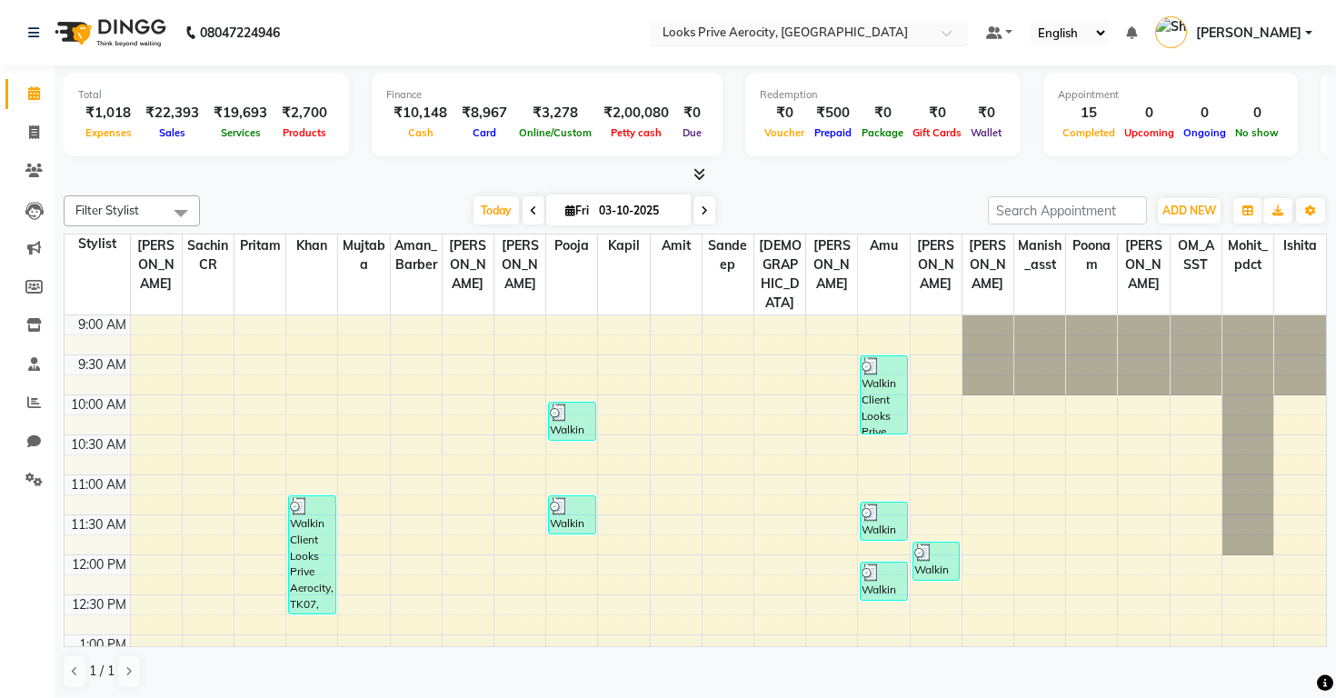
click at [659, 33] on input "text" at bounding box center [791, 34] width 264 height 18
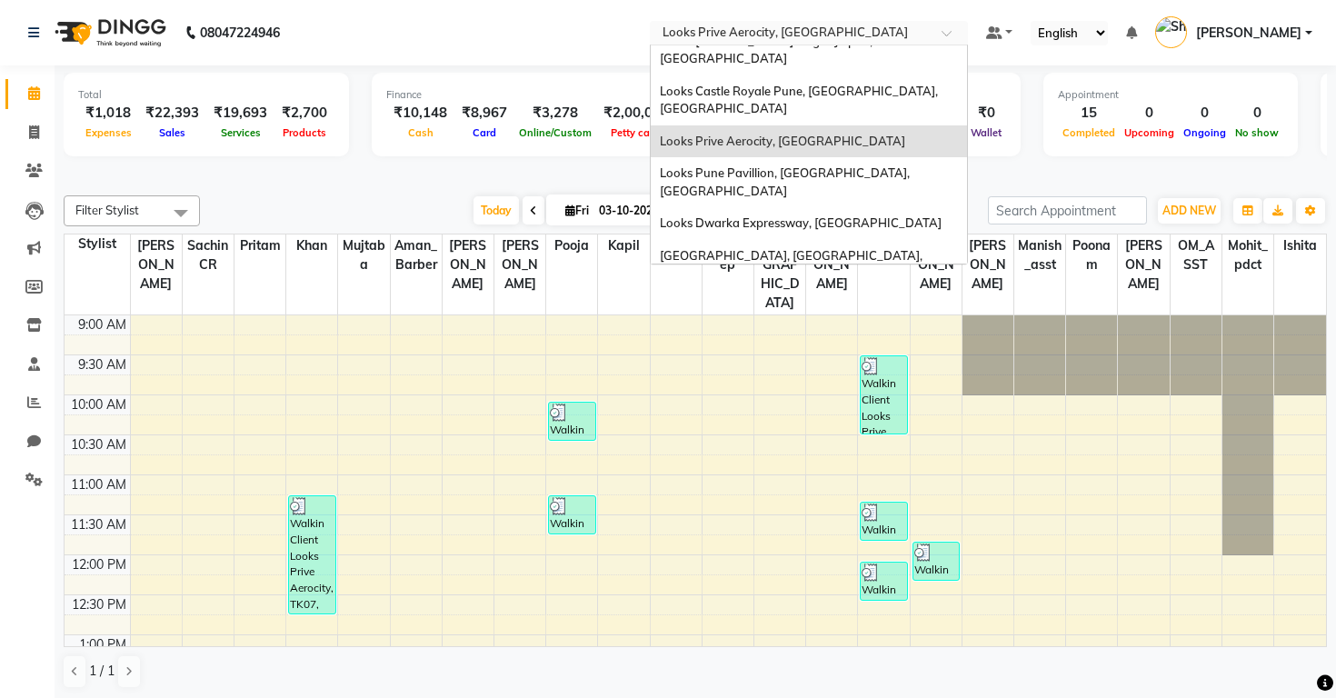
scroll to position [1009, 0]
click at [651, 453] on div "Looks Prive Malcha Marg, [GEOGRAPHIC_DATA]" at bounding box center [809, 469] width 316 height 33
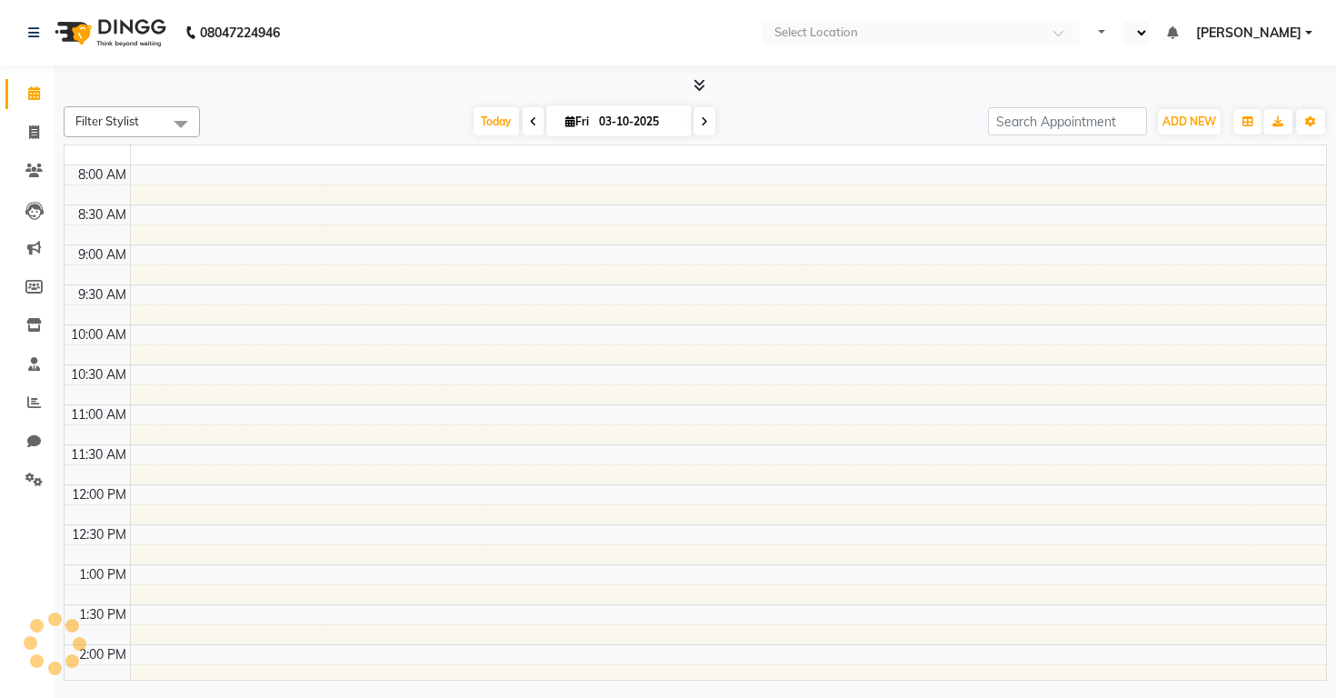
select select "en"
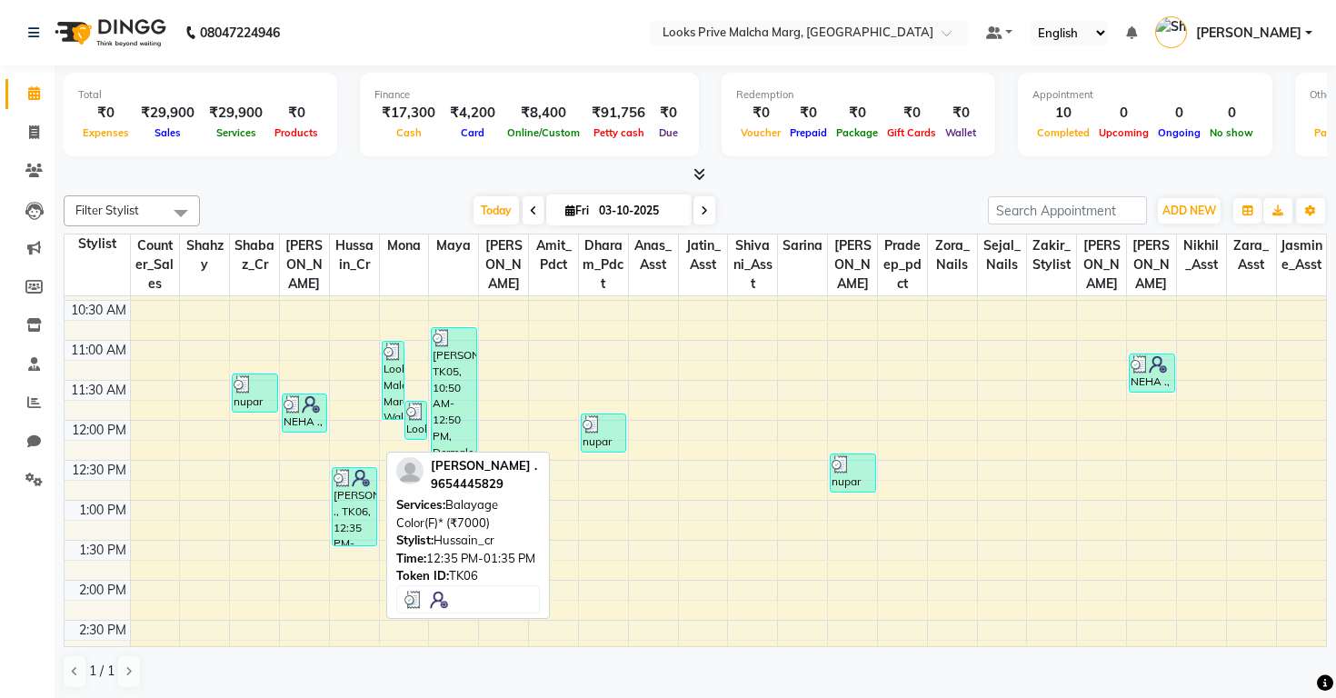
scroll to position [123, 0]
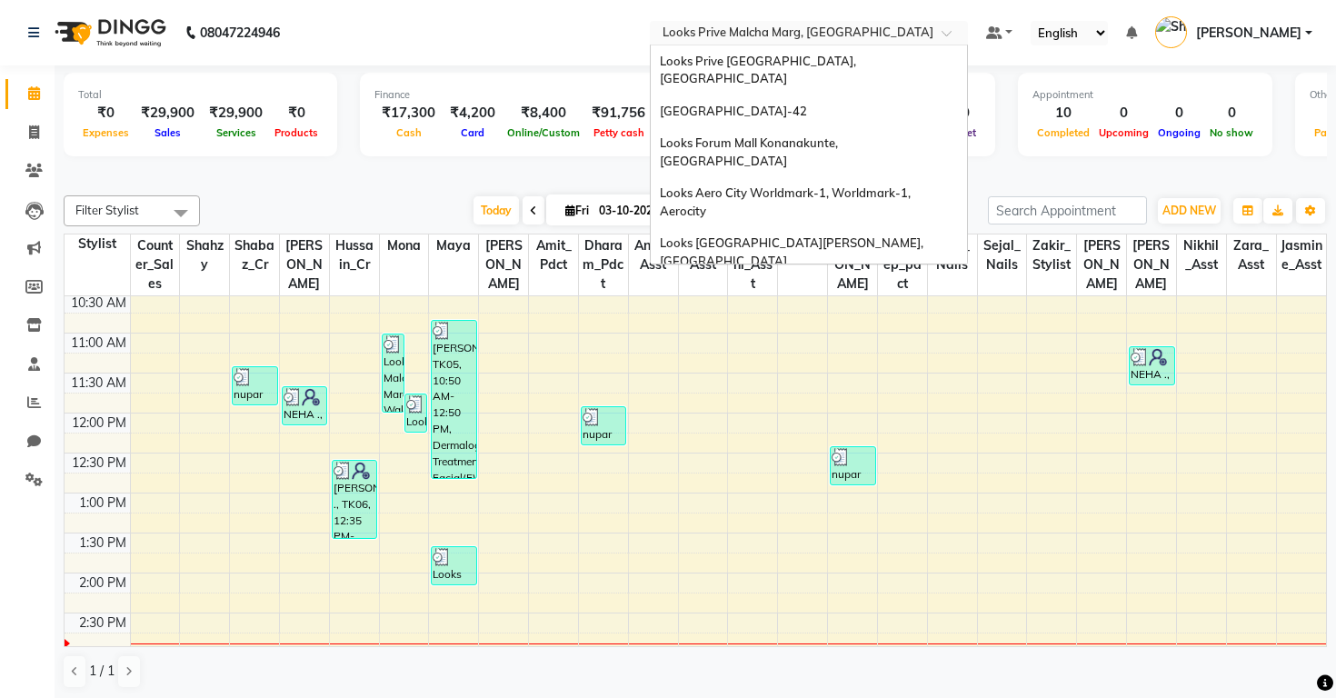
click at [659, 35] on input "text" at bounding box center [791, 34] width 264 height 18
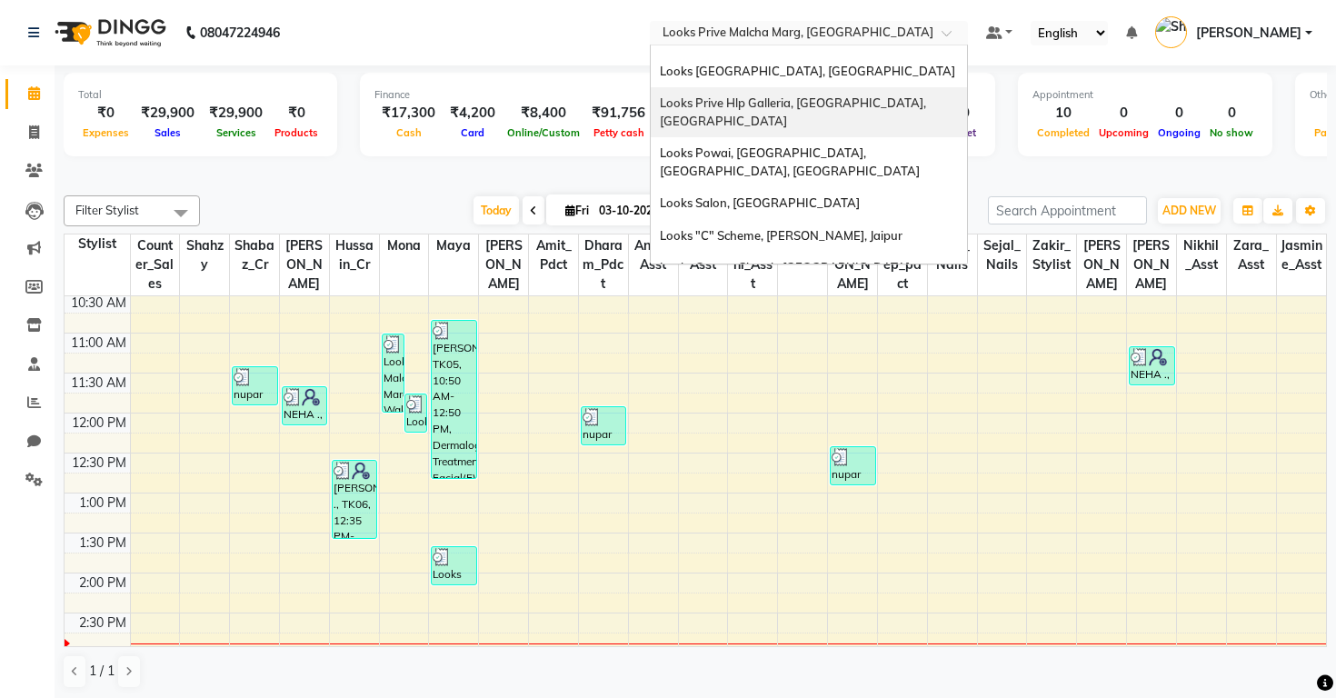
scroll to position [1913, 0]
click at [660, 604] on span "Looks [GEOGRAPHIC_DATA], [GEOGRAPHIC_DATA]" at bounding box center [807, 611] width 295 height 15
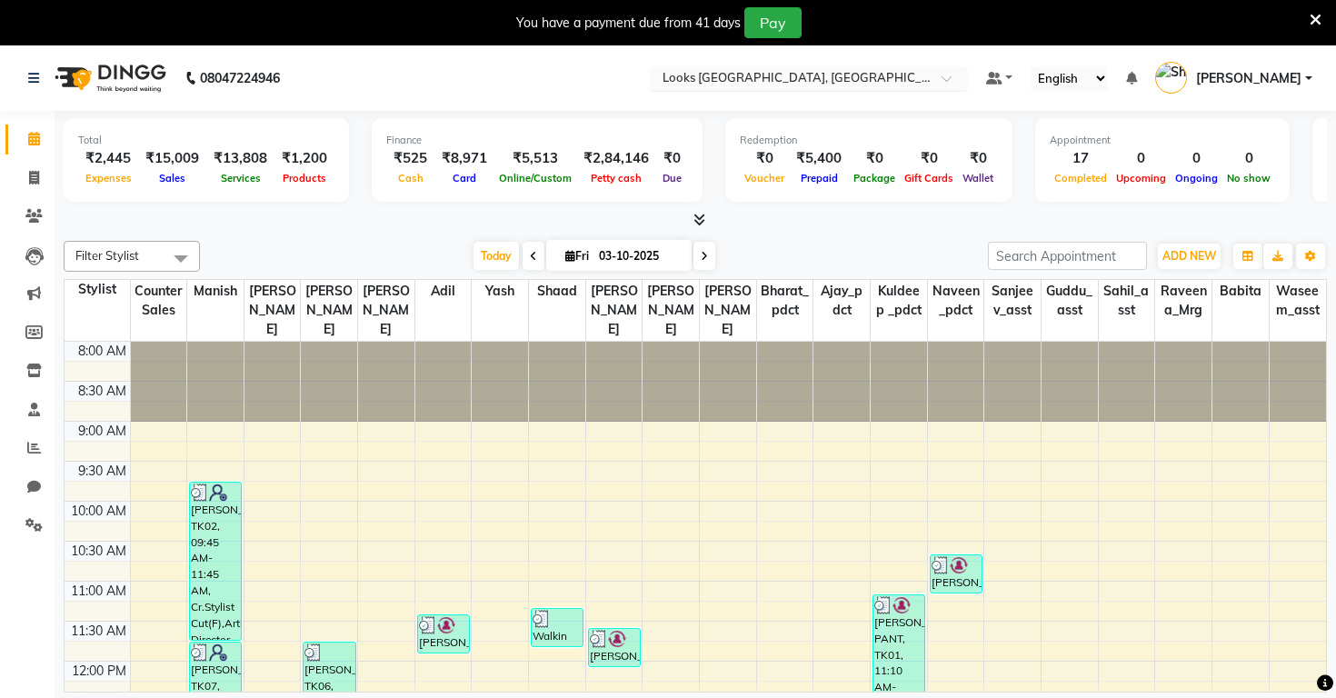
click at [650, 88] on div "Select Location × Looks Sangam Courtyard, Delhi" at bounding box center [809, 78] width 318 height 25
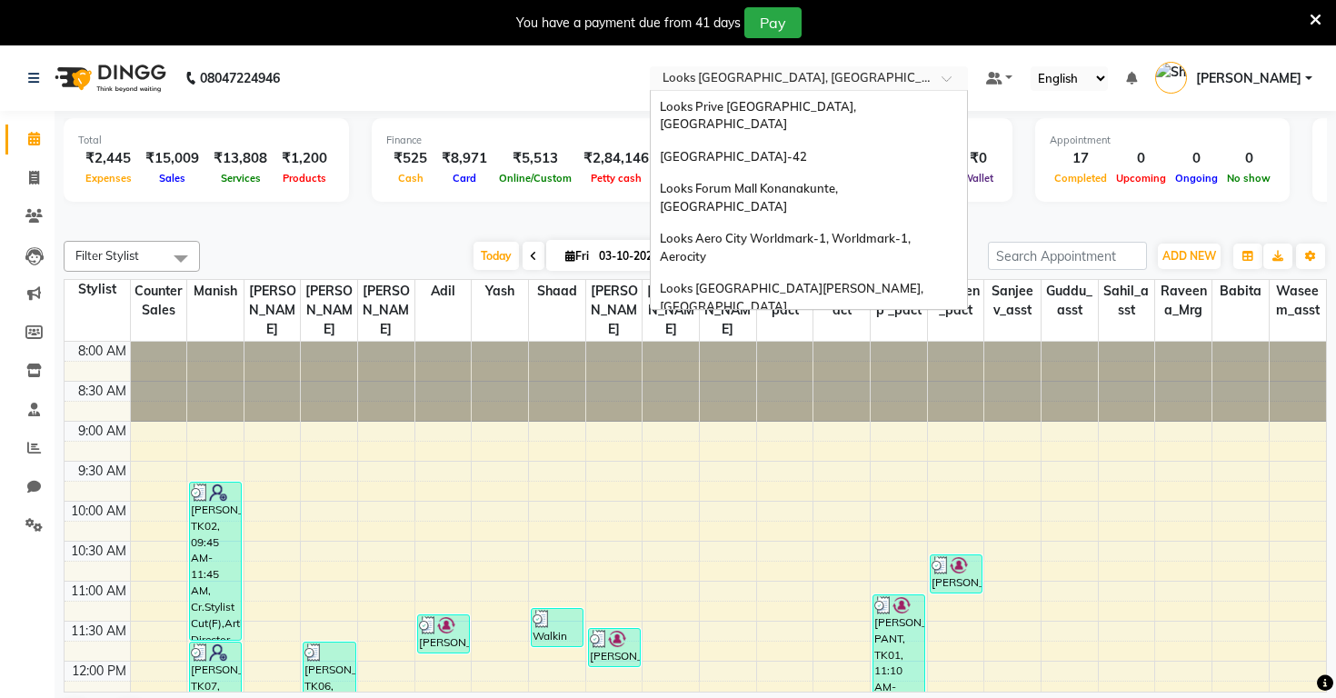
scroll to position [1913, 0]
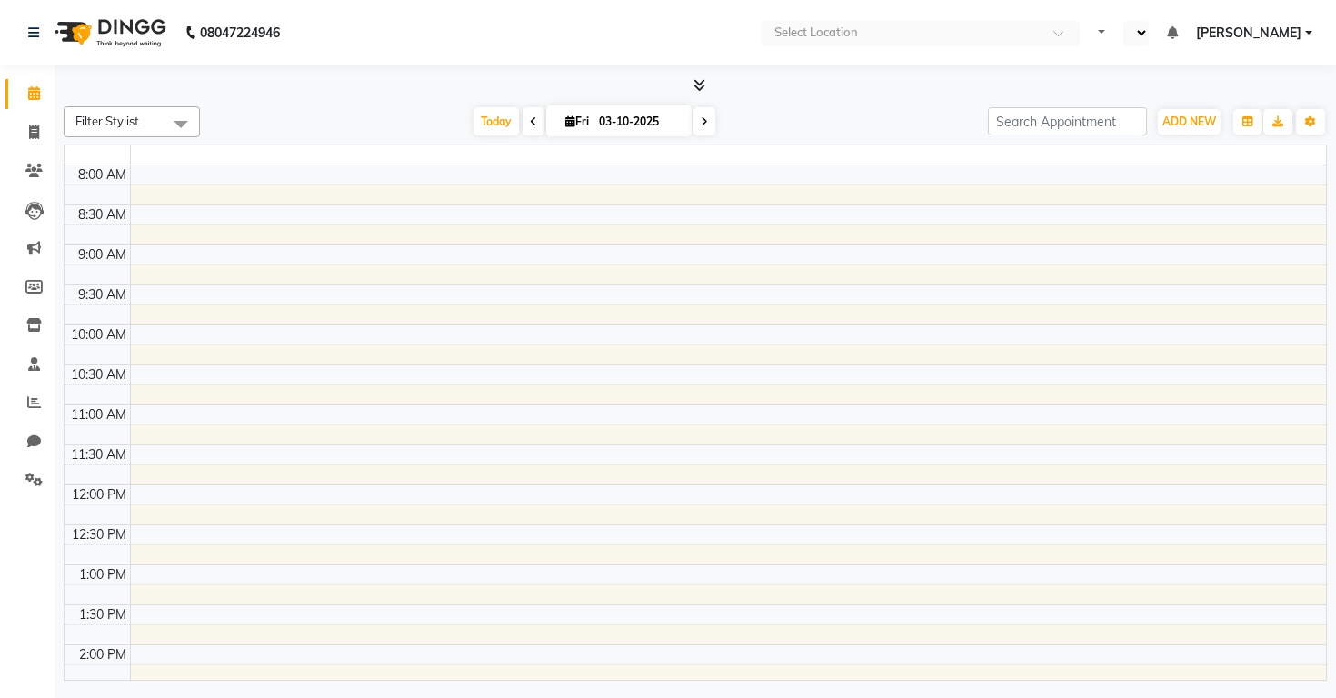
select select "en"
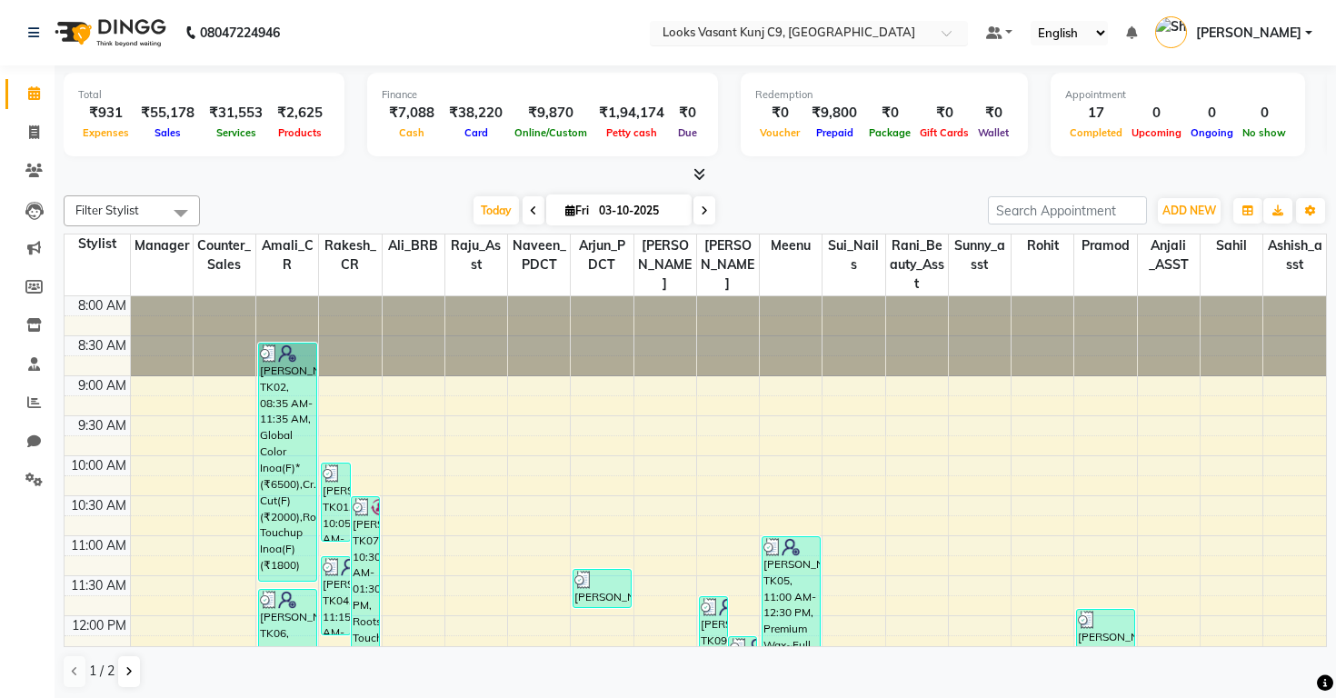
click at [659, 37] on input "text" at bounding box center [791, 34] width 264 height 18
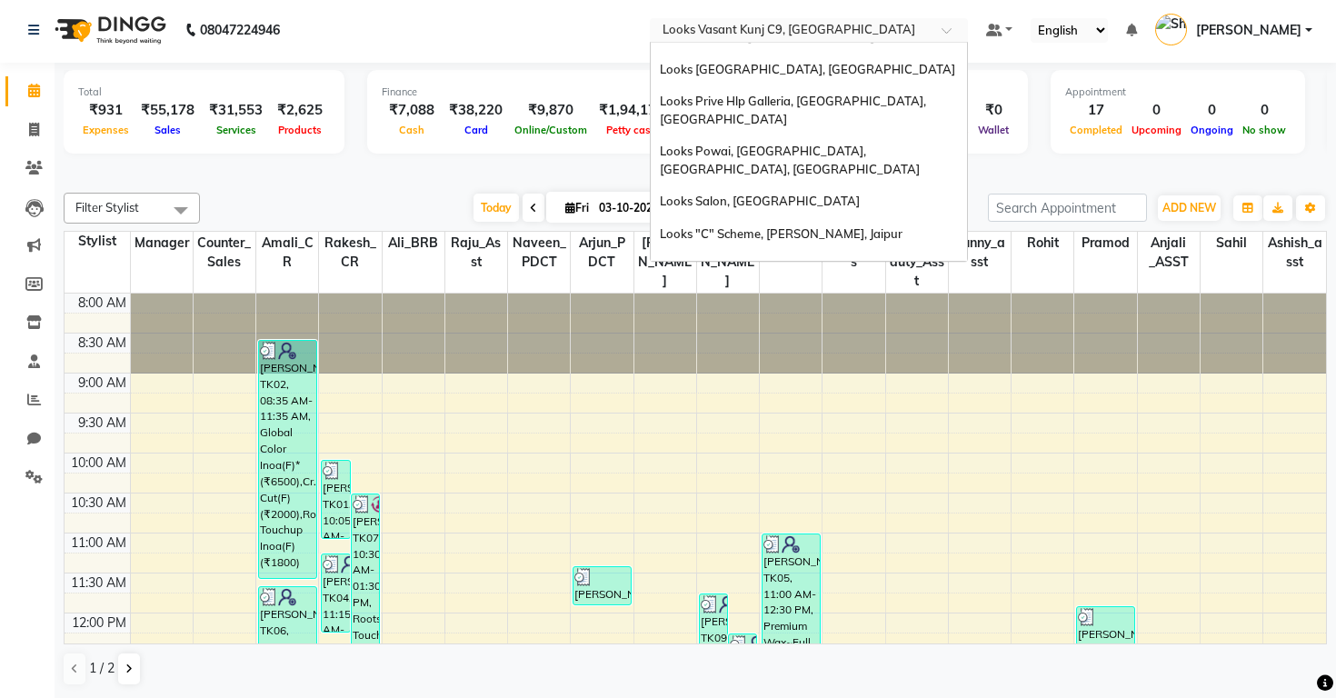
scroll to position [1, 0]
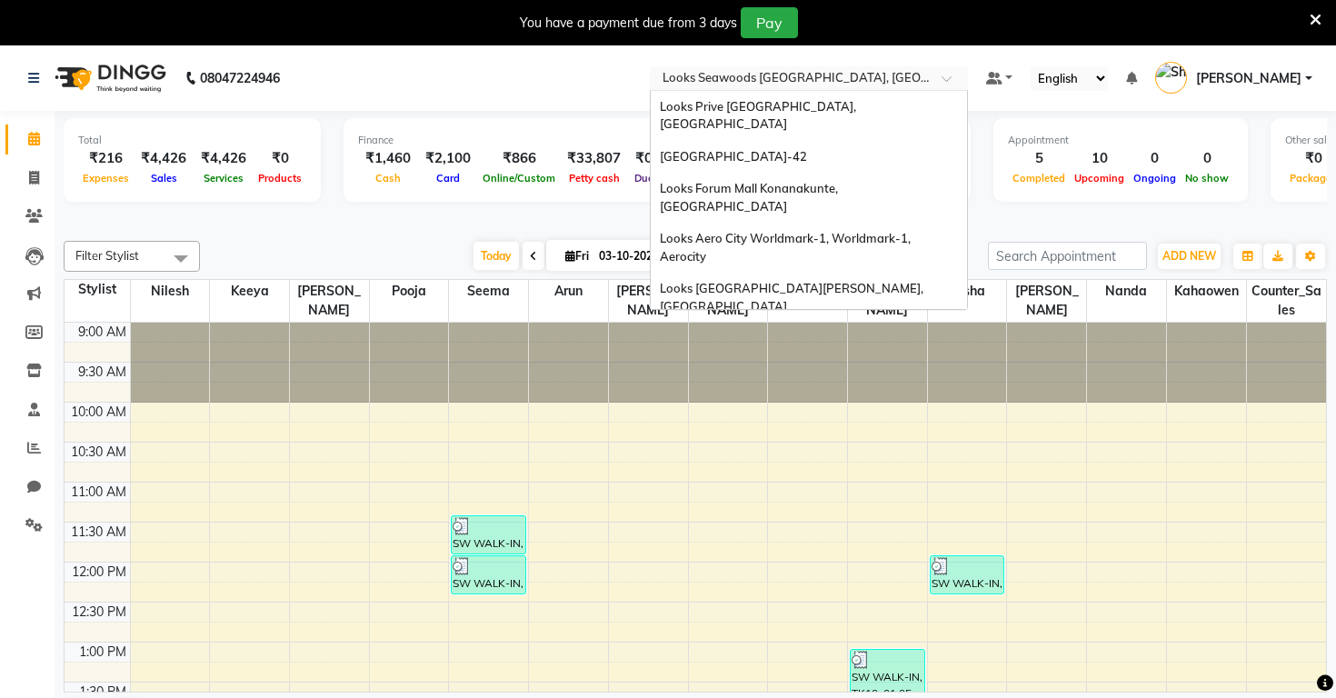
click at [659, 74] on input "text" at bounding box center [791, 80] width 264 height 18
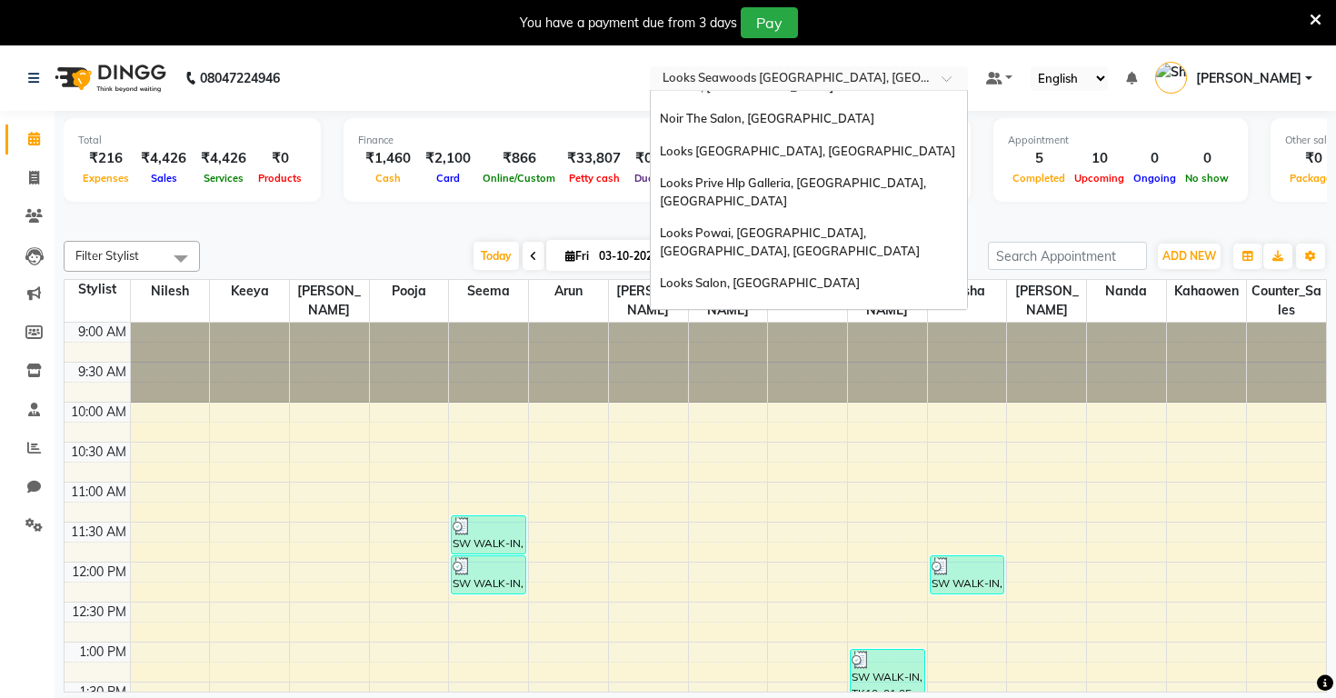
scroll to position [1878, 0]
click at [660, 685] on span "Looks Sangam Courtyard, Delhi" at bounding box center [807, 692] width 295 height 15
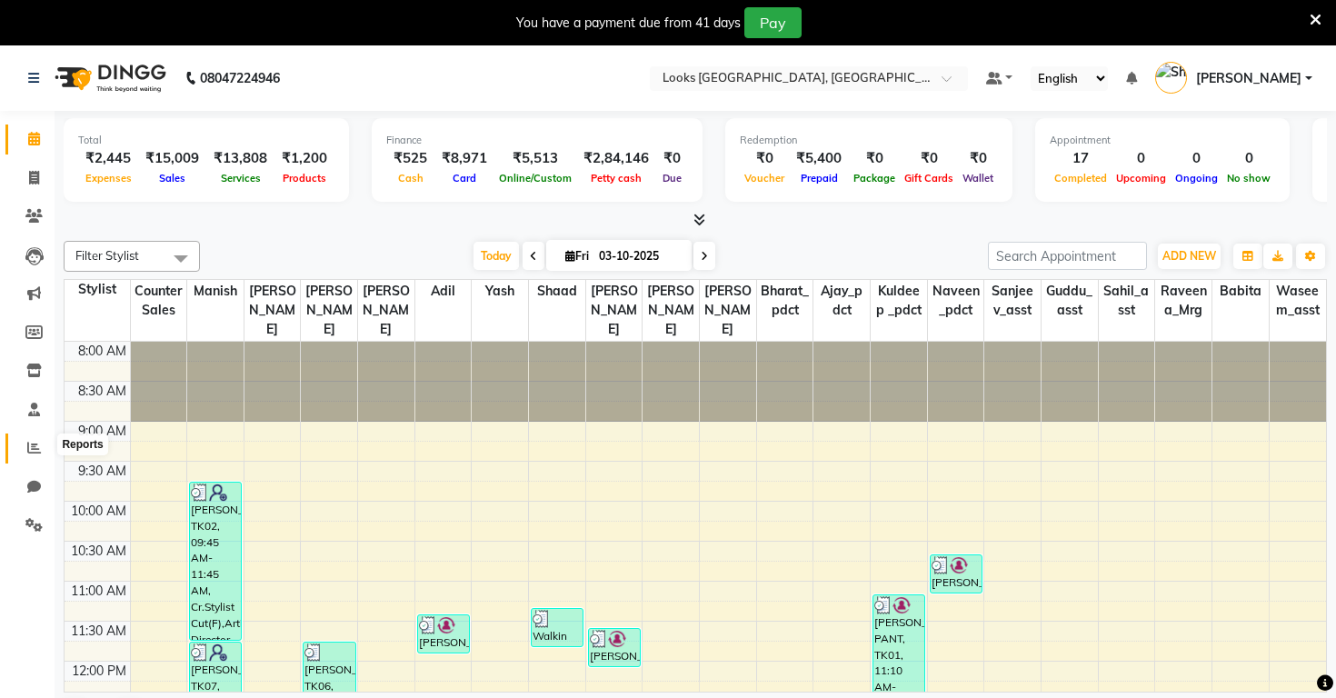
click at [33, 444] on icon at bounding box center [34, 448] width 14 height 14
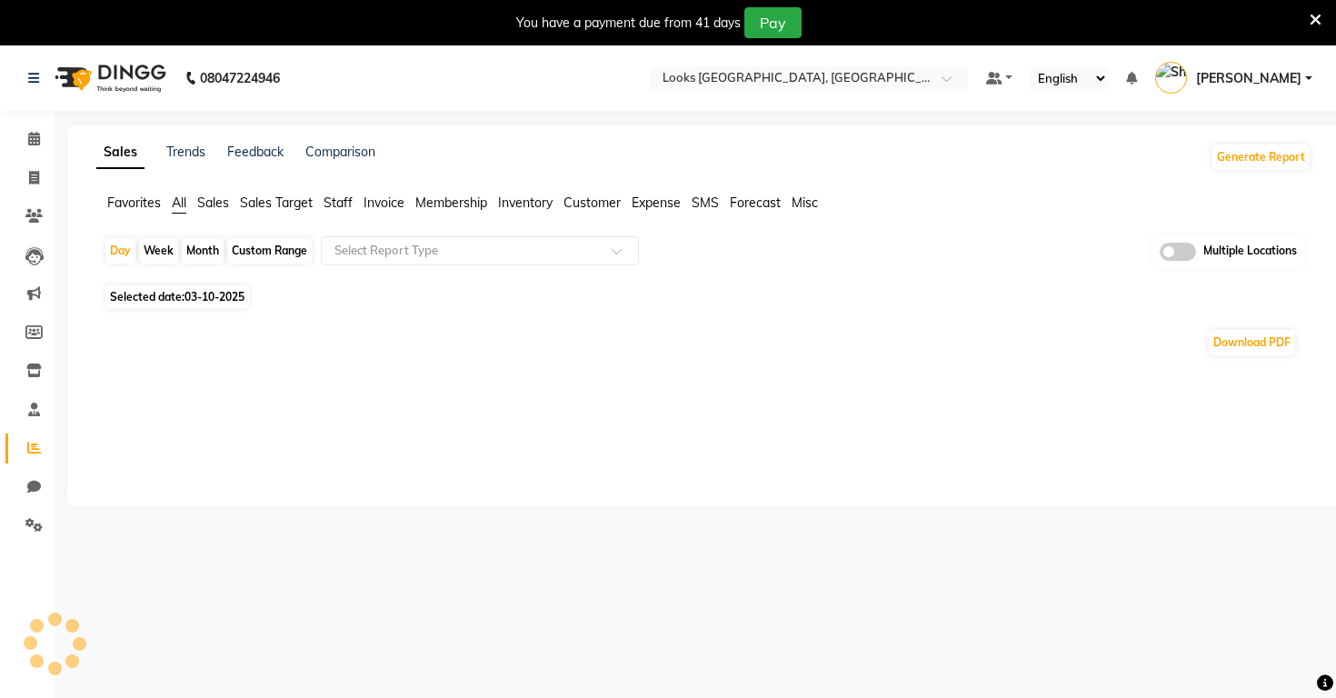
click at [195, 248] on div "Month" at bounding box center [203, 250] width 42 height 25
select select "10"
select select "2025"
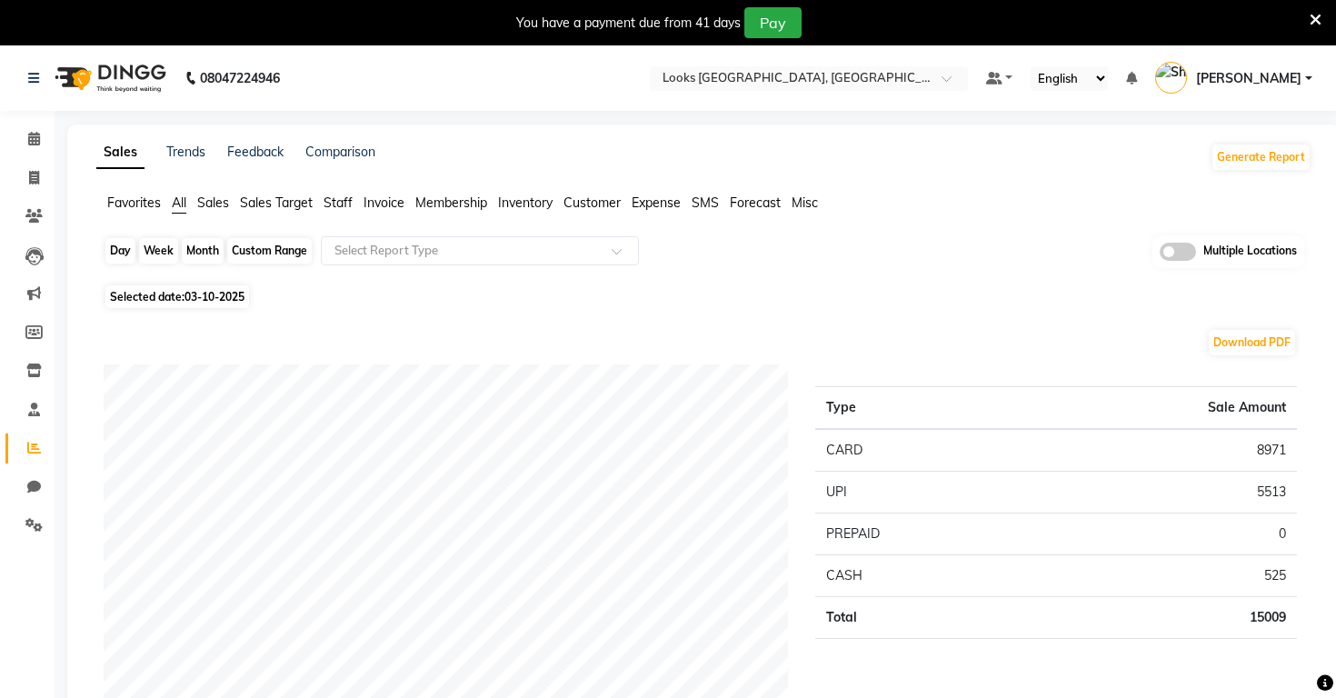
click at [195, 249] on div "Month" at bounding box center [203, 250] width 42 height 25
select select "10"
select select "2025"
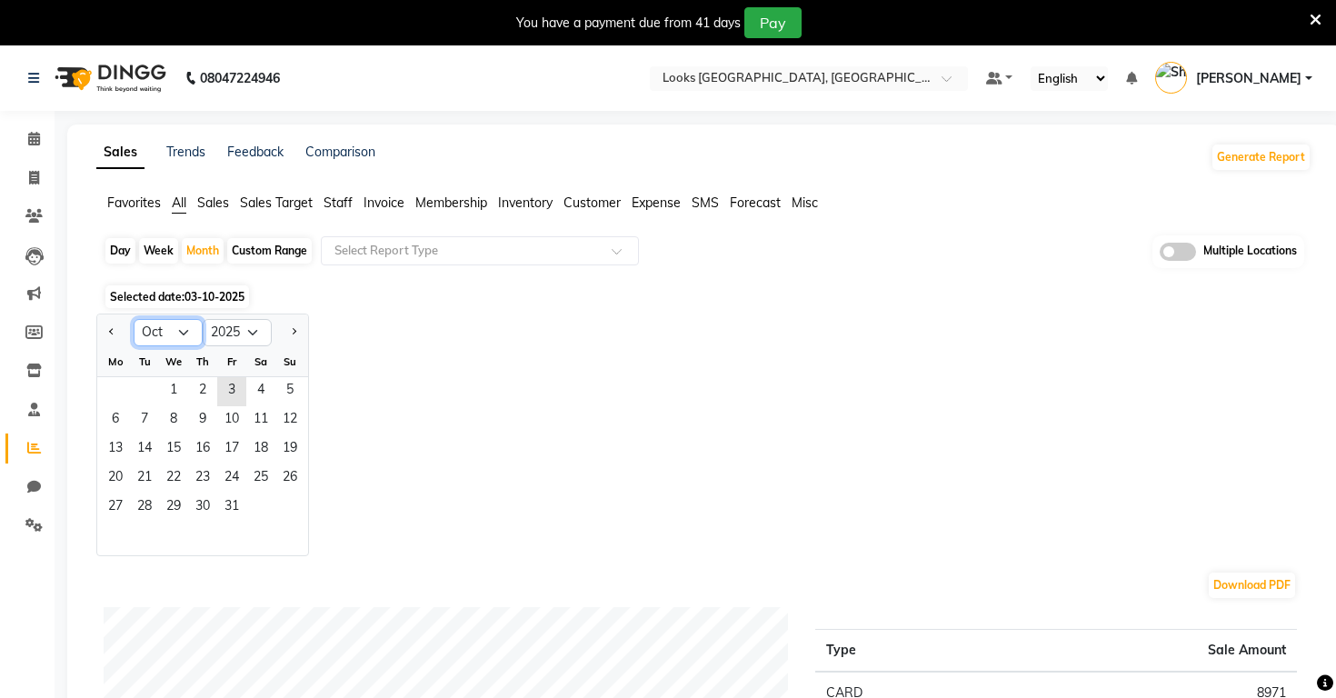
select select "9"
click at [126, 393] on span "1" at bounding box center [115, 391] width 29 height 29
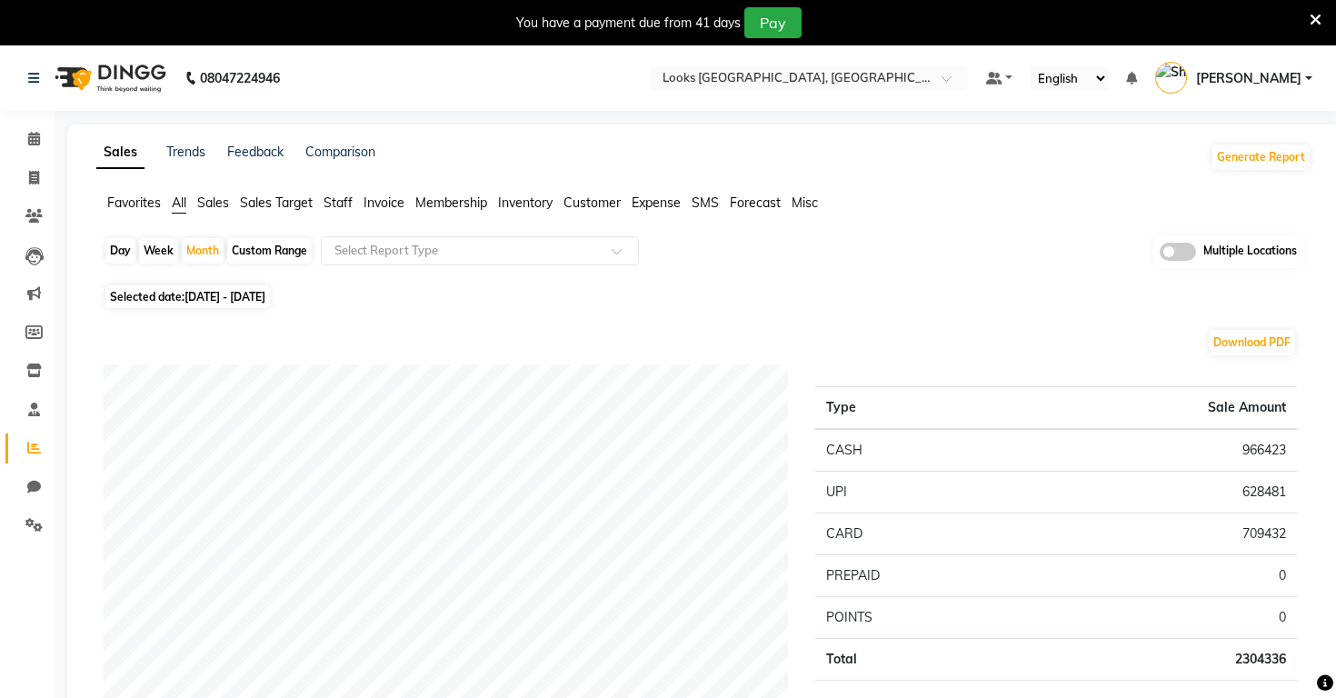
click at [653, 202] on span "Expense" at bounding box center [656, 203] width 49 height 16
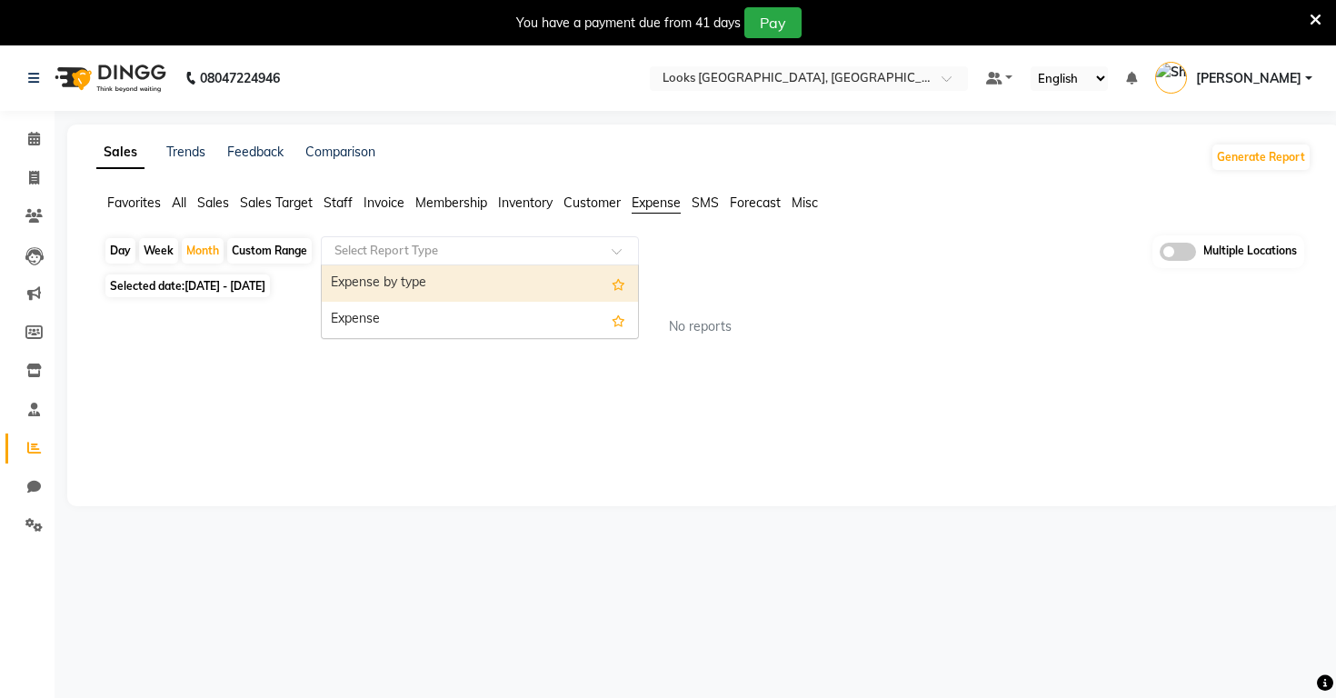
click at [568, 255] on input "text" at bounding box center [462, 251] width 262 height 18
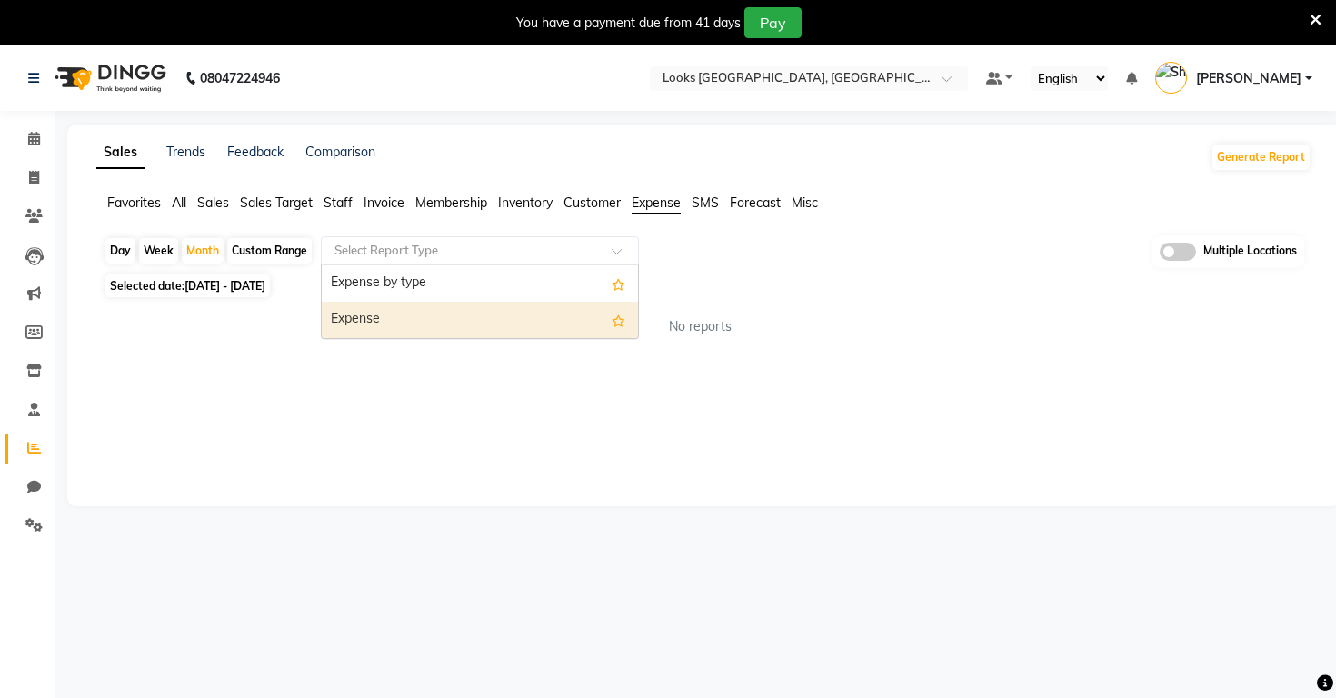
click at [504, 293] on div "Expense by type" at bounding box center [480, 283] width 316 height 36
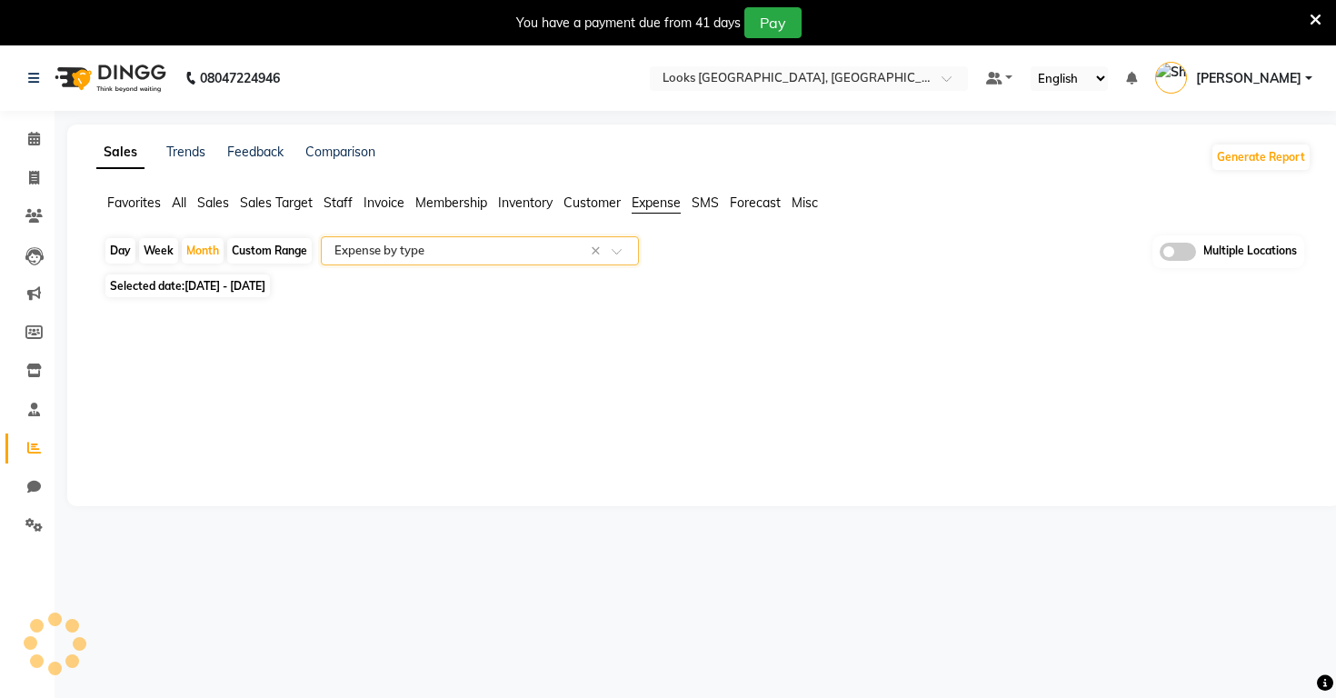
select select "full_report"
select select "csv"
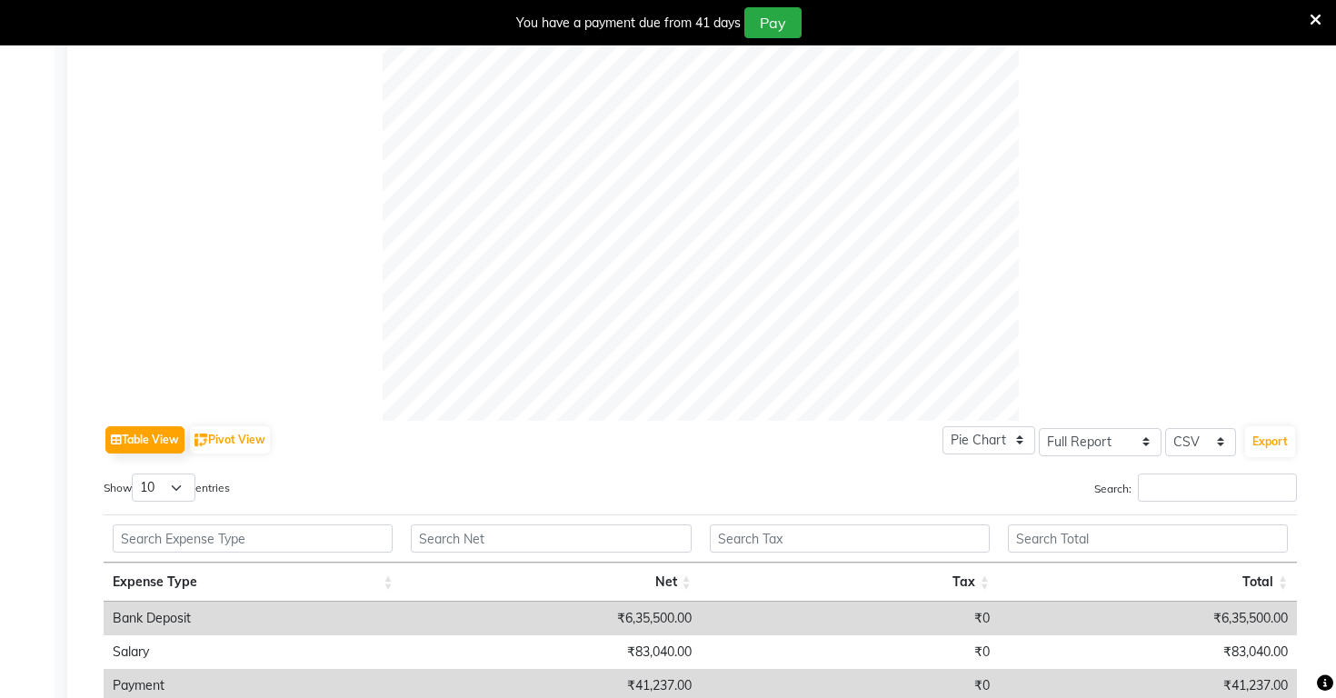
scroll to position [604, 0]
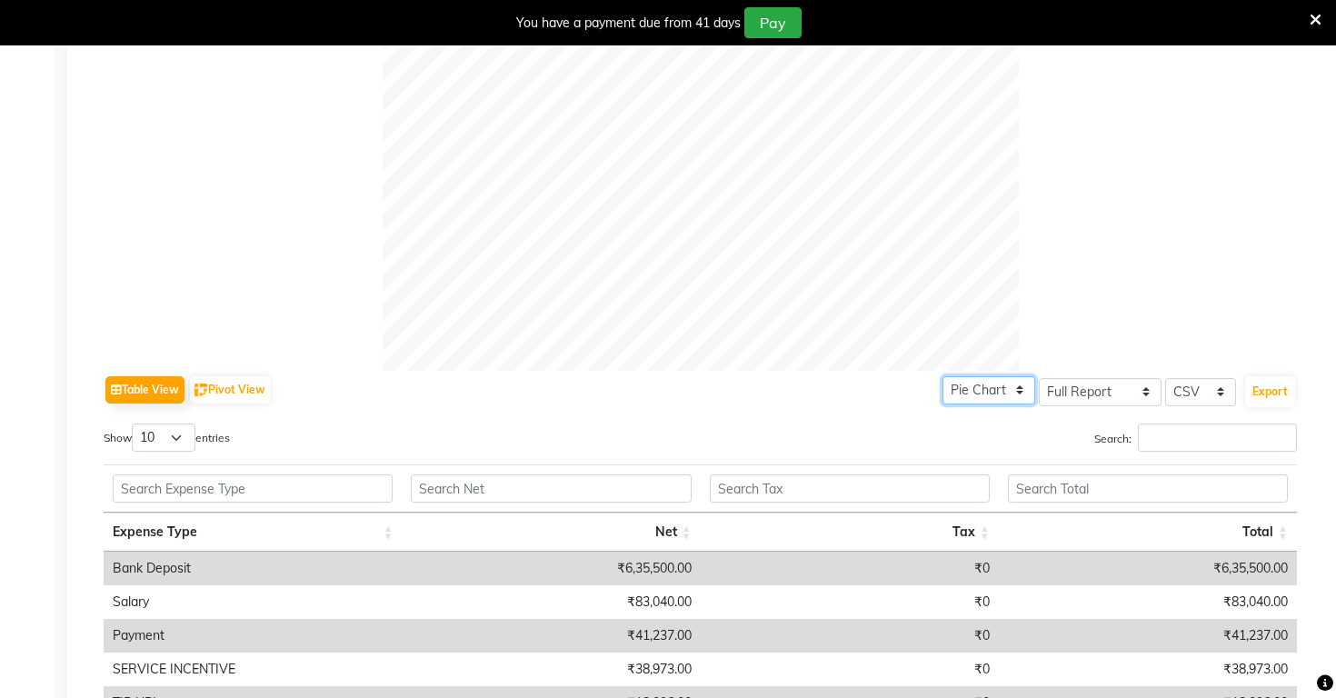
select select "bar"
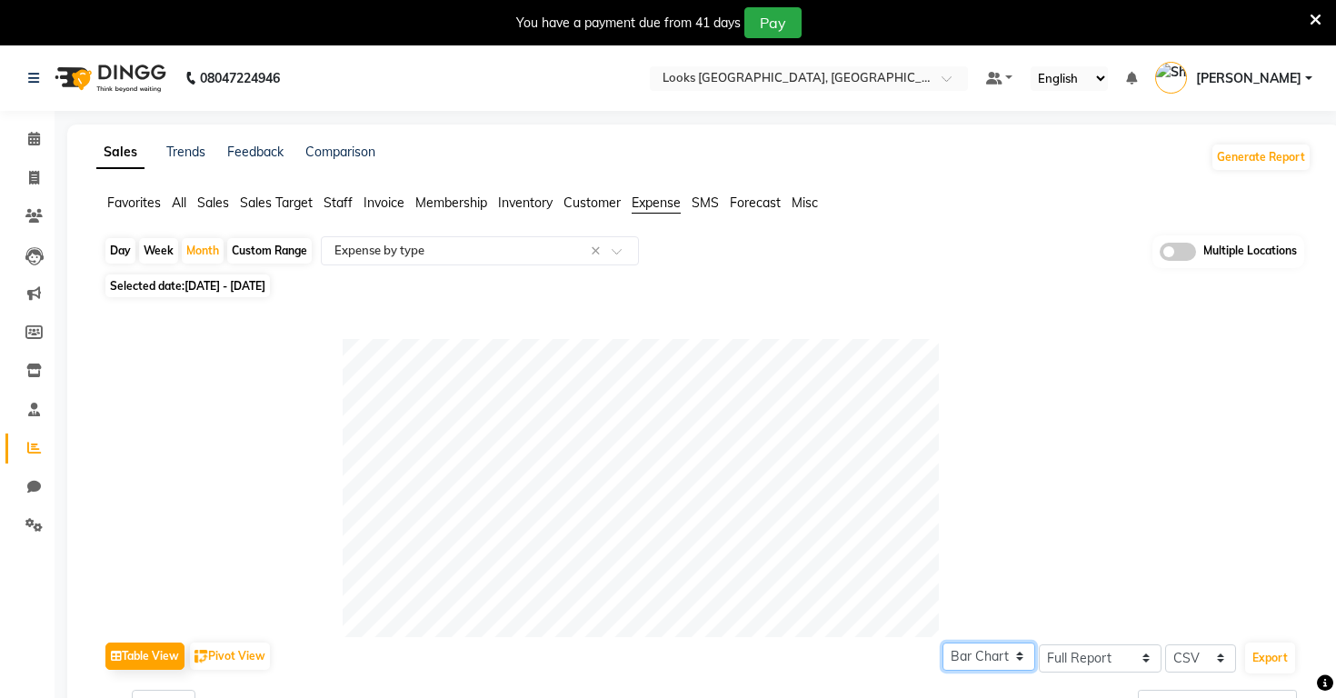
scroll to position [0, 0]
click at [35, 139] on icon at bounding box center [34, 139] width 12 height 14
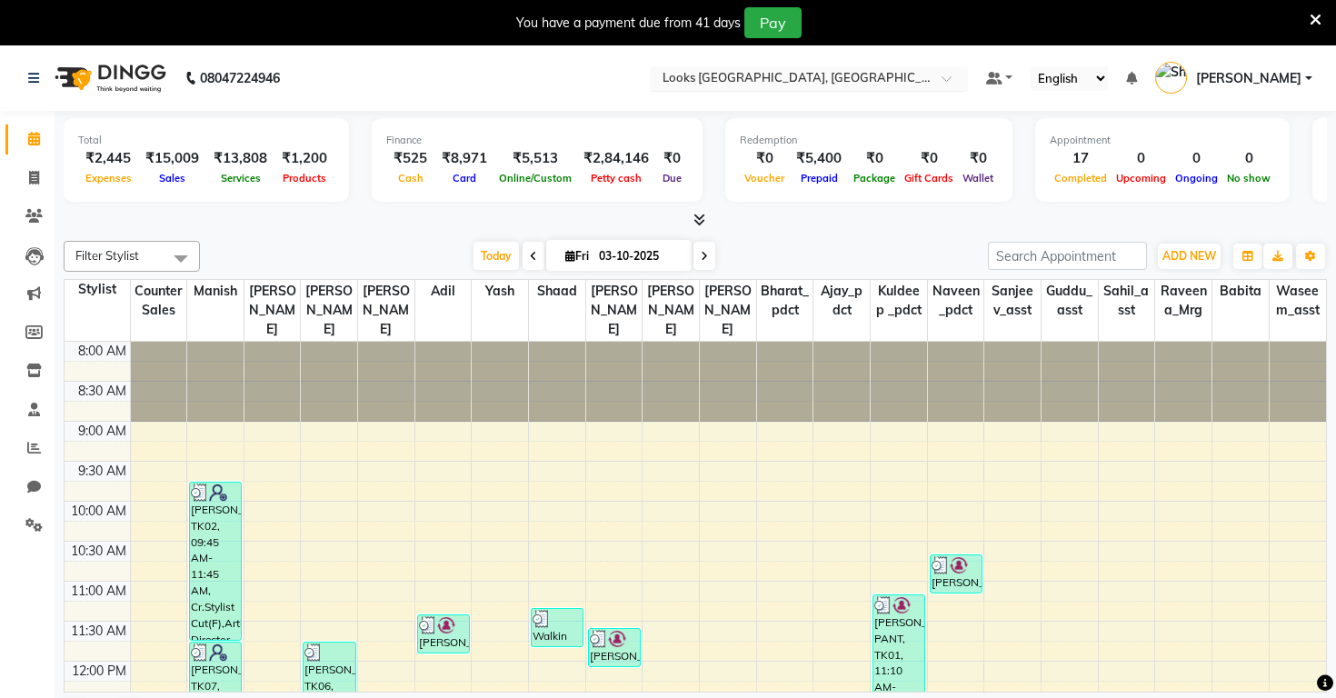
click at [659, 82] on input "text" at bounding box center [791, 80] width 264 height 18
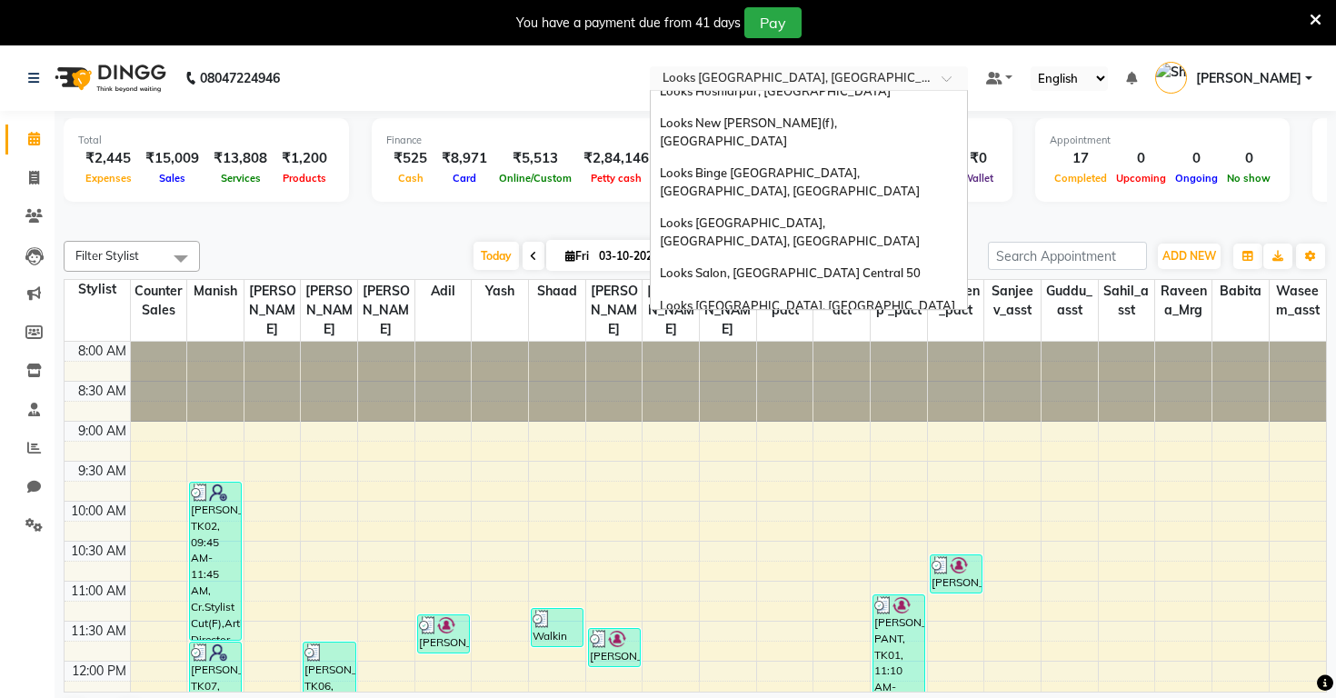
scroll to position [1610, 0]
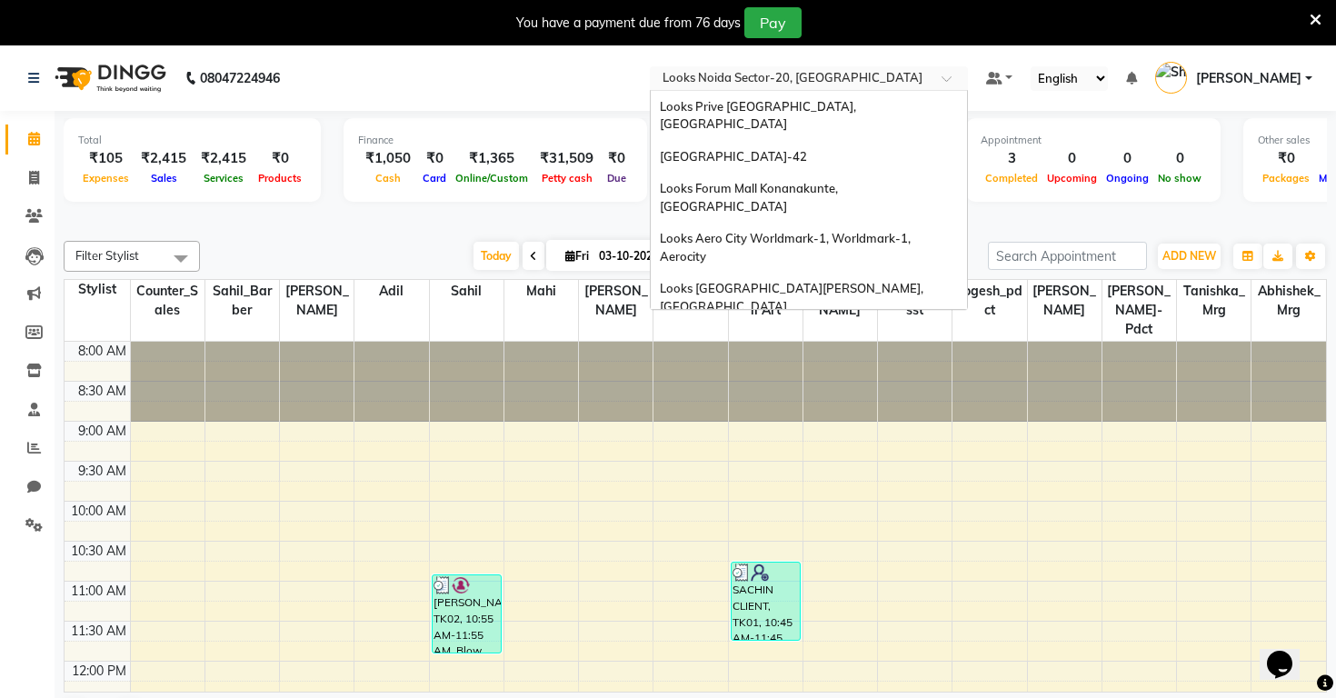
click at [659, 80] on input "text" at bounding box center [791, 80] width 264 height 18
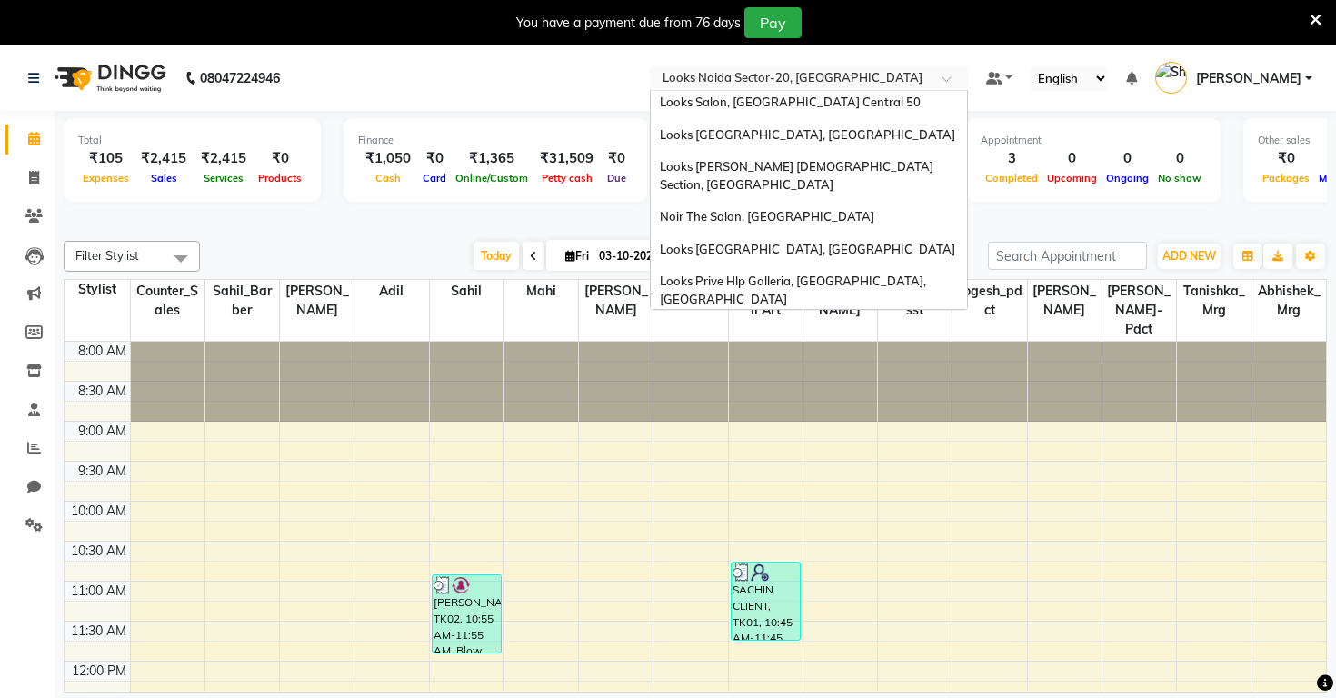
scroll to position [1746, 0]
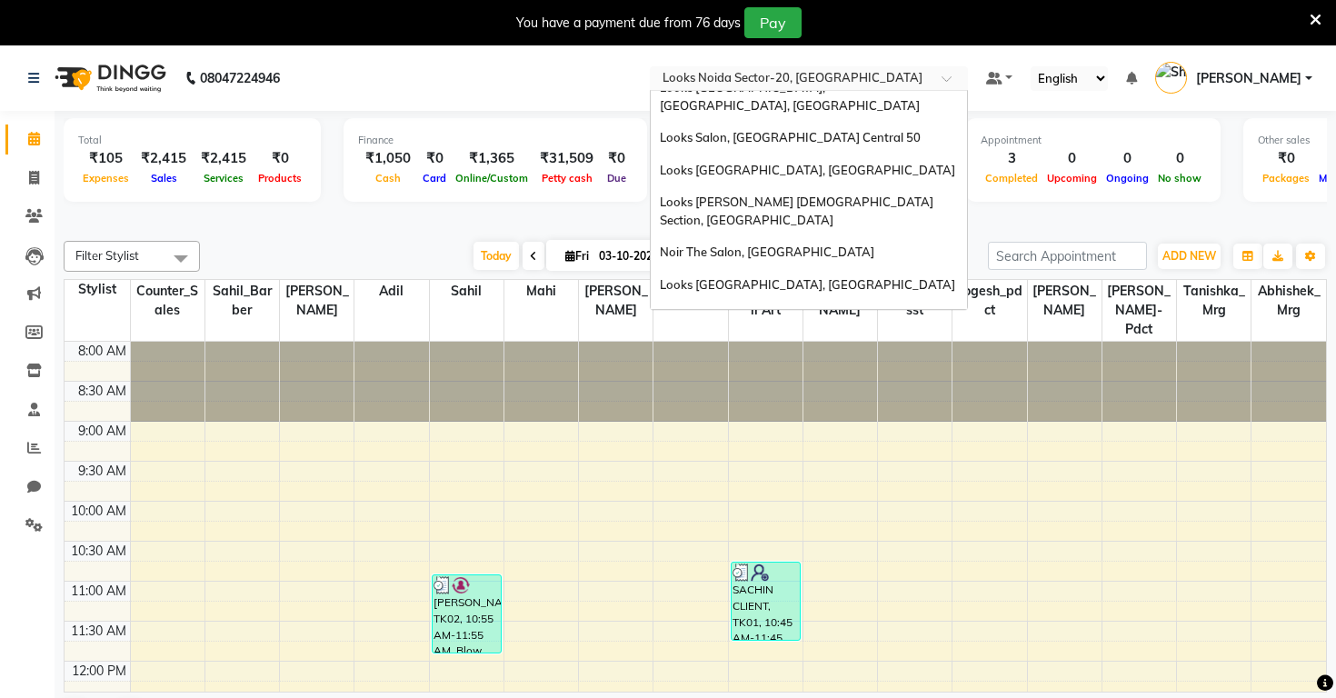
click at [660, 606] on span "Looks Raipur, [GEOGRAPHIC_DATA]" at bounding box center [762, 613] width 205 height 15
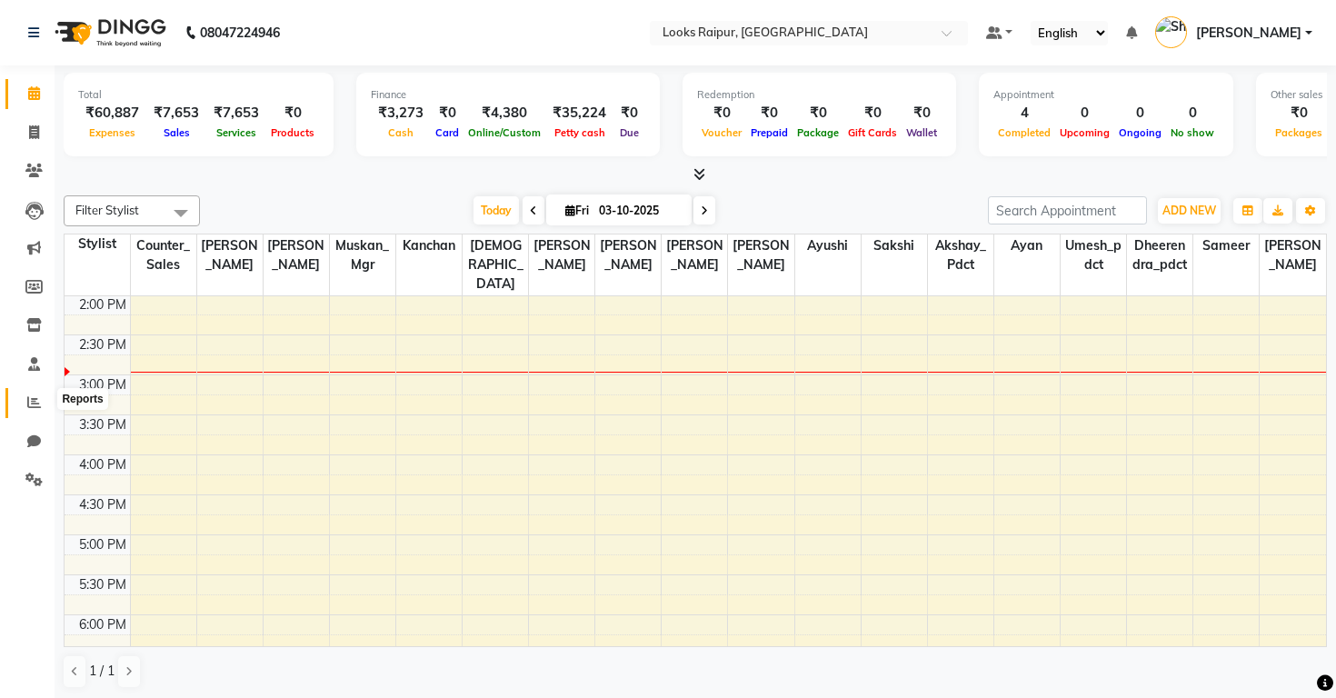
click at [31, 393] on span at bounding box center [34, 403] width 32 height 21
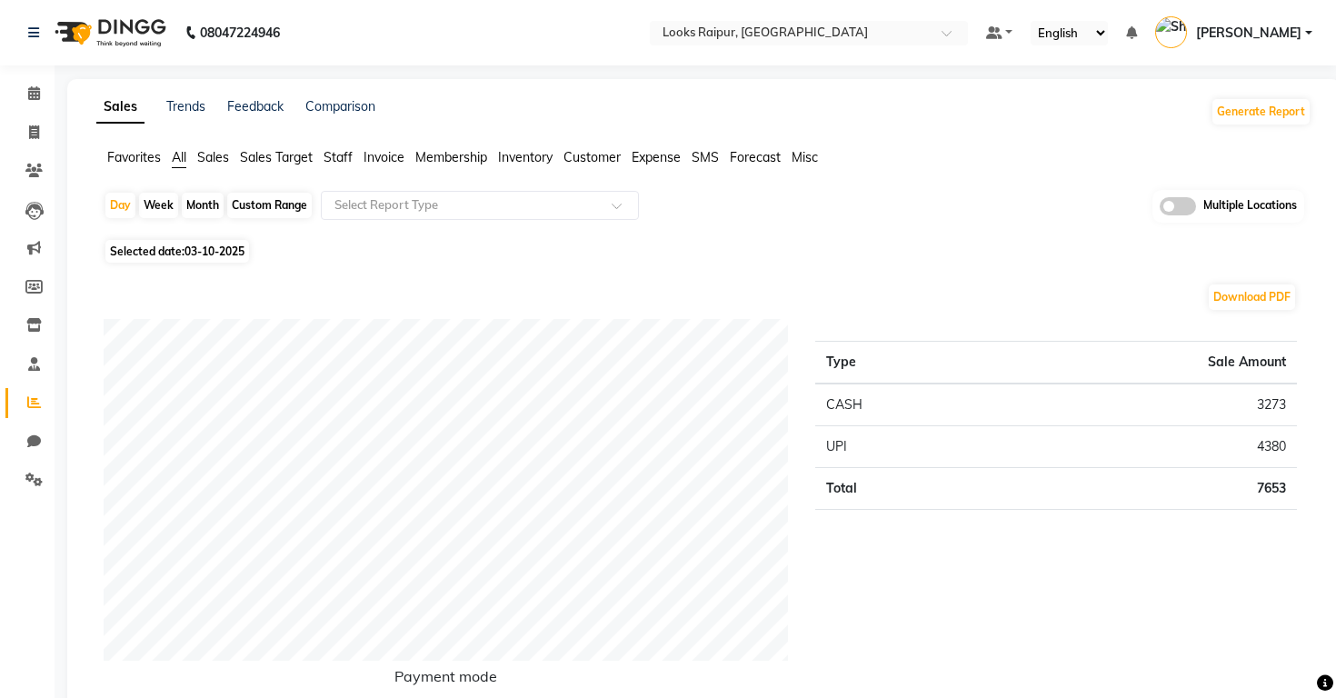
click at [199, 211] on div "Month" at bounding box center [203, 205] width 42 height 25
select select "10"
select select "2025"
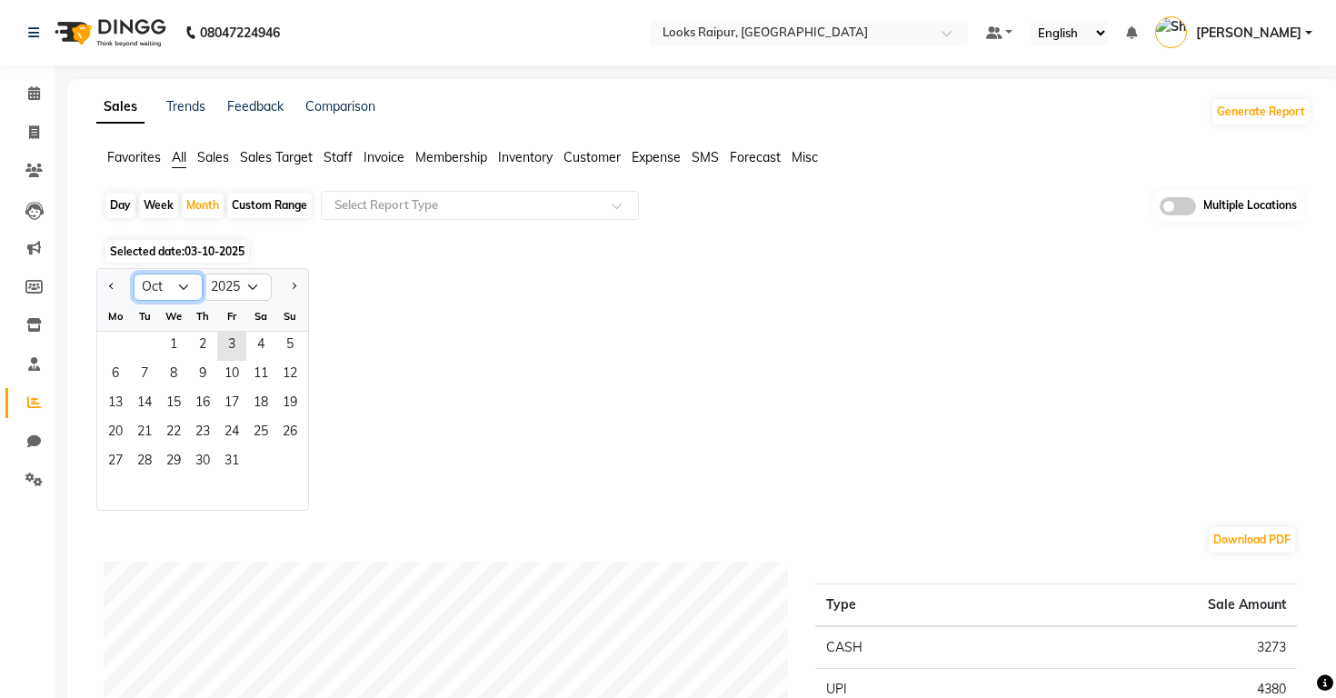
select select "9"
click at [112, 346] on span "1" at bounding box center [115, 346] width 29 height 29
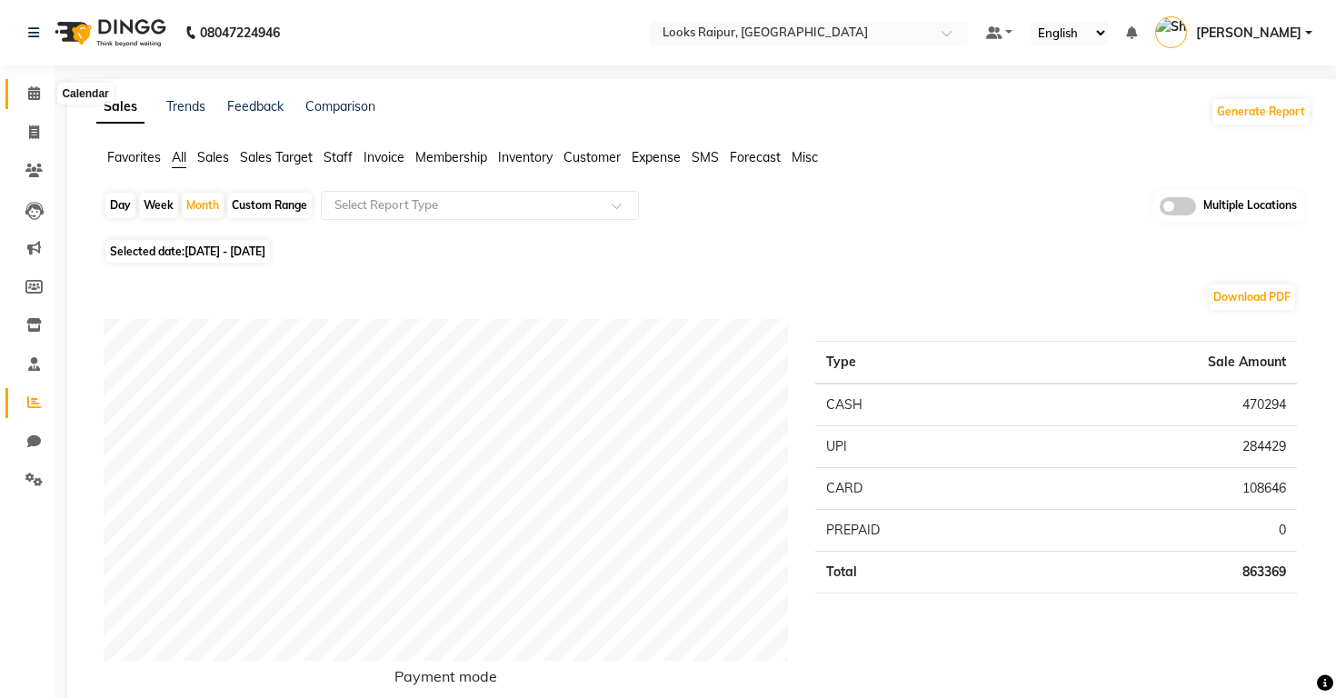
click at [40, 88] on icon at bounding box center [34, 93] width 12 height 14
